Goal: Task Accomplishment & Management: Manage account settings

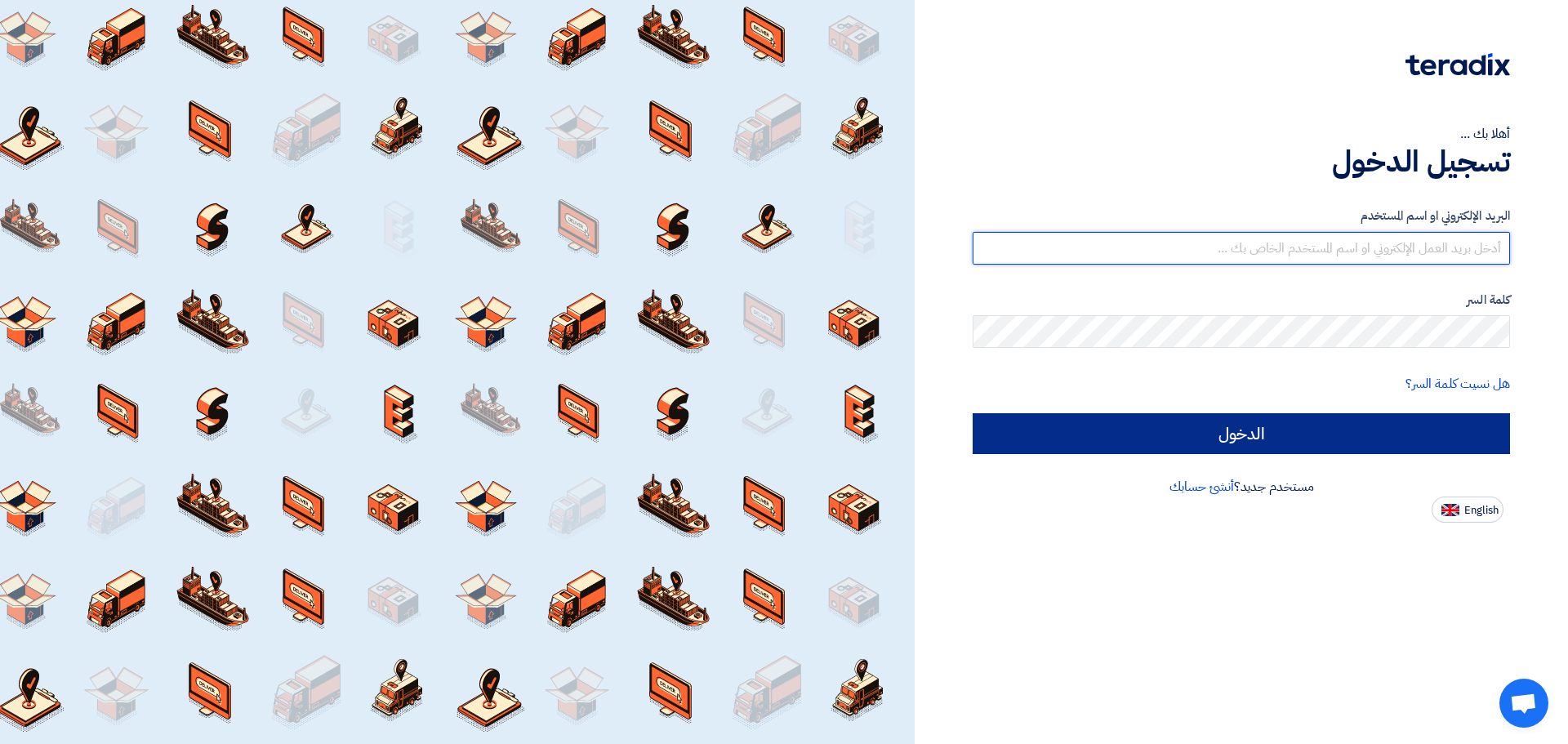
type input "hussein@airgas.com.sa"
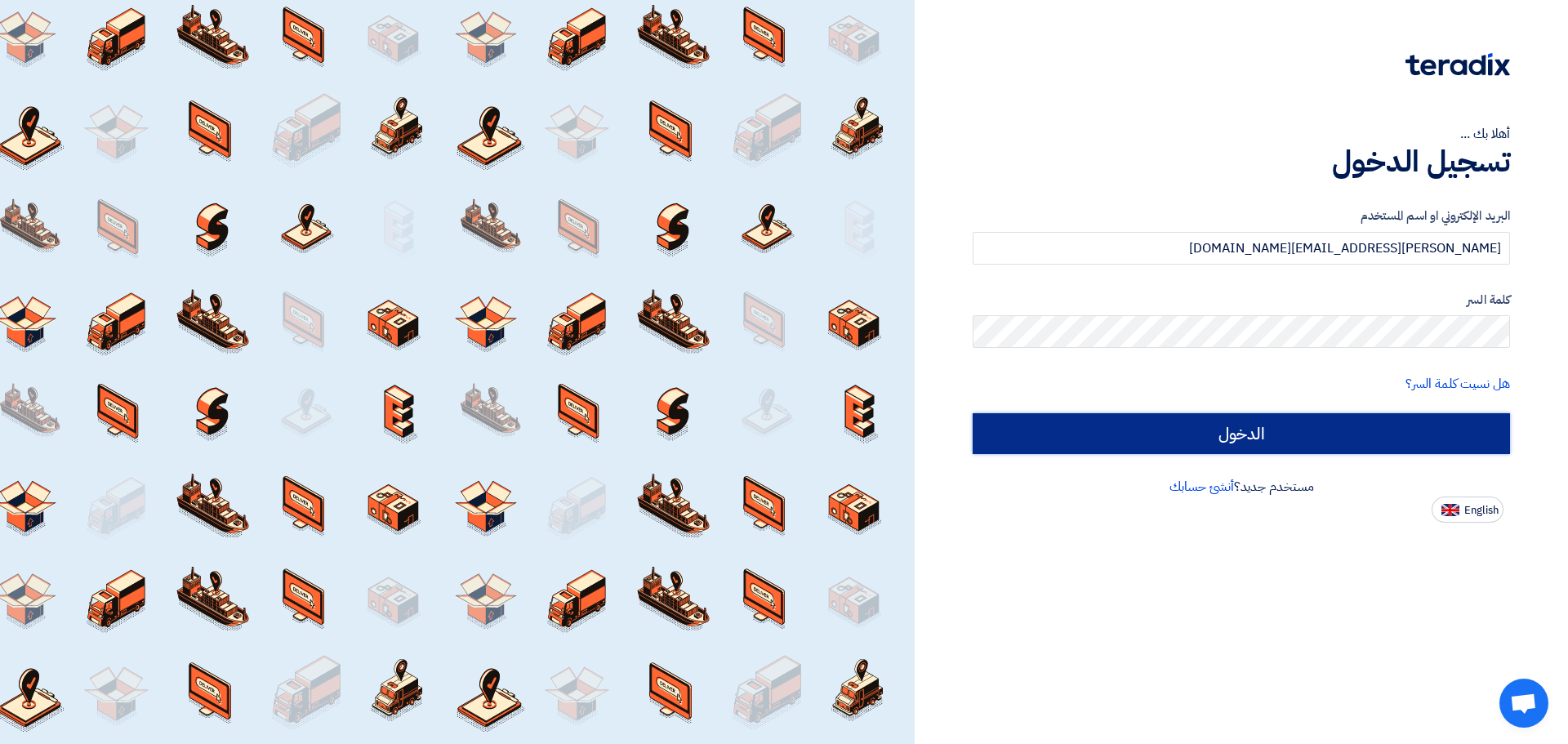
click at [1323, 441] on input "الدخول" at bounding box center [1241, 434] width 537 height 41
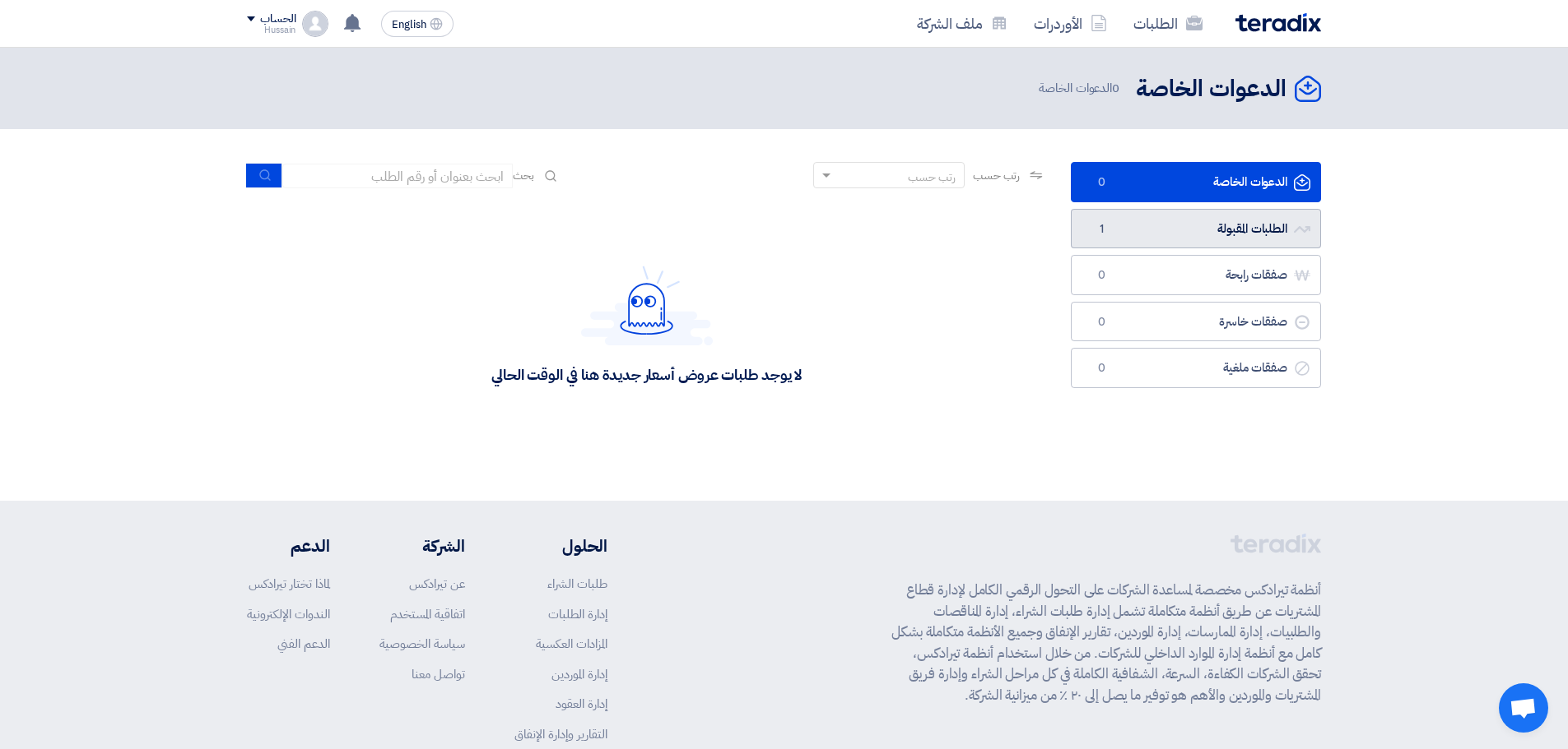
click at [1234, 223] on link "الطلبات المقبولة الطلبات المقبولة 1" at bounding box center [1196, 229] width 250 height 40
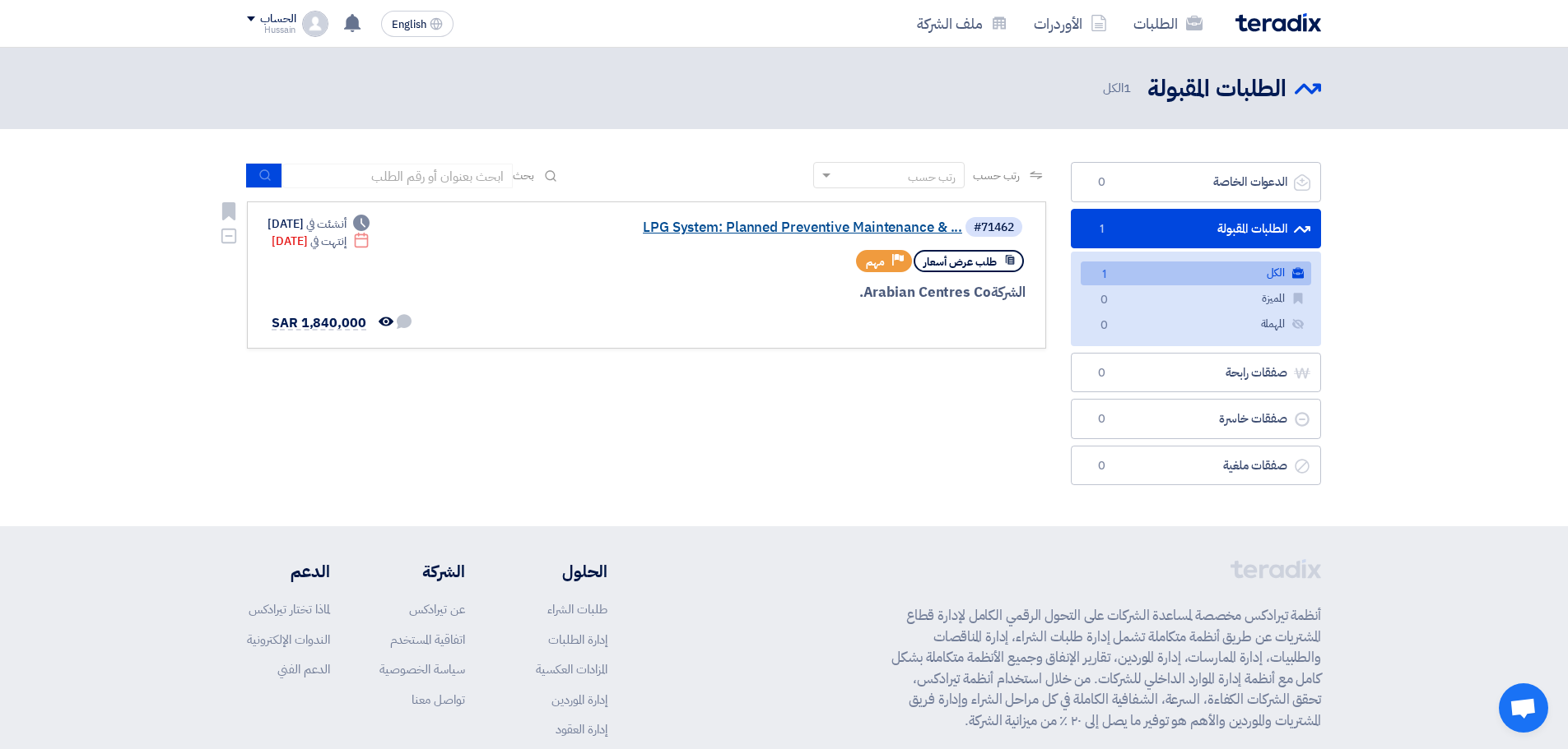
click at [680, 222] on link "LPG System: Planned Preventive Maintenance & ..." at bounding box center [797, 228] width 329 height 15
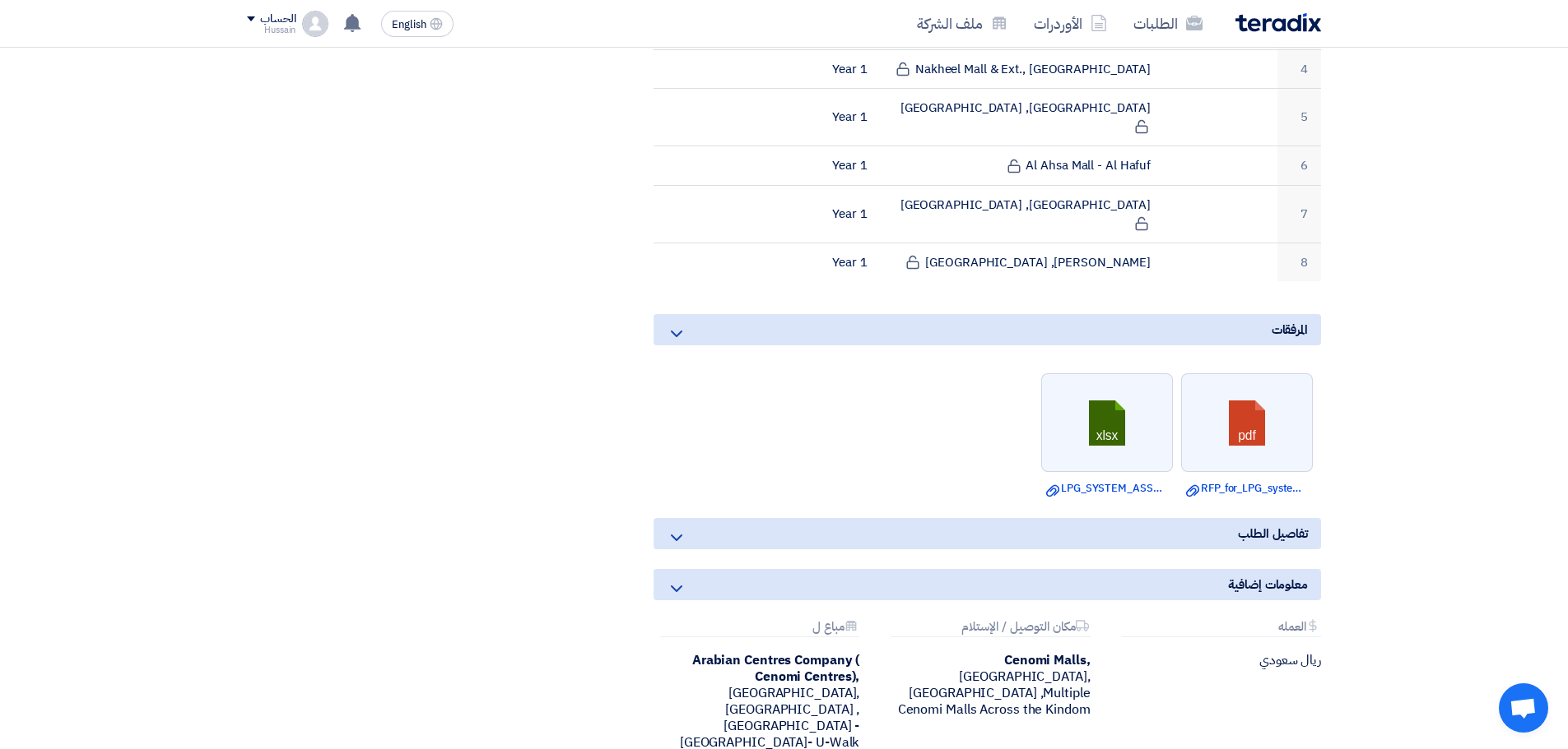
scroll to position [905, 0]
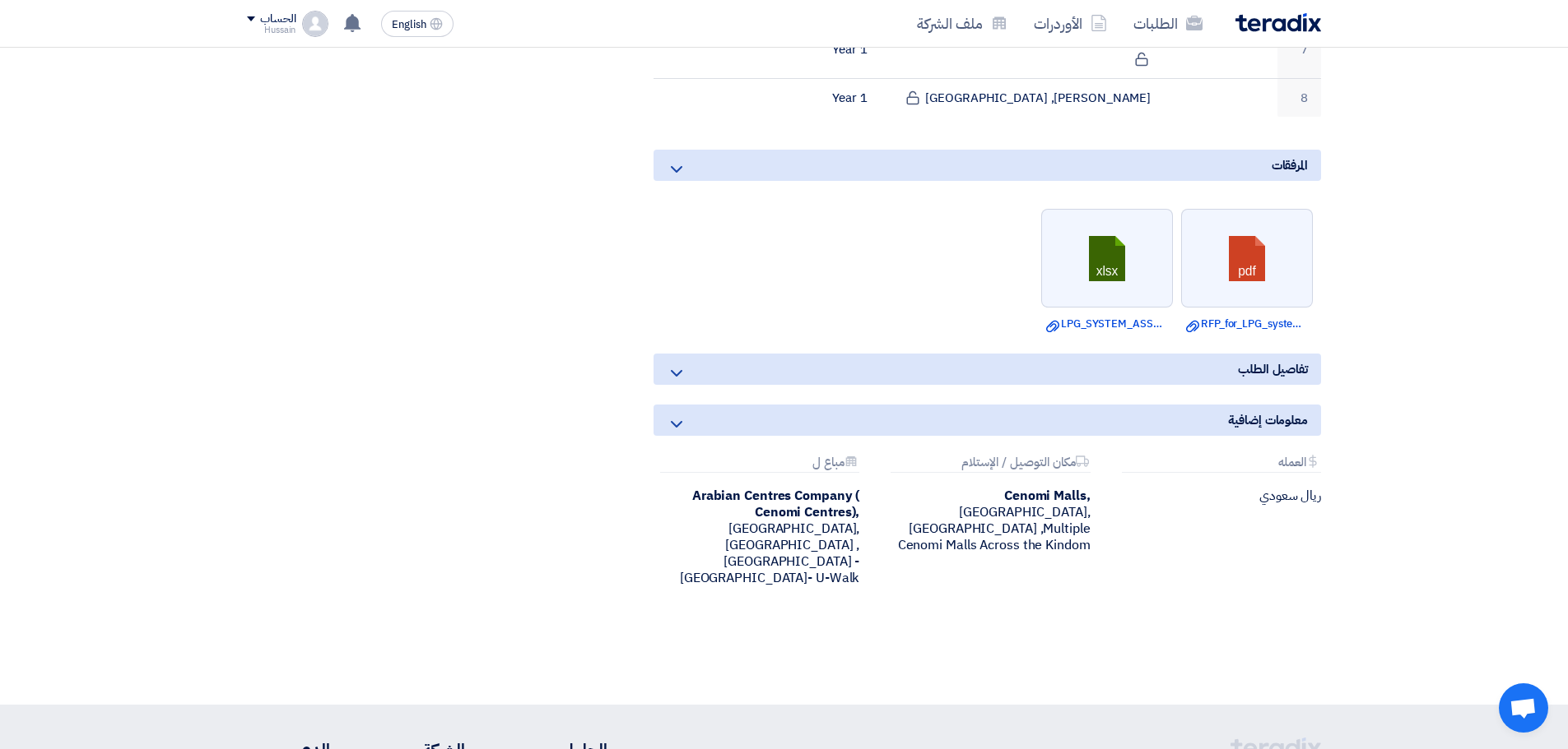
click at [1244, 360] on span "تفاصيل الطلب" at bounding box center [1272, 368] width 70 height 18
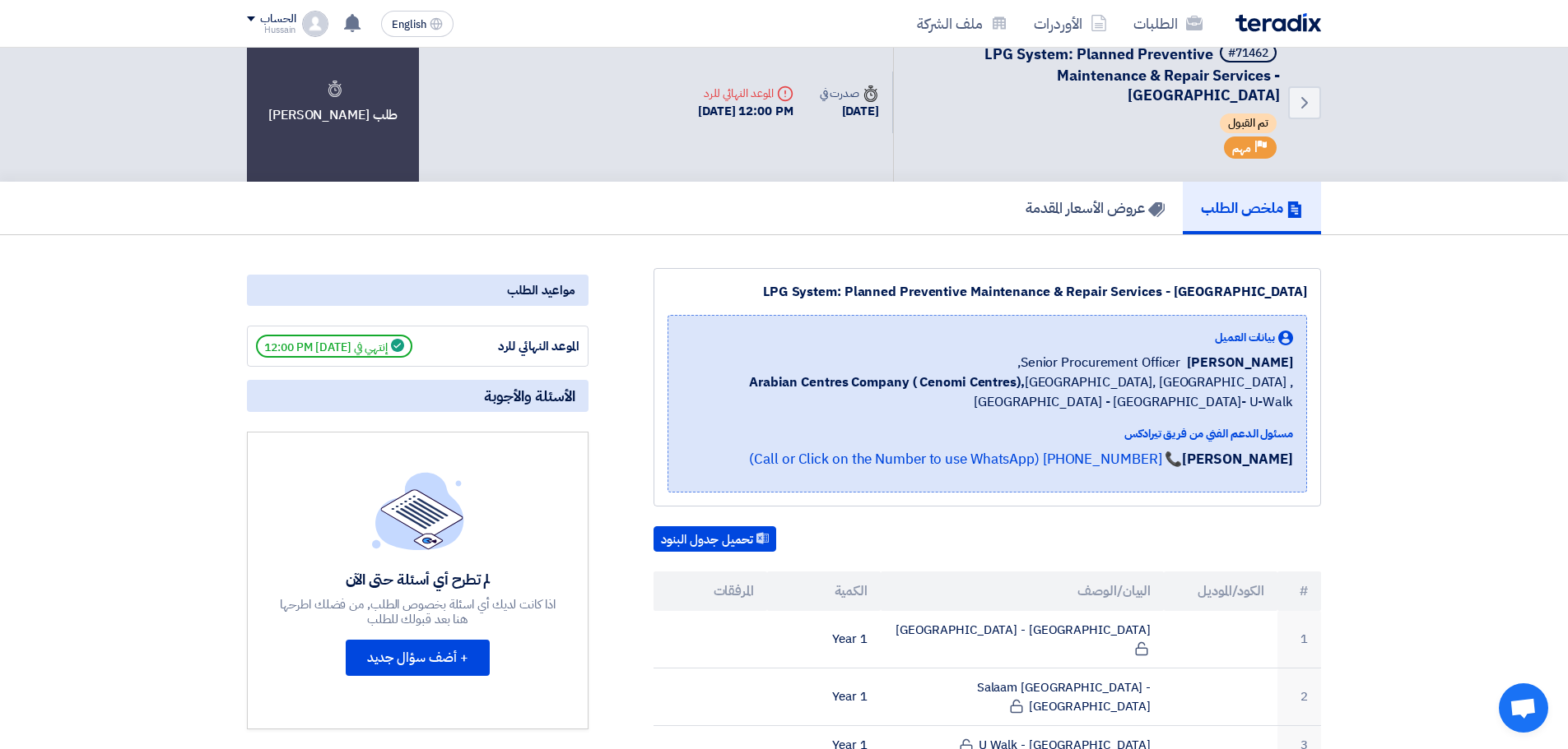
scroll to position [0, 0]
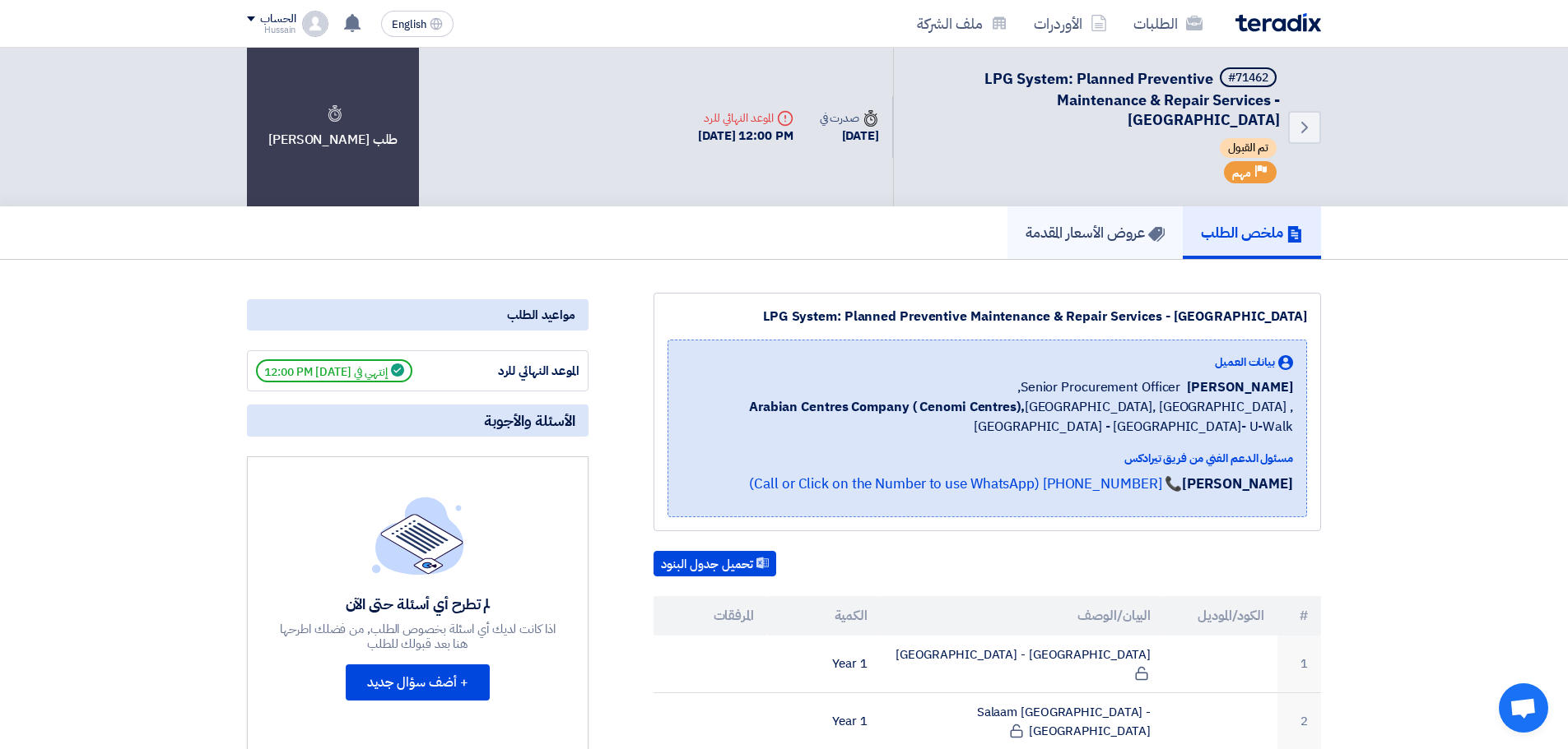
click at [1099, 240] on h5 "عروض الأسعار المقدمة" at bounding box center [1095, 232] width 139 height 19
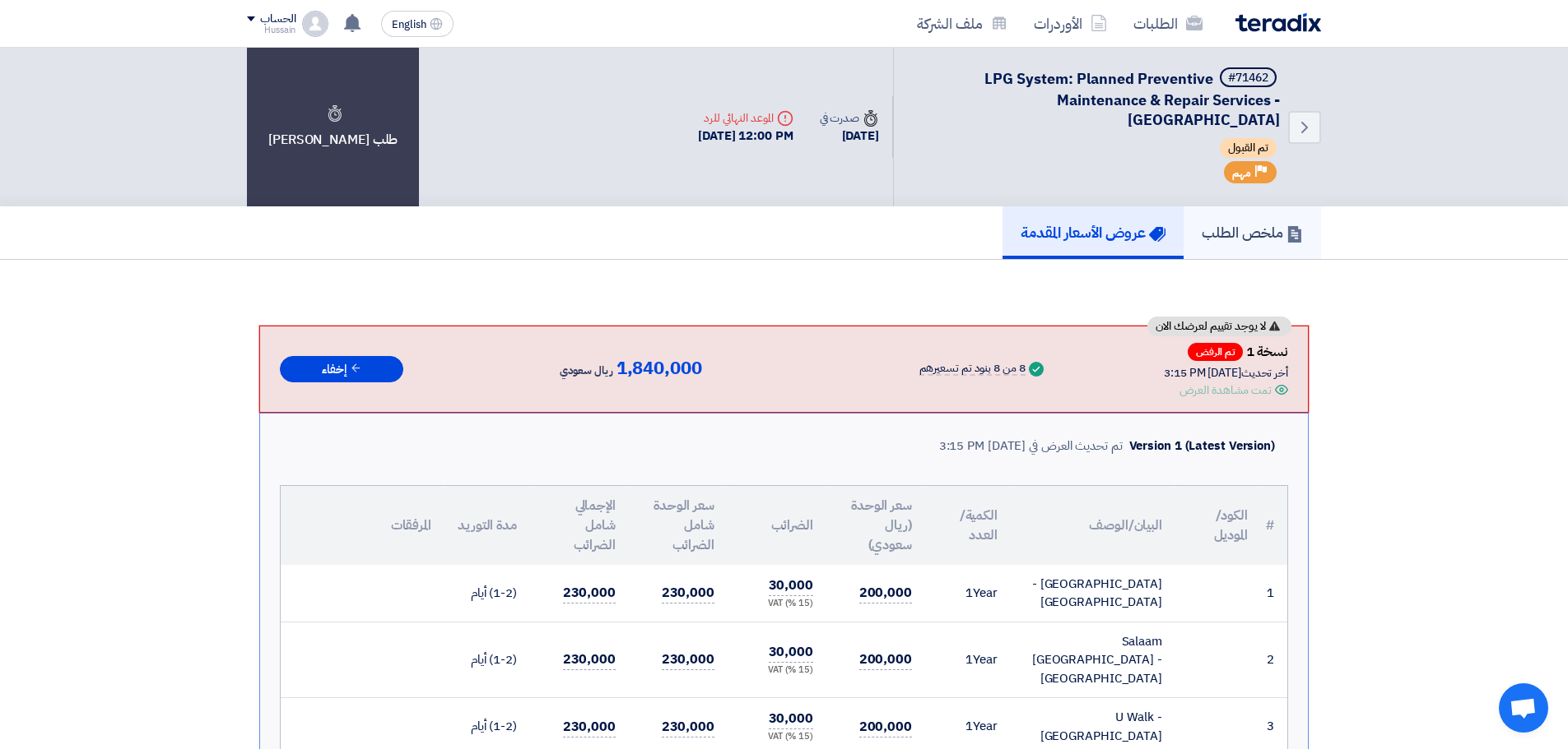
click at [1229, 224] on h5 "ملخص الطلب" at bounding box center [1253, 232] width 101 height 19
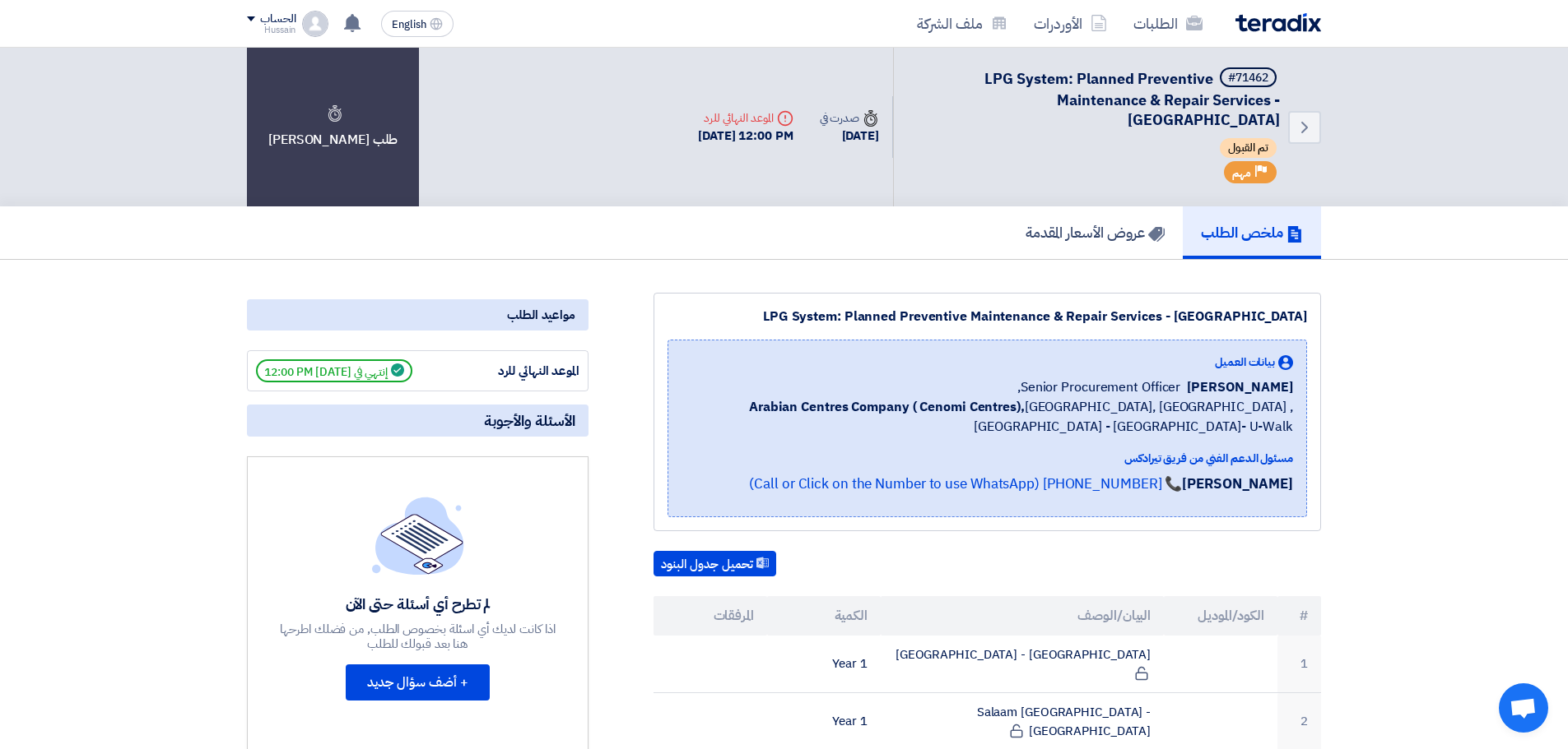
click at [506, 421] on span "الأسئلة والأجوبة" at bounding box center [530, 421] width 91 height 19
click at [940, 12] on link "ملف الشركة" at bounding box center [961, 22] width 117 height 38
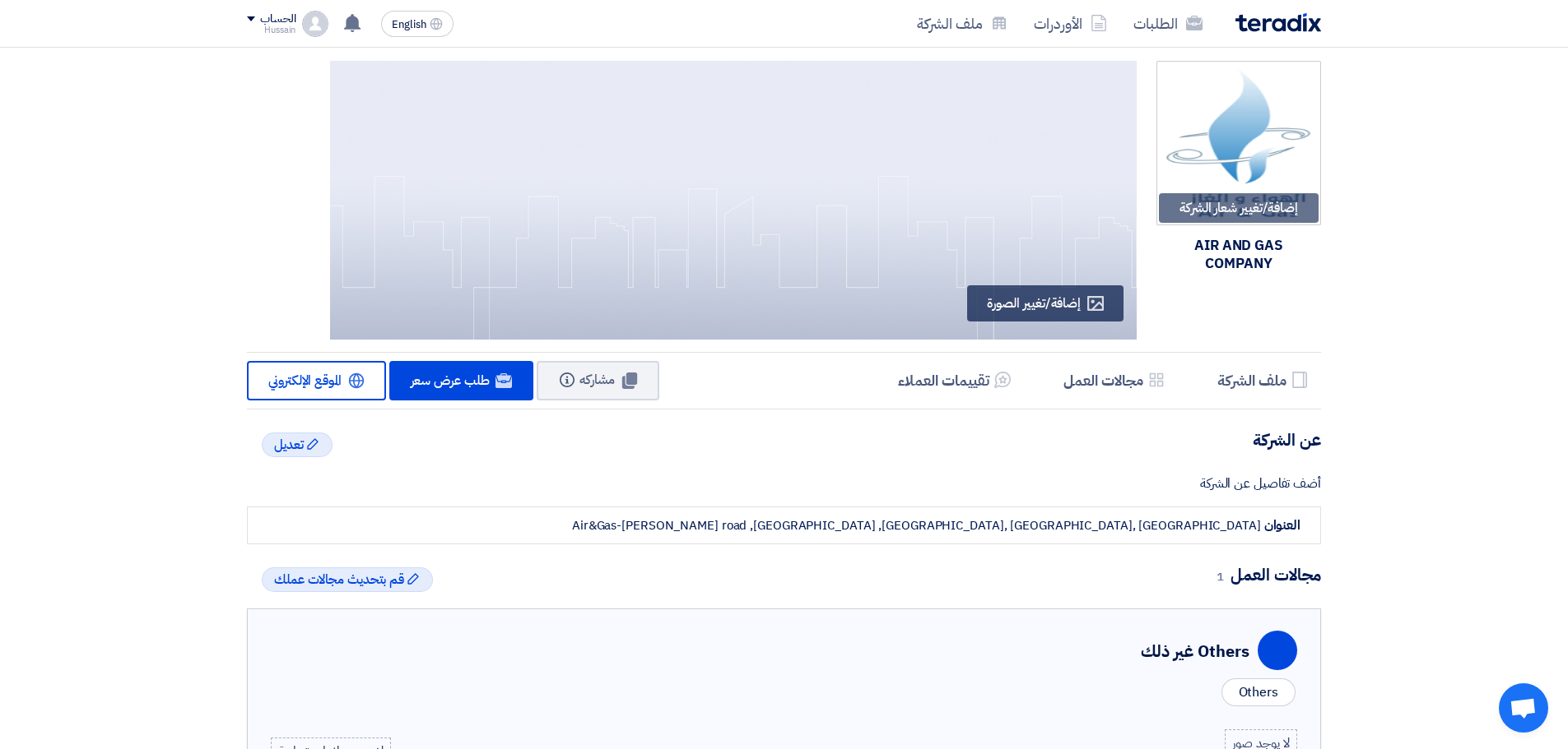
click at [251, 18] on span at bounding box center [251, 19] width 8 height 5
click at [161, 147] on div "إضافة/تغيير شعار الشركة Image AIR AND GAS COMPANY Profile إضافة/تغيير الصورة Pr…" at bounding box center [784, 711] width 1568 height 1326
click at [1275, 23] on img at bounding box center [1279, 22] width 86 height 19
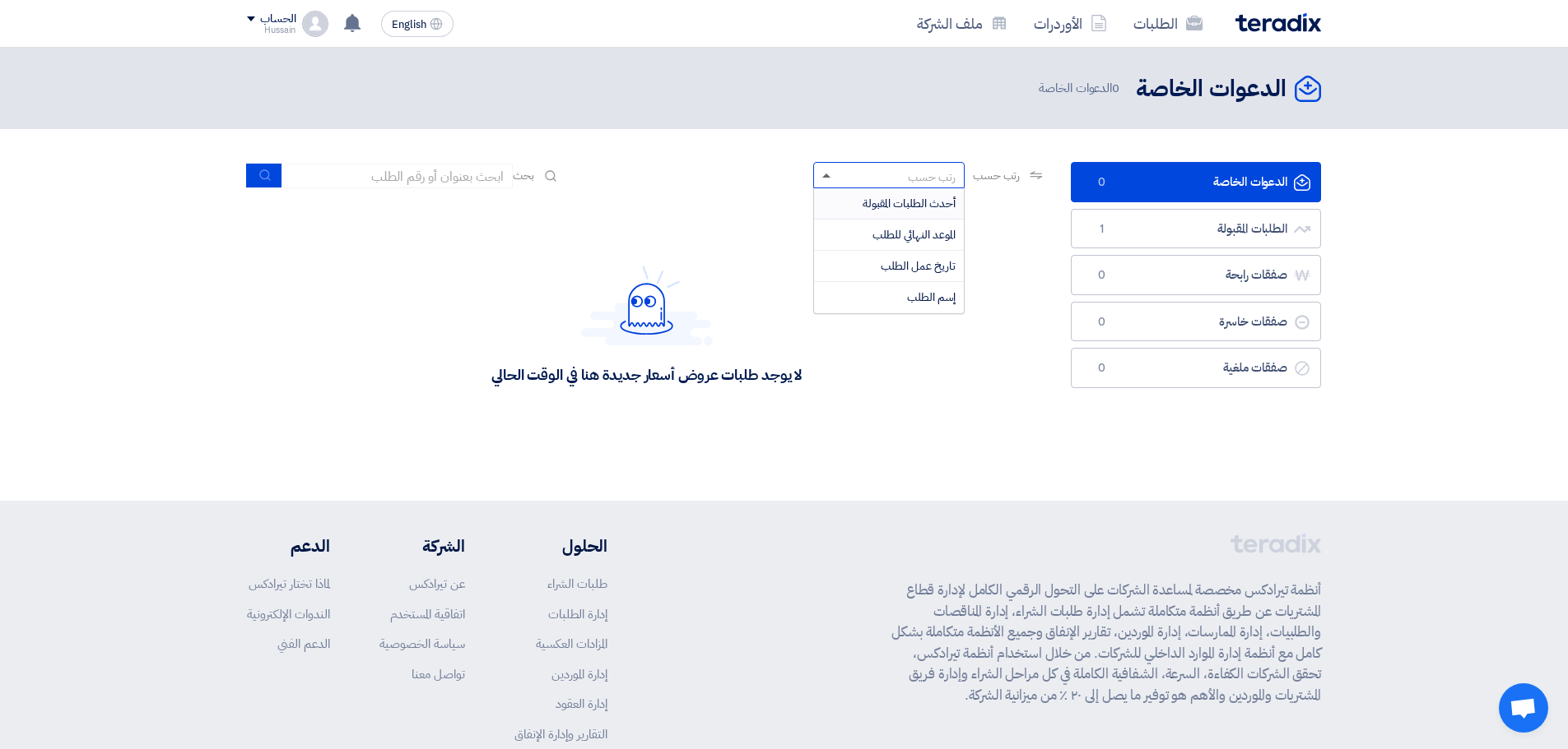
click at [822, 176] on span at bounding box center [826, 175] width 8 height 4
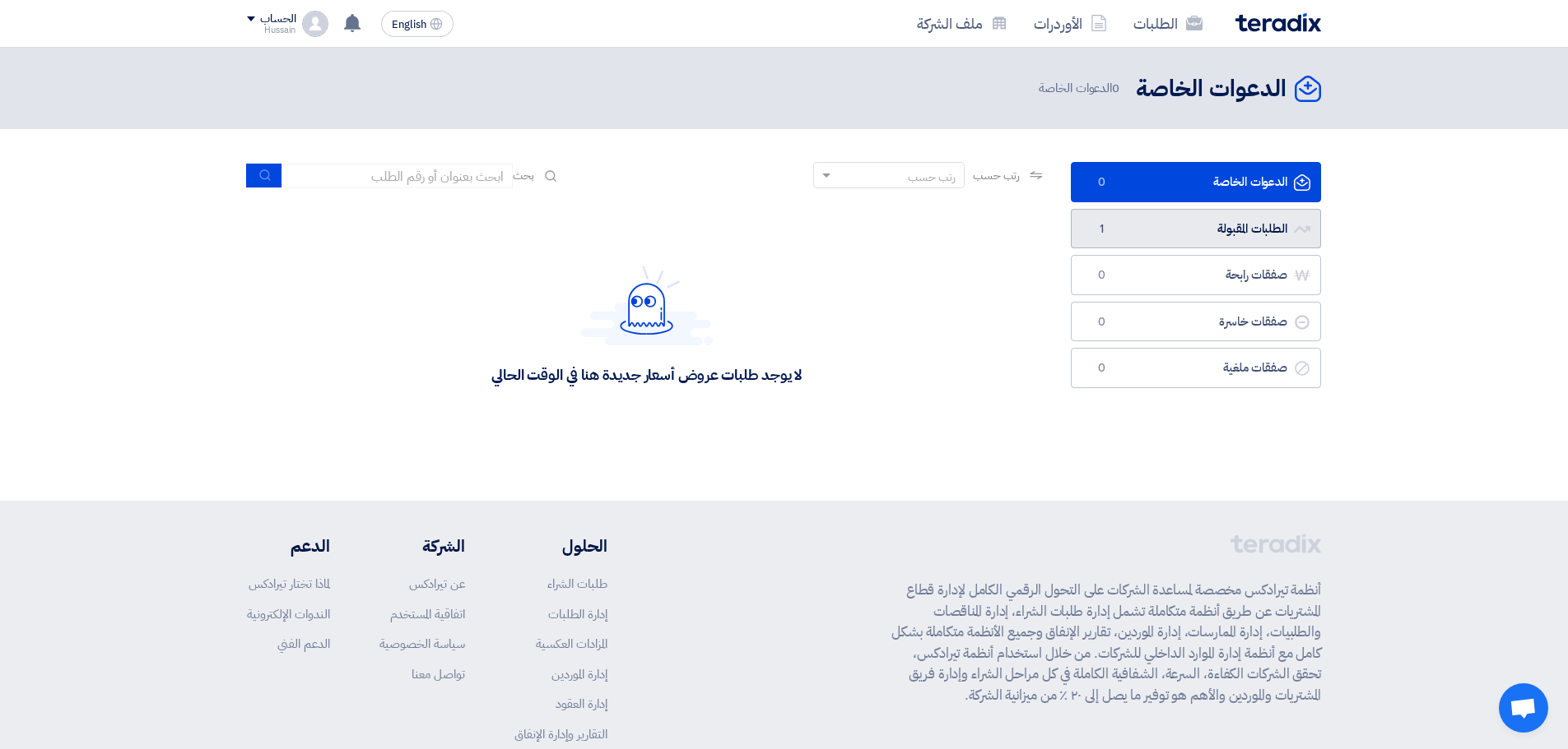
click at [1237, 226] on link "الطلبات المقبولة الطلبات المقبولة 1" at bounding box center [1196, 229] width 250 height 40
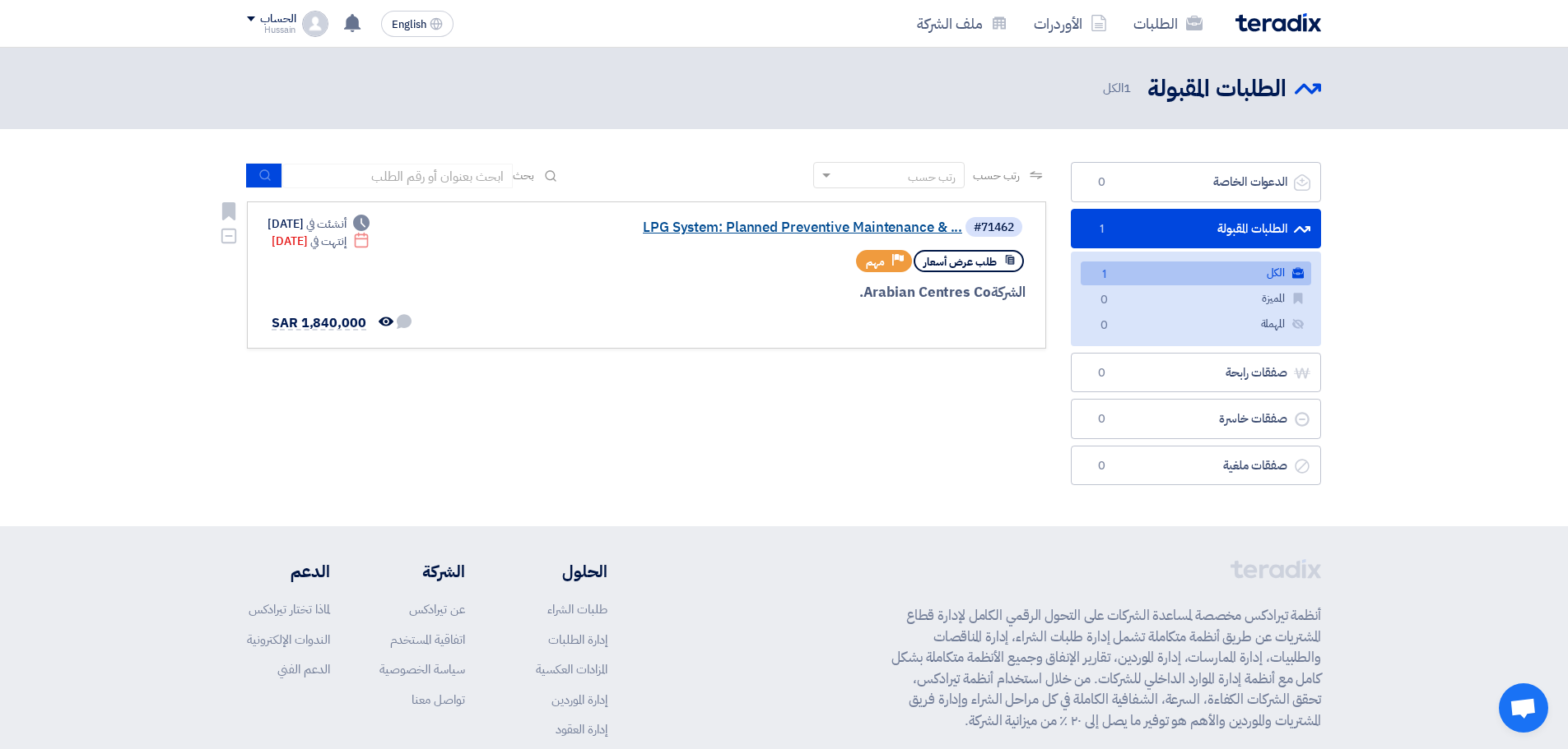
click at [819, 232] on link "LPG System: Planned Preventive Maintenance & ..." at bounding box center [797, 228] width 329 height 15
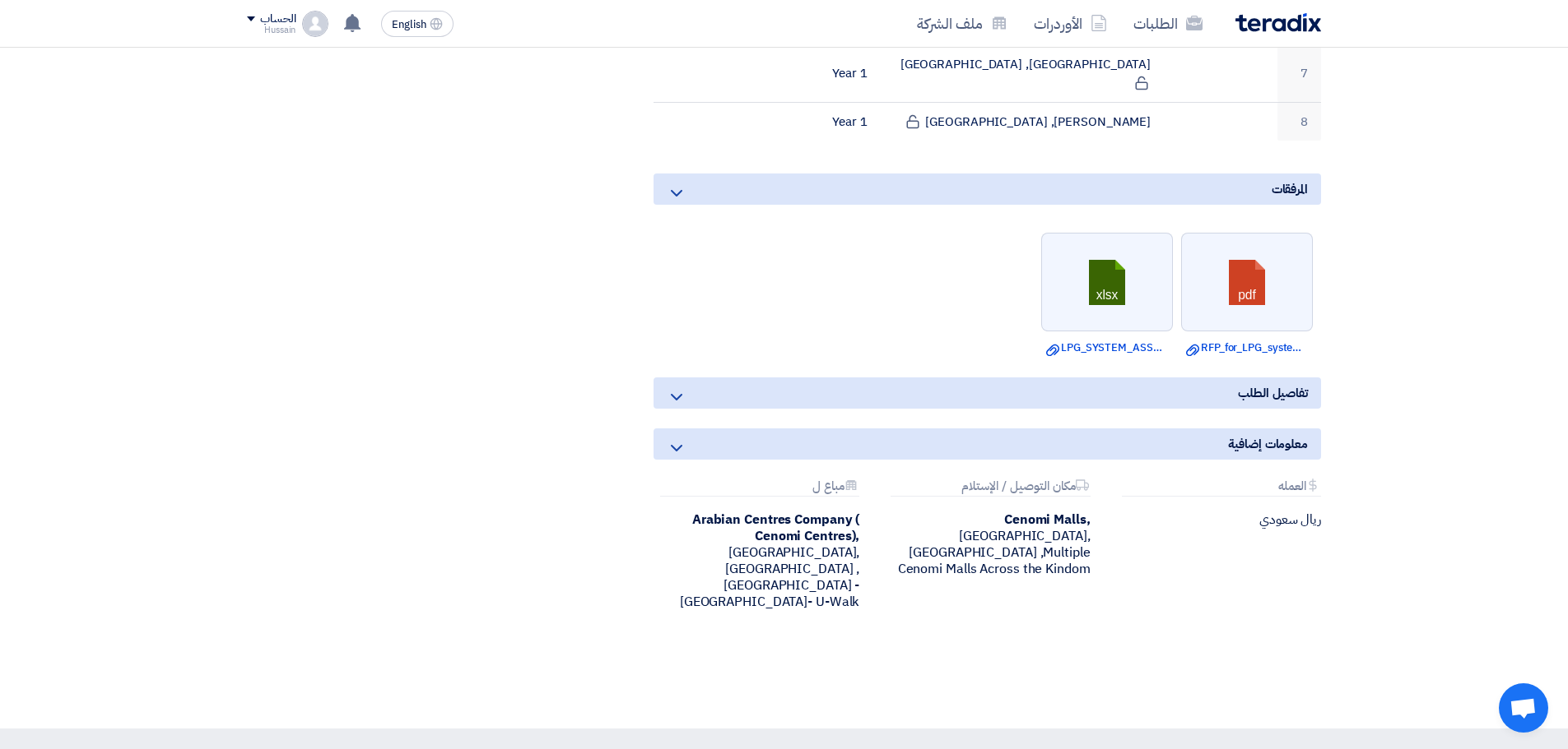
scroll to position [719, 0]
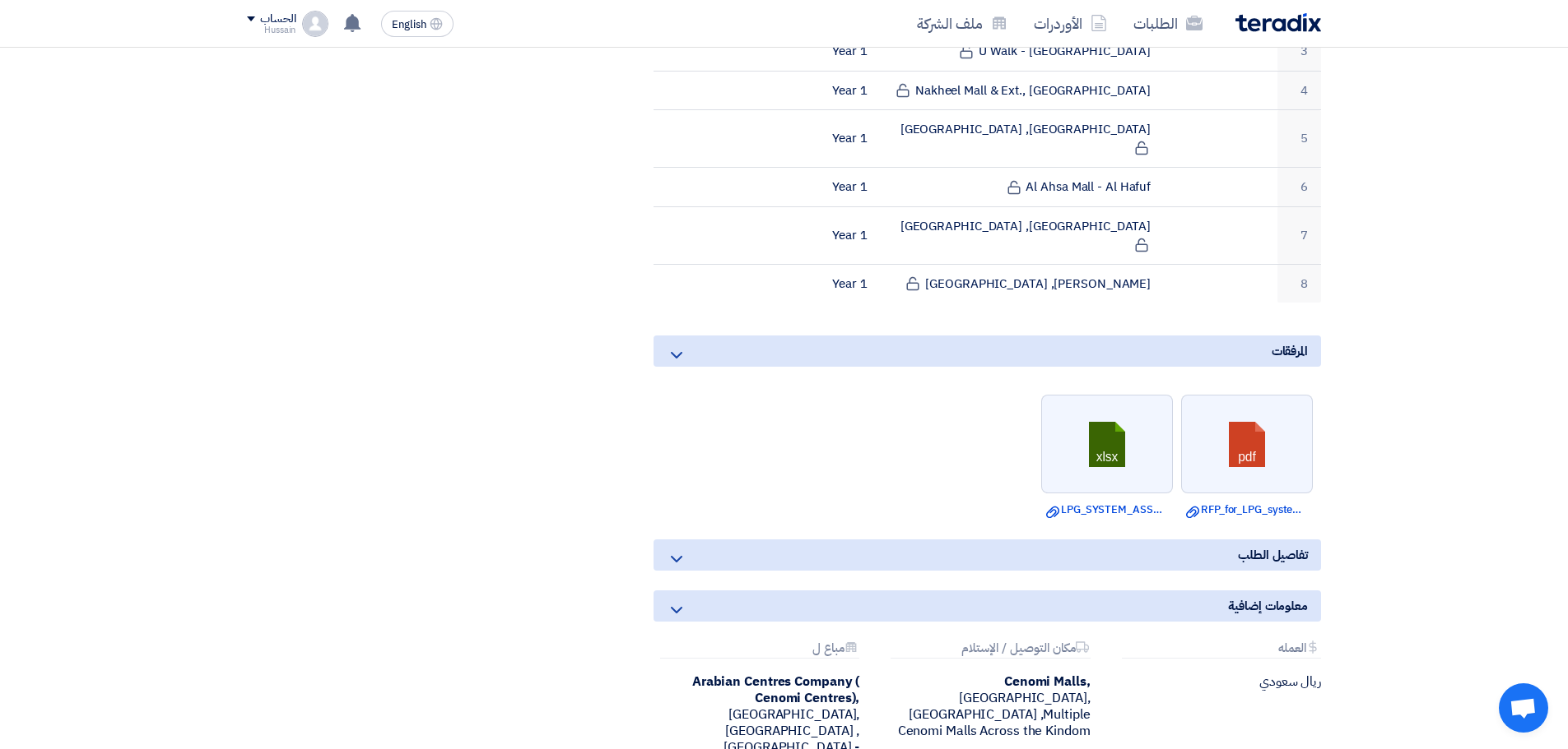
click at [683, 549] on icon at bounding box center [676, 559] width 20 height 20
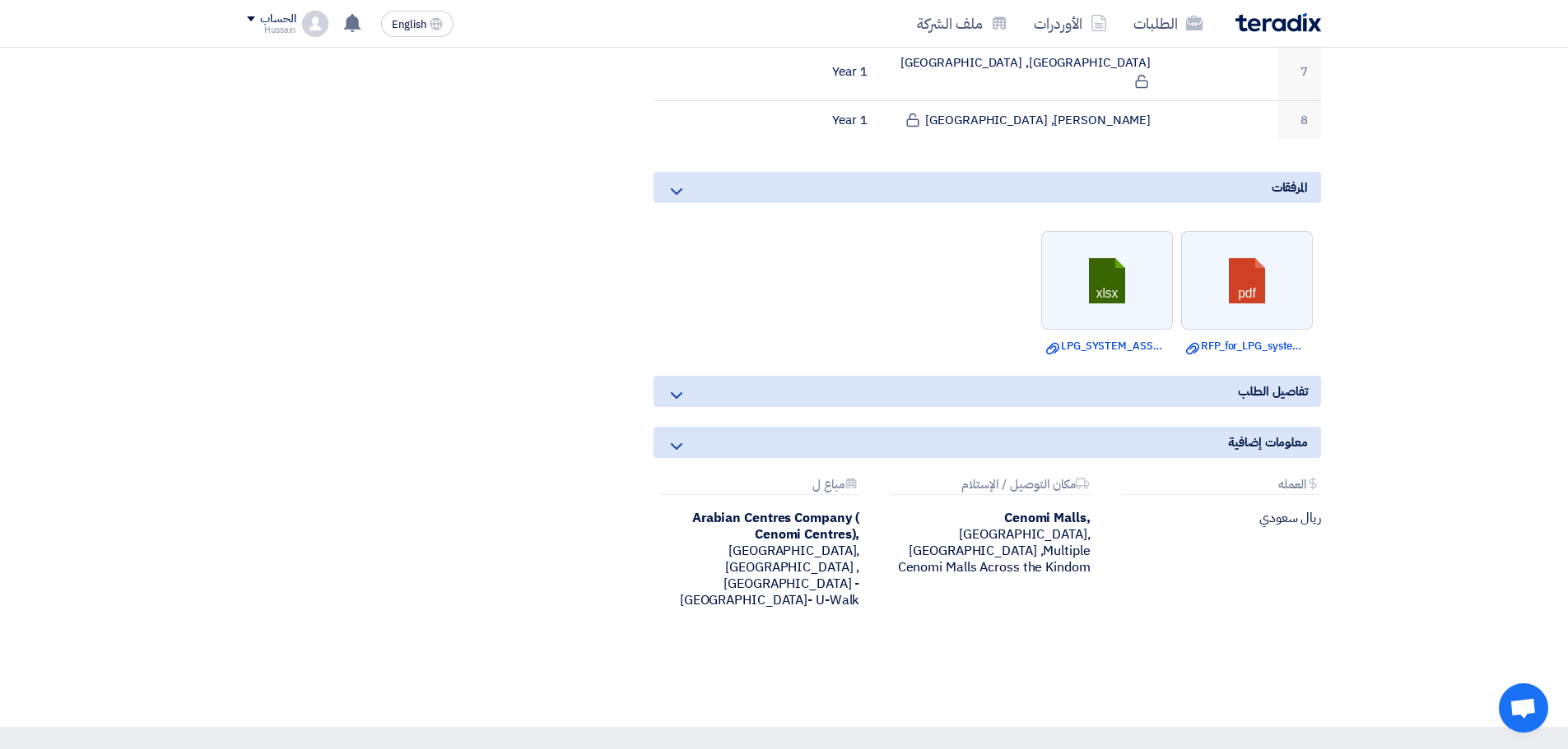
scroll to position [883, 0]
click at [679, 385] on icon at bounding box center [676, 395] width 20 height 20
click at [677, 436] on icon at bounding box center [676, 445] width 20 height 20
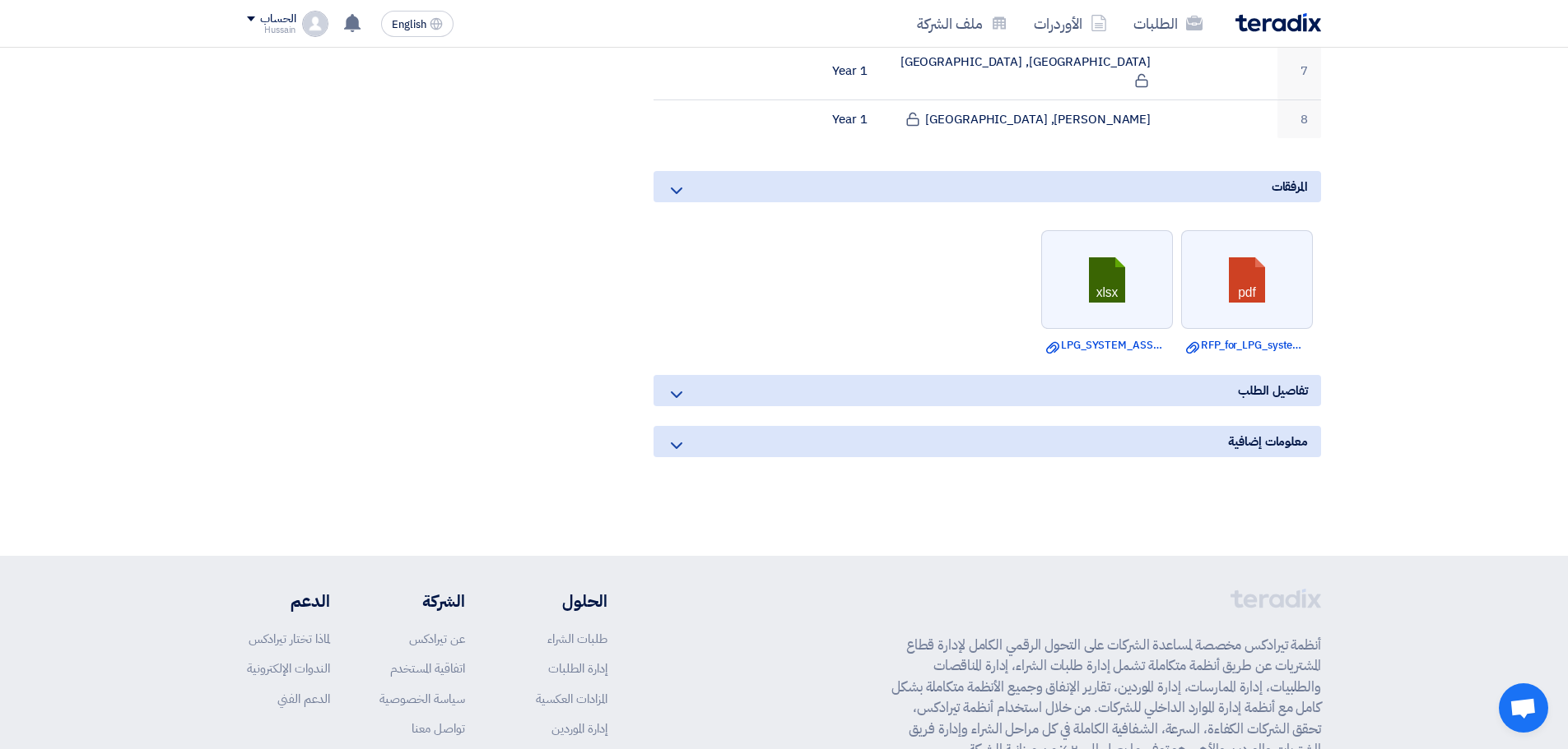
click at [678, 436] on icon at bounding box center [676, 445] width 20 height 20
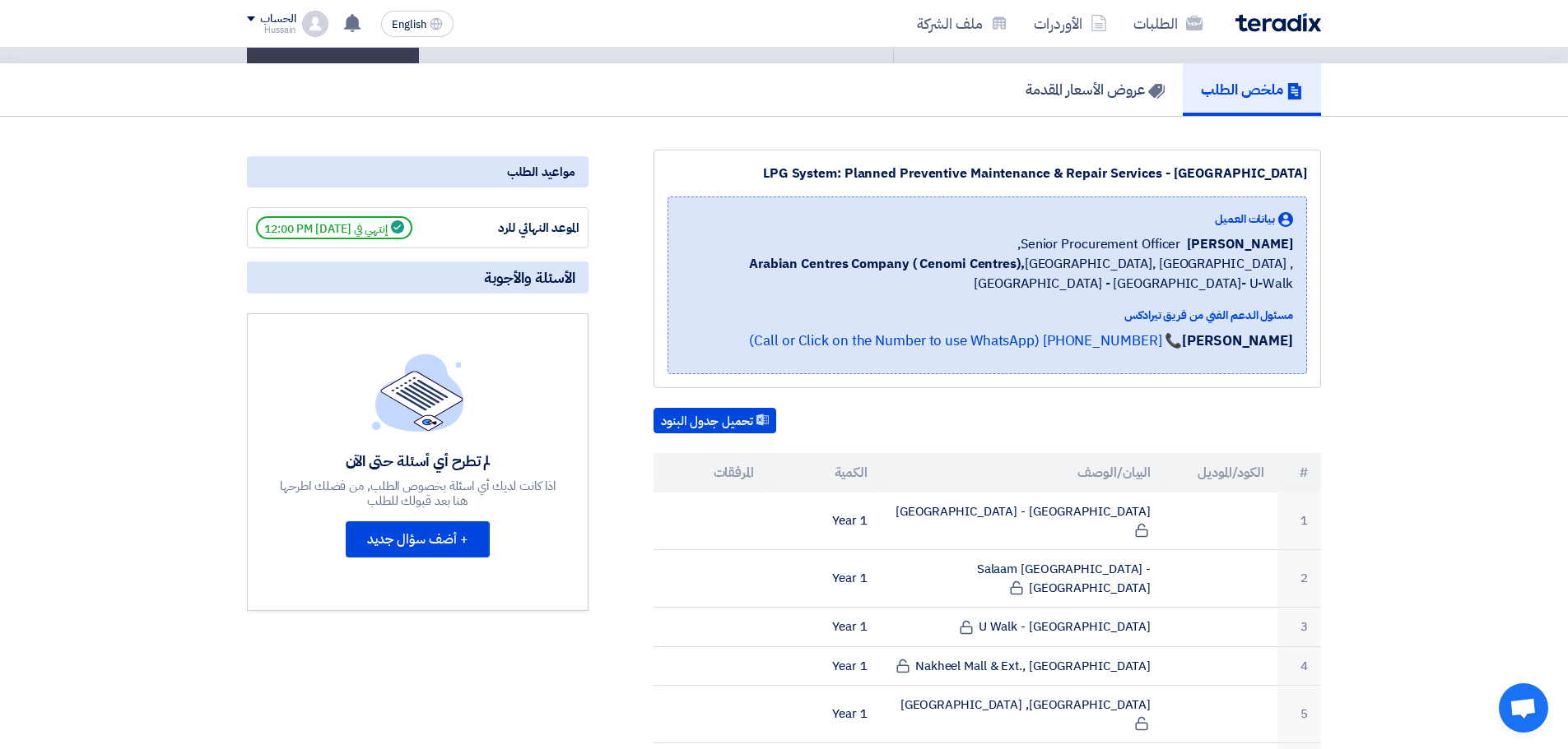
scroll to position [0, 0]
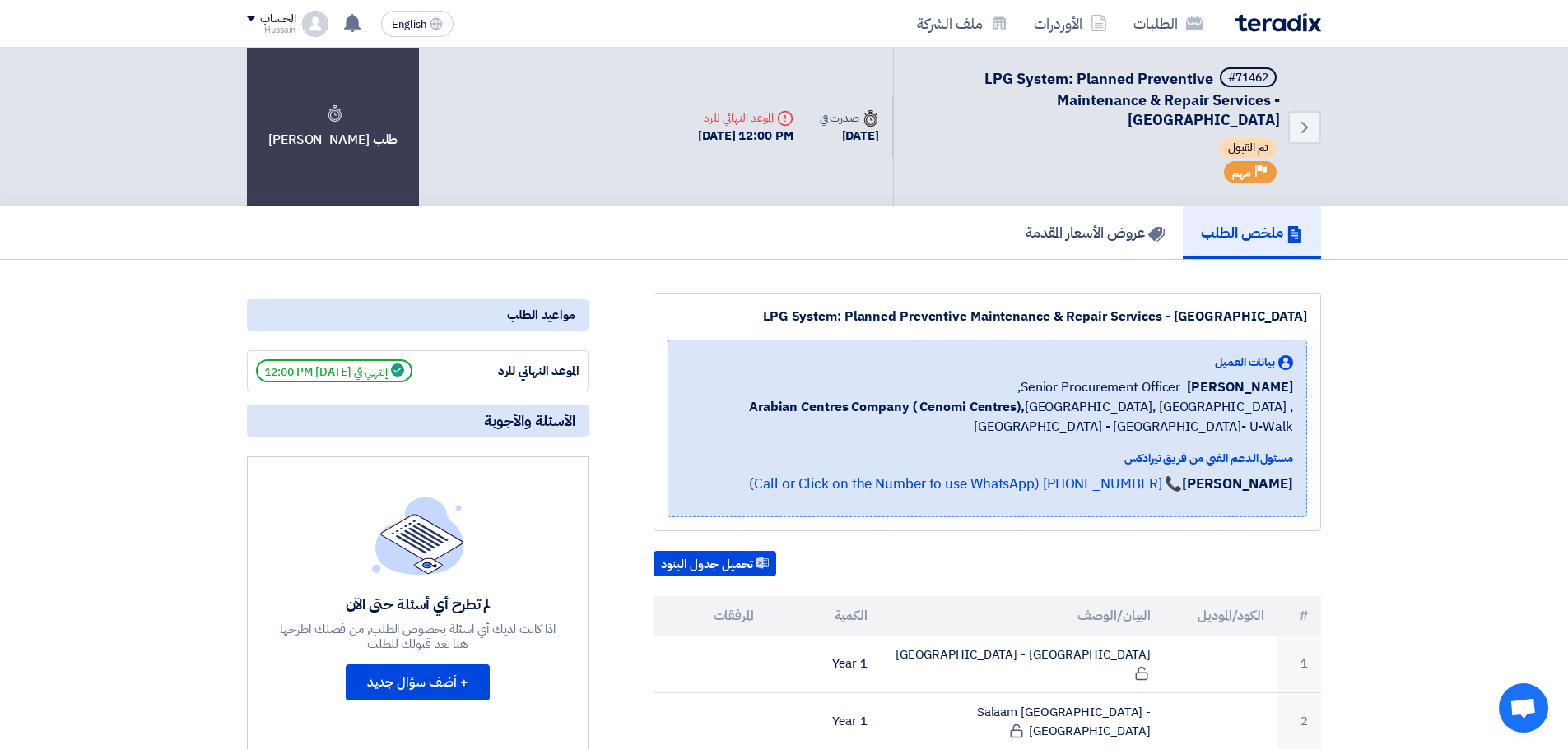
drag, startPoint x: 633, startPoint y: 137, endPoint x: 784, endPoint y: 133, distance: 151.1
click at [784, 133] on div "Back #71462 LPG System: Planned Preventive Maintenance & Repair Services - Cent…" at bounding box center [784, 127] width 1074 height 159
click at [799, 185] on div "Back #71462 LPG System: Planned Preventive Maintenance & Repair Services - Cent…" at bounding box center [1003, 127] width 637 height 159
click at [1308, 120] on icon "Back" at bounding box center [1304, 127] width 20 height 20
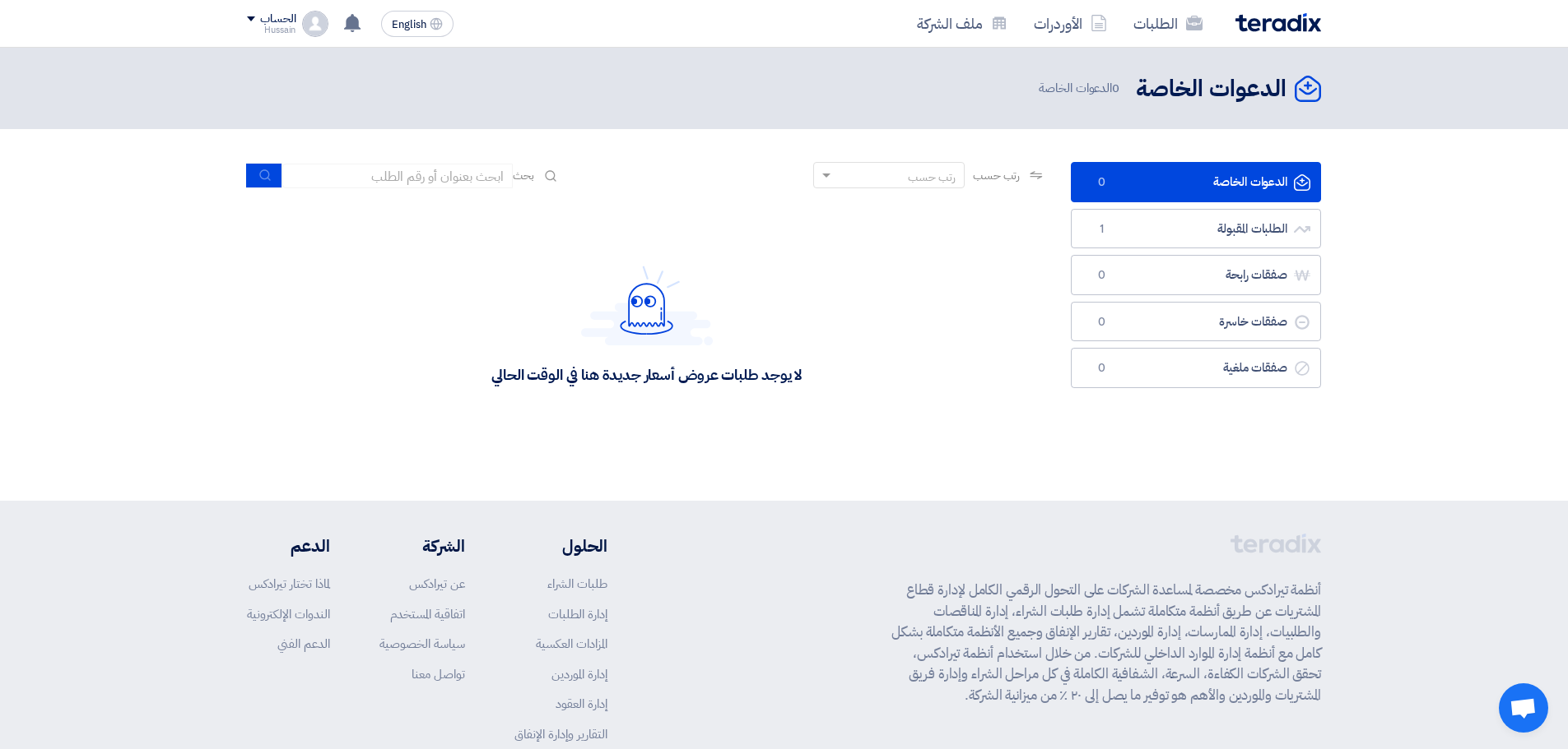
click at [632, 287] on img at bounding box center [647, 306] width 132 height 80
click at [1256, 232] on link "الطلبات المقبولة الطلبات المقبولة 1" at bounding box center [1196, 229] width 250 height 40
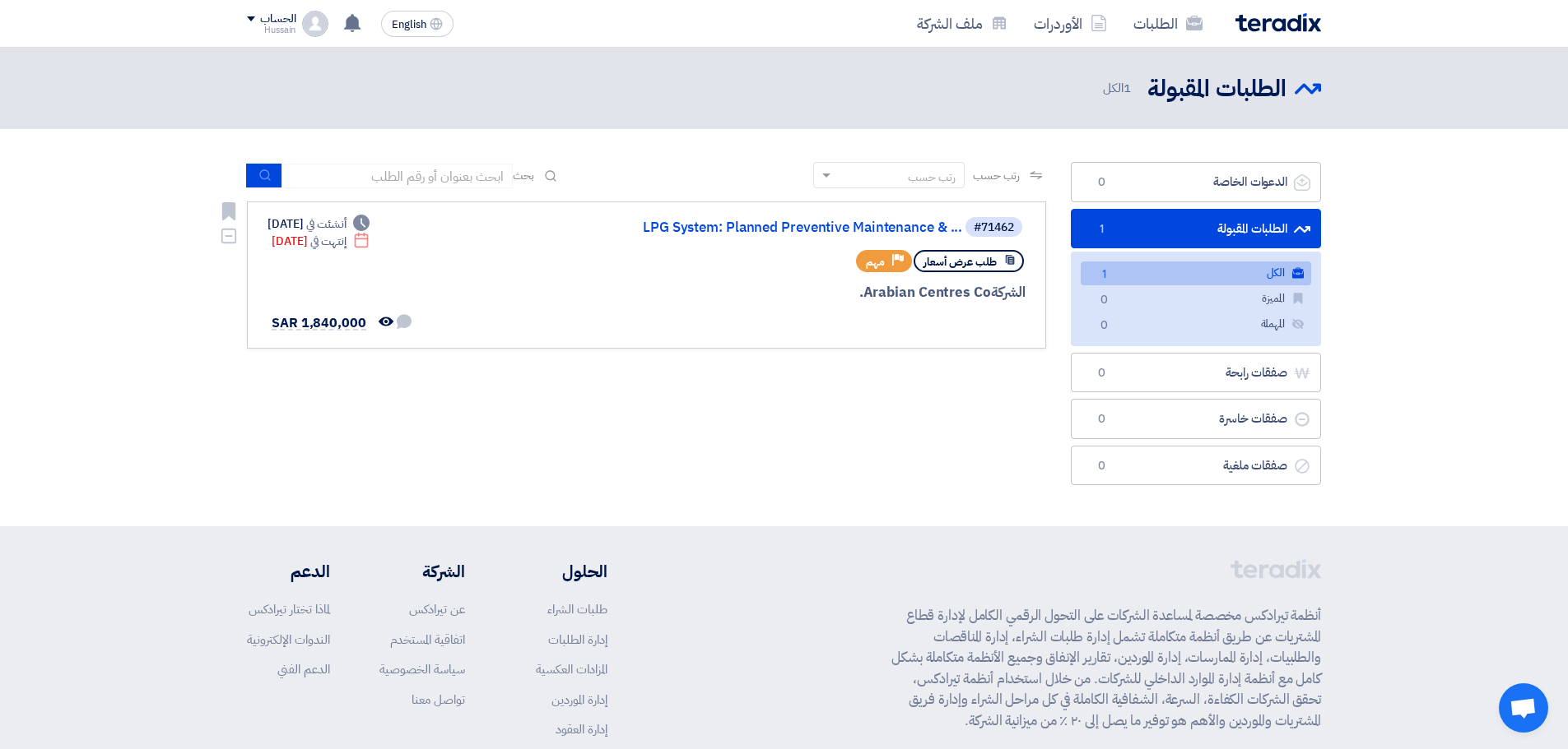
click at [1014, 263] on use at bounding box center [1011, 259] width 9 height 10
click at [1013, 261] on use at bounding box center [1011, 259] width 9 height 10
click at [947, 296] on div "الشركة Arabian Centres Co." at bounding box center [828, 293] width 396 height 21
click at [805, 331] on div at bounding box center [828, 323] width 396 height 23
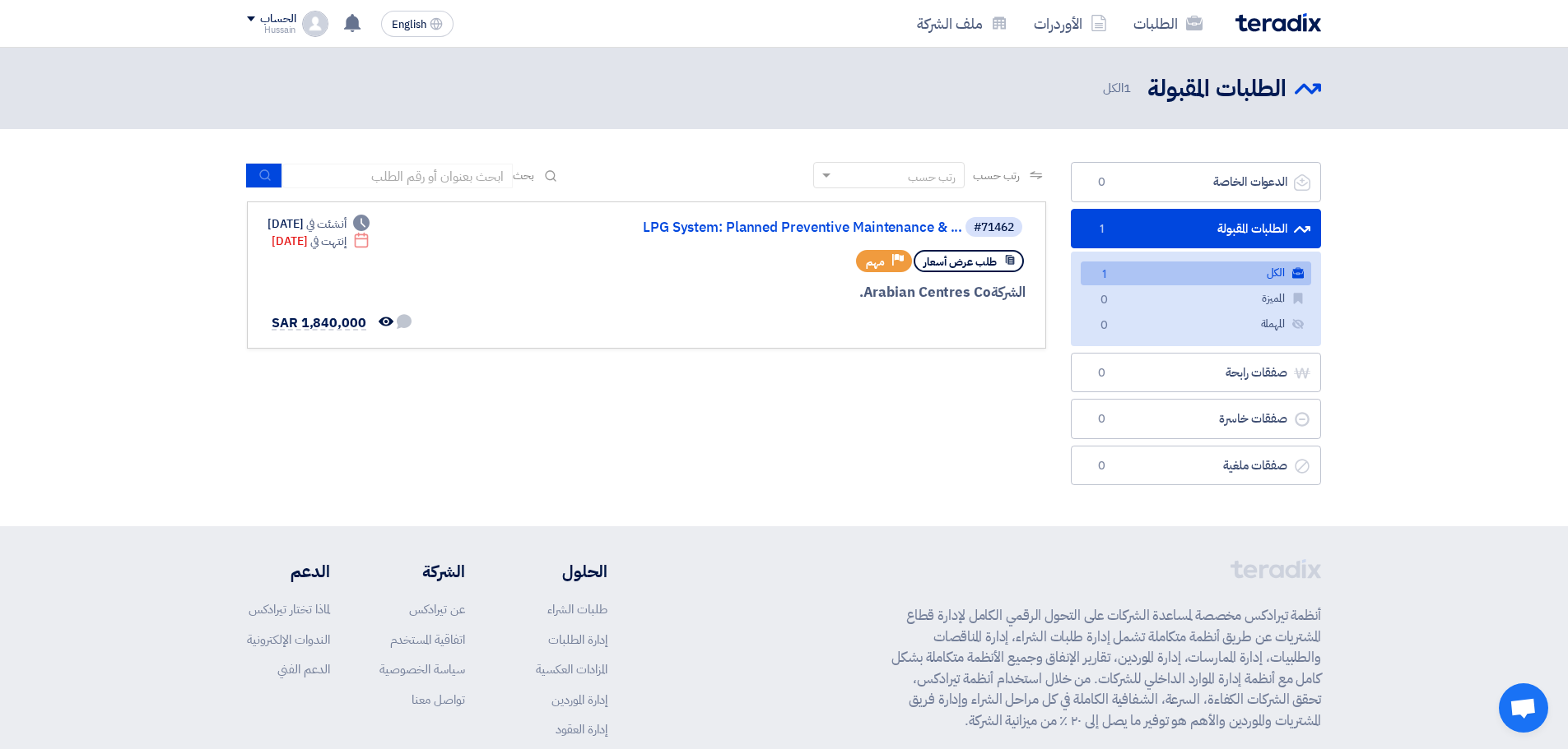
click at [815, 179] on span at bounding box center [824, 175] width 21 height 18
click at [822, 177] on span at bounding box center [826, 176] width 8 height 6
click at [777, 227] on link "LPG System: Planned Preventive Maintenance & ..." at bounding box center [797, 228] width 329 height 15
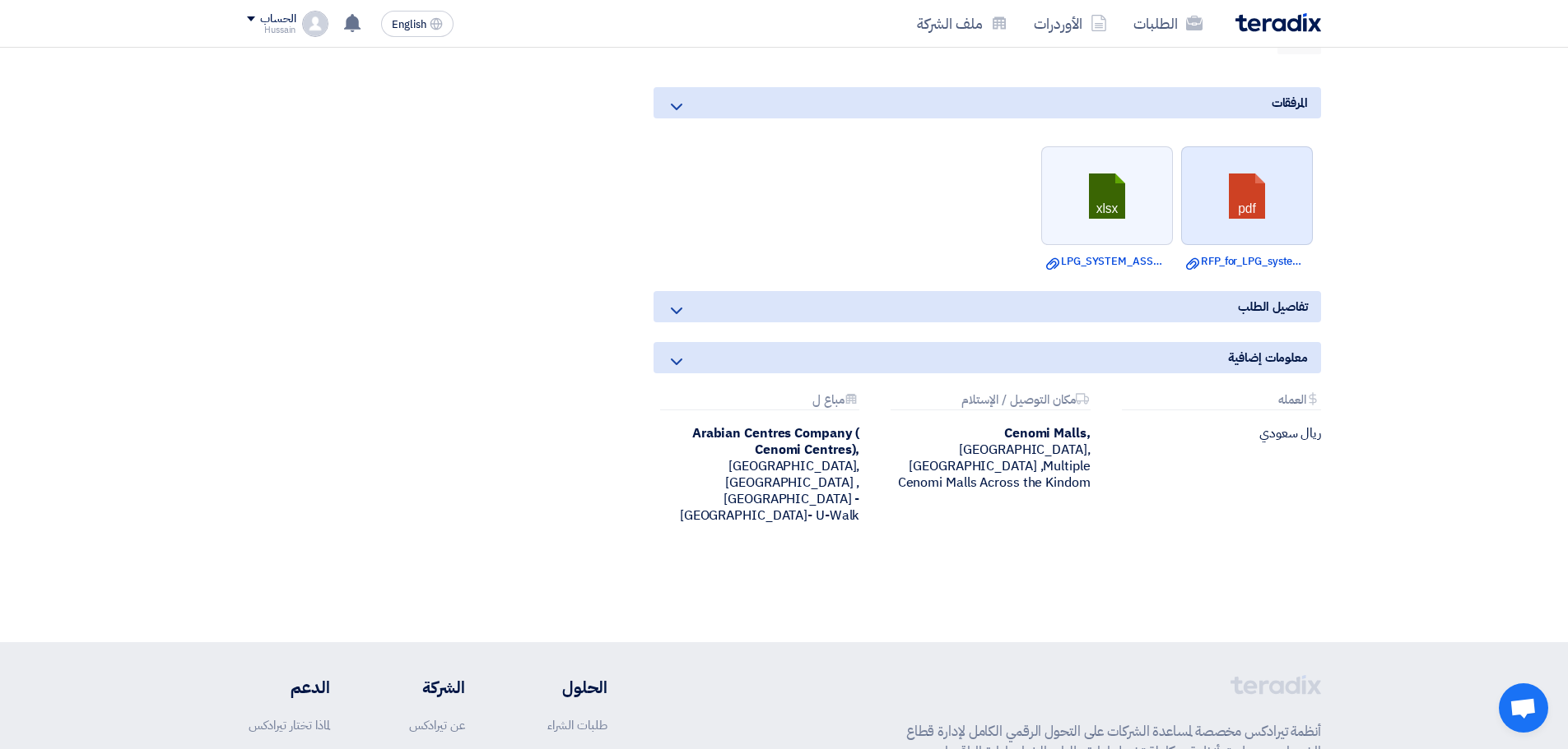
scroll to position [823, 0]
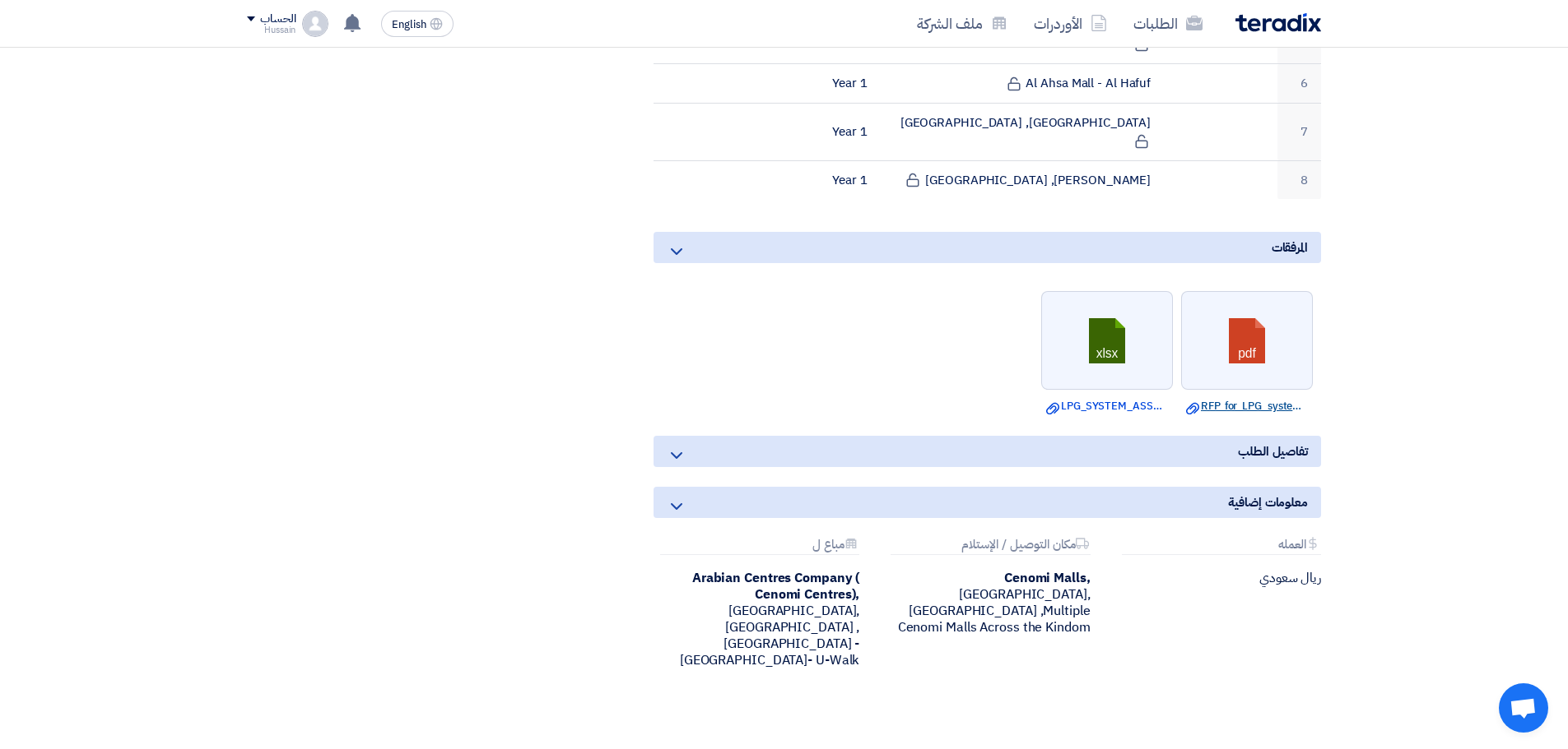
click at [1236, 398] on link "Download file RFP_for_LPG_system_Planned_Preventive_Maintenance__Repair_Service…" at bounding box center [1247, 407] width 122 height 17
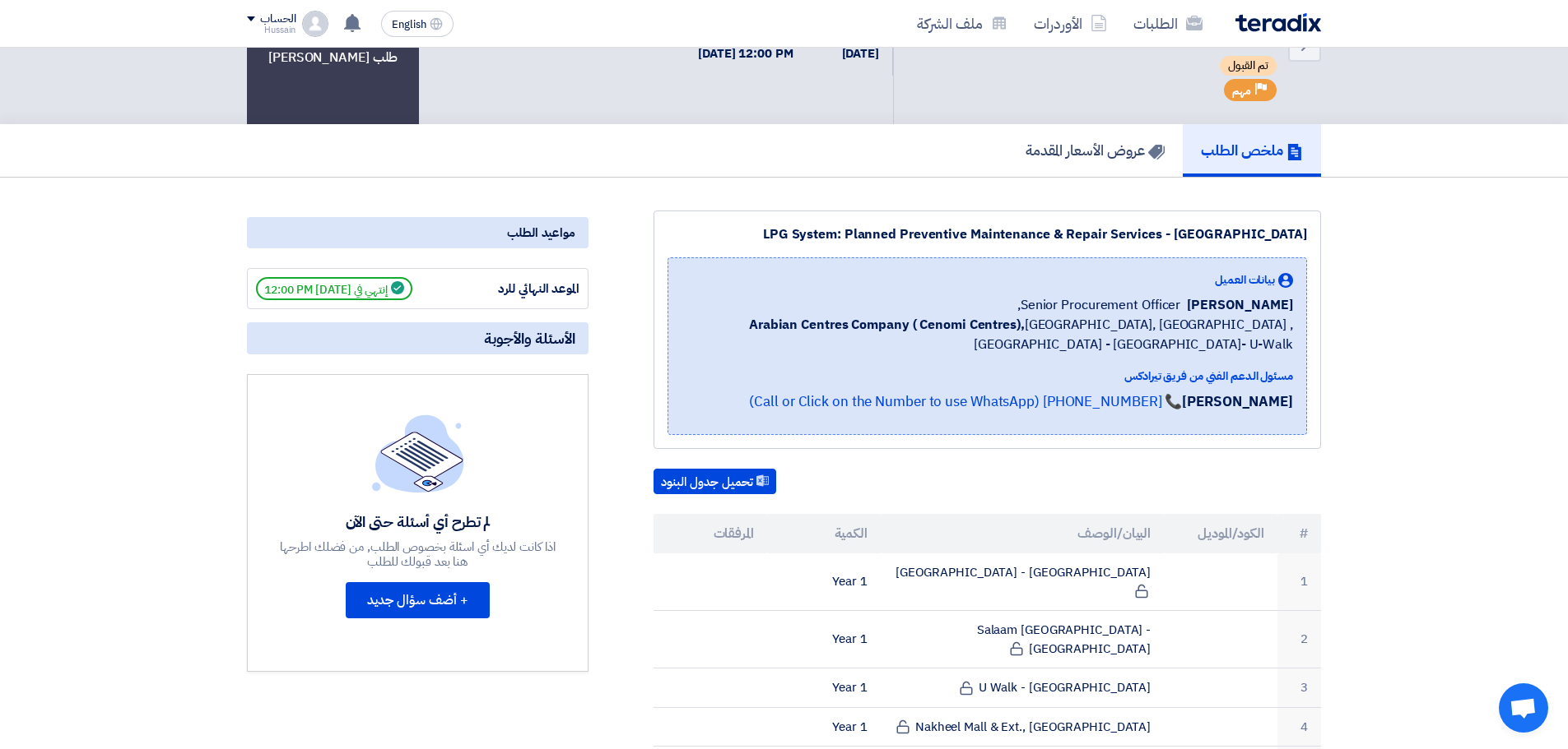
scroll to position [0, 0]
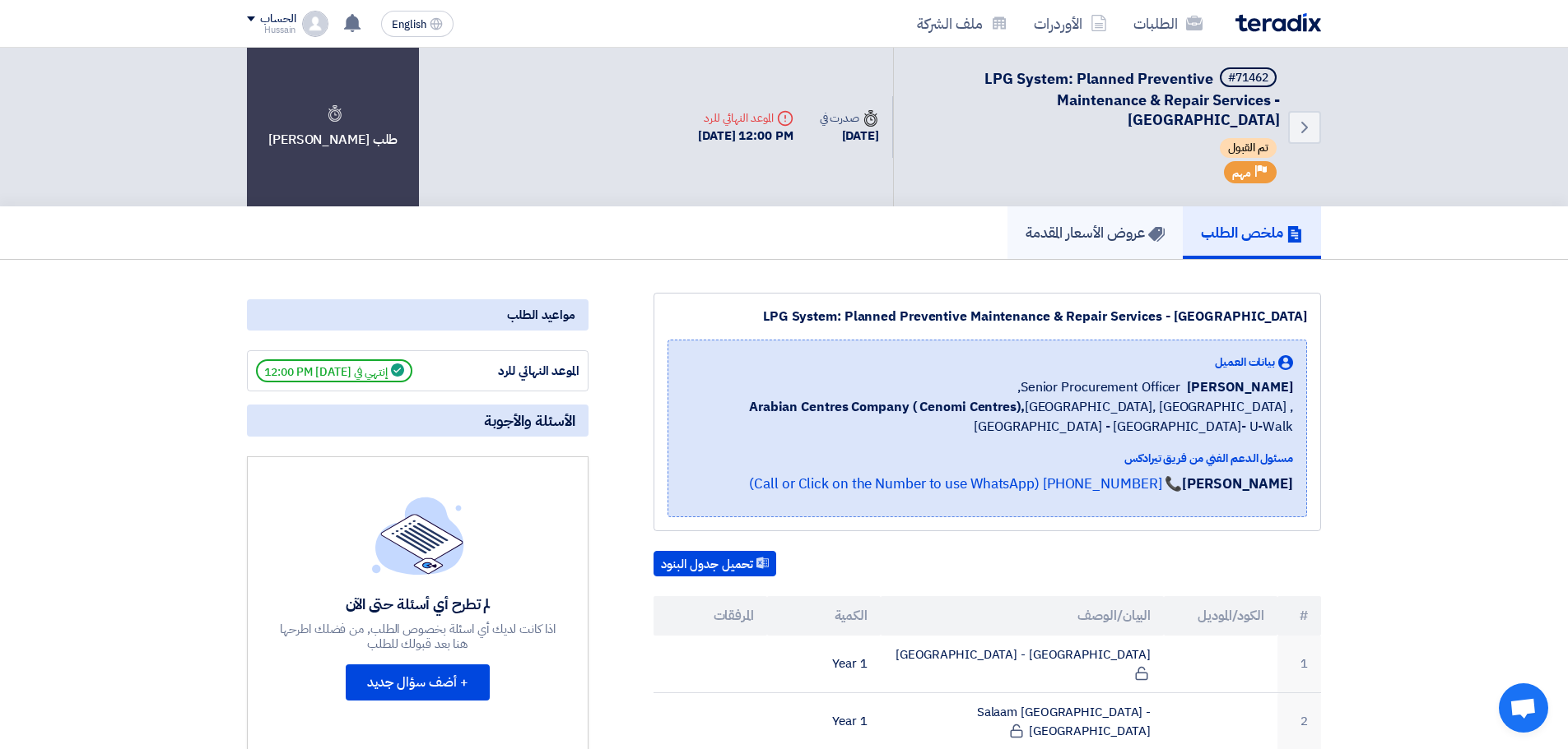
click at [1071, 242] on h5 "عروض الأسعار المقدمة" at bounding box center [1095, 232] width 139 height 19
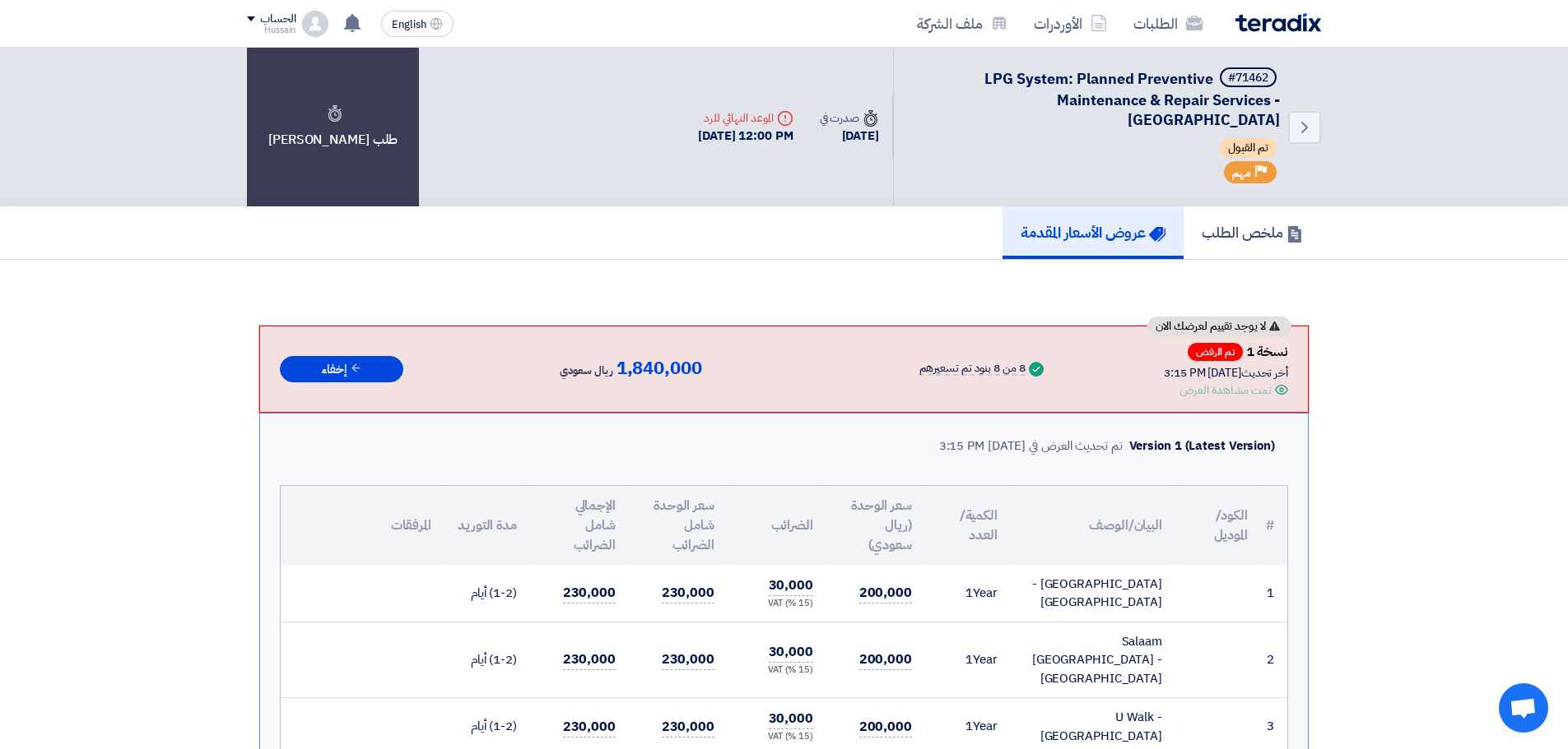
click at [1235, 395] on div "تمت مشاهدة العرض" at bounding box center [1225, 390] width 92 height 18
click at [1206, 390] on div "تمت مشاهدة العرض" at bounding box center [1225, 390] width 92 height 18
click at [321, 371] on button "إخفاء" at bounding box center [342, 369] width 123 height 27
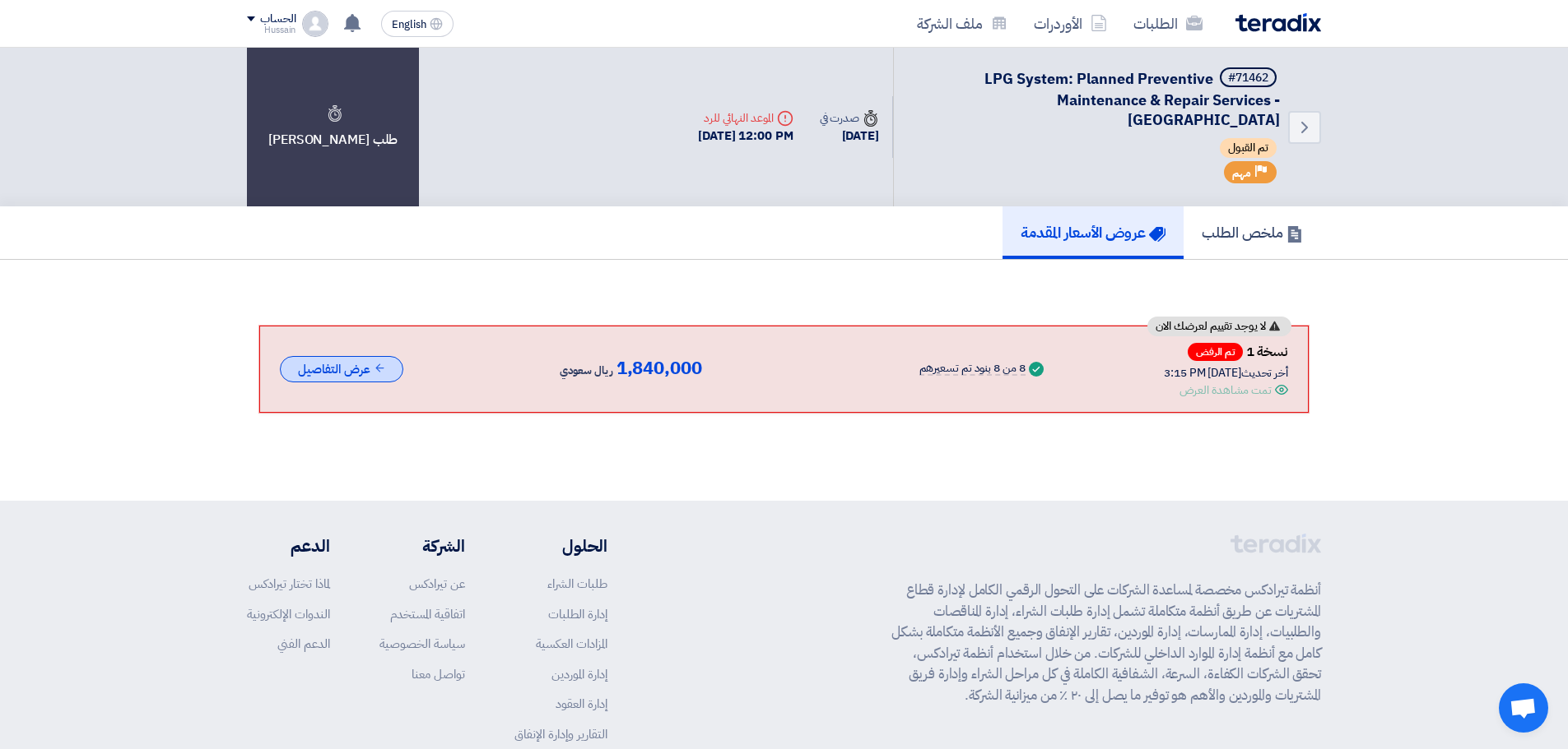
click at [330, 370] on button "عرض التفاصيل" at bounding box center [342, 369] width 123 height 27
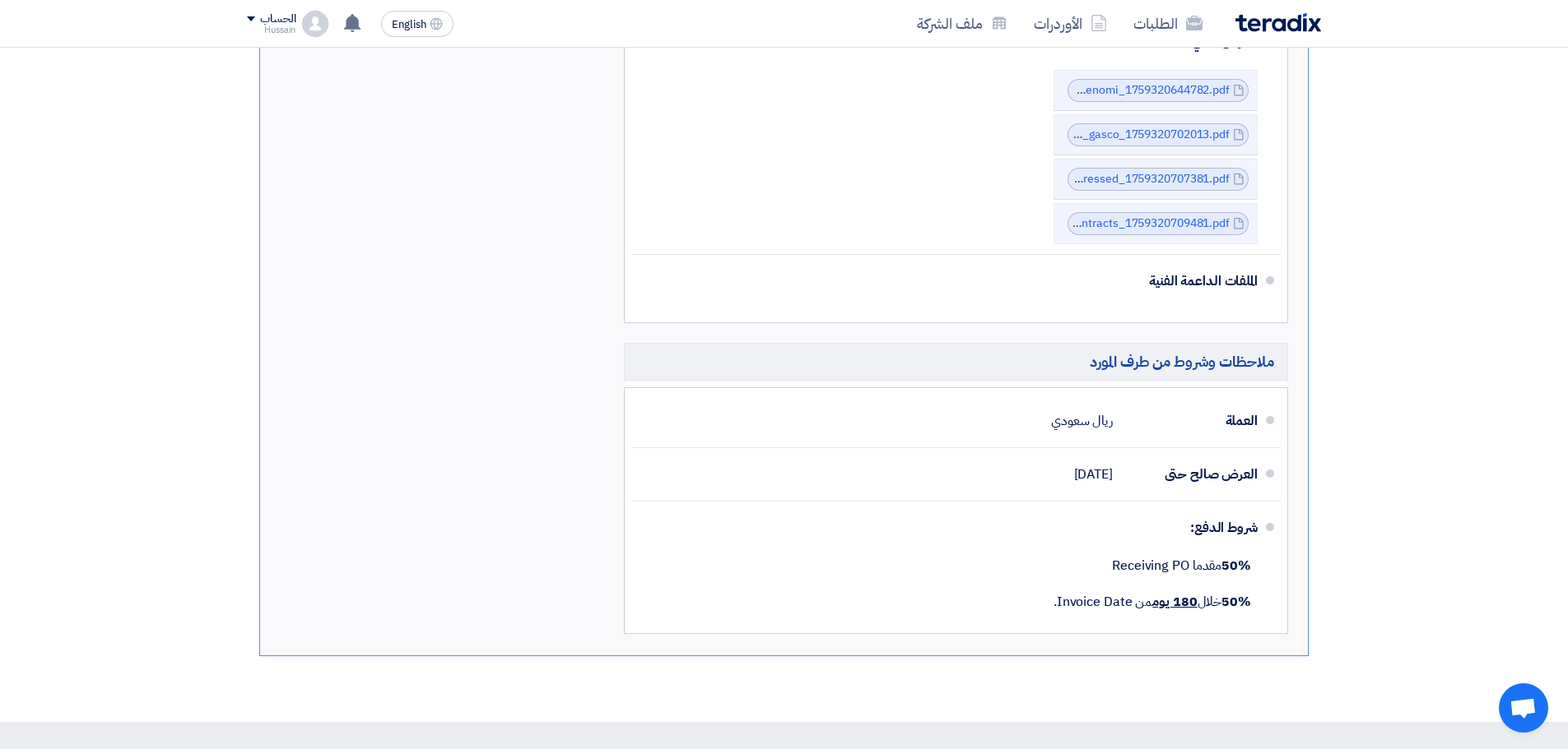
scroll to position [1316, 0]
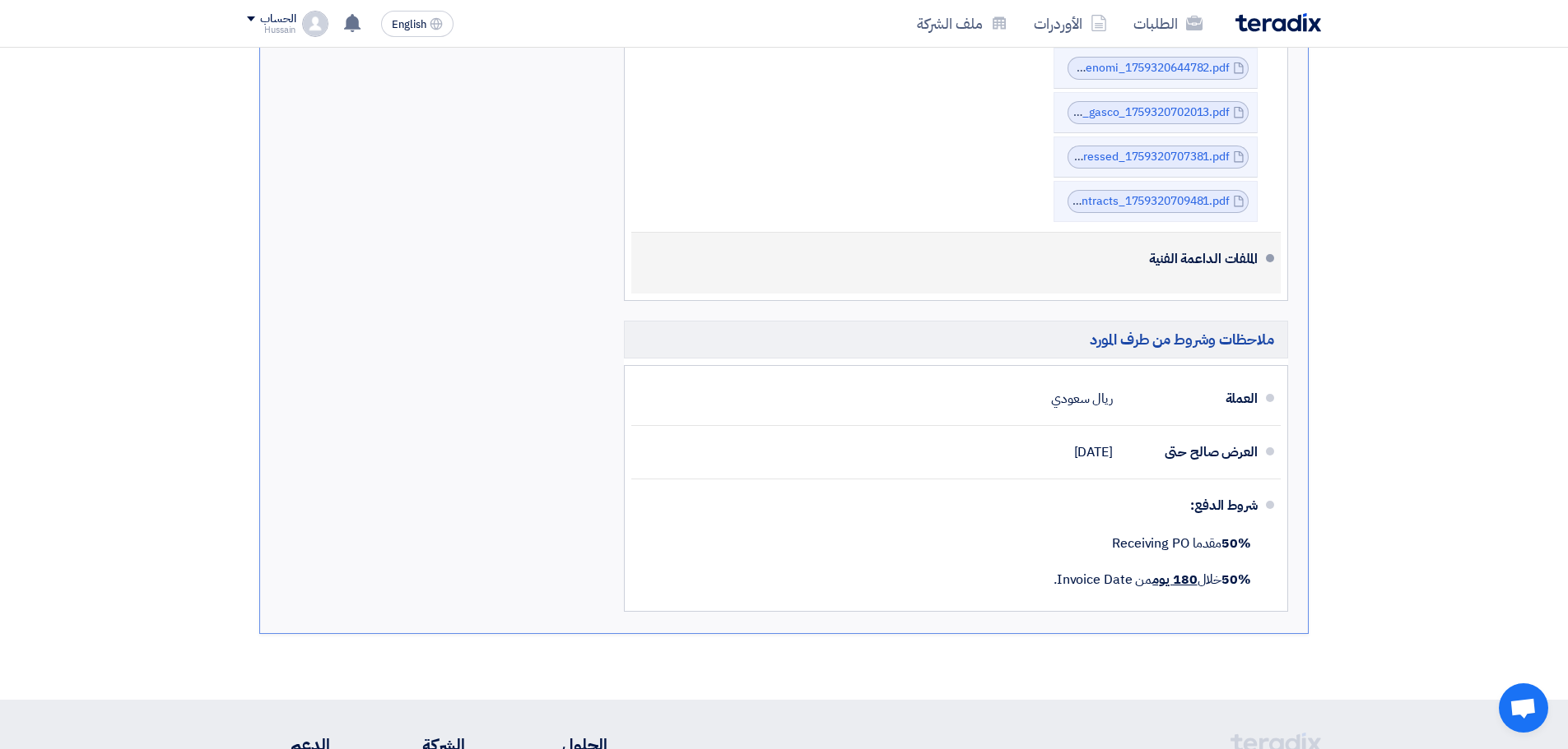
click at [1255, 240] on div "الملفات الداعمة الفنية" at bounding box center [958, 259] width 600 height 39
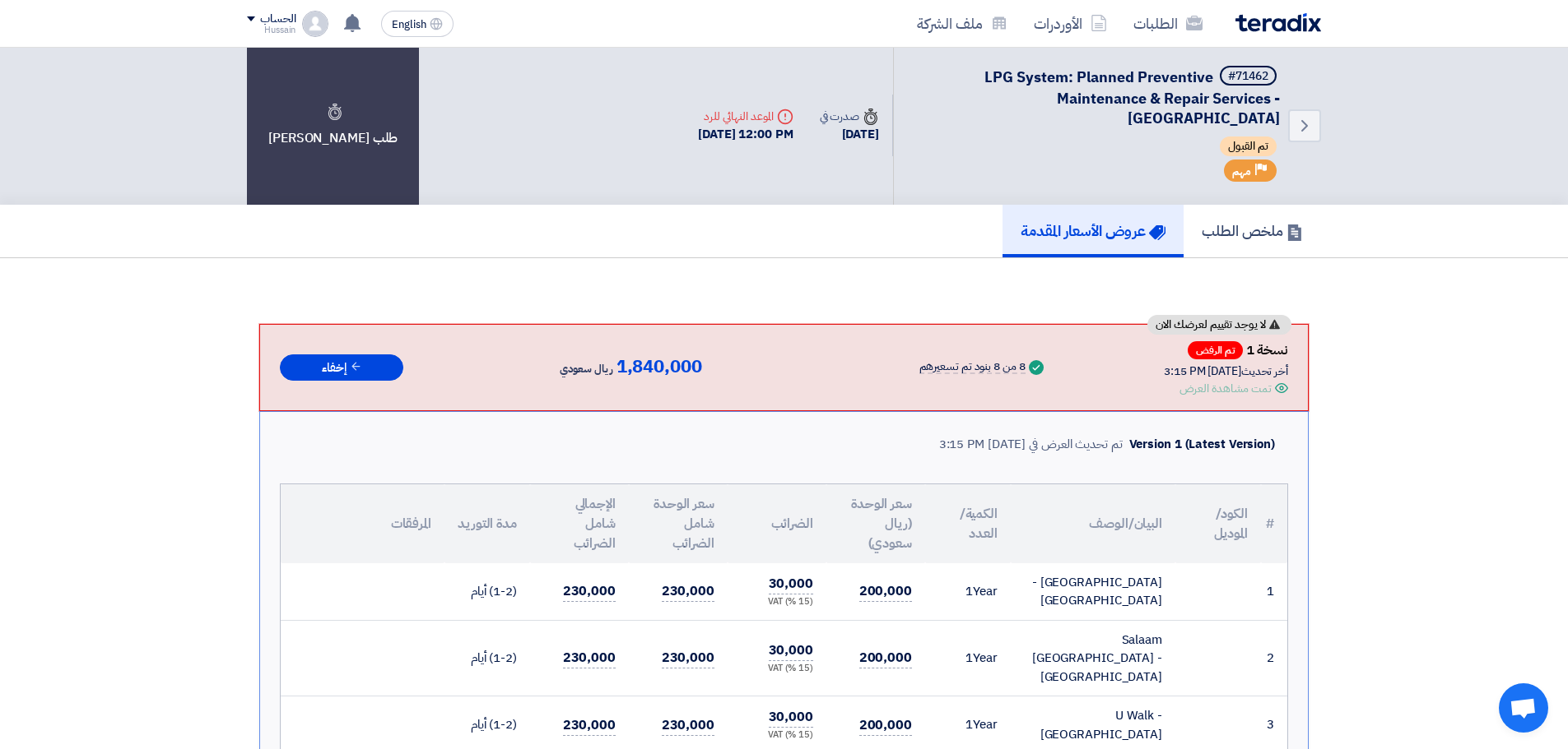
scroll to position [0, 0]
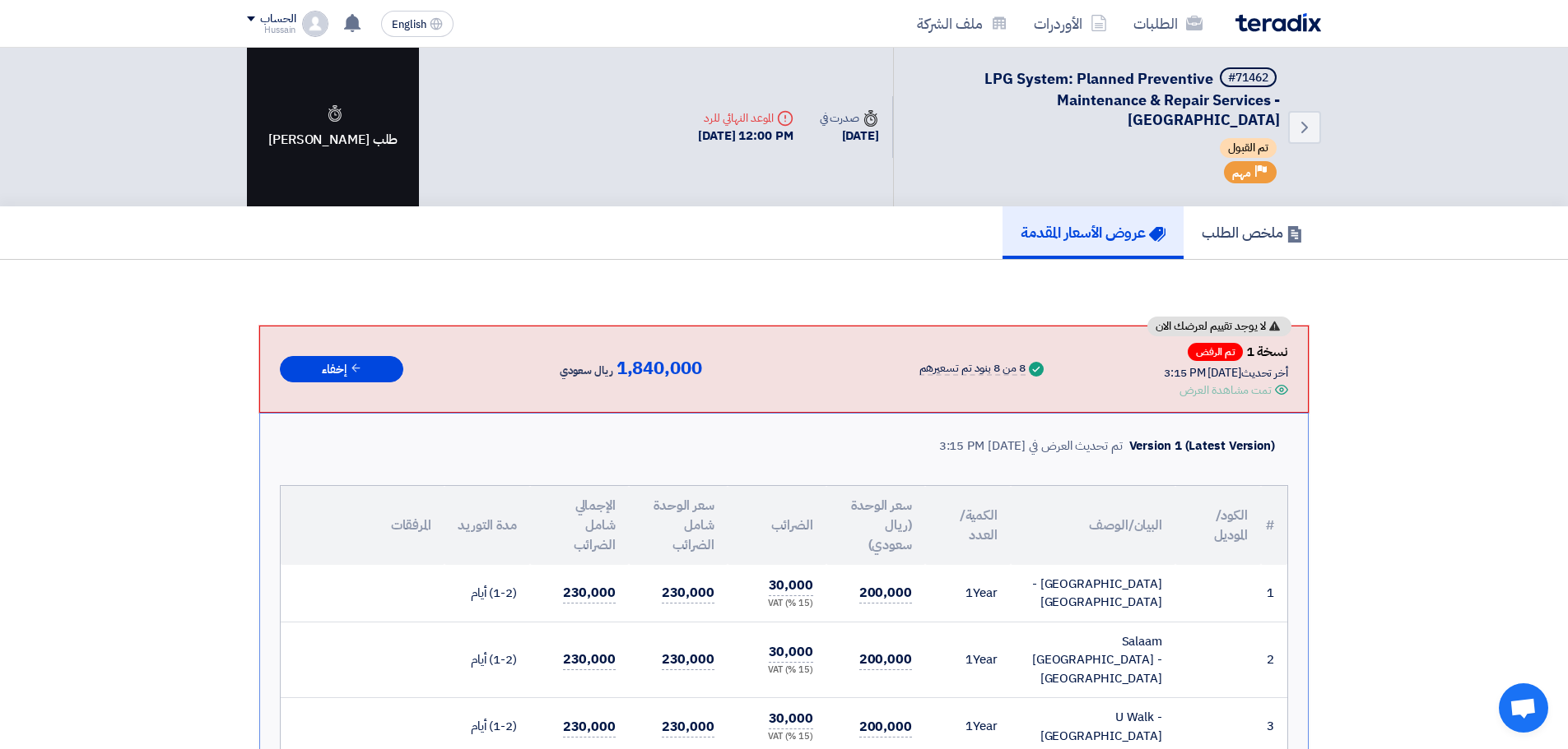
click at [326, 129] on div "طلب [PERSON_NAME]" at bounding box center [333, 127] width 172 height 159
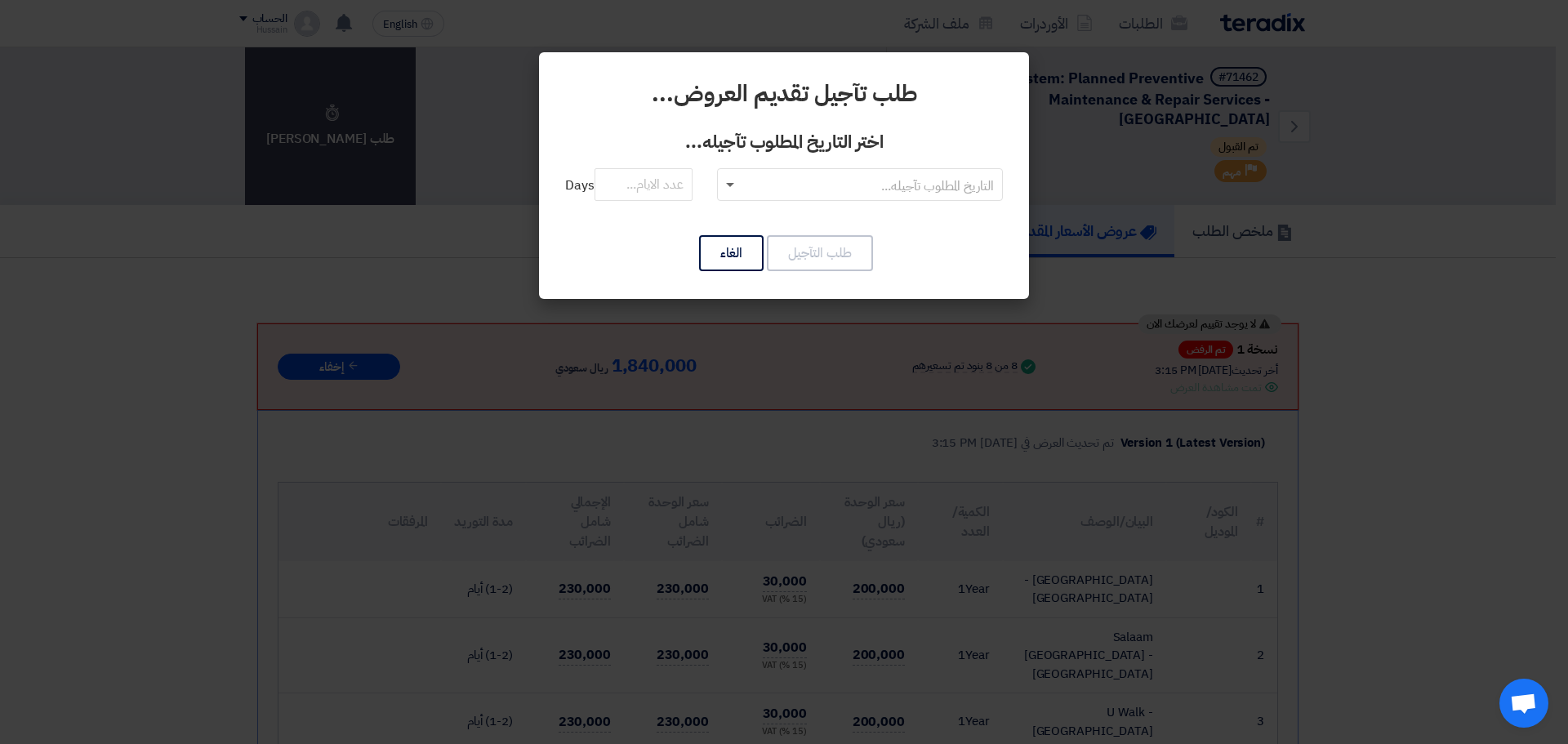
click at [730, 186] on span at bounding box center [730, 186] width 8 height 6
click at [882, 218] on span "RFQDeadline: Sun Oct 05 2025" at bounding box center [860, 217] width 123 height 19
click at [744, 185] on input "text" at bounding box center [869, 185] width 253 height 27
click at [732, 181] on span at bounding box center [728, 184] width 20 height 19
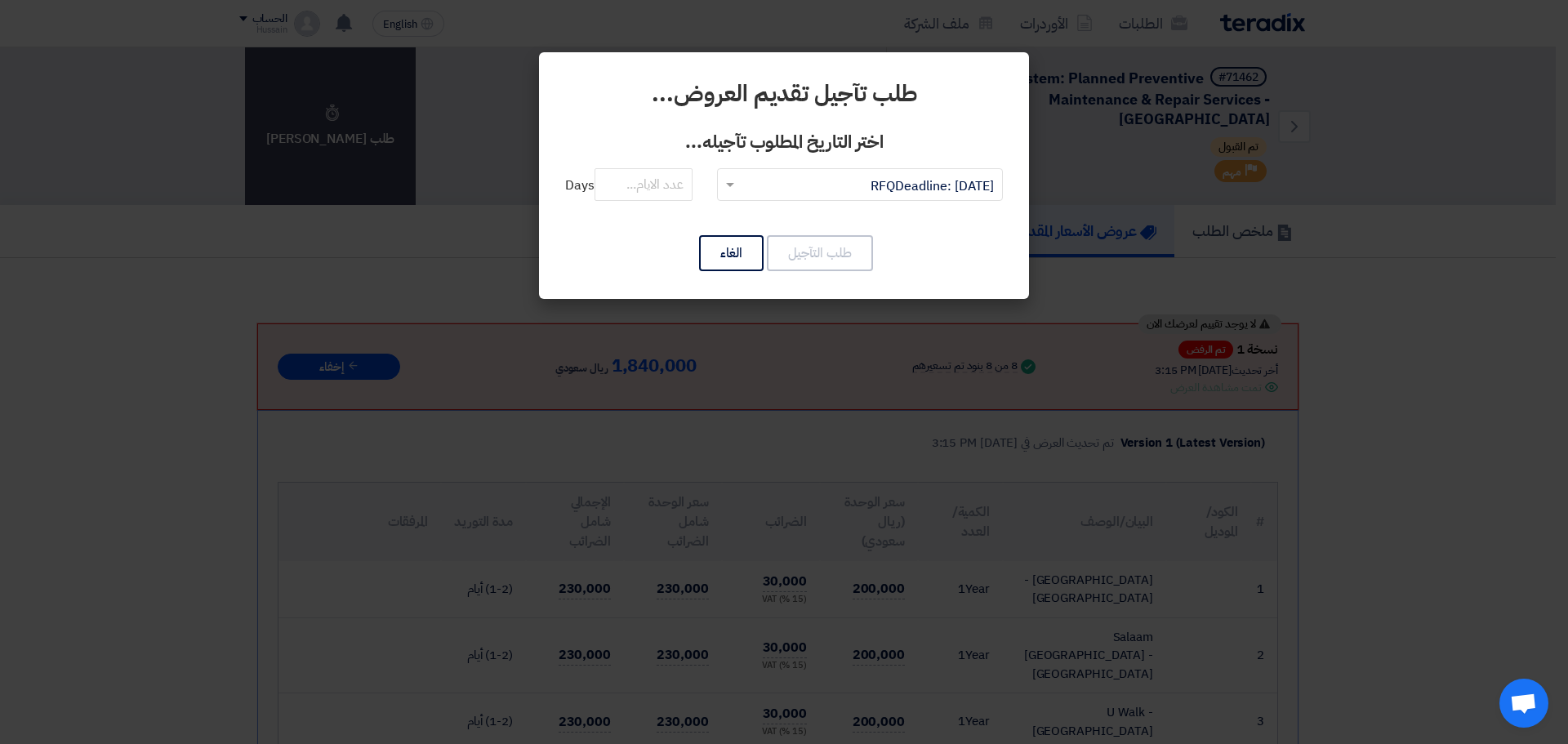
click at [606, 260] on div "طلب التآجيل الغاء" at bounding box center [784, 253] width 438 height 39
click at [770, 182] on input "text" at bounding box center [869, 185] width 253 height 27
click at [737, 248] on button "الغاء" at bounding box center [732, 253] width 65 height 36
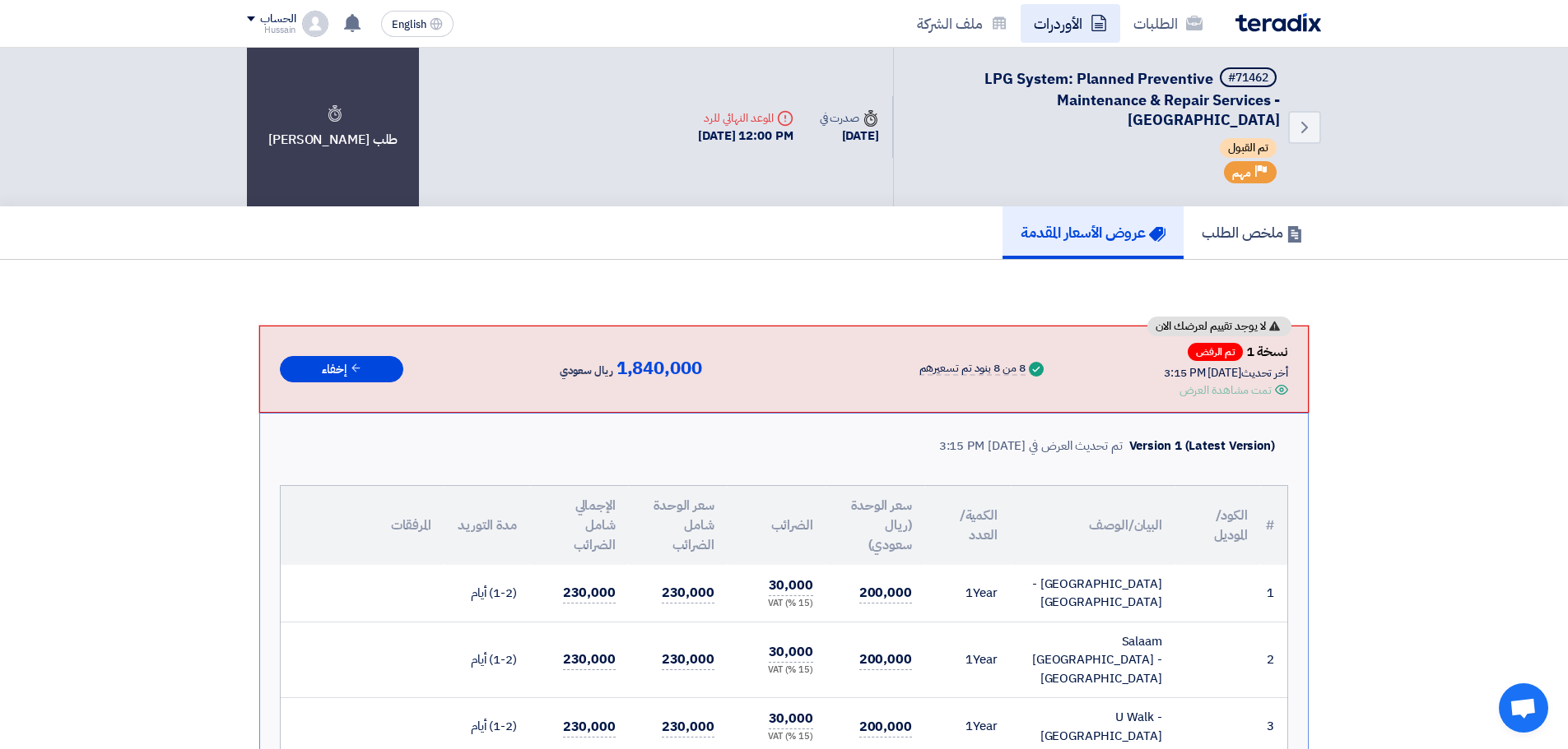
click at [1076, 19] on link "الأوردرات" at bounding box center [1071, 22] width 100 height 38
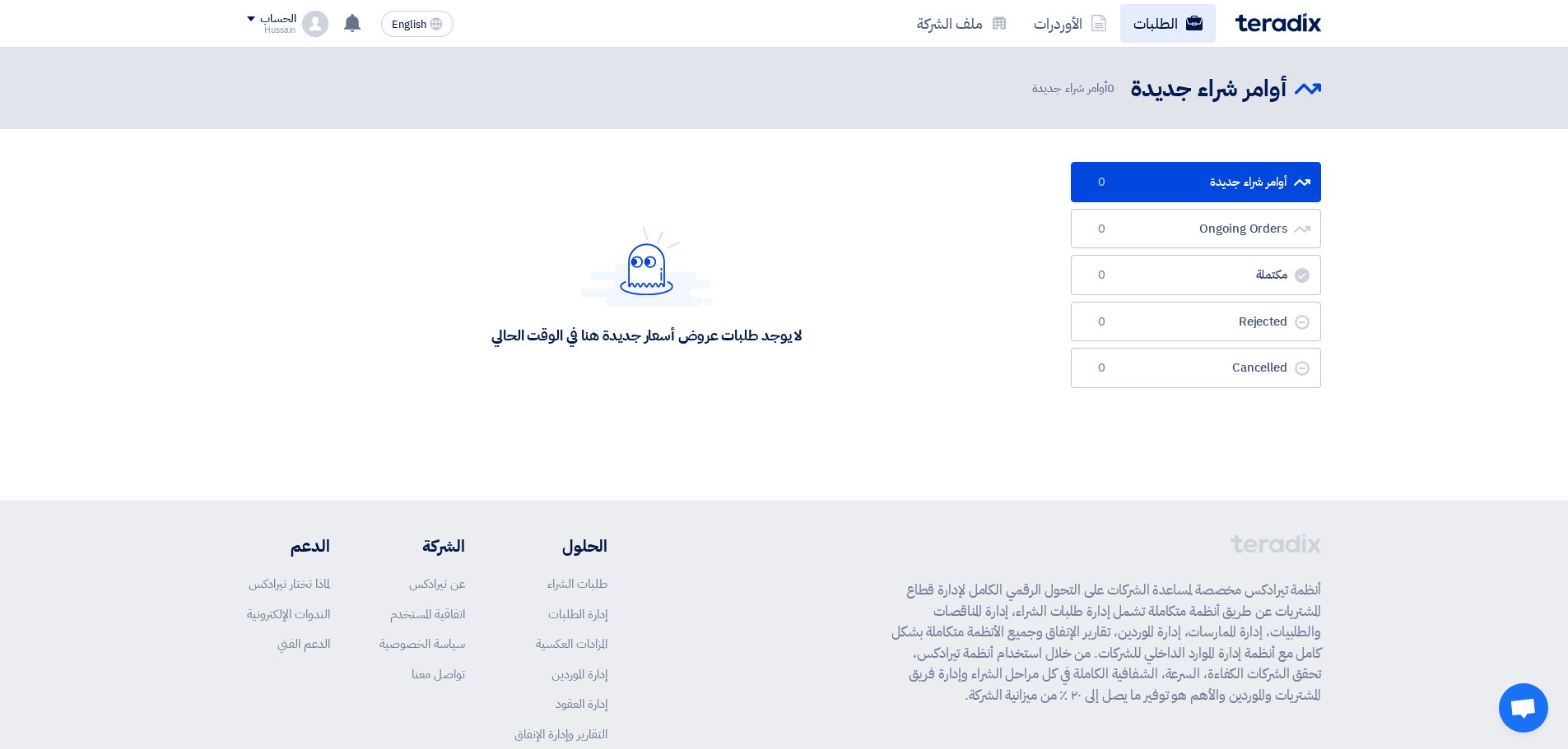
click at [1177, 25] on link "الطلبات" at bounding box center [1168, 22] width 95 height 38
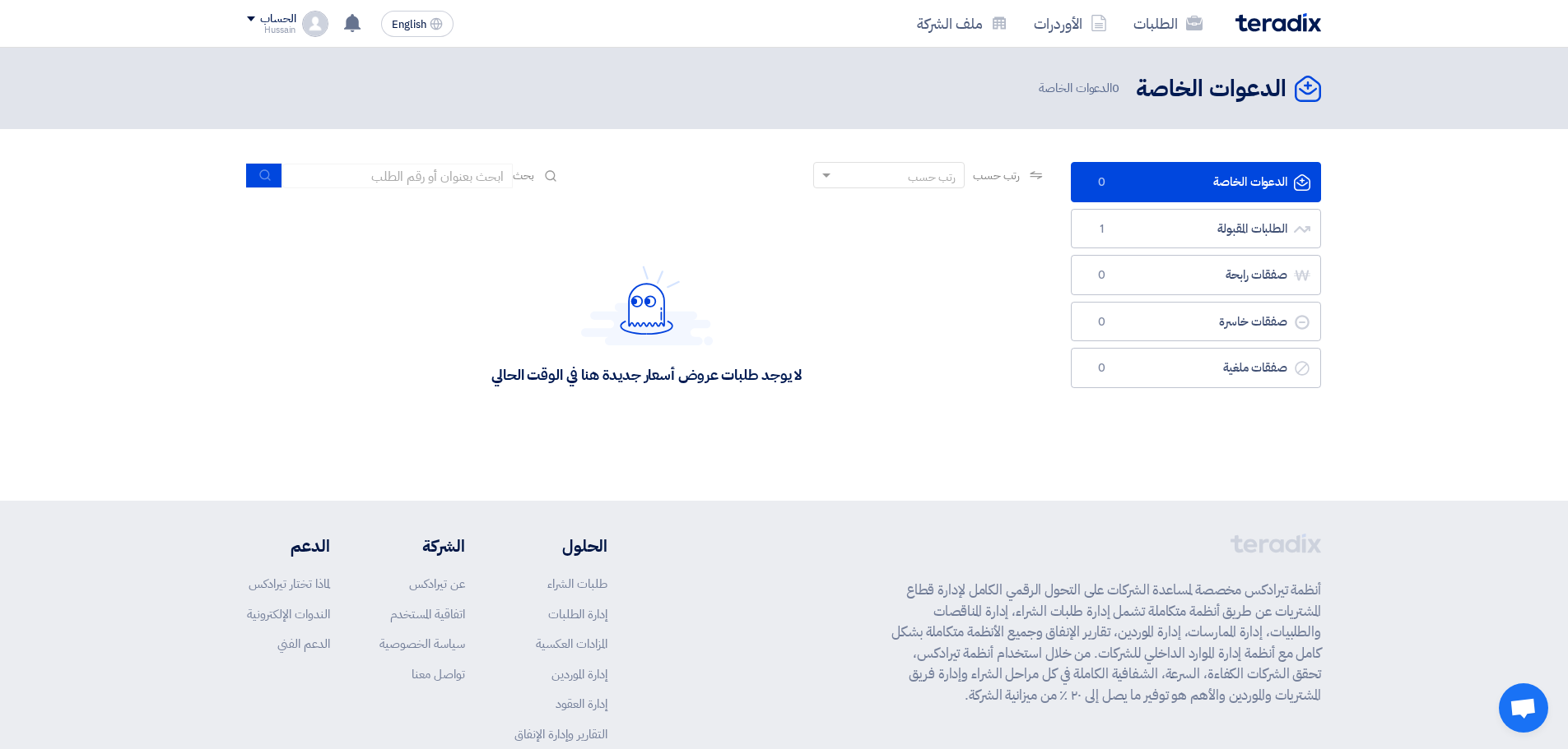
click at [872, 173] on div "رتب حسب" at bounding box center [899, 175] width 129 height 21
click at [1245, 230] on link "الطلبات المقبولة الطلبات المقبولة 1" at bounding box center [1196, 229] width 250 height 40
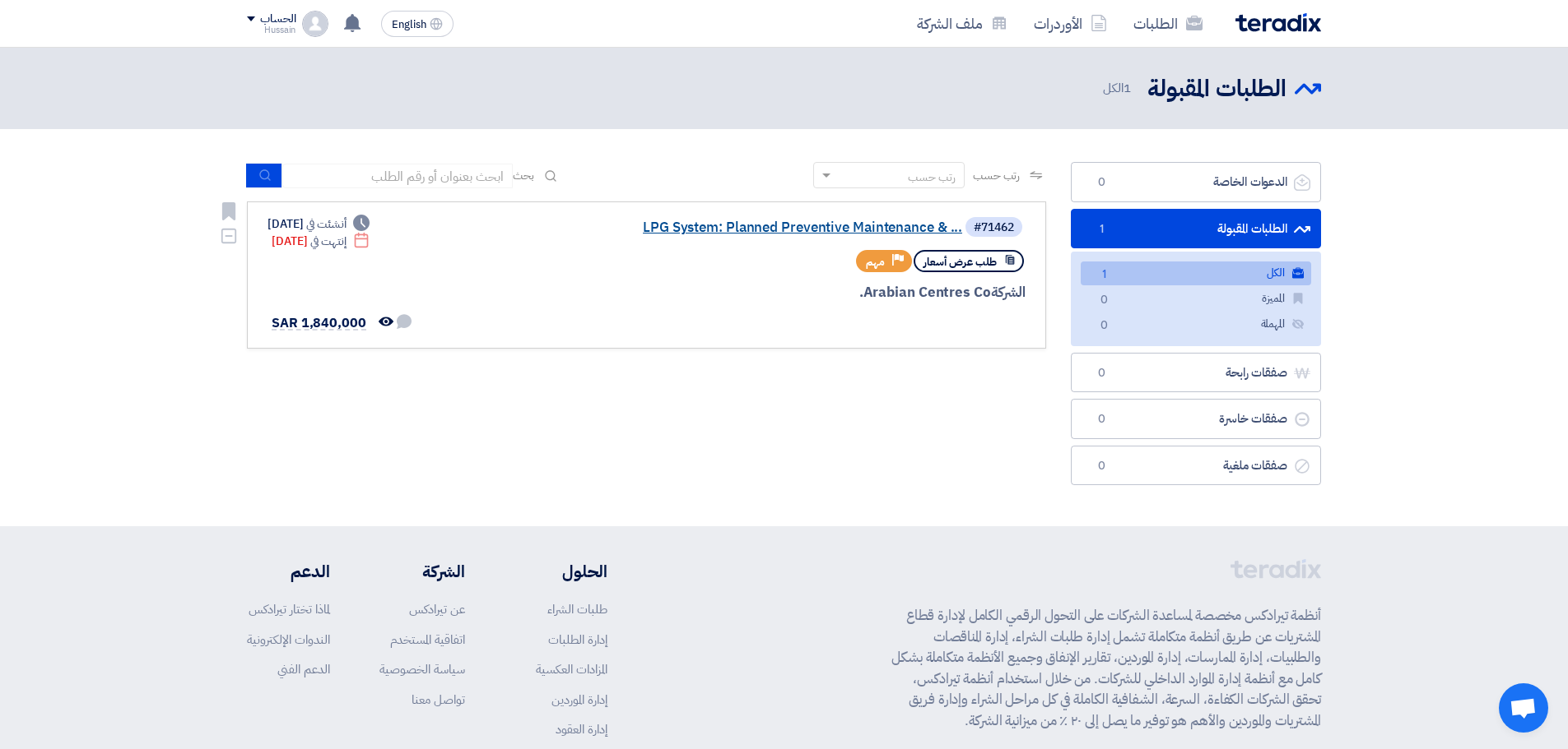
click at [770, 229] on link "LPG System: Planned Preventive Maintenance & ..." at bounding box center [797, 228] width 329 height 15
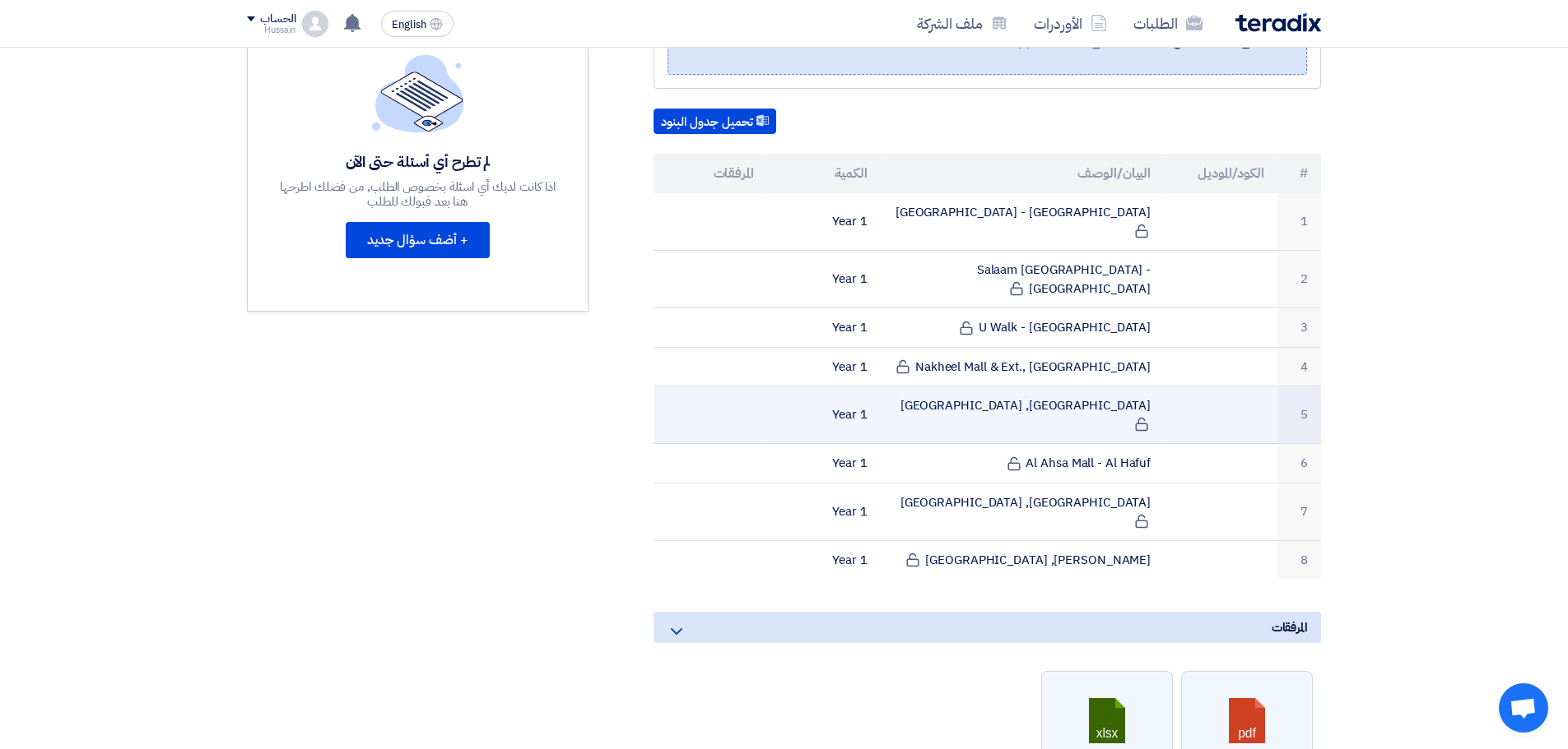
scroll to position [390, 0]
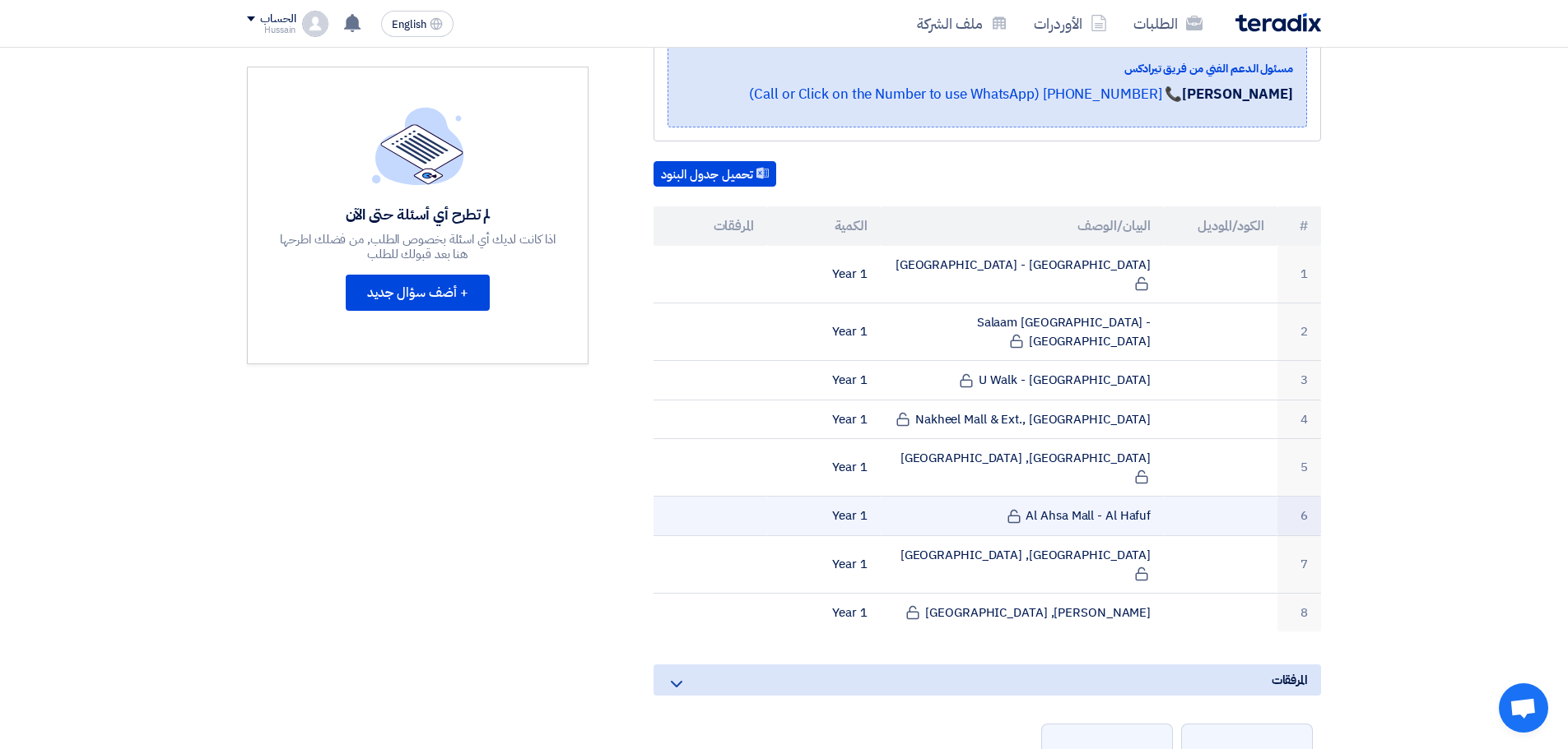
click at [1065, 497] on td "Al Ahsa Mall - Al Hafuf" at bounding box center [1023, 517] width 284 height 39
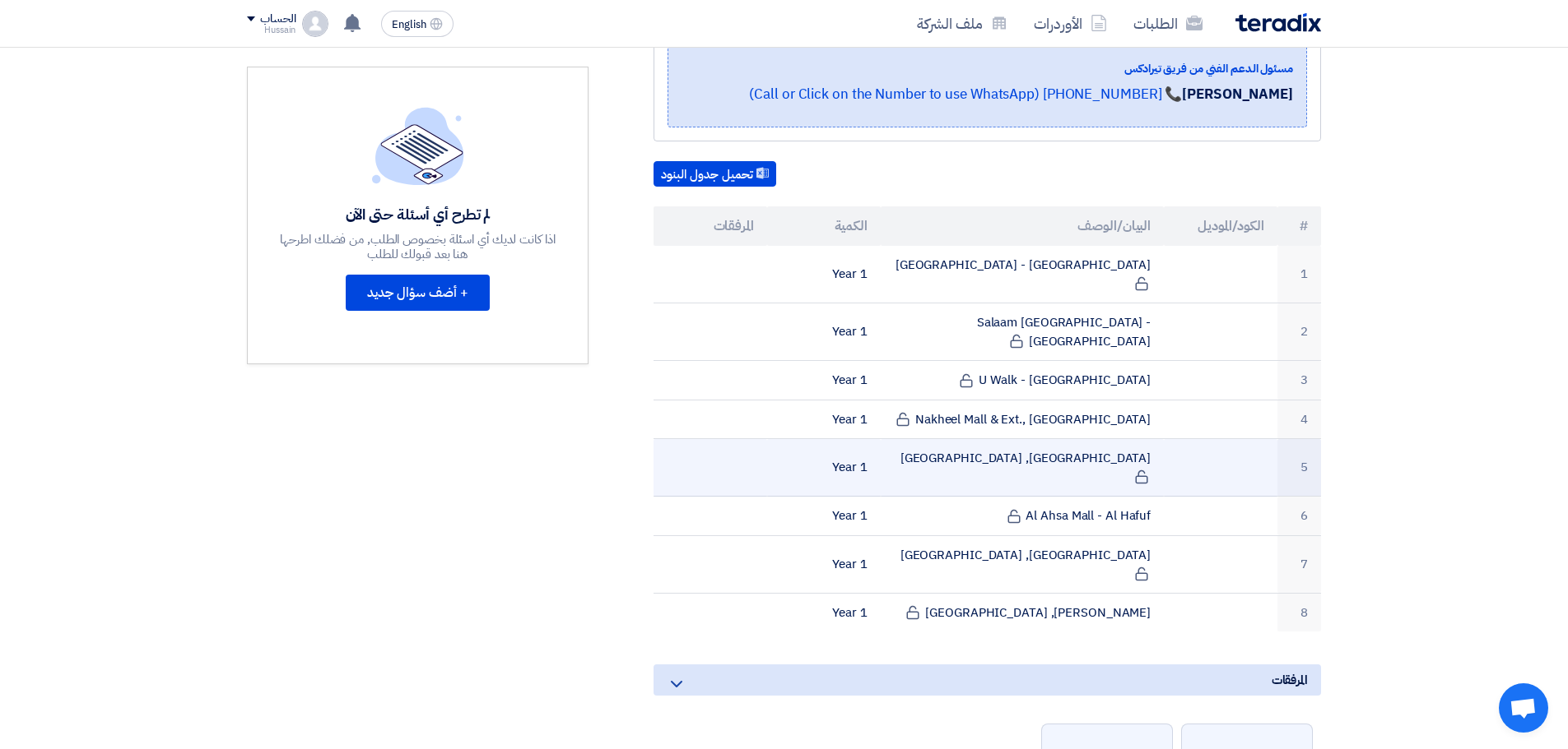
click at [1095, 439] on td "[GEOGRAPHIC_DATA], [GEOGRAPHIC_DATA]" at bounding box center [1023, 468] width 284 height 58
click at [1092, 439] on td "[GEOGRAPHIC_DATA], [GEOGRAPHIC_DATA]" at bounding box center [1023, 468] width 284 height 58
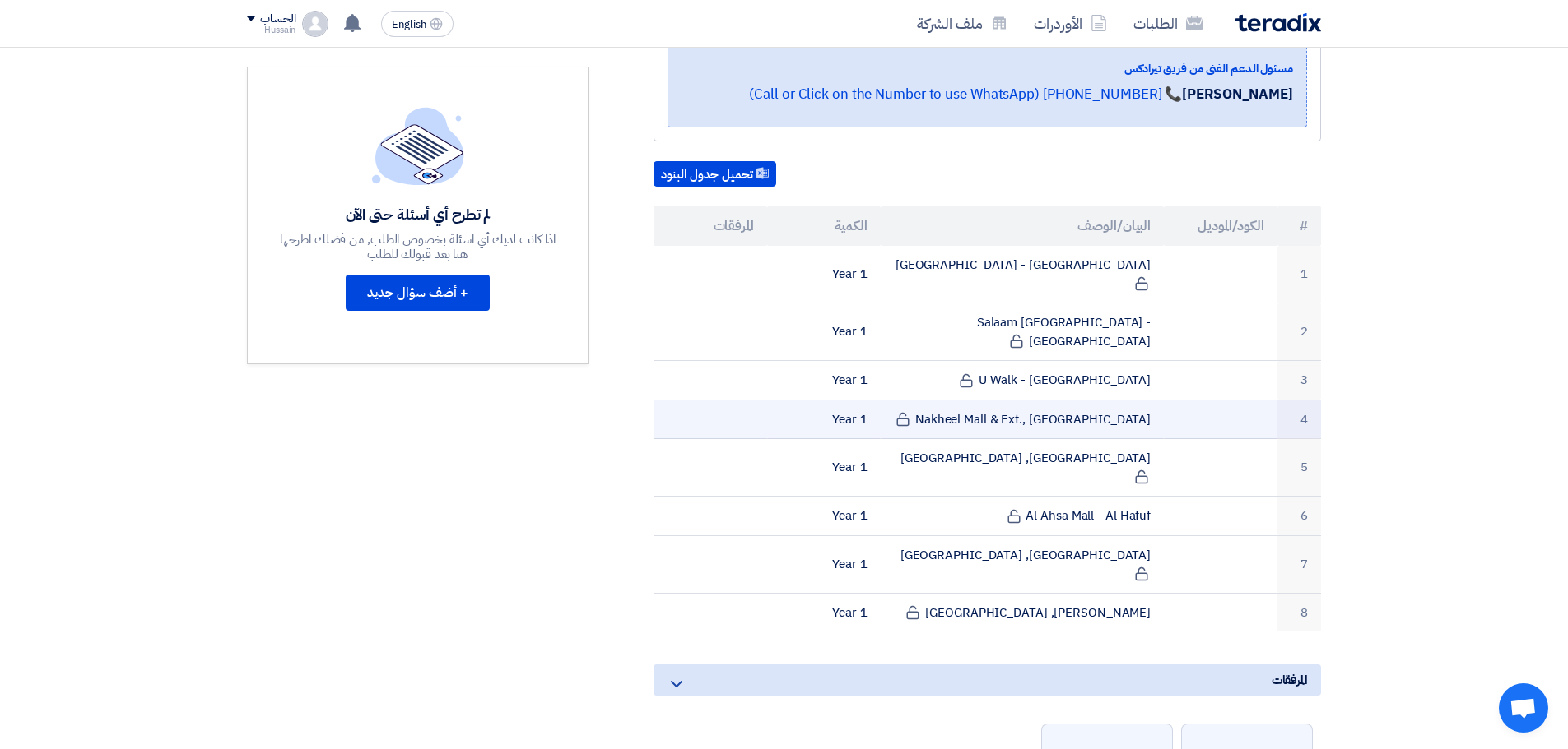
click at [1075, 400] on td "Nakheel Mall & Ext., [GEOGRAPHIC_DATA]" at bounding box center [1023, 420] width 284 height 39
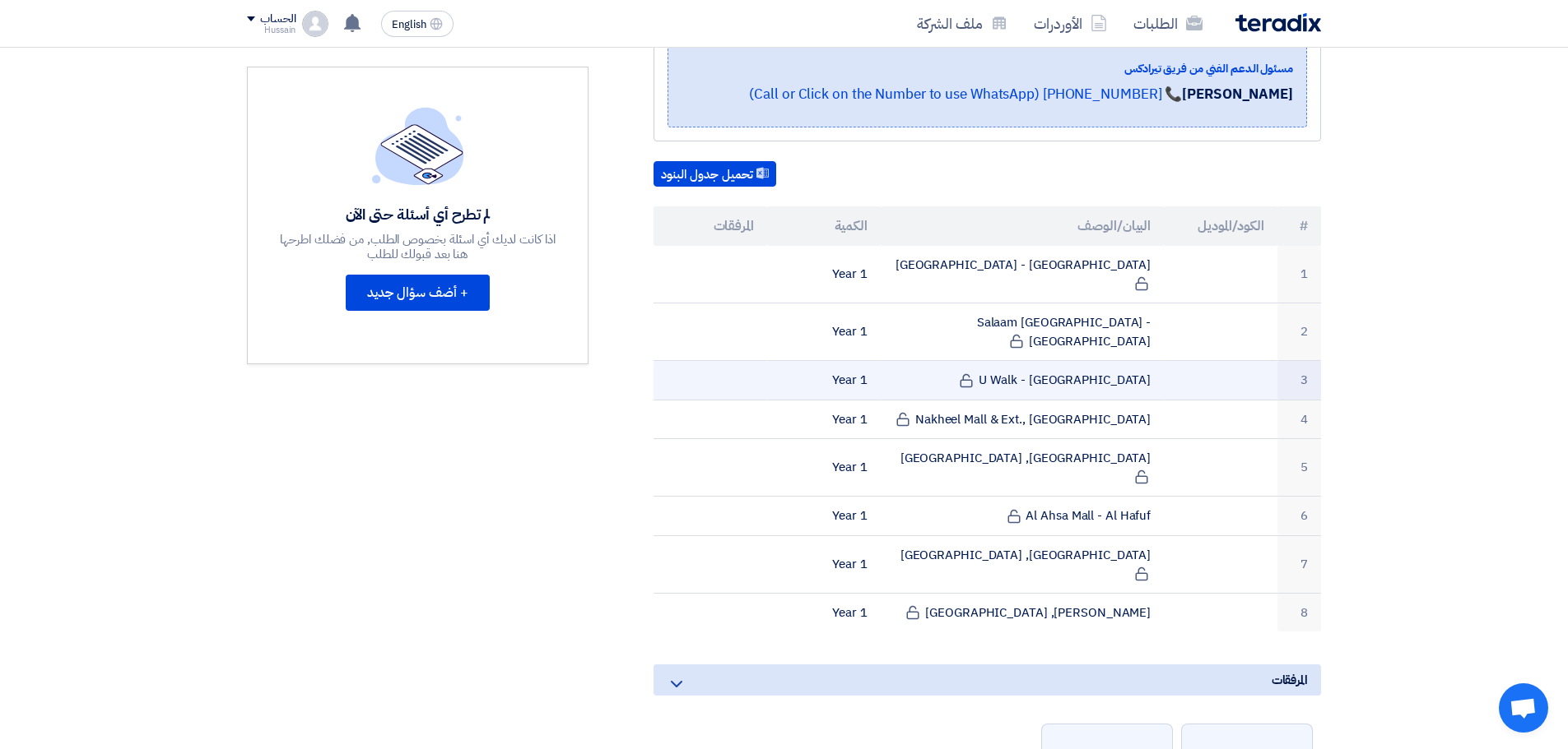
click at [1083, 361] on td "U Walk - [GEOGRAPHIC_DATA]" at bounding box center [1023, 381] width 284 height 39
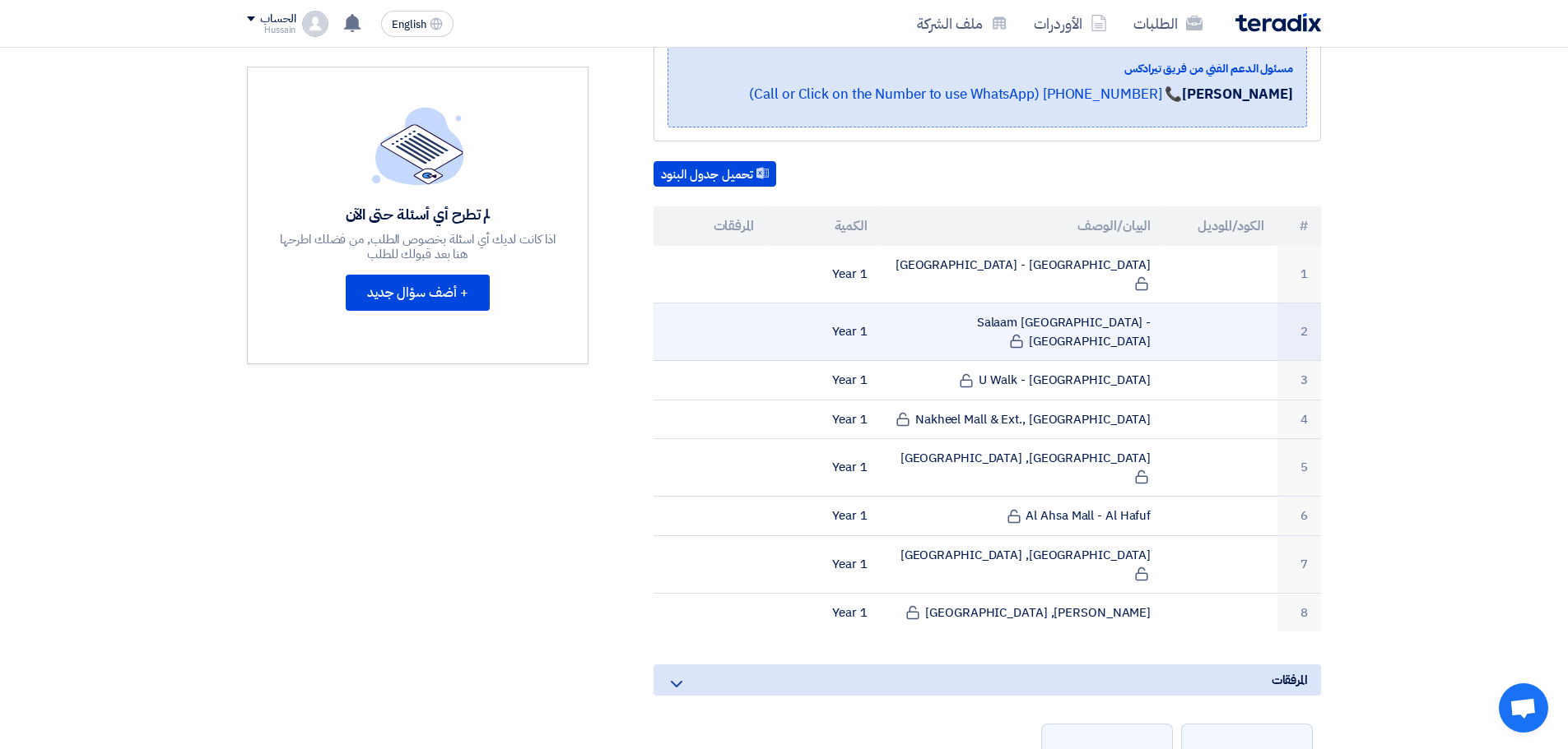
click at [1087, 305] on td "Salaam [GEOGRAPHIC_DATA] - [GEOGRAPHIC_DATA]" at bounding box center [1023, 332] width 284 height 58
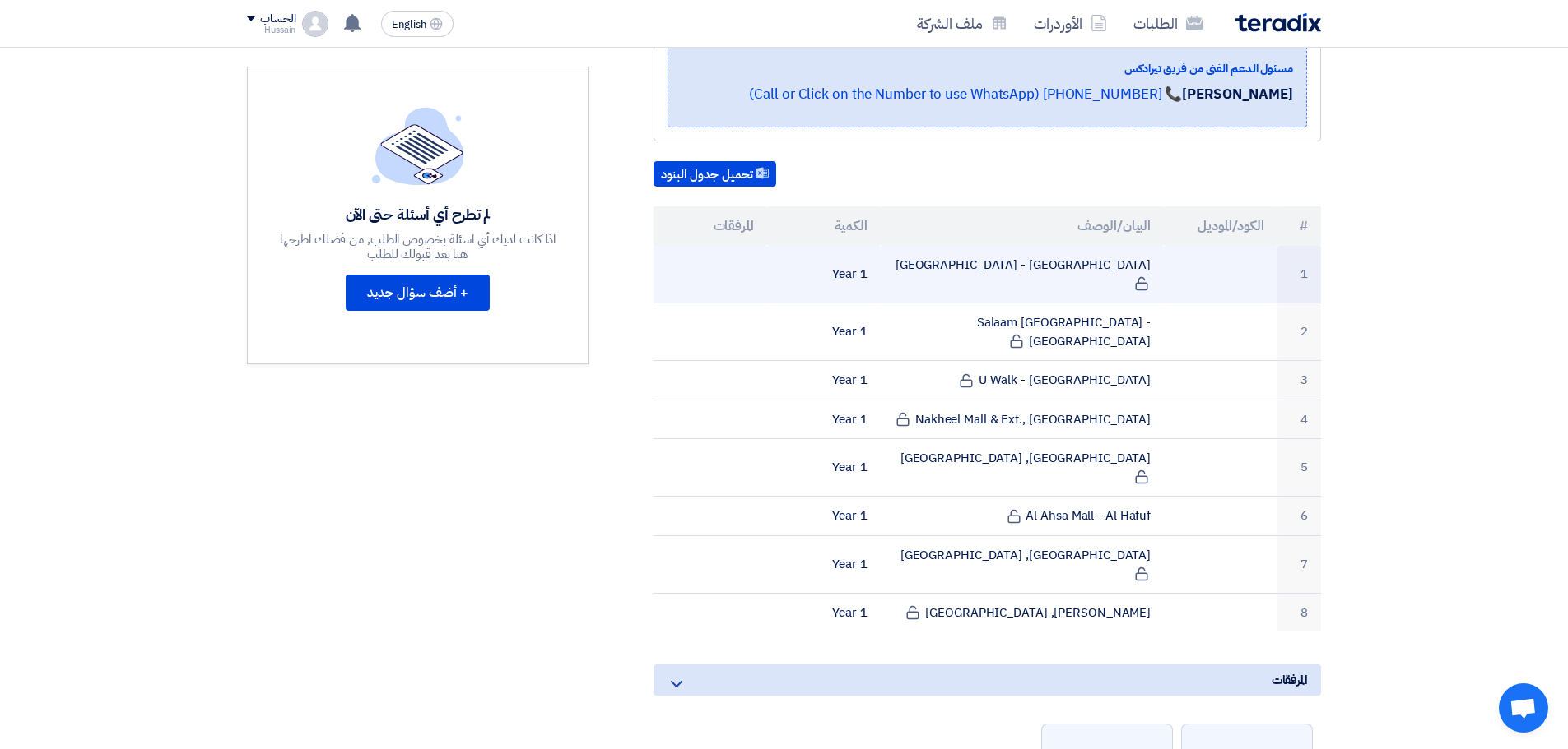
click at [1081, 264] on td "[GEOGRAPHIC_DATA] - [GEOGRAPHIC_DATA]" at bounding box center [1023, 275] width 284 height 58
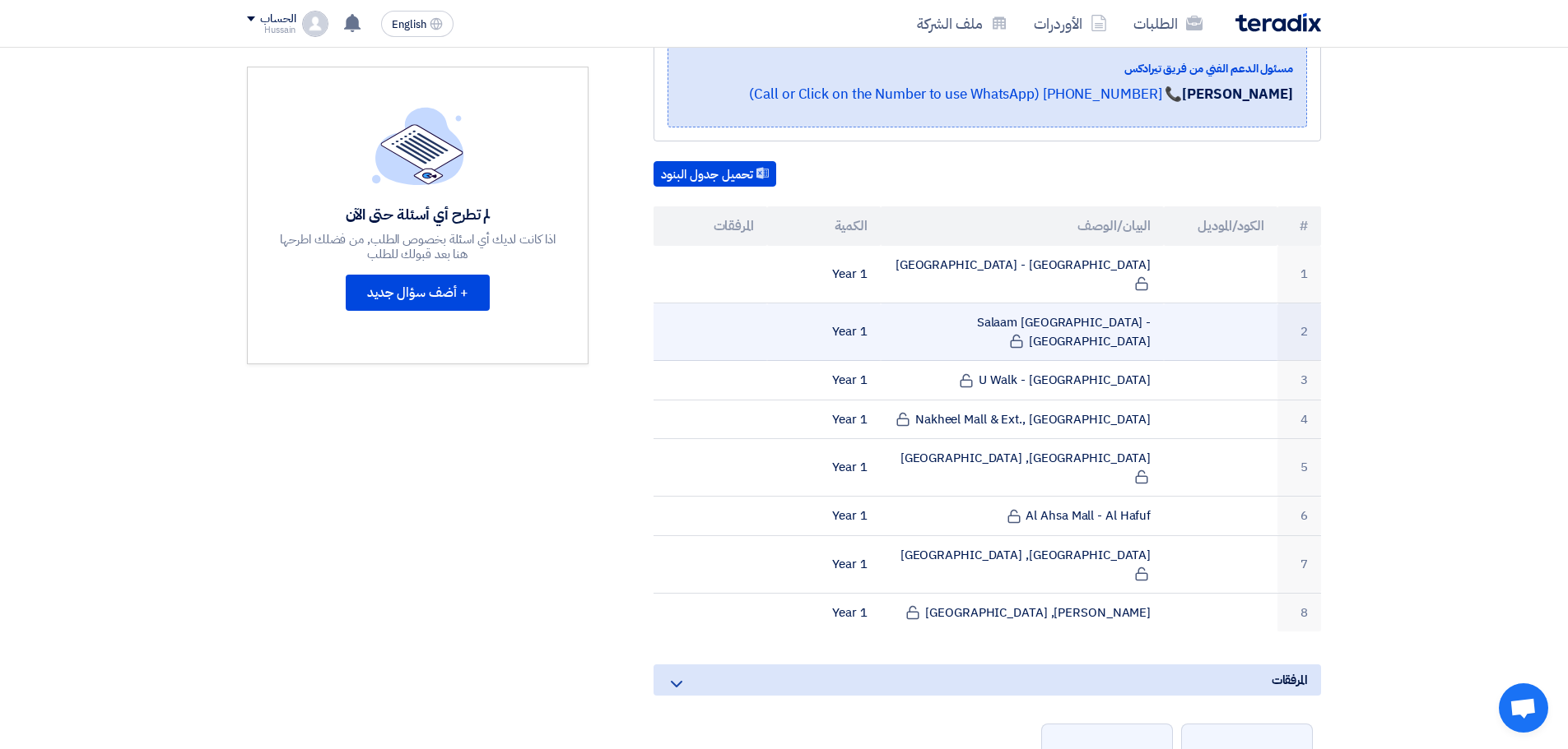
click at [1085, 304] on td "Salaam [GEOGRAPHIC_DATA] - [GEOGRAPHIC_DATA]" at bounding box center [1023, 332] width 284 height 58
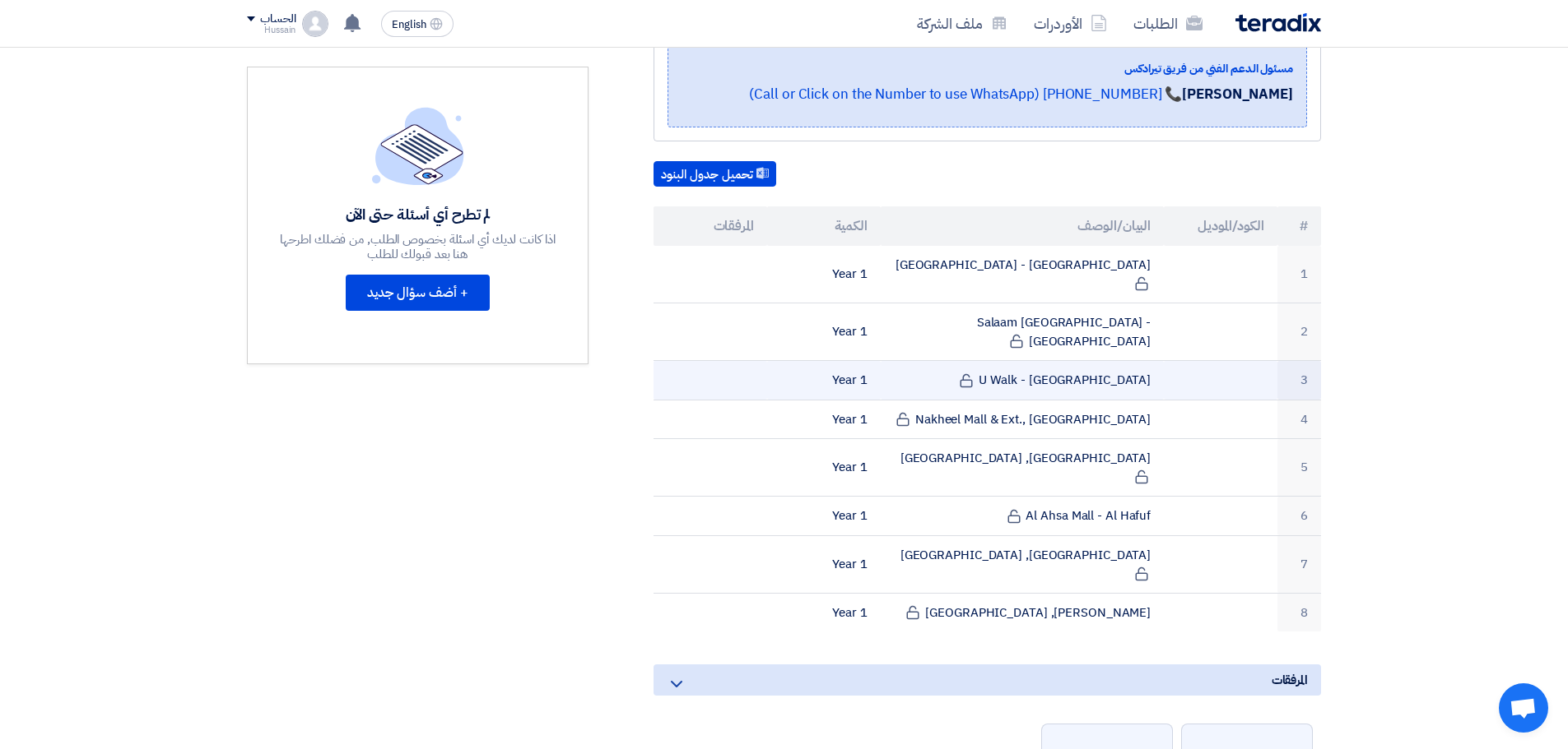
click at [1083, 361] on td "U Walk - [GEOGRAPHIC_DATA]" at bounding box center [1023, 381] width 284 height 39
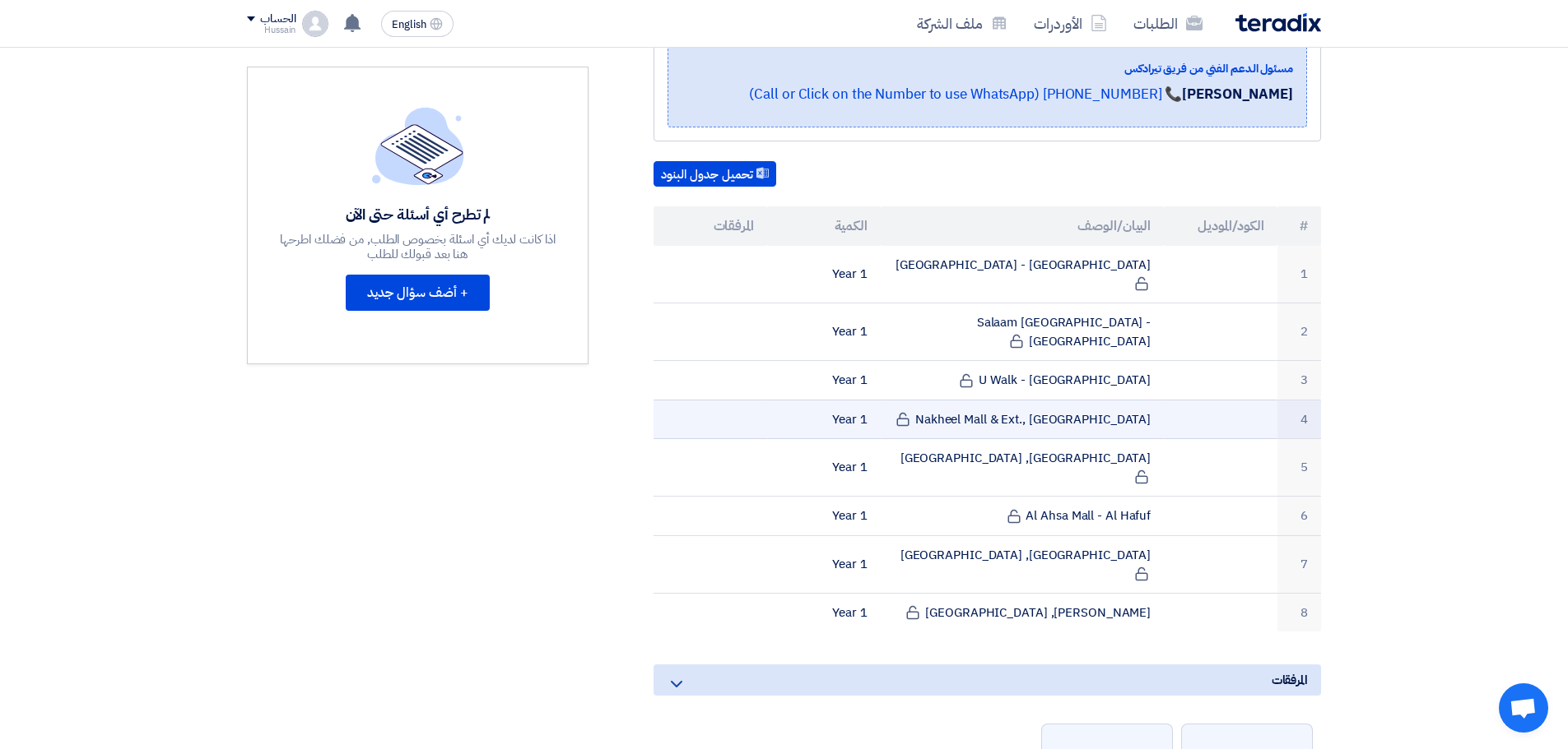
click at [1087, 400] on td "Nakheel Mall & Ext., [GEOGRAPHIC_DATA]" at bounding box center [1023, 420] width 284 height 39
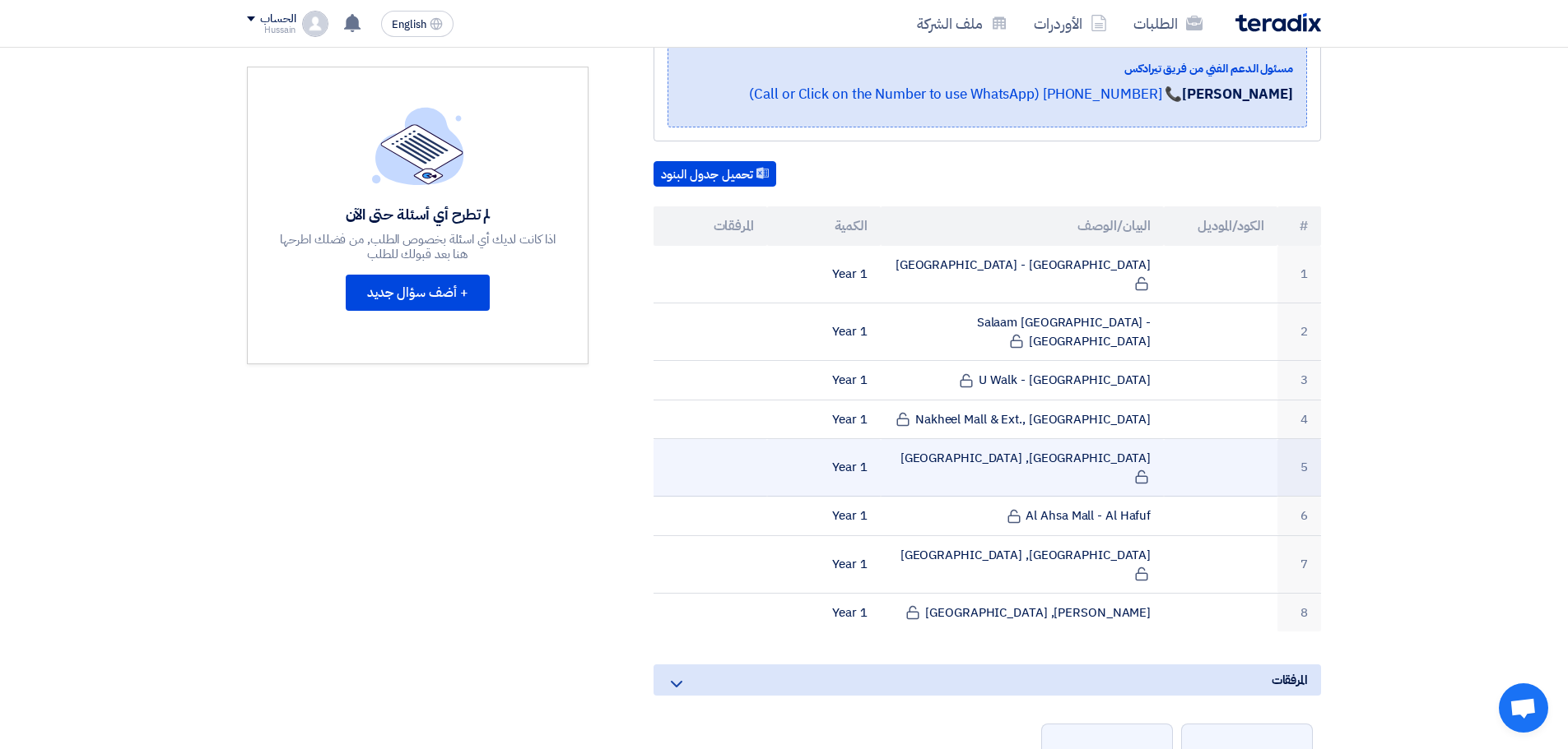
click at [1095, 439] on td "[GEOGRAPHIC_DATA], [GEOGRAPHIC_DATA]" at bounding box center [1023, 468] width 284 height 58
click at [1077, 439] on td "[GEOGRAPHIC_DATA], [GEOGRAPHIC_DATA]" at bounding box center [1023, 468] width 284 height 58
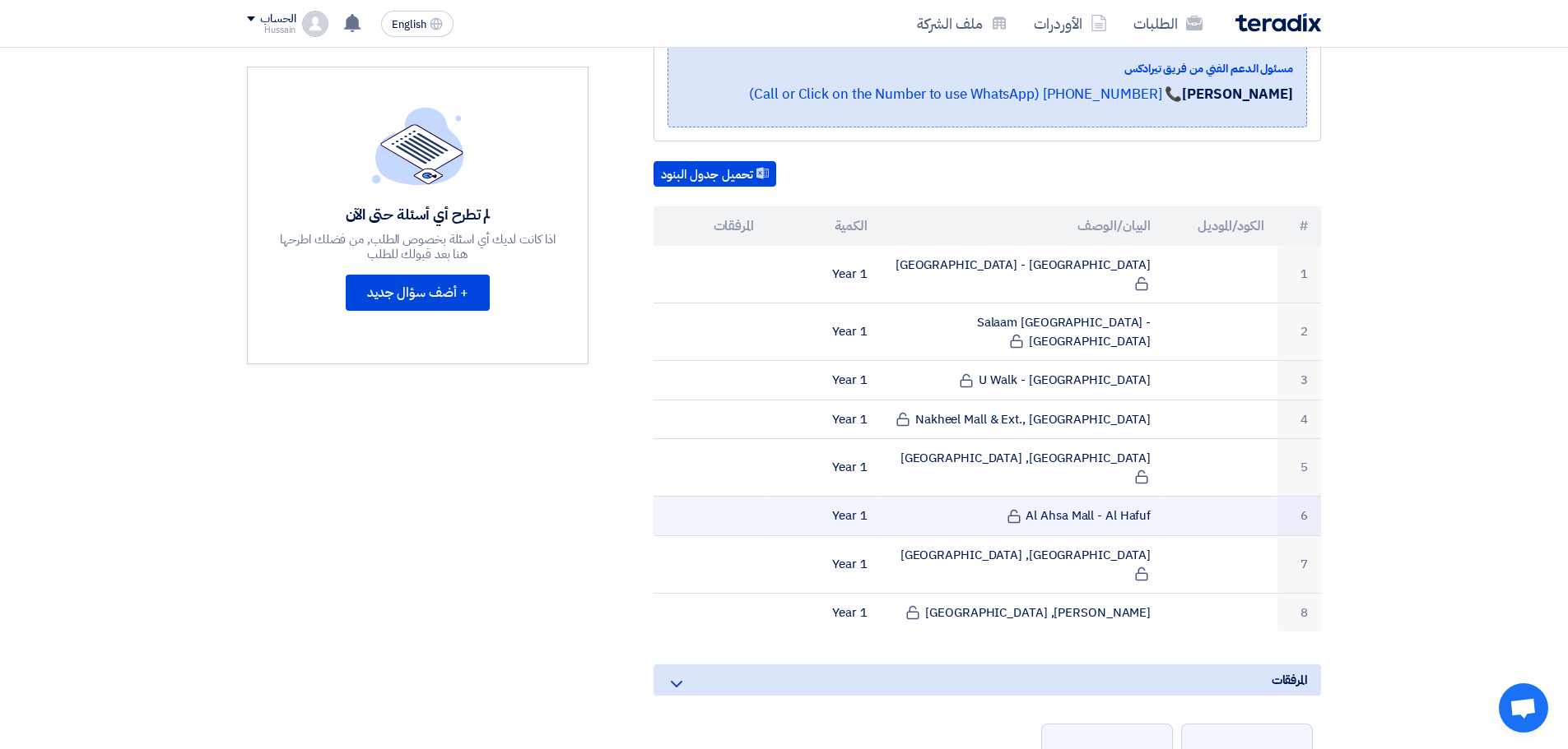
click at [1076, 497] on td "Al Ahsa Mall - Al Hafuf" at bounding box center [1023, 517] width 284 height 39
click at [1067, 497] on td "Al Ahsa Mall - Al Hafuf" at bounding box center [1023, 517] width 284 height 39
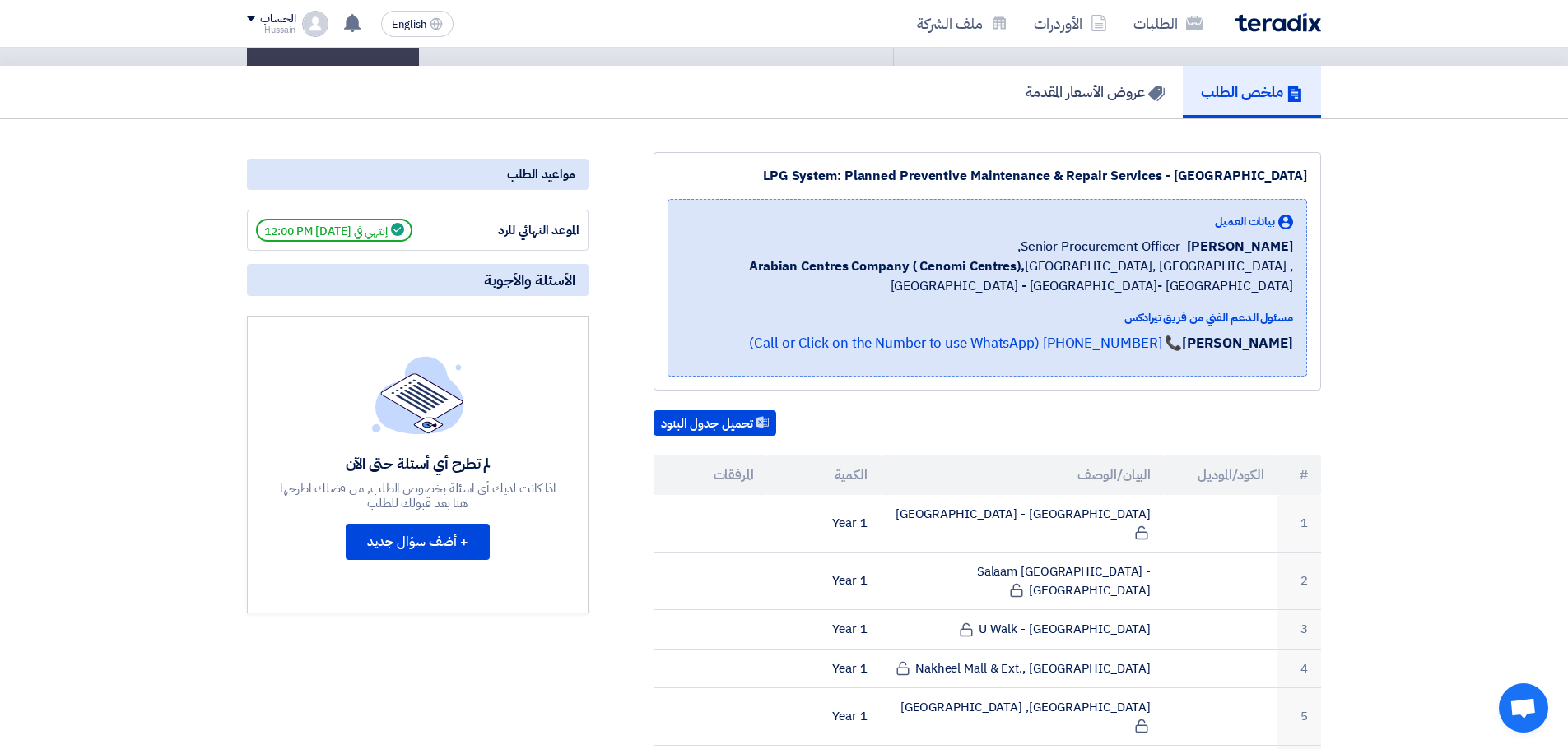
scroll to position [0, 0]
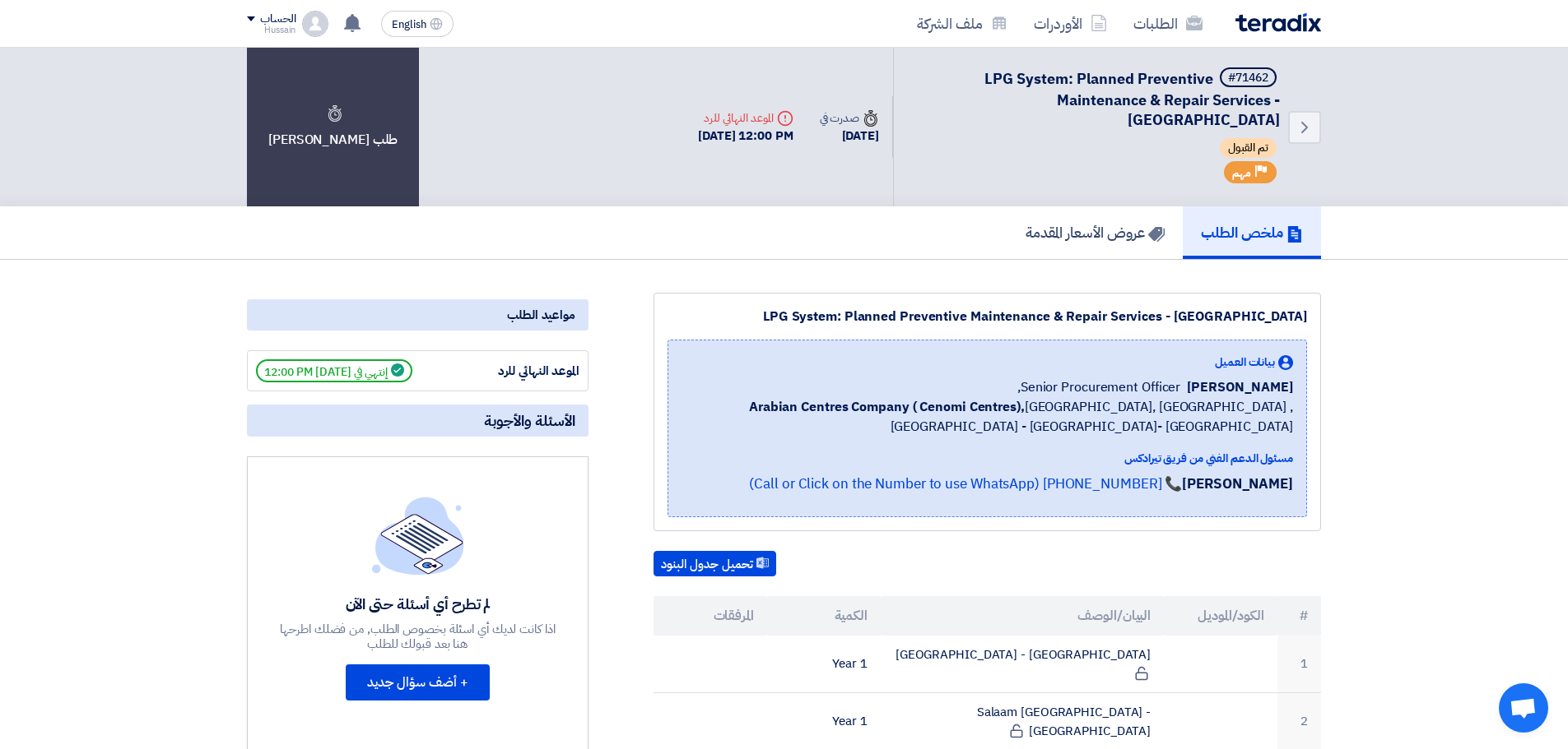
click at [363, 375] on span "إنتهي في [DATE] 12:00 PM" at bounding box center [334, 370] width 157 height 23
drag, startPoint x: 377, startPoint y: 374, endPoint x: 269, endPoint y: 371, distance: 108.0
click at [269, 371] on span "إنتهي في [DATE] 12:00 PM" at bounding box center [334, 370] width 157 height 23
click at [317, 373] on span "إنتهي في [DATE] 12:00 PM" at bounding box center [334, 370] width 157 height 23
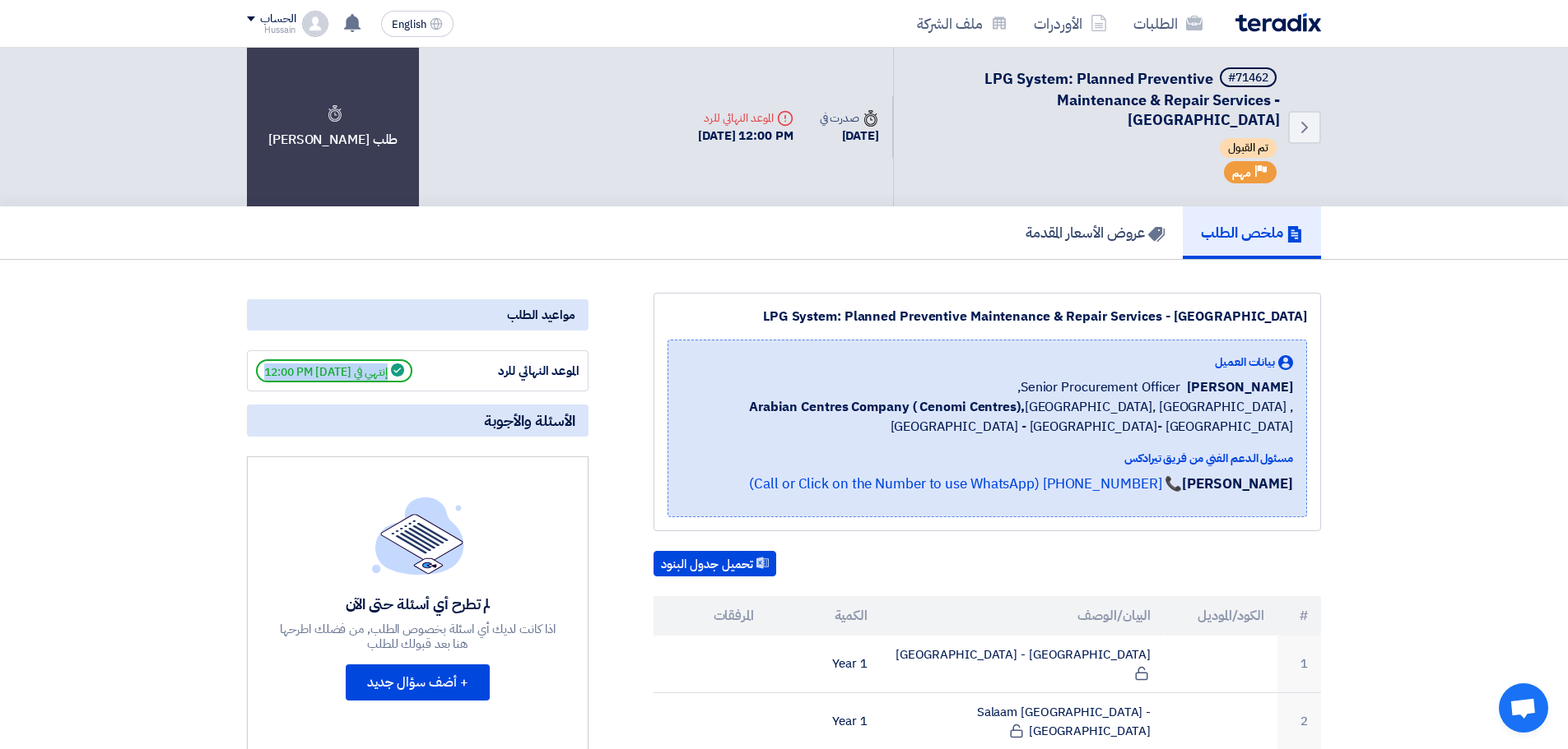
click at [317, 373] on span "إنتهي في [DATE] 12:00 PM" at bounding box center [334, 370] width 157 height 23
click at [1308, 129] on icon "Back" at bounding box center [1304, 127] width 20 height 20
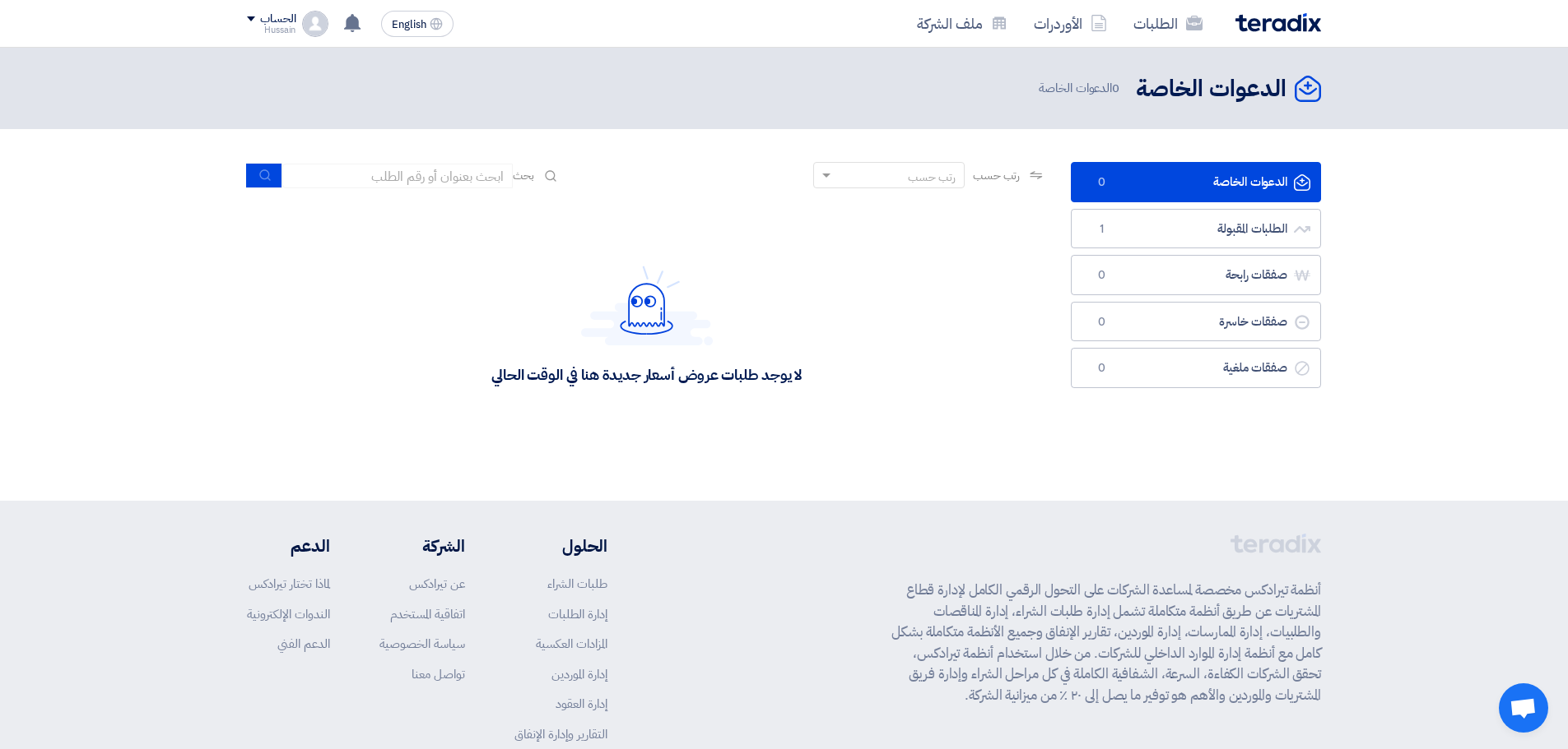
click at [1208, 183] on link "الدعوات الخاصة الدعوات الخاصة 0" at bounding box center [1196, 182] width 250 height 40
click at [1201, 227] on link "الطلبات المقبولة الطلبات المقبولة 1" at bounding box center [1196, 229] width 250 height 40
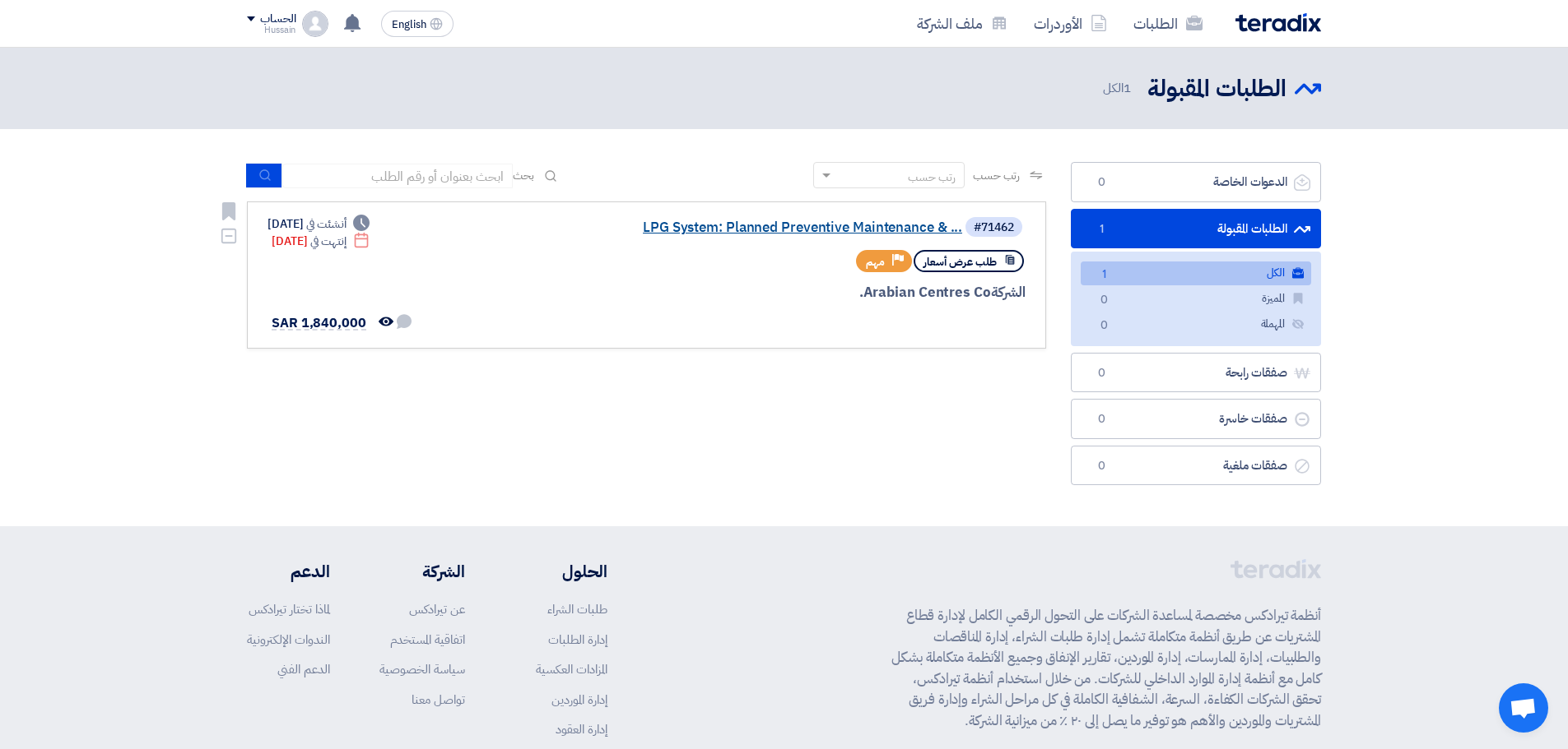
click at [825, 227] on link "LPG System: Planned Preventive Maintenance & ..." at bounding box center [797, 228] width 329 height 15
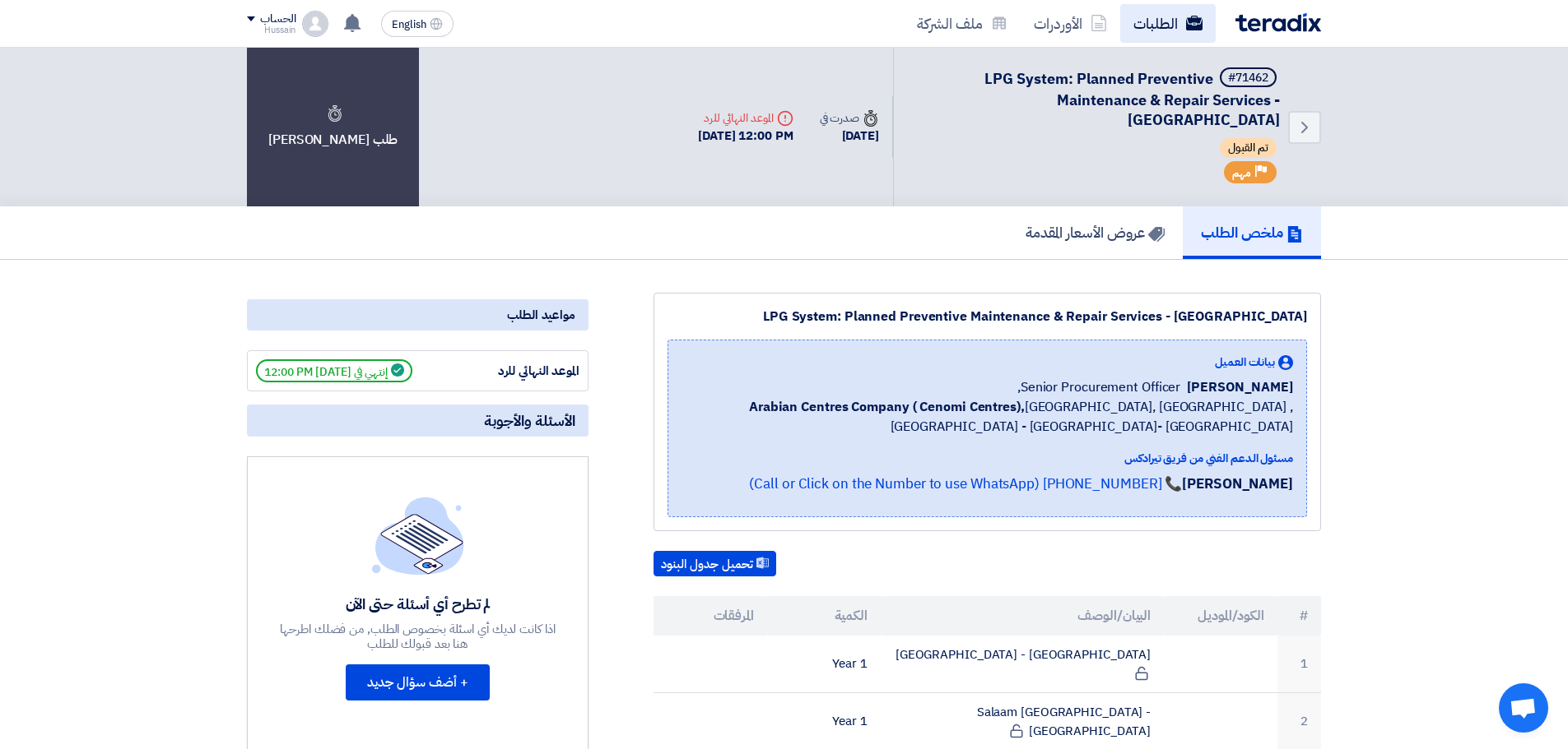
click at [1161, 20] on link "الطلبات" at bounding box center [1168, 22] width 95 height 38
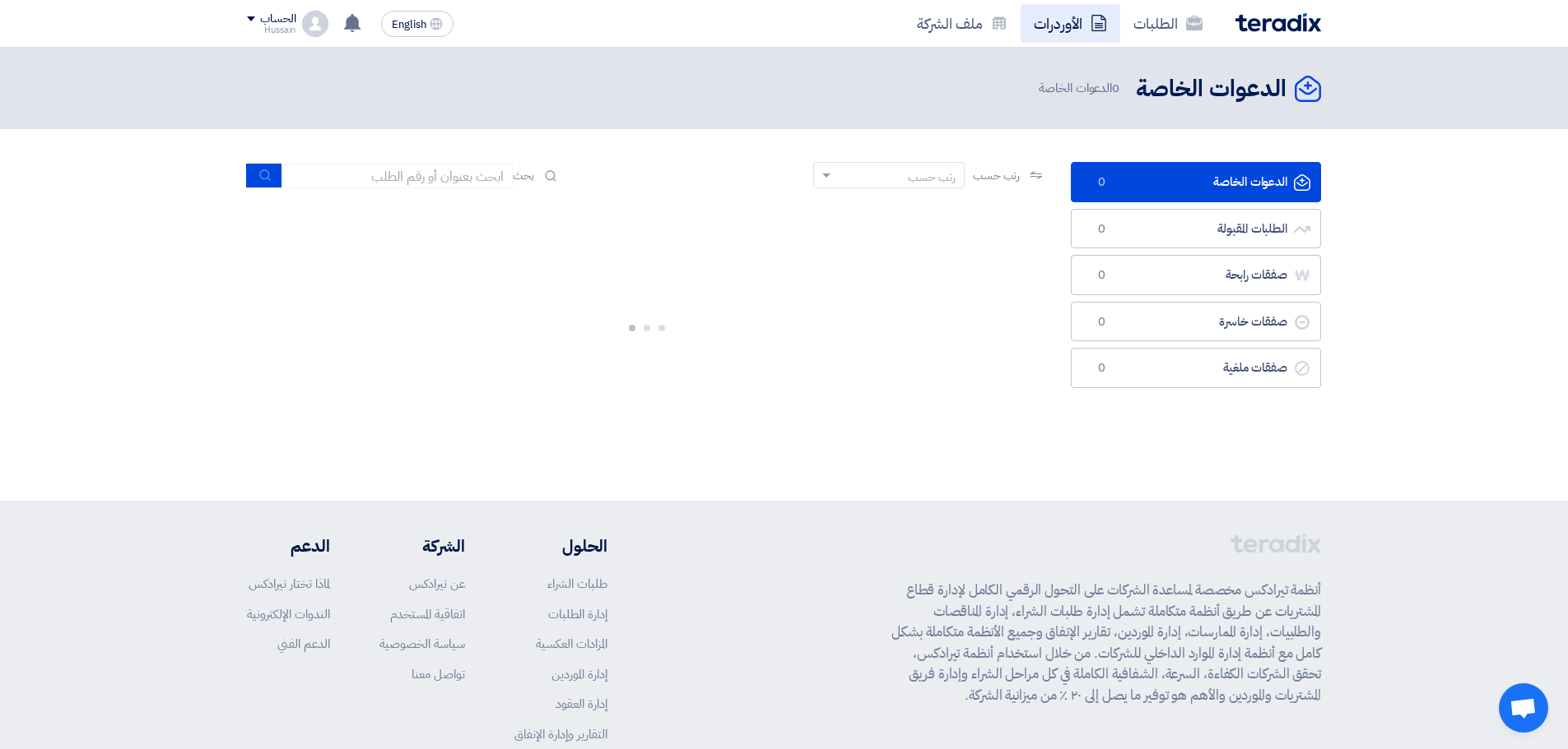
click at [1069, 14] on link "الأوردرات" at bounding box center [1071, 22] width 100 height 38
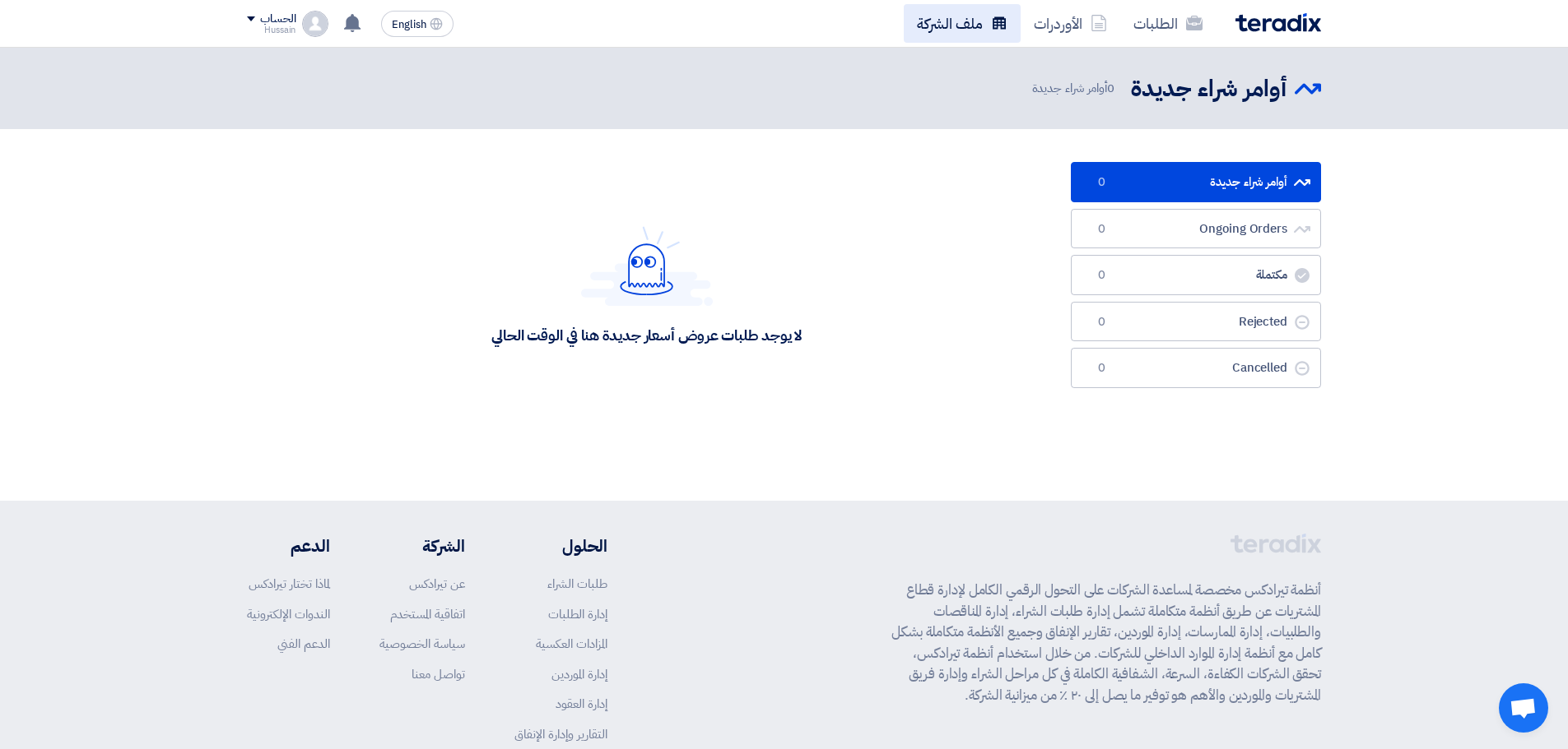
click at [917, 18] on link "ملف الشركة" at bounding box center [961, 22] width 117 height 38
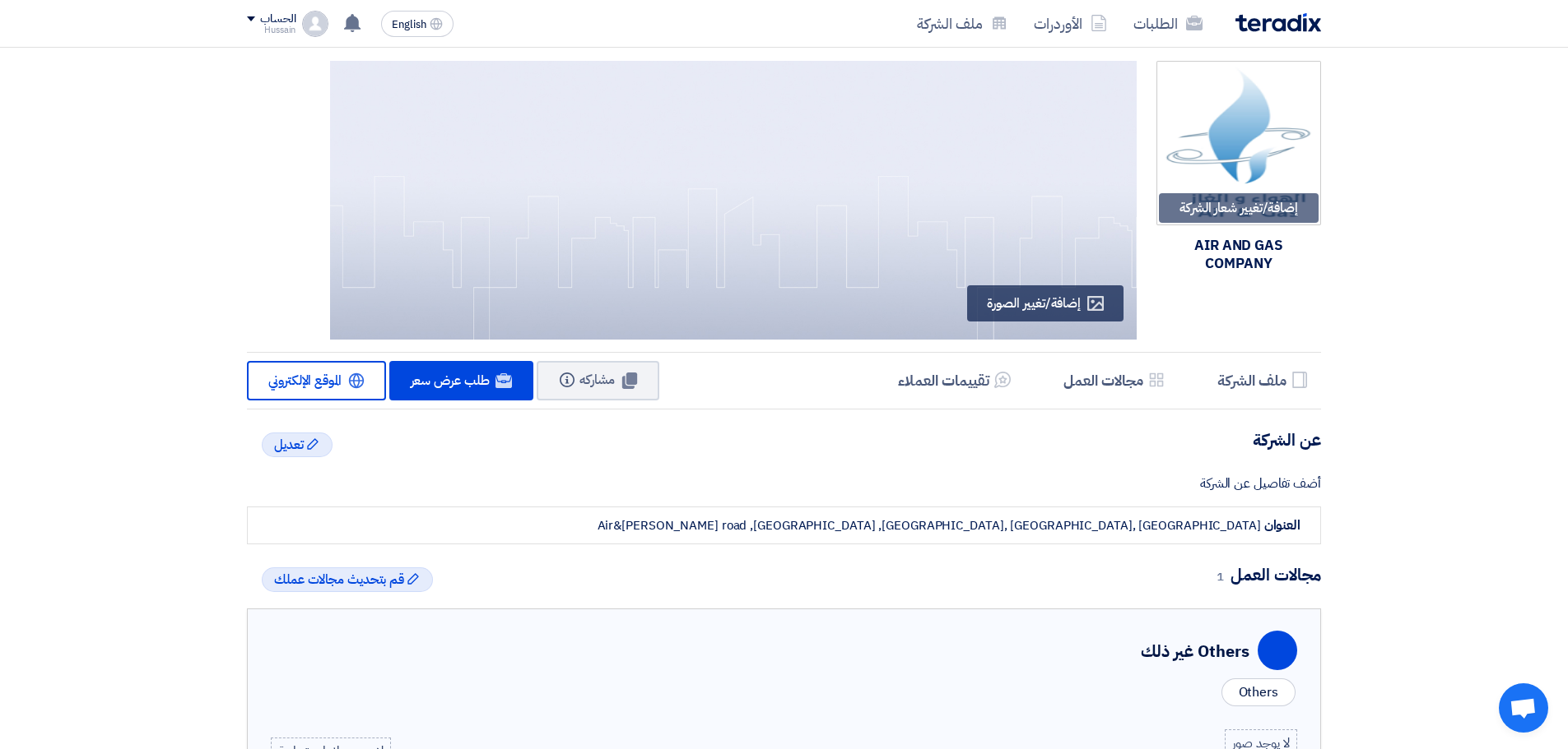
click at [1265, 21] on img at bounding box center [1279, 22] width 86 height 19
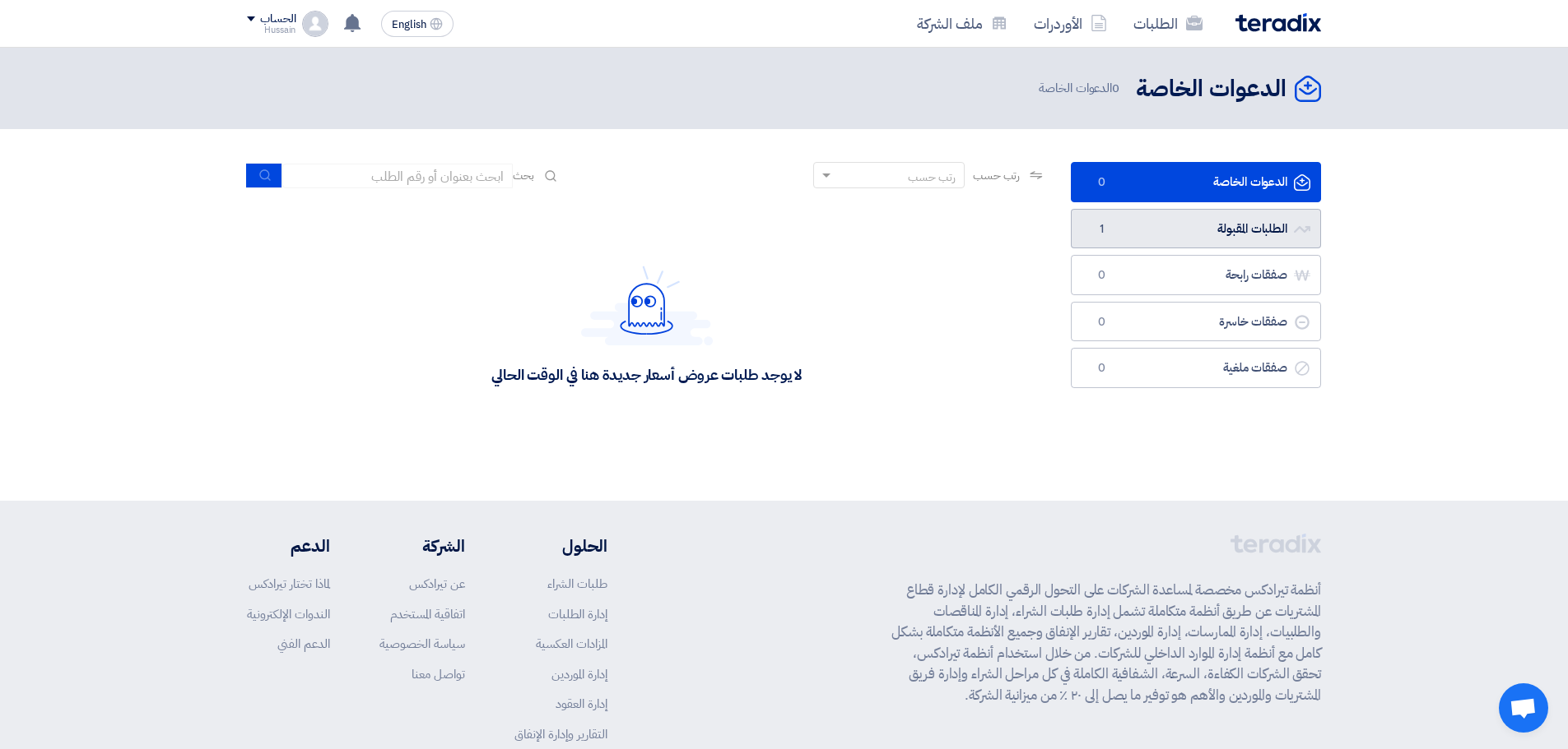
click at [1219, 234] on link "الطلبات المقبولة الطلبات المقبولة 1" at bounding box center [1196, 229] width 250 height 40
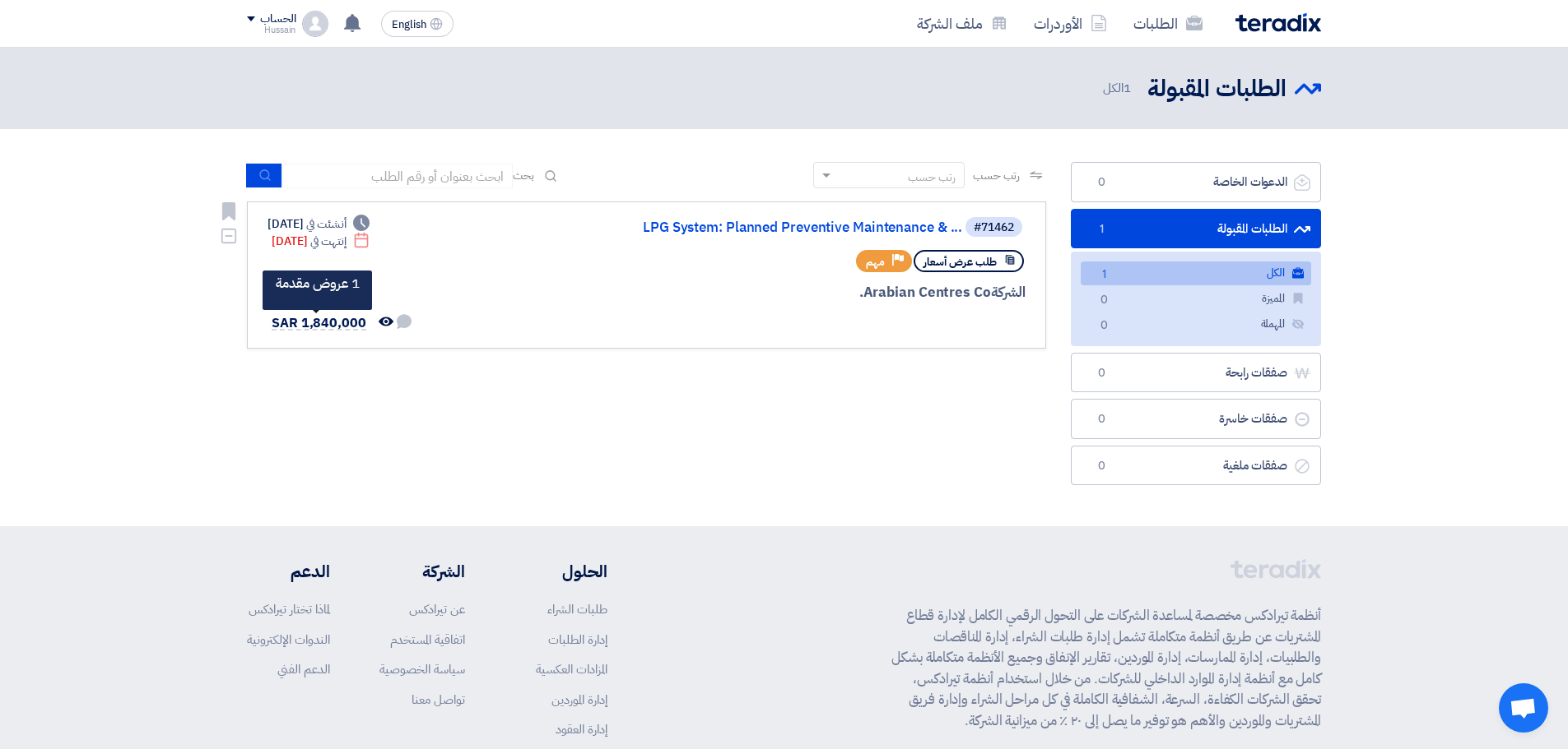
click at [292, 321] on span "SAR 1,840,000" at bounding box center [318, 323] width 94 height 20
click at [735, 223] on link "LPG System: Planned Preventive Maintenance & ..." at bounding box center [797, 228] width 329 height 15
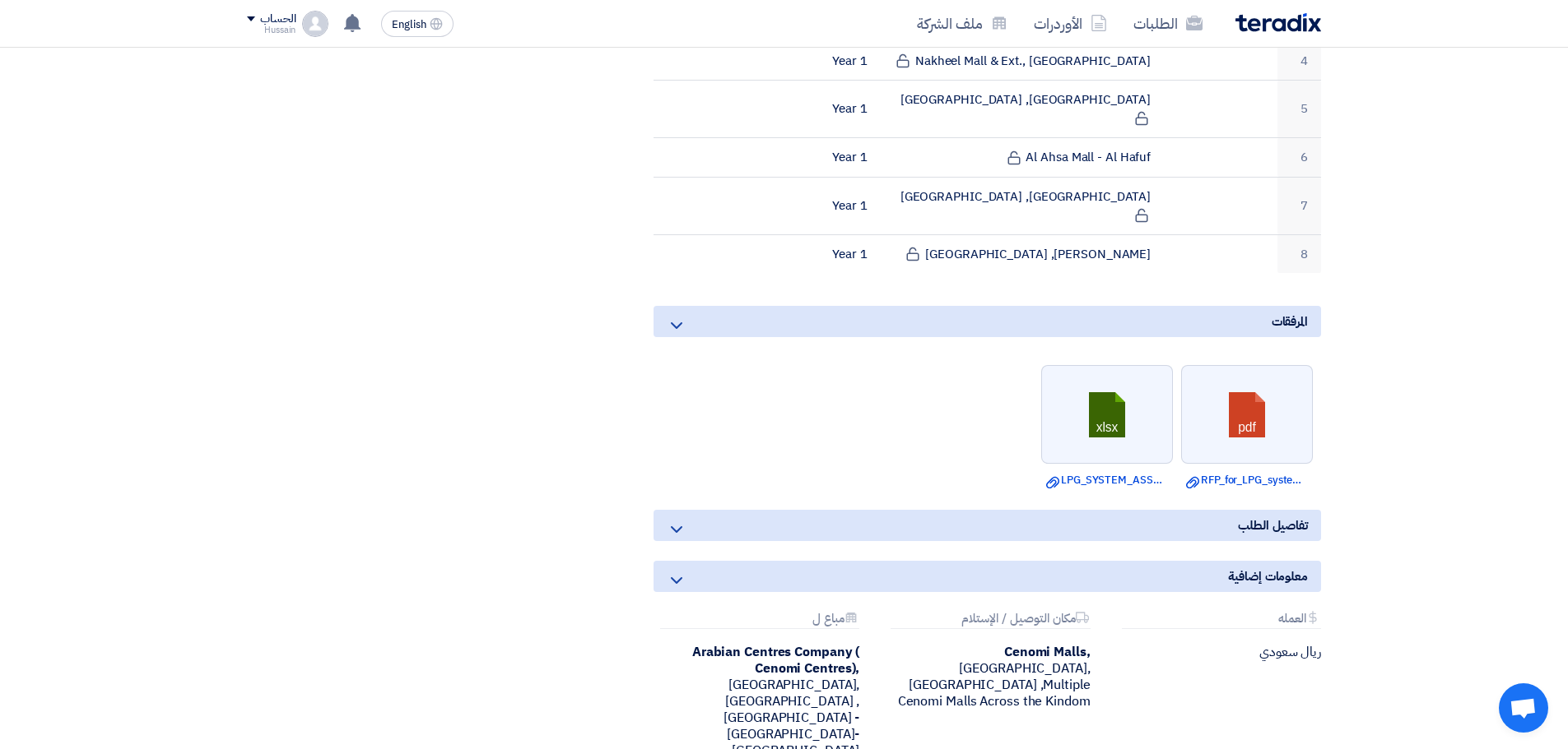
scroll to position [719, 0]
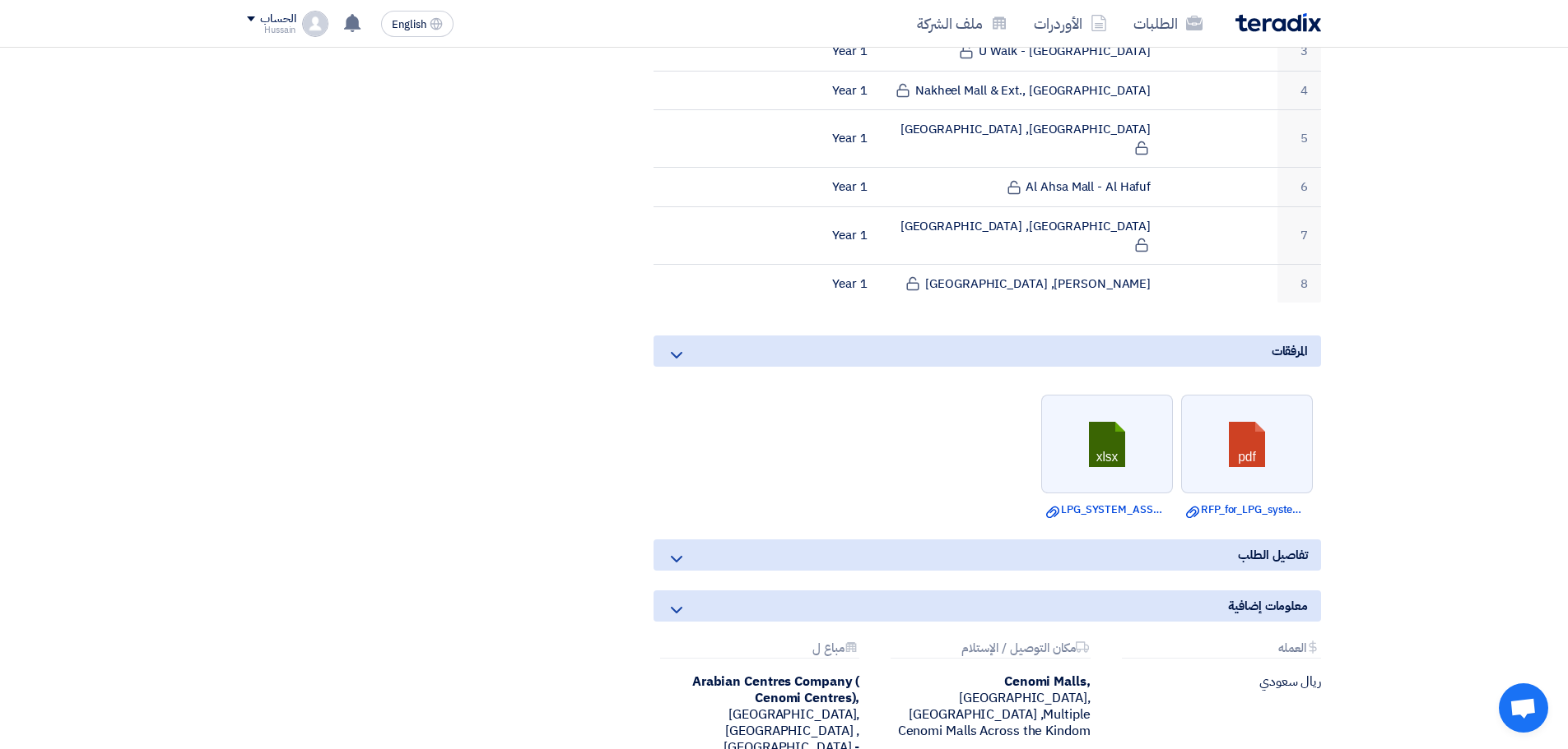
click at [679, 556] on use at bounding box center [677, 559] width 11 height 7
click at [678, 601] on icon at bounding box center [676, 610] width 20 height 20
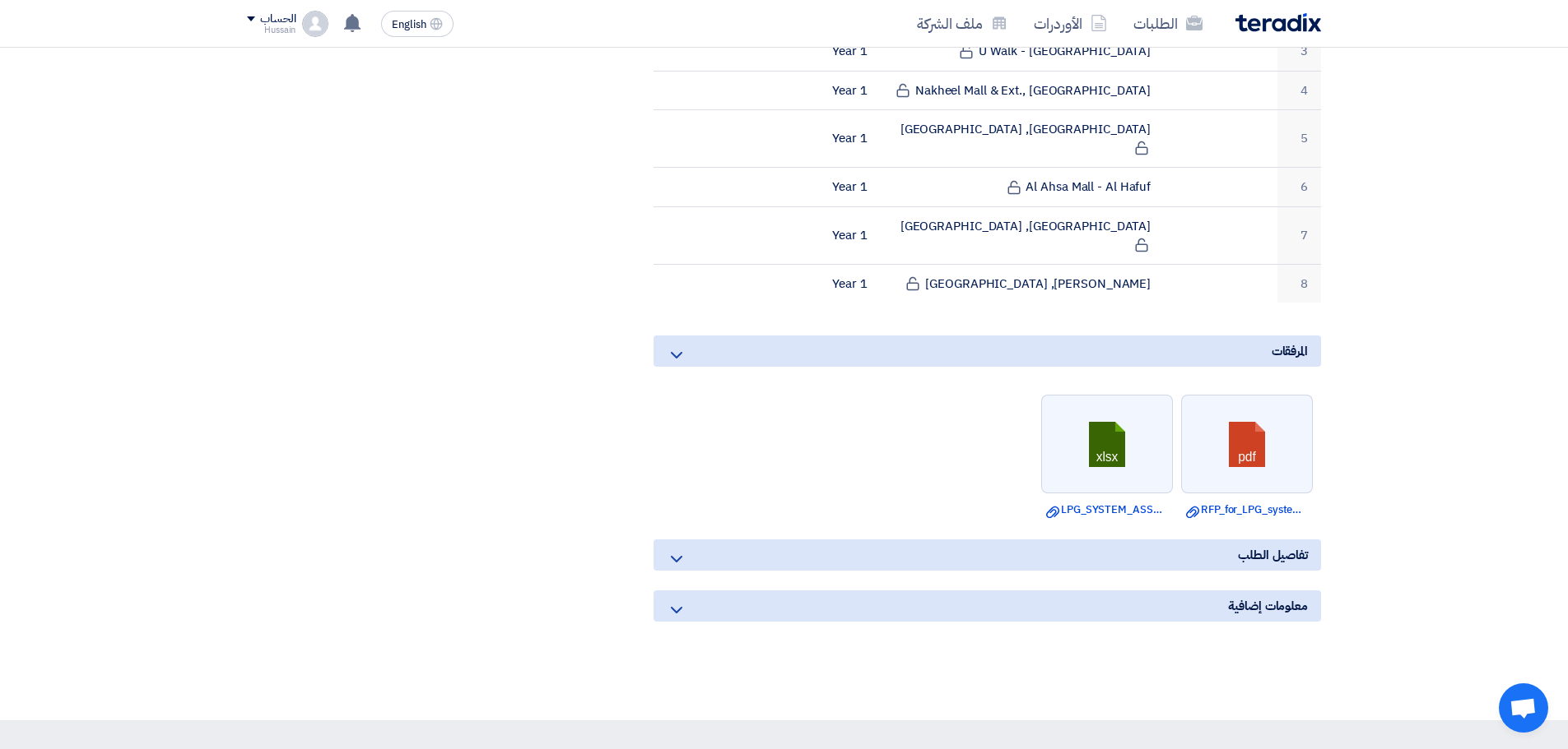
click at [673, 601] on icon at bounding box center [676, 610] width 20 height 20
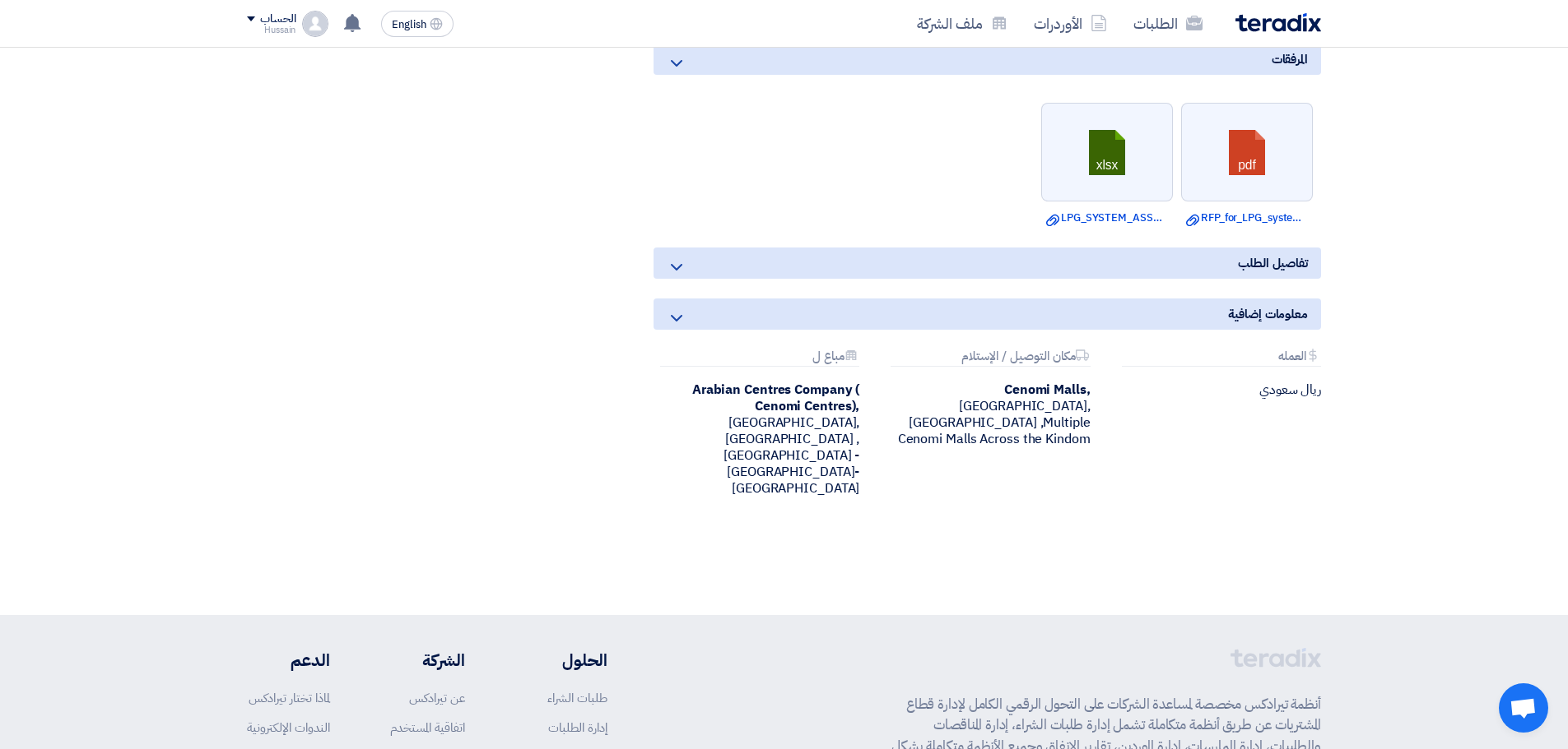
scroll to position [801, 0]
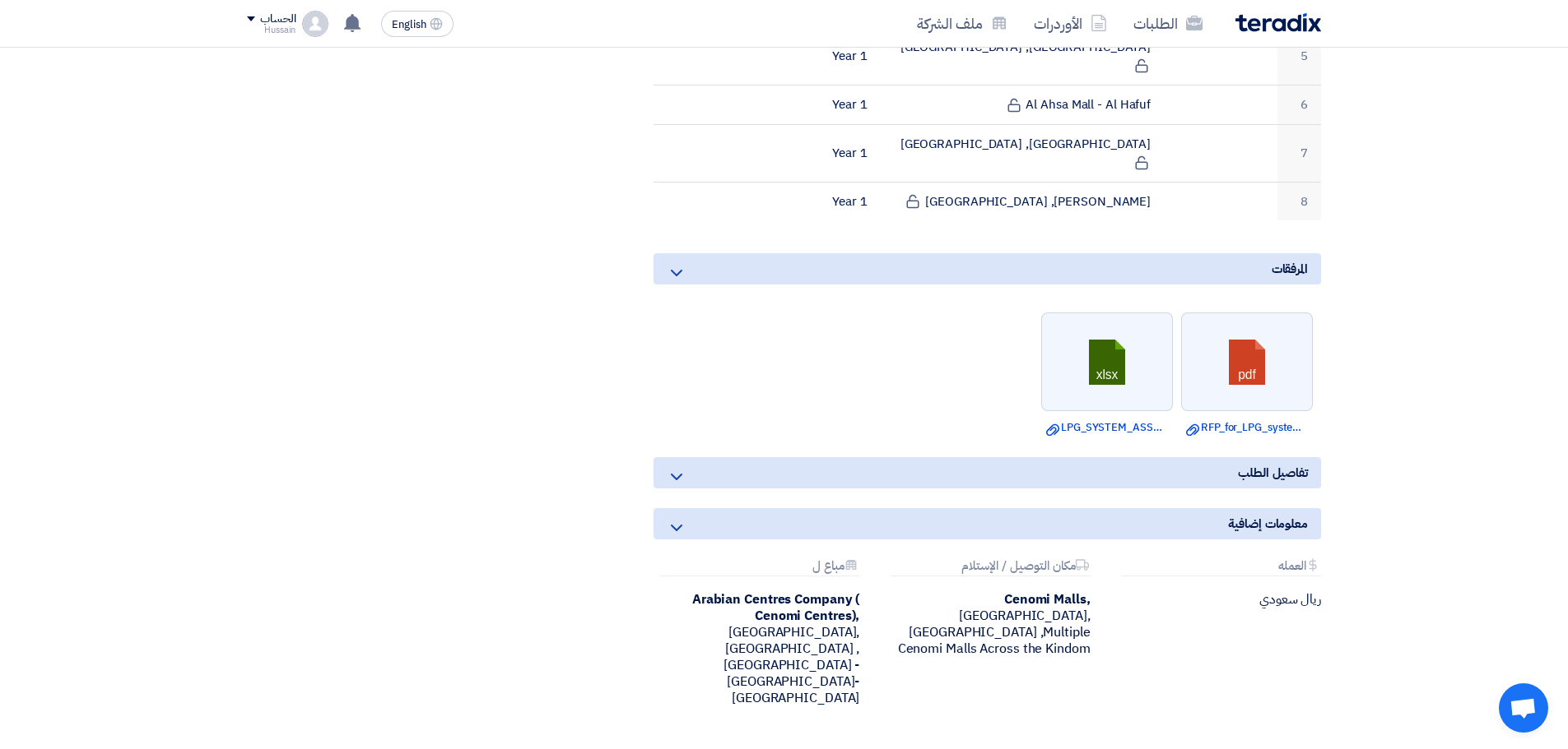
click at [679, 474] on use at bounding box center [677, 477] width 11 height 7
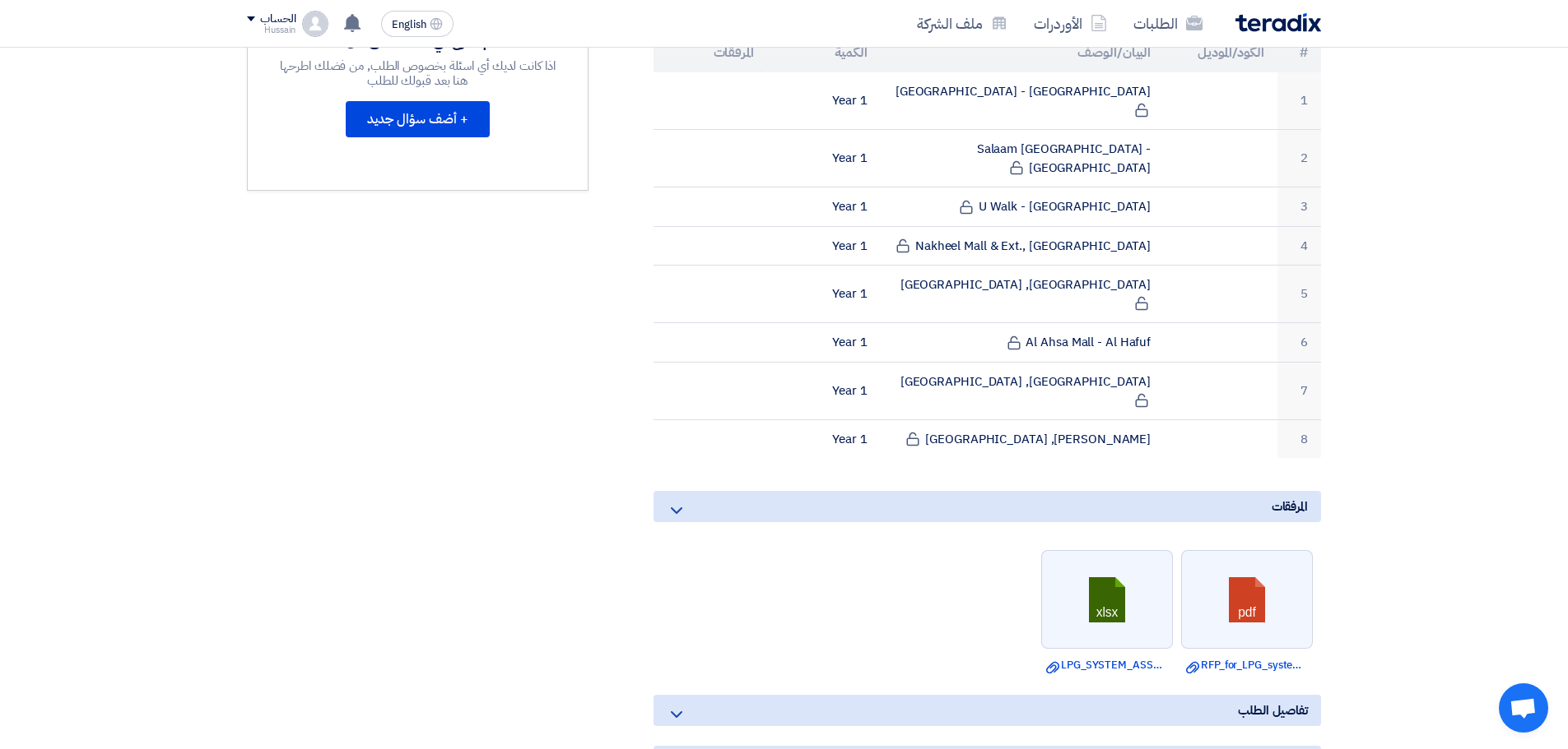
scroll to position [554, 0]
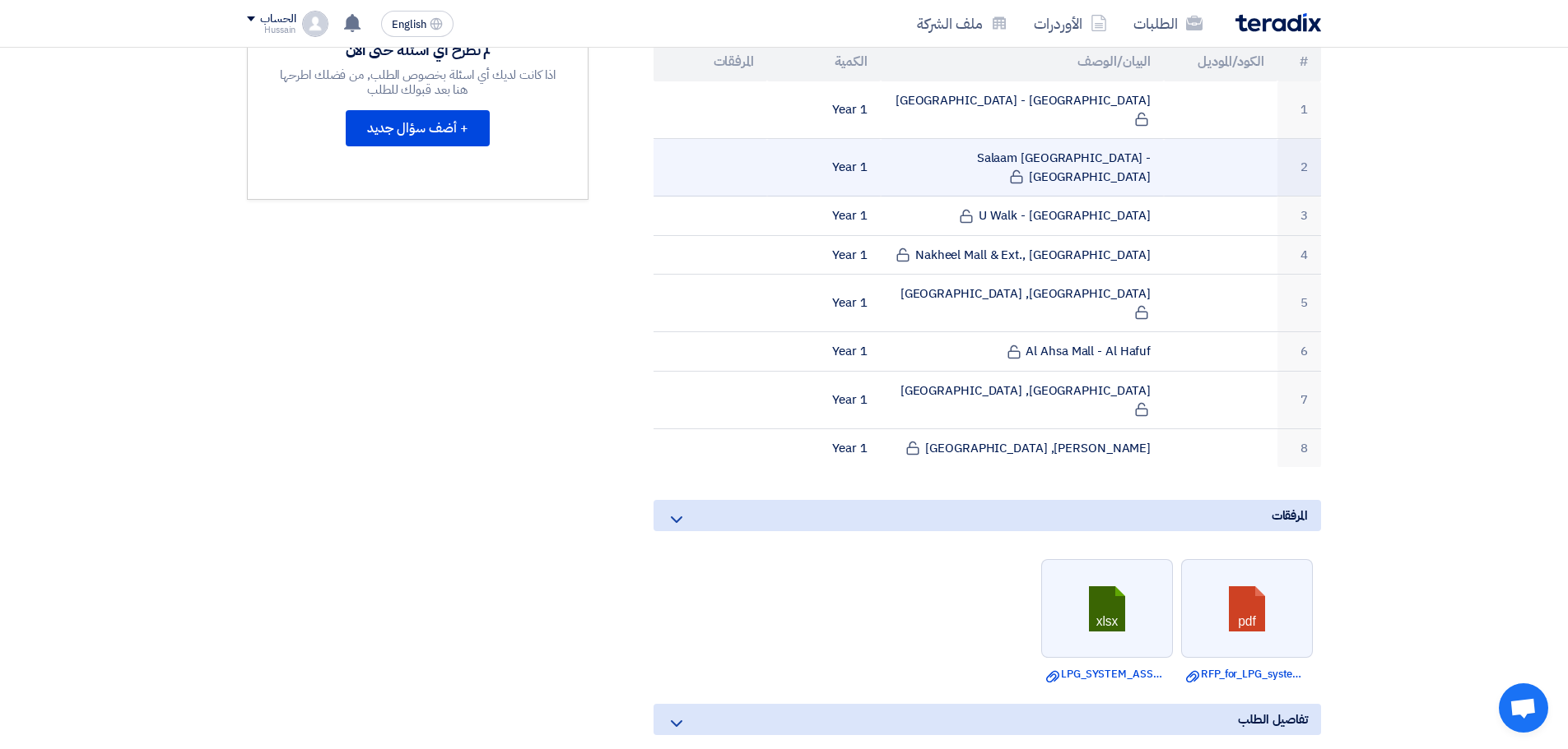
drag, startPoint x: 772, startPoint y: 380, endPoint x: 1135, endPoint y: 147, distance: 431.3
click at [1135, 147] on tbody "1 Hamra Mall - Riyadh 1 Year 2 Salaam Mall - Riyadh 1 Year 3" at bounding box center [987, 274] width 667 height 386
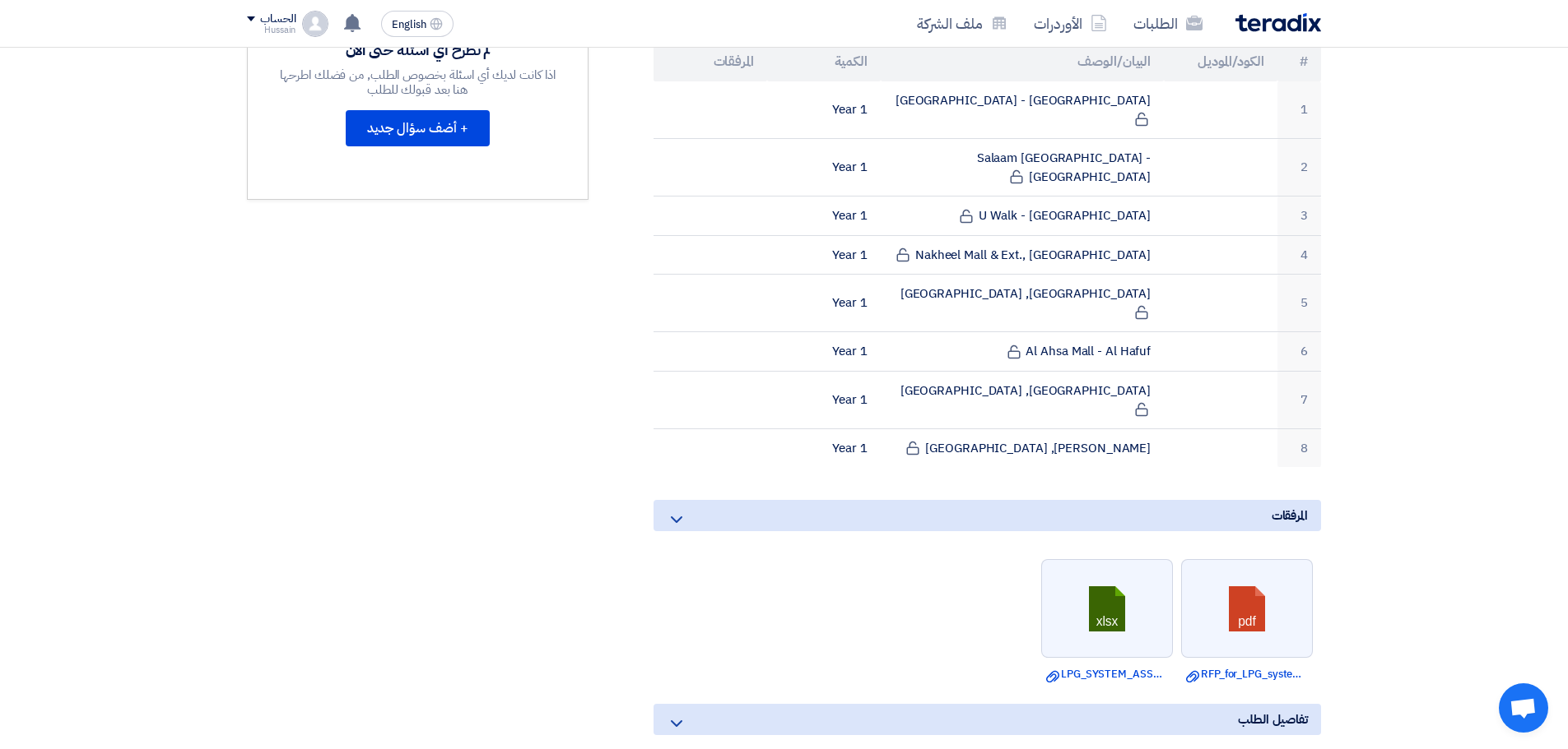
click at [1414, 393] on section "LPG System: Planned Preventive Maintenance & Repair Services - Central & Easter…" at bounding box center [784, 388] width 1568 height 1366
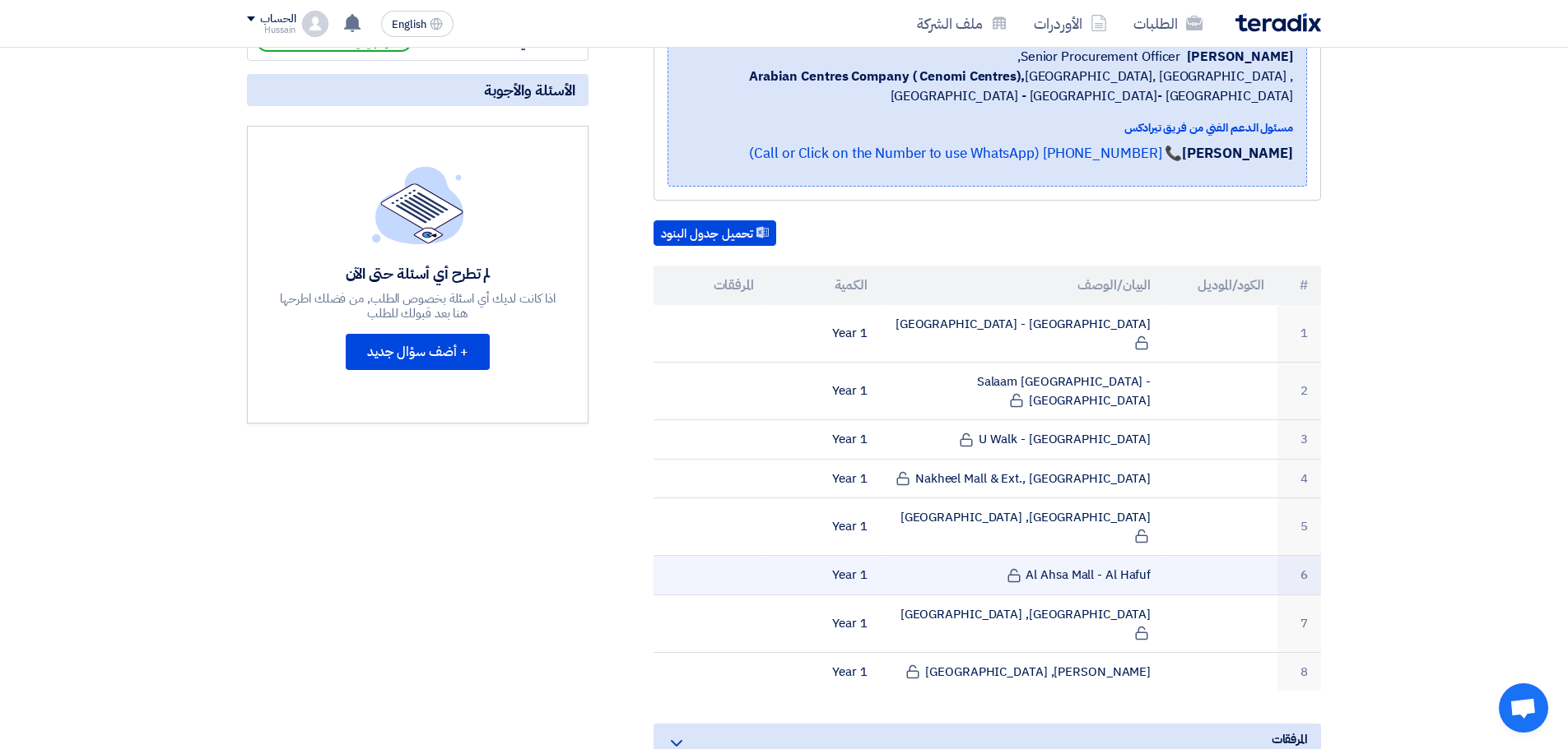
scroll to position [472, 0]
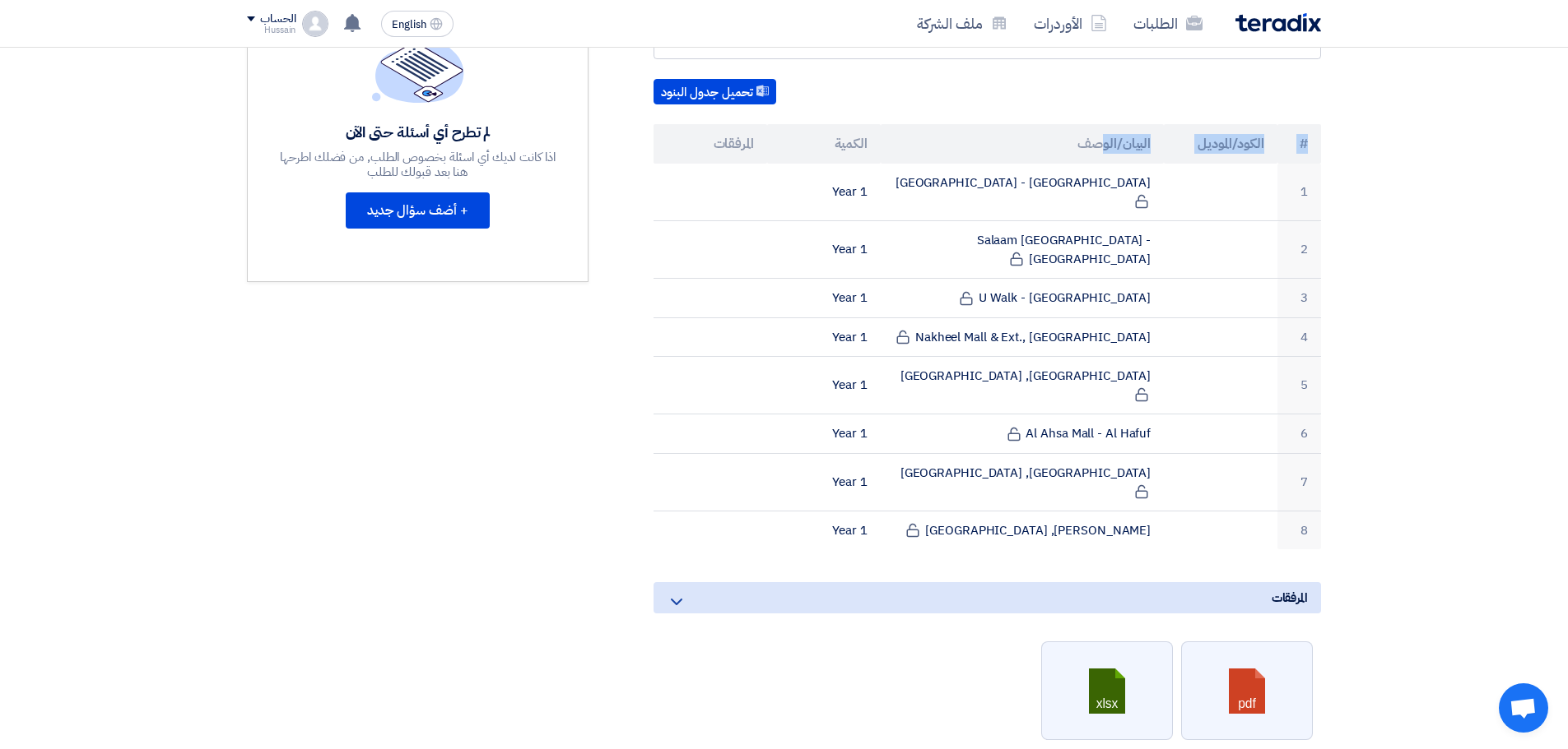
drag, startPoint x: 1324, startPoint y: 123, endPoint x: 1105, endPoint y: 135, distance: 219.3
click at [1105, 135] on div "LPG System: Planned Preventive Maintenance & Repair Services - Central & Easter…" at bounding box center [967, 448] width 733 height 1255
click at [1355, 141] on section "LPG System: Planned Preventive Maintenance & Repair Services - Central & Easter…" at bounding box center [784, 470] width 1568 height 1366
drag, startPoint x: 1337, startPoint y: 129, endPoint x: 1307, endPoint y: 134, distance: 30.4
click at [1307, 134] on section "LPG System: Planned Preventive Maintenance & Repair Services - Central & Easter…" at bounding box center [784, 470] width 1568 height 1366
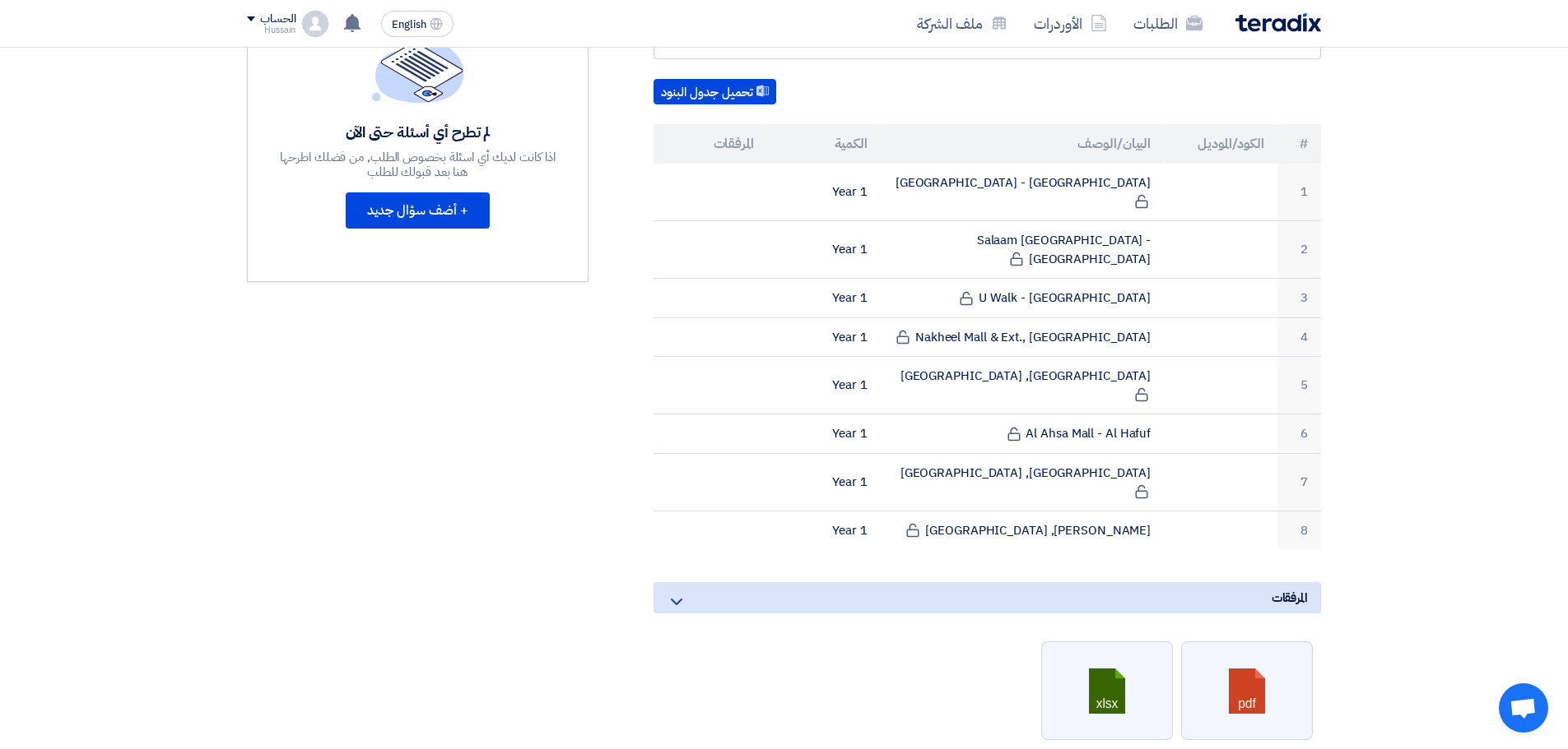
click at [1386, 233] on section "LPG System: Planned Preventive Maintenance & Repair Services - Central & Easter…" at bounding box center [784, 470] width 1568 height 1366
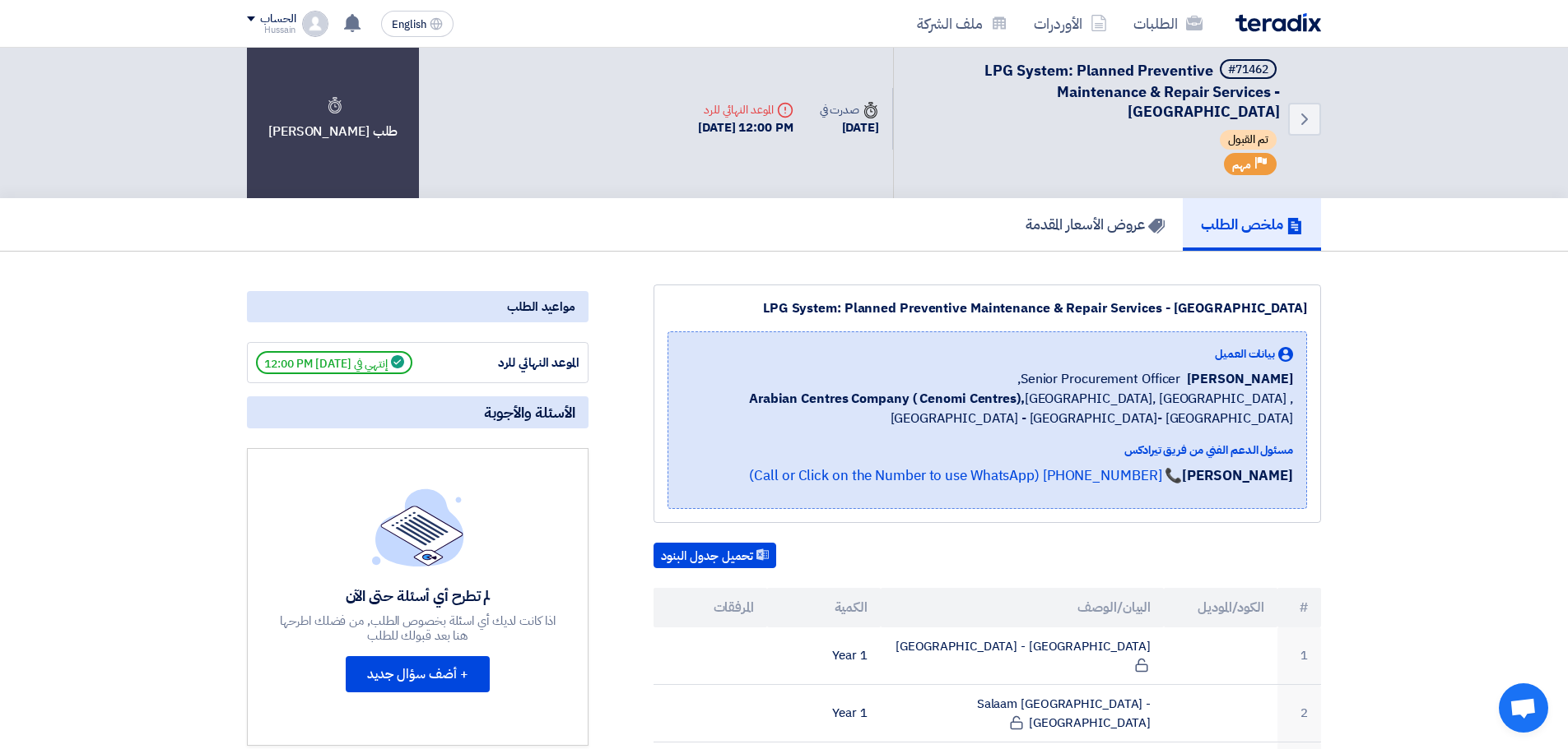
scroll to position [0, 0]
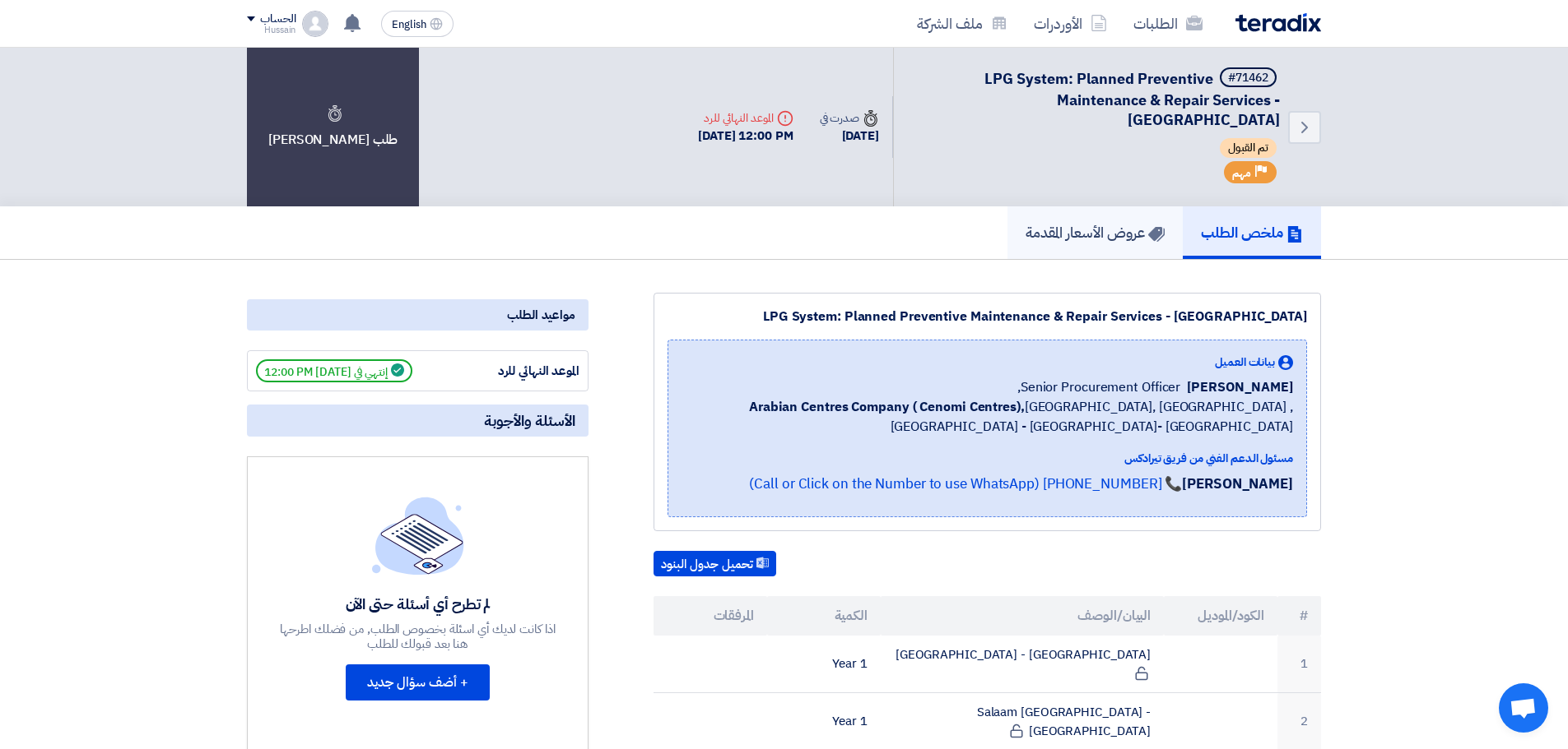
click at [1116, 238] on h5 "عروض الأسعار المقدمة" at bounding box center [1095, 232] width 139 height 19
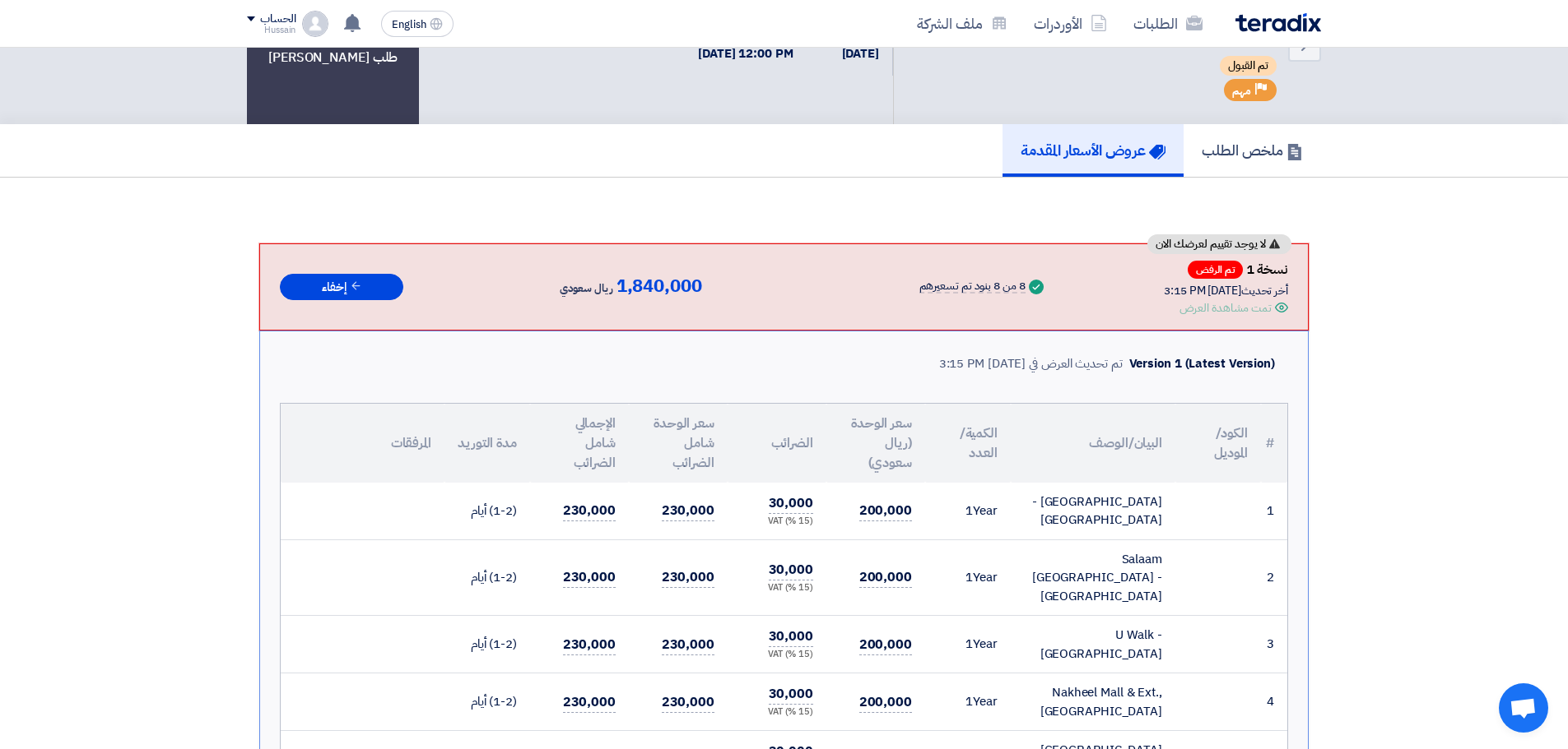
scroll to position [164, 0]
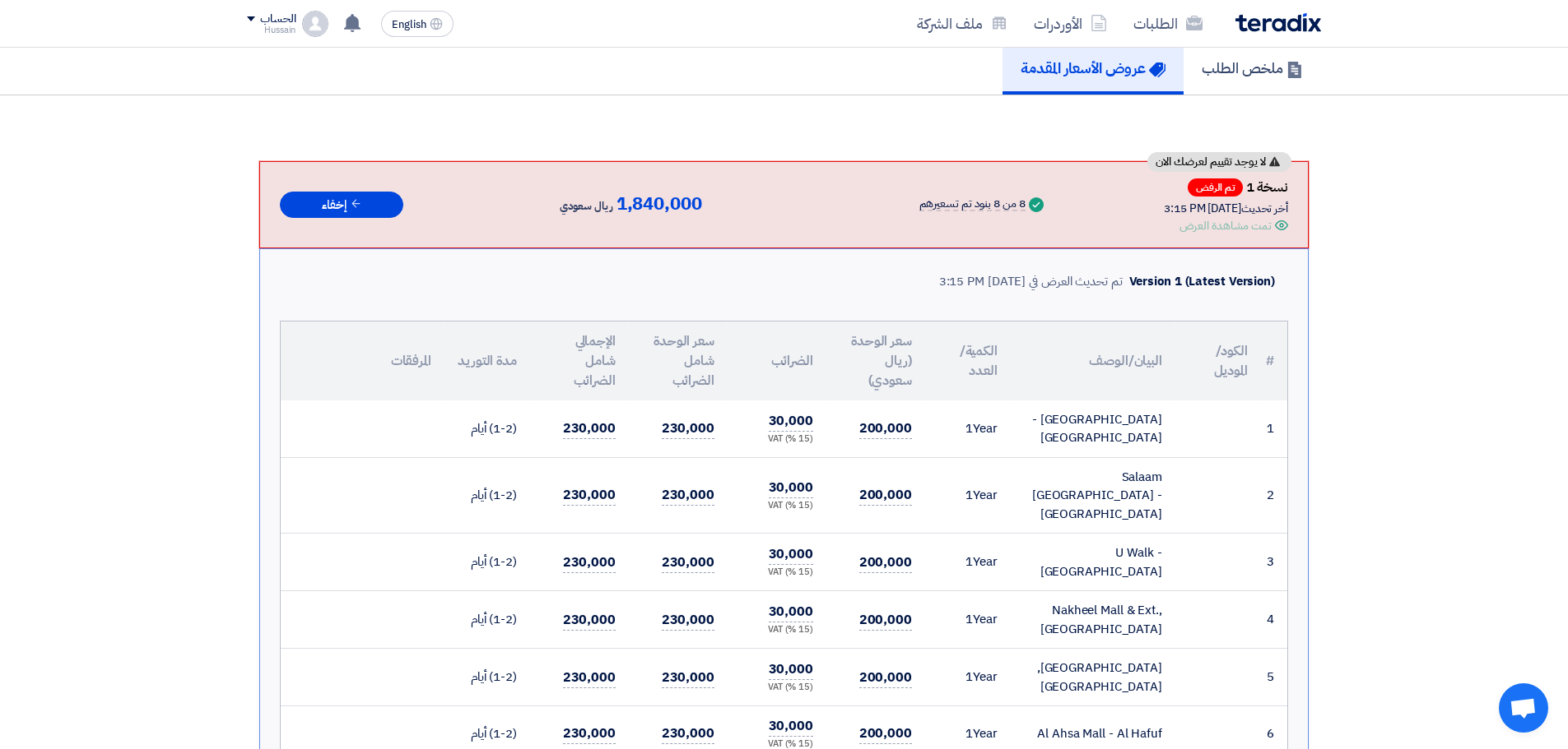
drag, startPoint x: 883, startPoint y: 205, endPoint x: 1012, endPoint y: 216, distance: 129.5
click at [1012, 216] on div "Success 8 من 8 بنود تم تسعيرهم" at bounding box center [940, 204] width 214 height 24
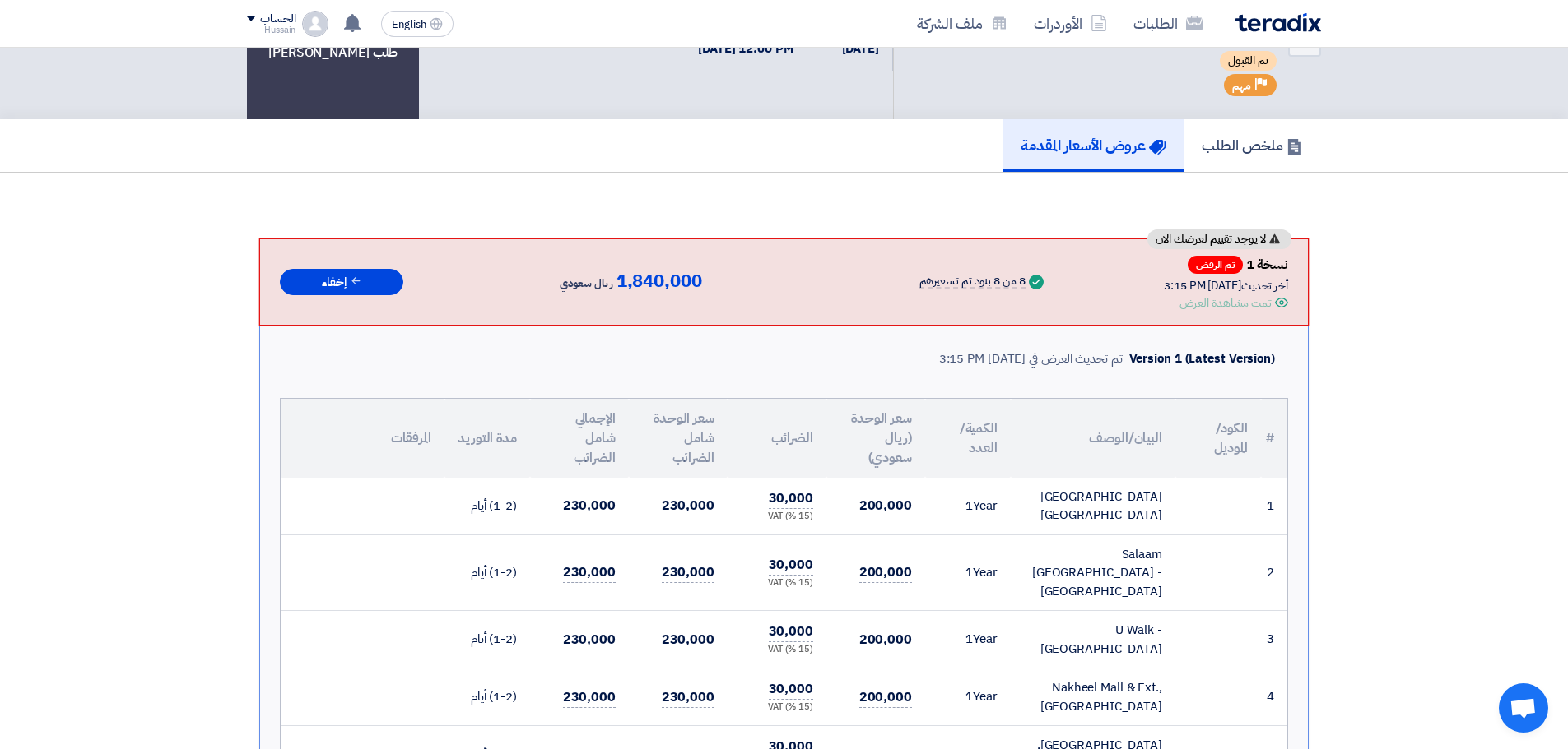
scroll to position [0, 0]
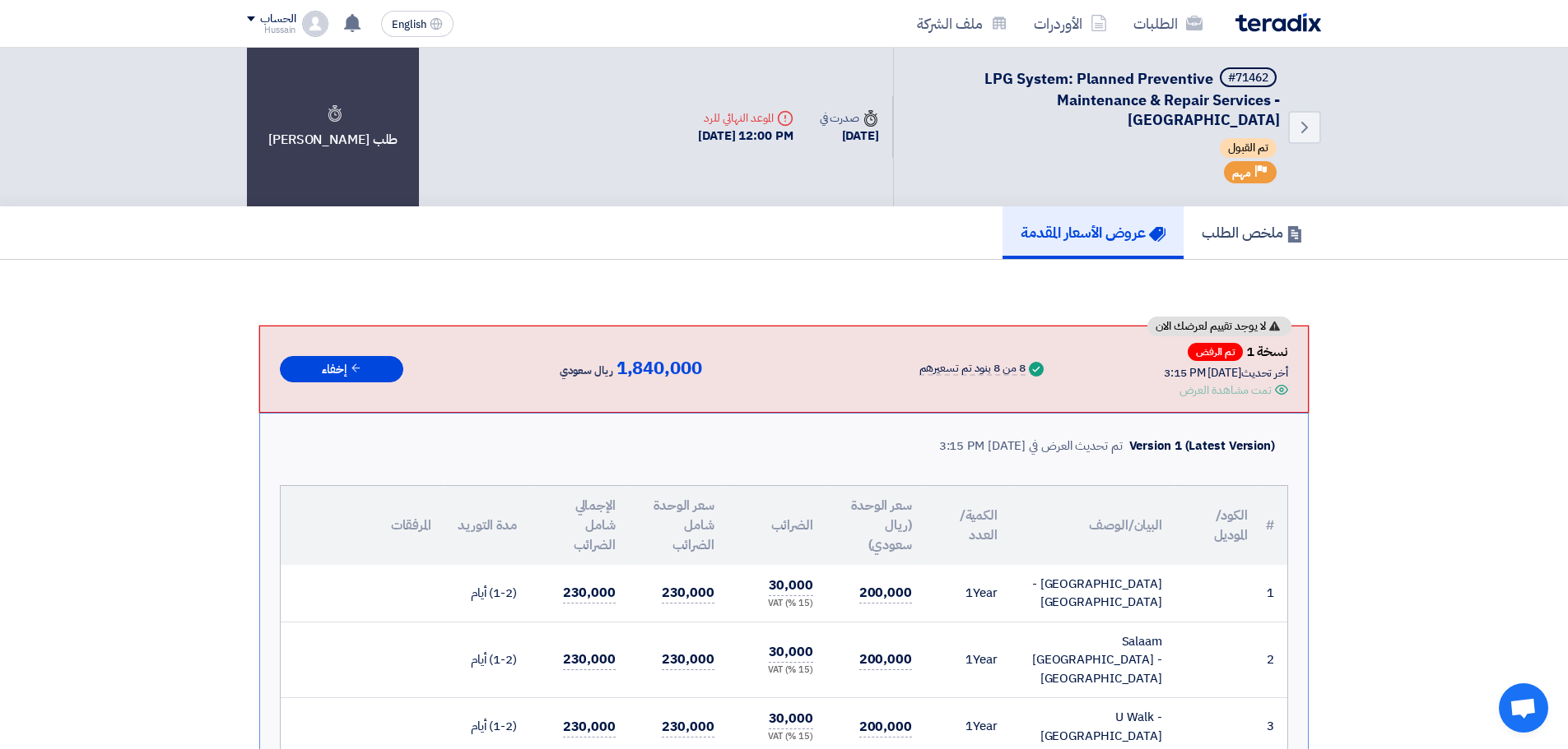
drag, startPoint x: 757, startPoint y: 115, endPoint x: 666, endPoint y: 114, distance: 91.0
click at [698, 114] on div "Deadline الموعد النهائي للرد" at bounding box center [746, 118] width 95 height 18
click at [520, 97] on div "Back #71462 LPG System: Planned Preventive Maintenance & Repair Services - Cent…" at bounding box center [784, 127] width 1074 height 159
click at [1238, 226] on h5 "ملخص الطلب" at bounding box center [1253, 232] width 101 height 19
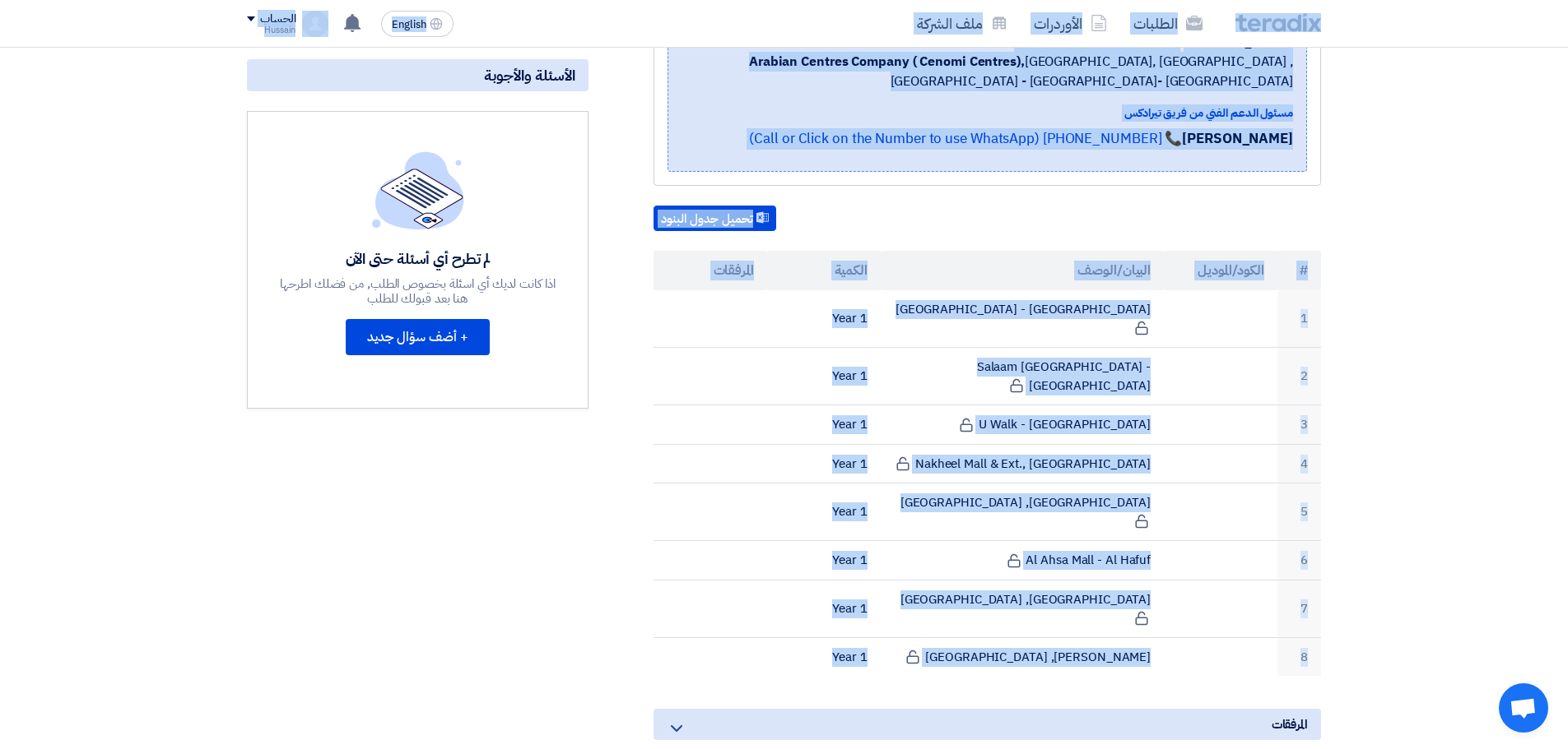
scroll to position [321, 0]
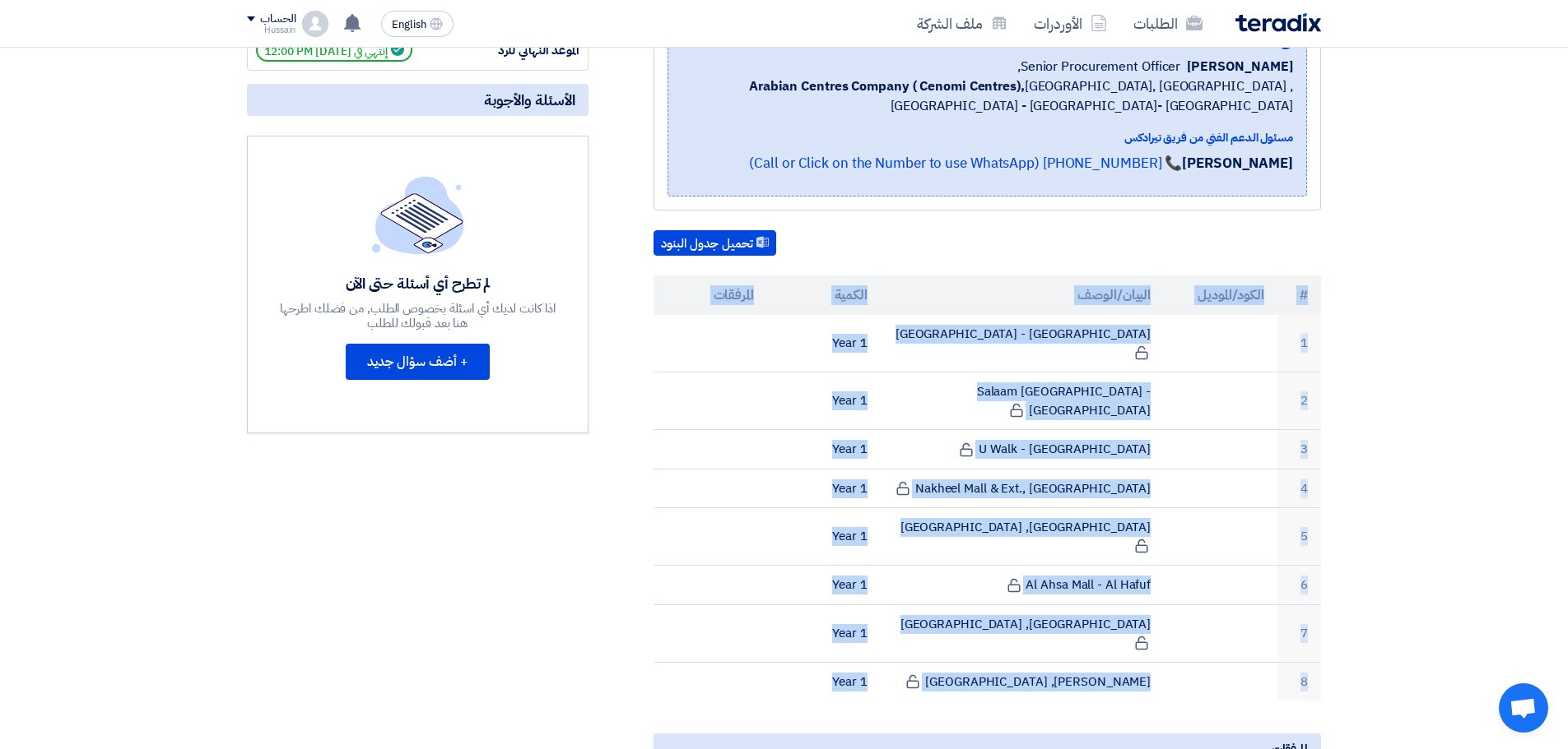
drag, startPoint x: 765, startPoint y: 343, endPoint x: 1315, endPoint y: 285, distance: 553.0
click at [1315, 285] on table "# الكود/الموديل البيان/الوصف الكمية المرفقات 1 Hamra Mall - Riyadh 1 Year 2 Sal…" at bounding box center [987, 488] width 667 height 425
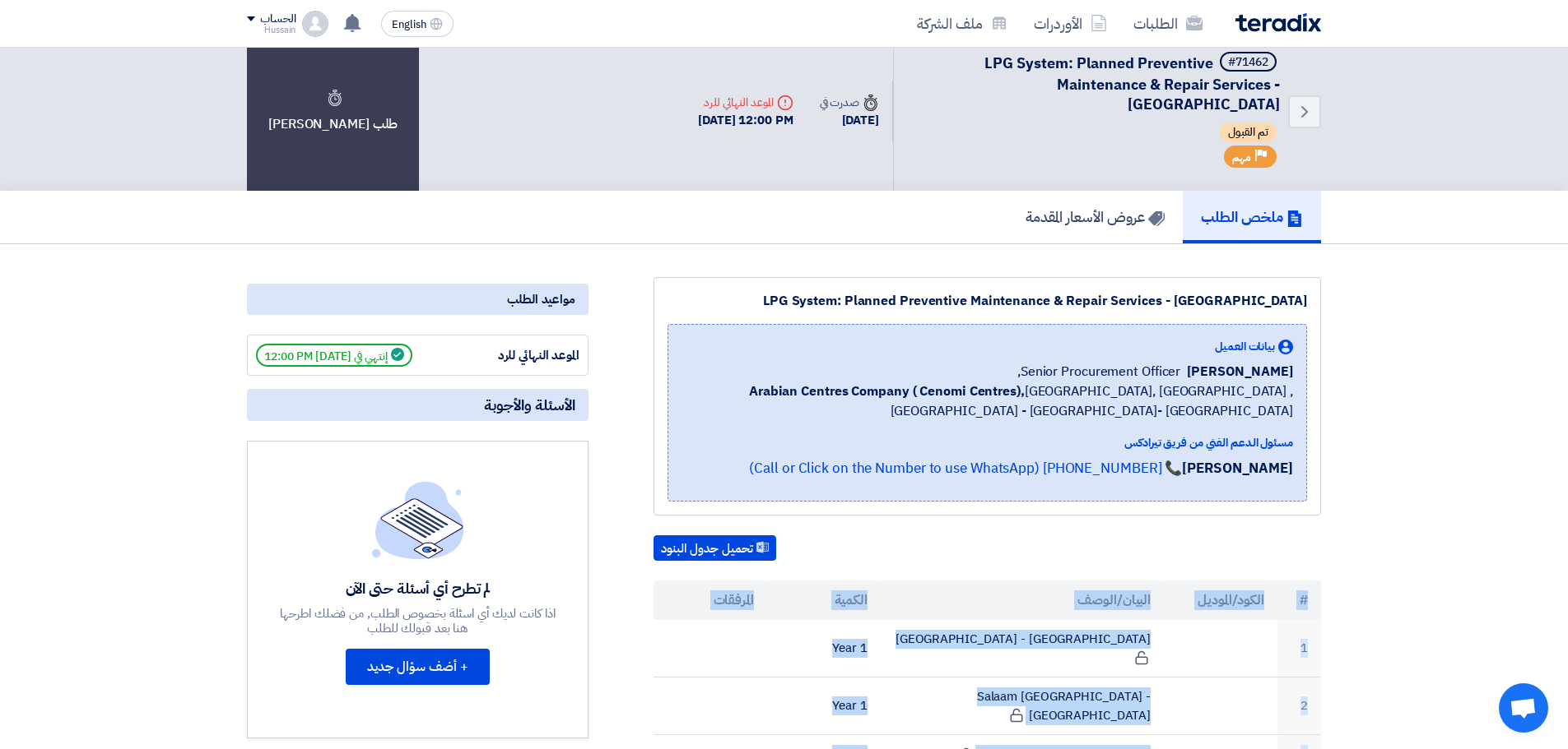
scroll to position [0, 0]
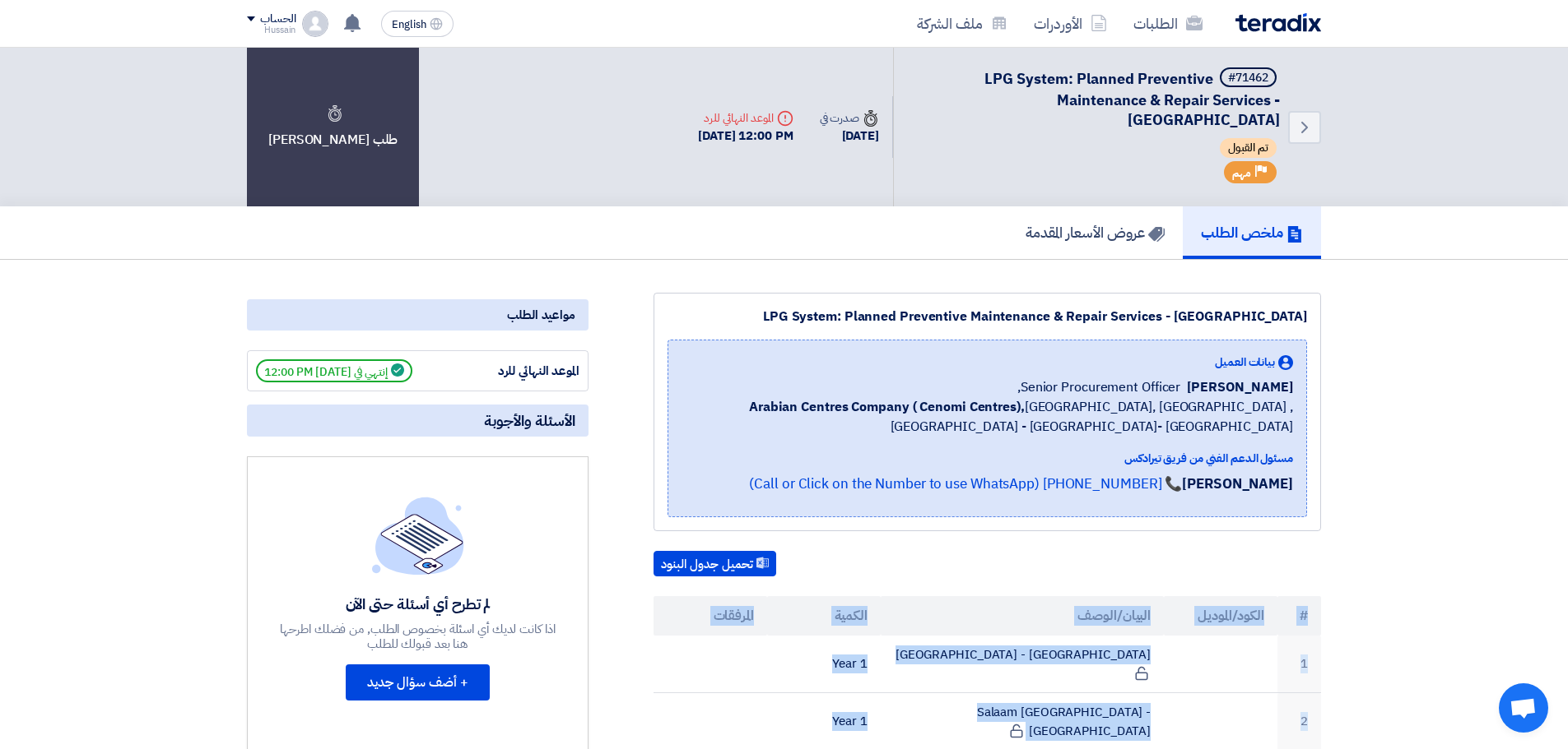
drag, startPoint x: 721, startPoint y: 117, endPoint x: 777, endPoint y: 119, distance: 56.0
click at [777, 119] on div "Back #71462 LPG System: Planned Preventive Maintenance & Repair Services - Cent…" at bounding box center [784, 127] width 1074 height 159
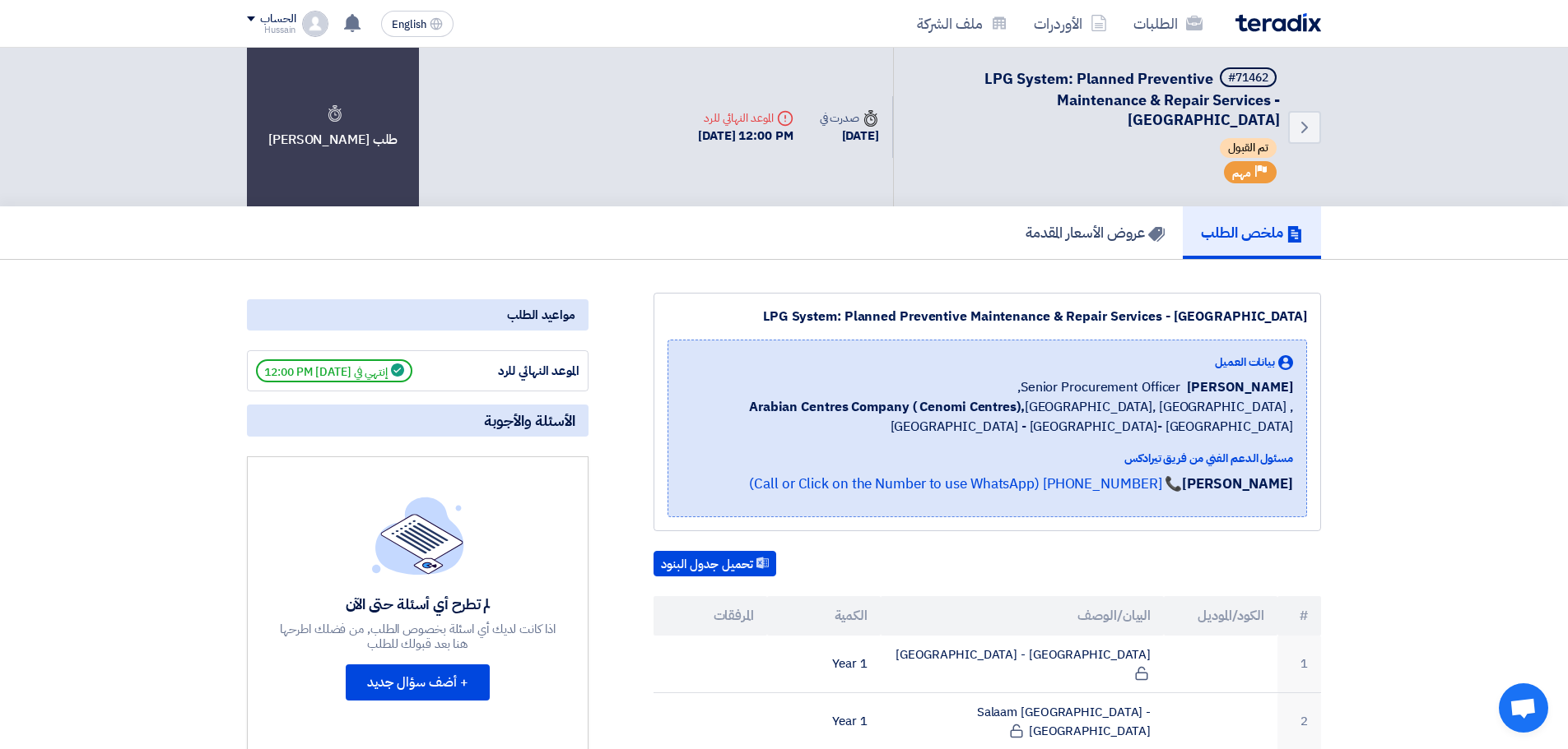
drag, startPoint x: 645, startPoint y: 167, endPoint x: 617, endPoint y: 152, distance: 31.8
click at [685, 167] on div "Back #71462 LPG System: Planned Preventive Maintenance & Repair Services - Cent…" at bounding box center [1003, 127] width 637 height 159
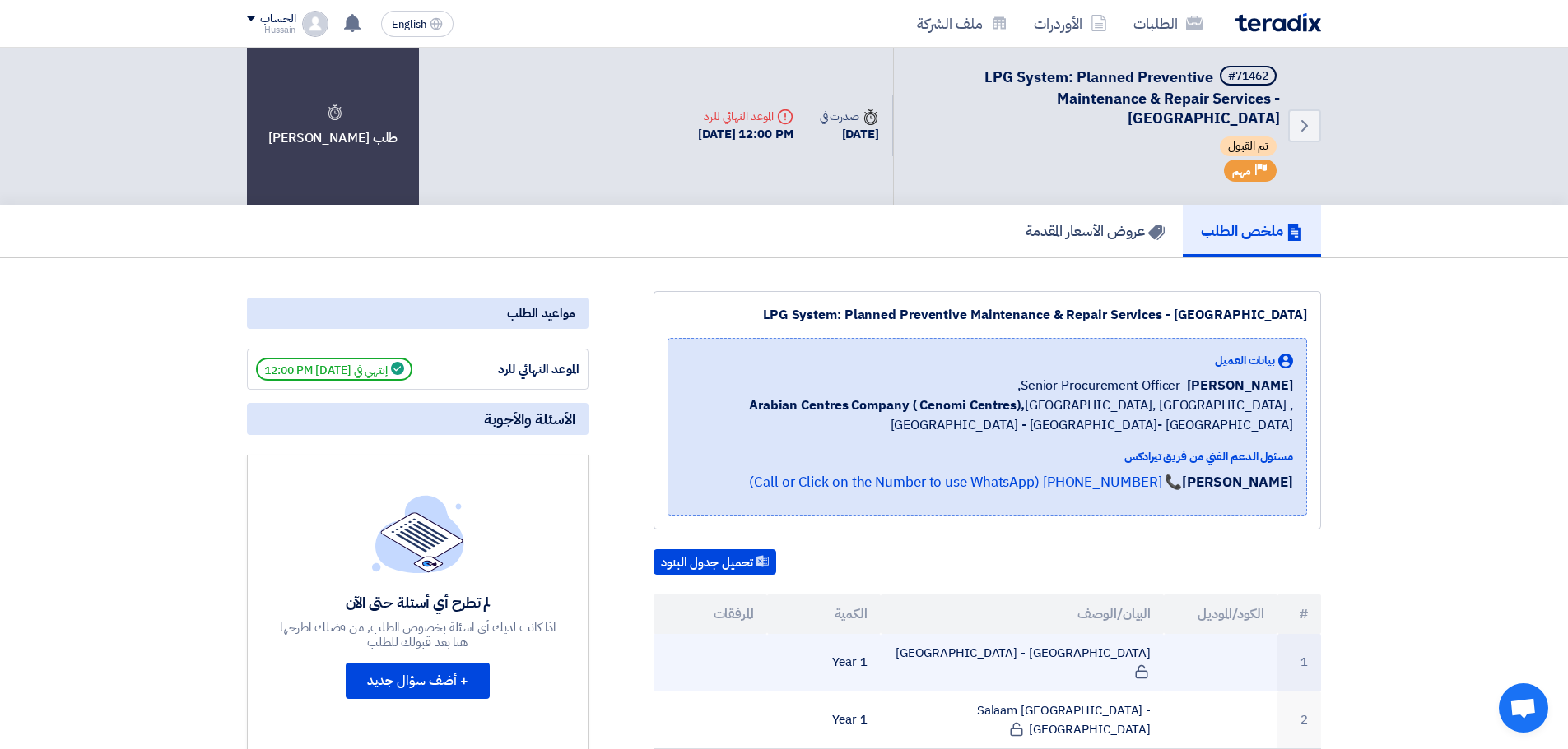
scroll to position [247, 0]
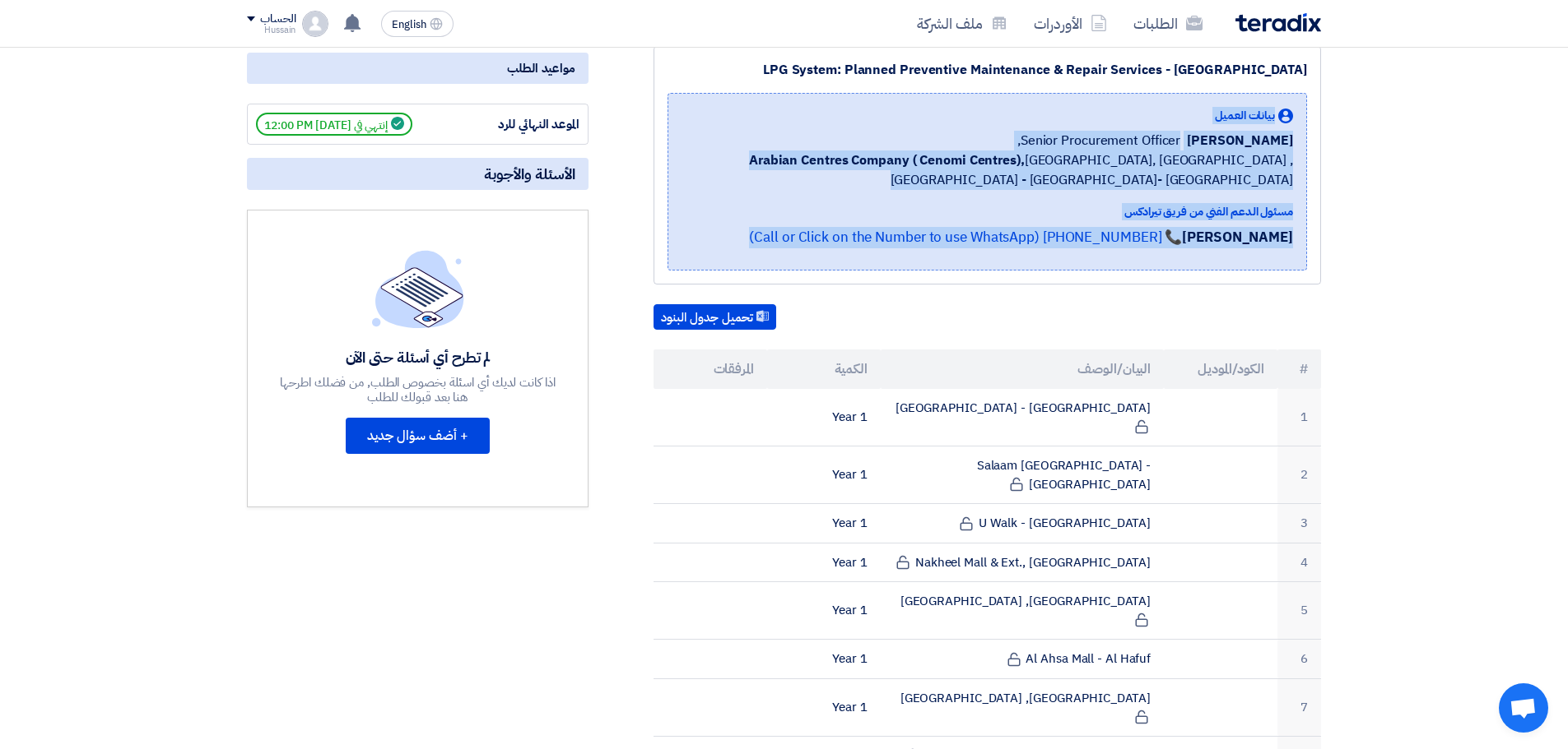
drag, startPoint x: 1300, startPoint y: 104, endPoint x: 1451, endPoint y: 306, distance: 252.2
click at [1450, 304] on section "LPG System: Planned Preventive Maintenance & Repair Services - Central & Easter…" at bounding box center [784, 696] width 1568 height 1366
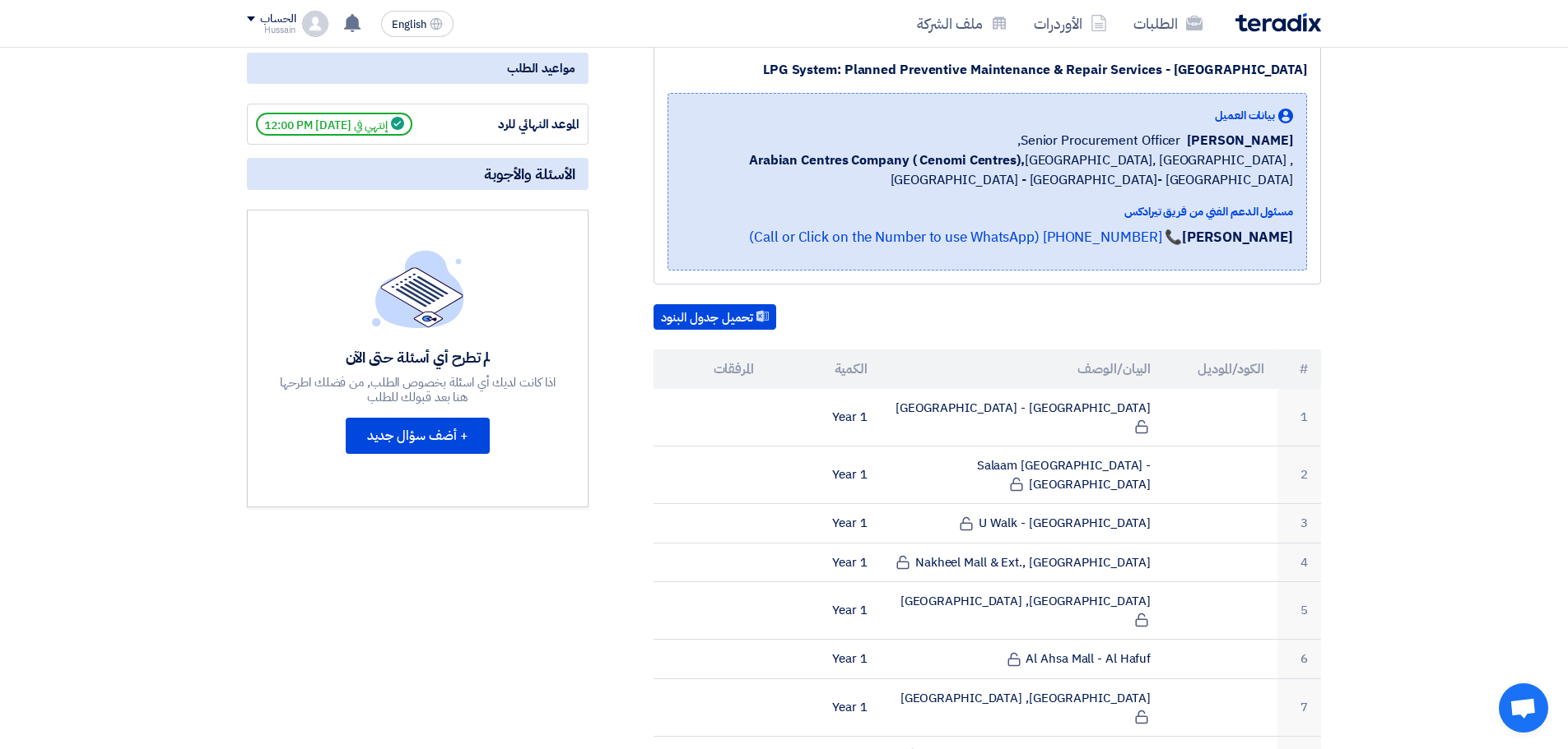
click at [1412, 441] on section "LPG System: Planned Preventive Maintenance & Repair Services - Central & Easter…" at bounding box center [784, 696] width 1568 height 1366
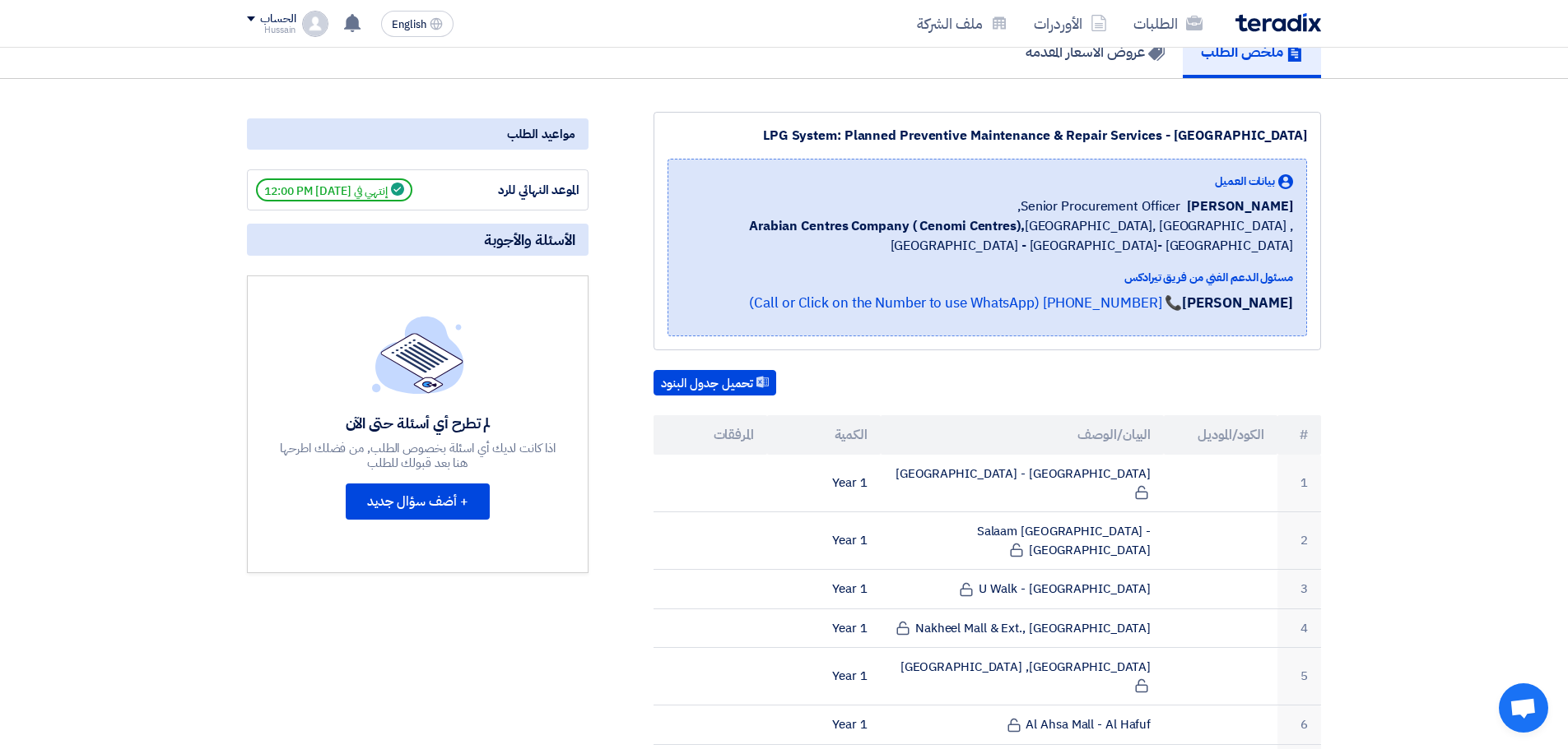
scroll to position [0, 0]
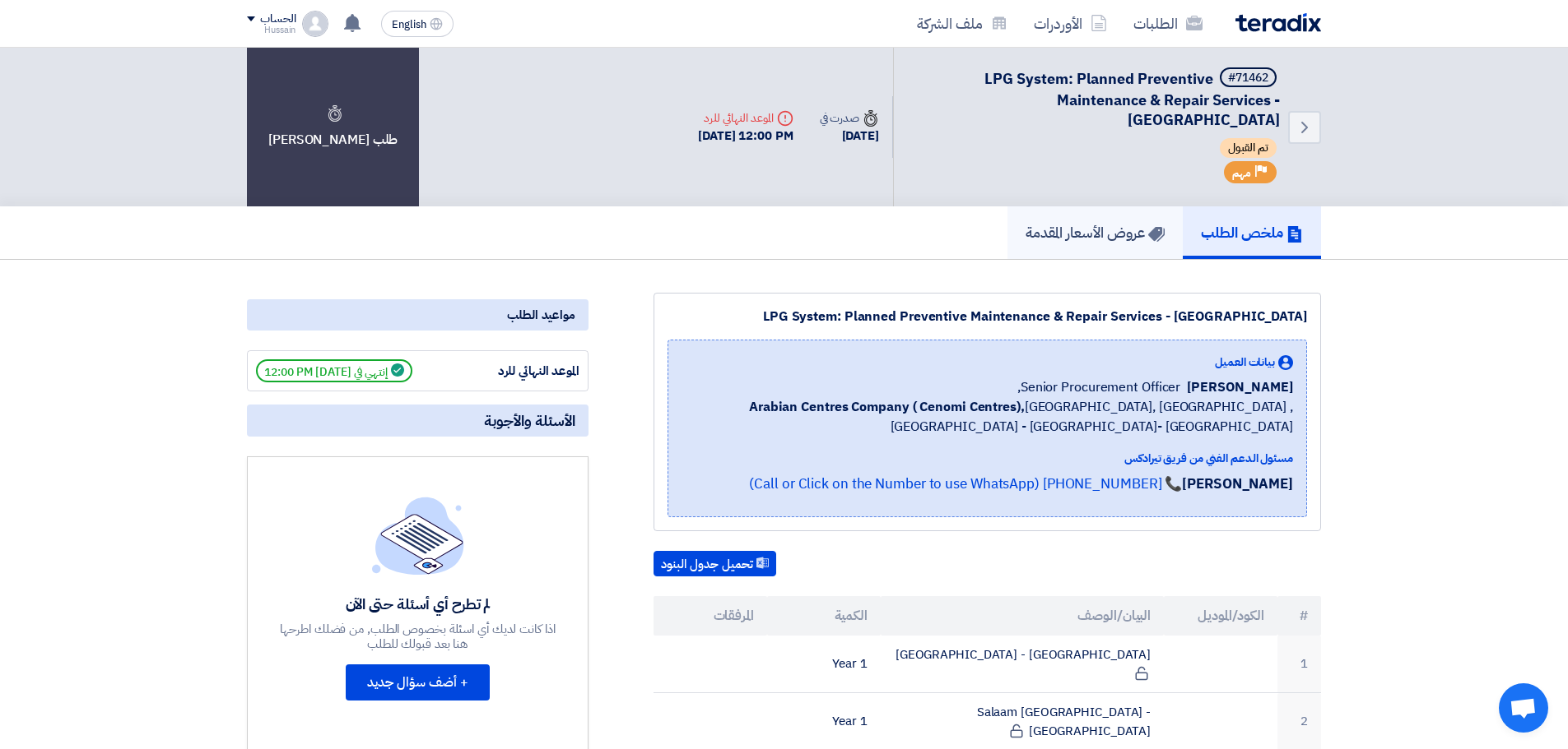
click at [1095, 233] on h5 "عروض الأسعار المقدمة" at bounding box center [1095, 232] width 139 height 19
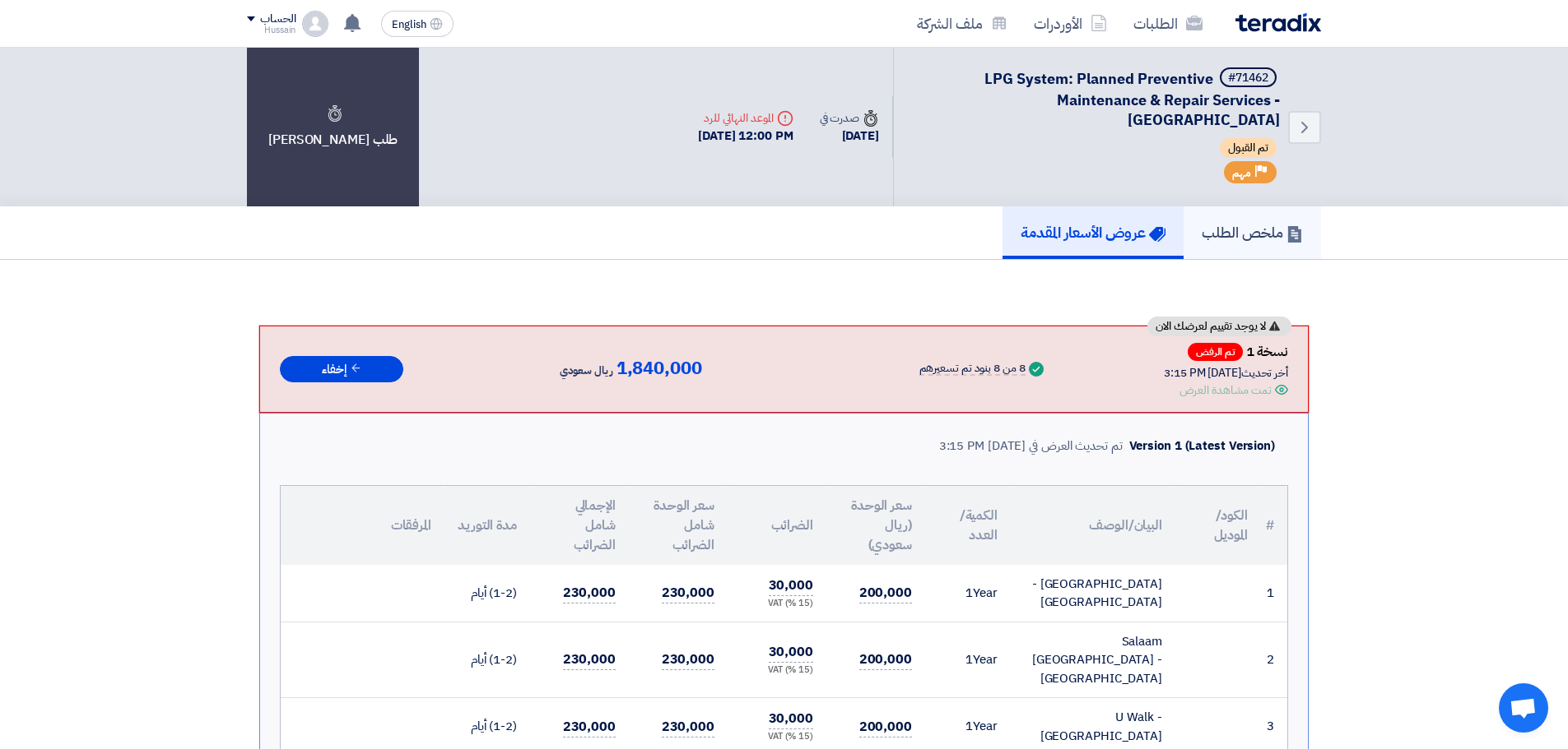
click at [1294, 241] on use at bounding box center [1295, 235] width 13 height 17
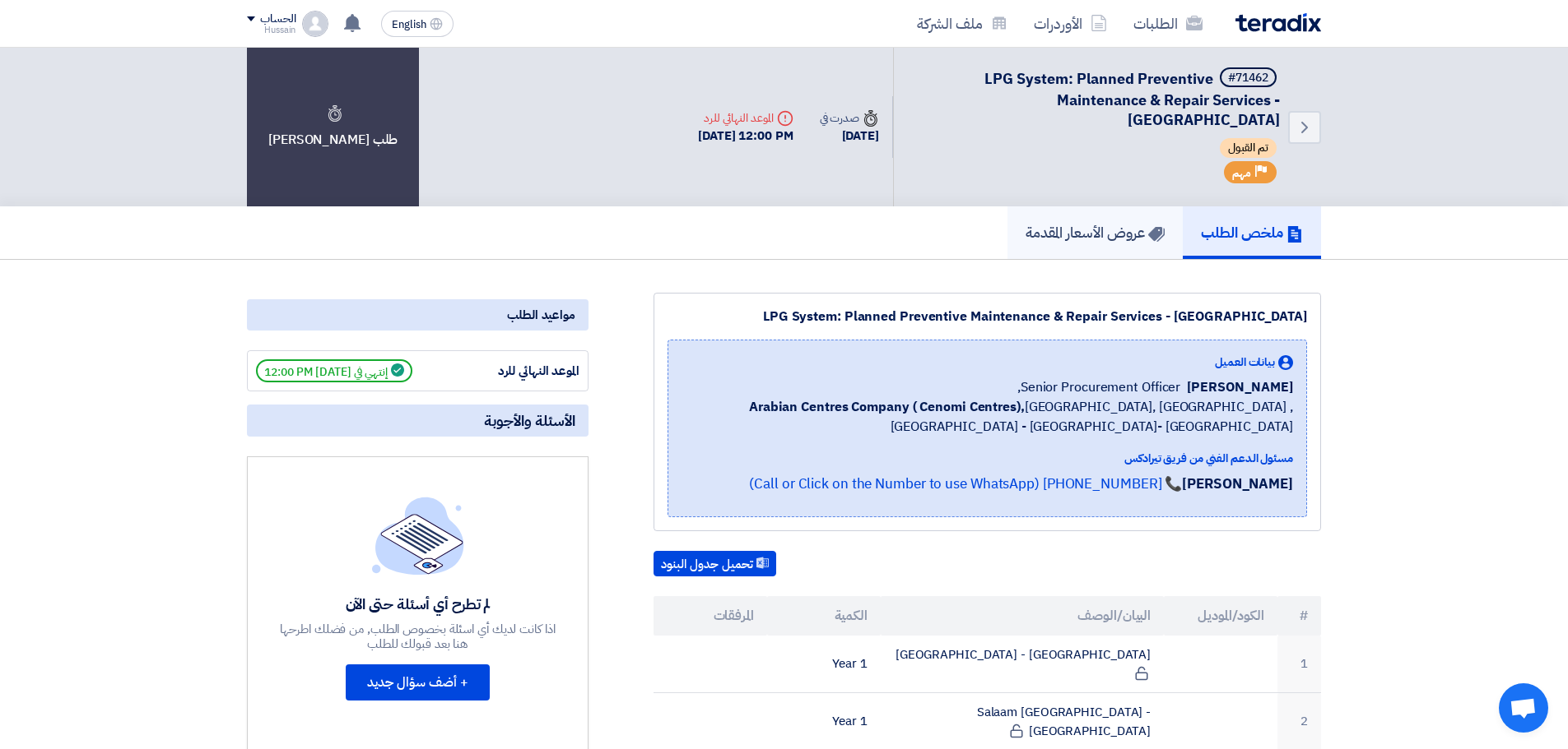
click at [1085, 229] on h5 "عروض الأسعار المقدمة" at bounding box center [1095, 232] width 139 height 19
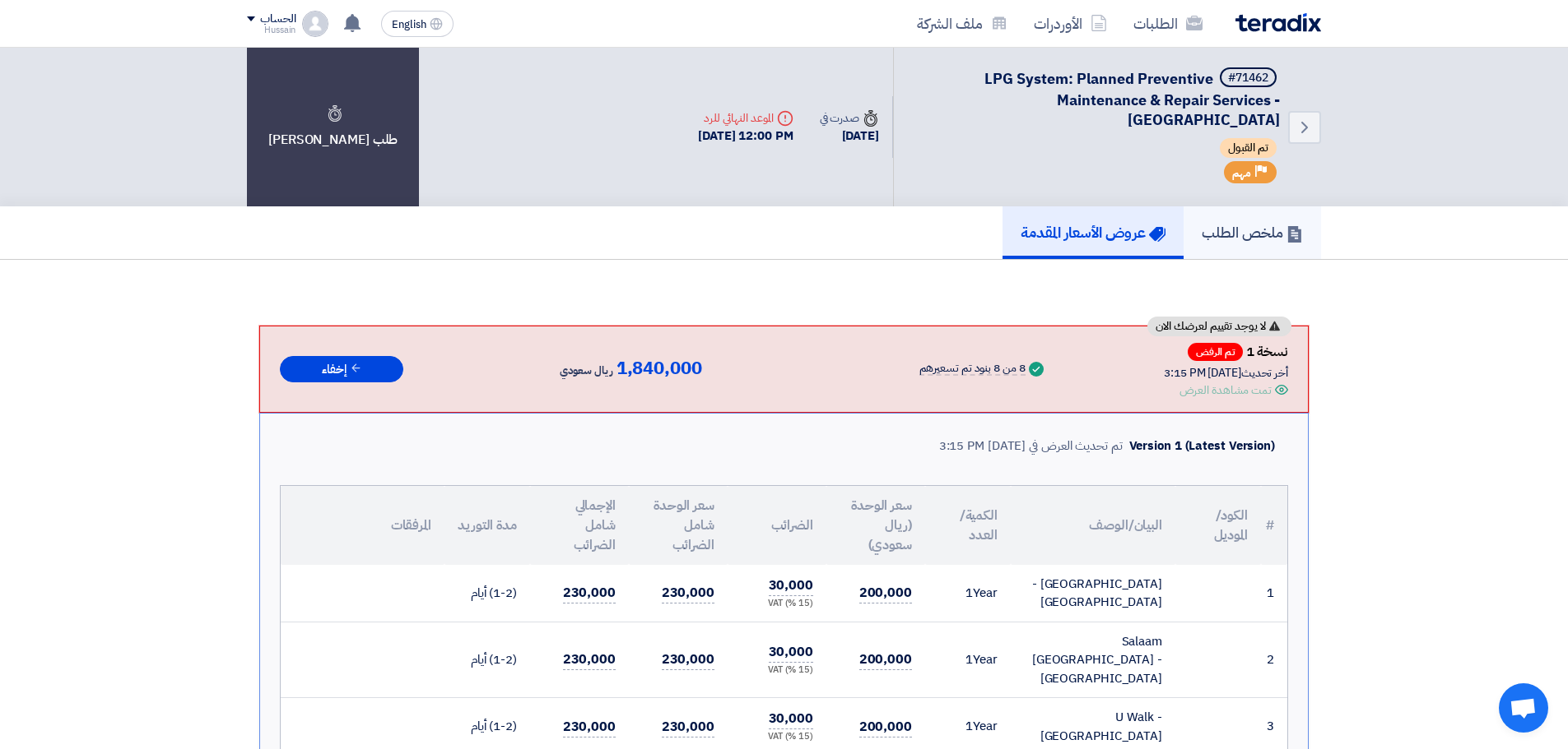
click at [1274, 233] on h5 "ملخص الطلب" at bounding box center [1253, 232] width 101 height 19
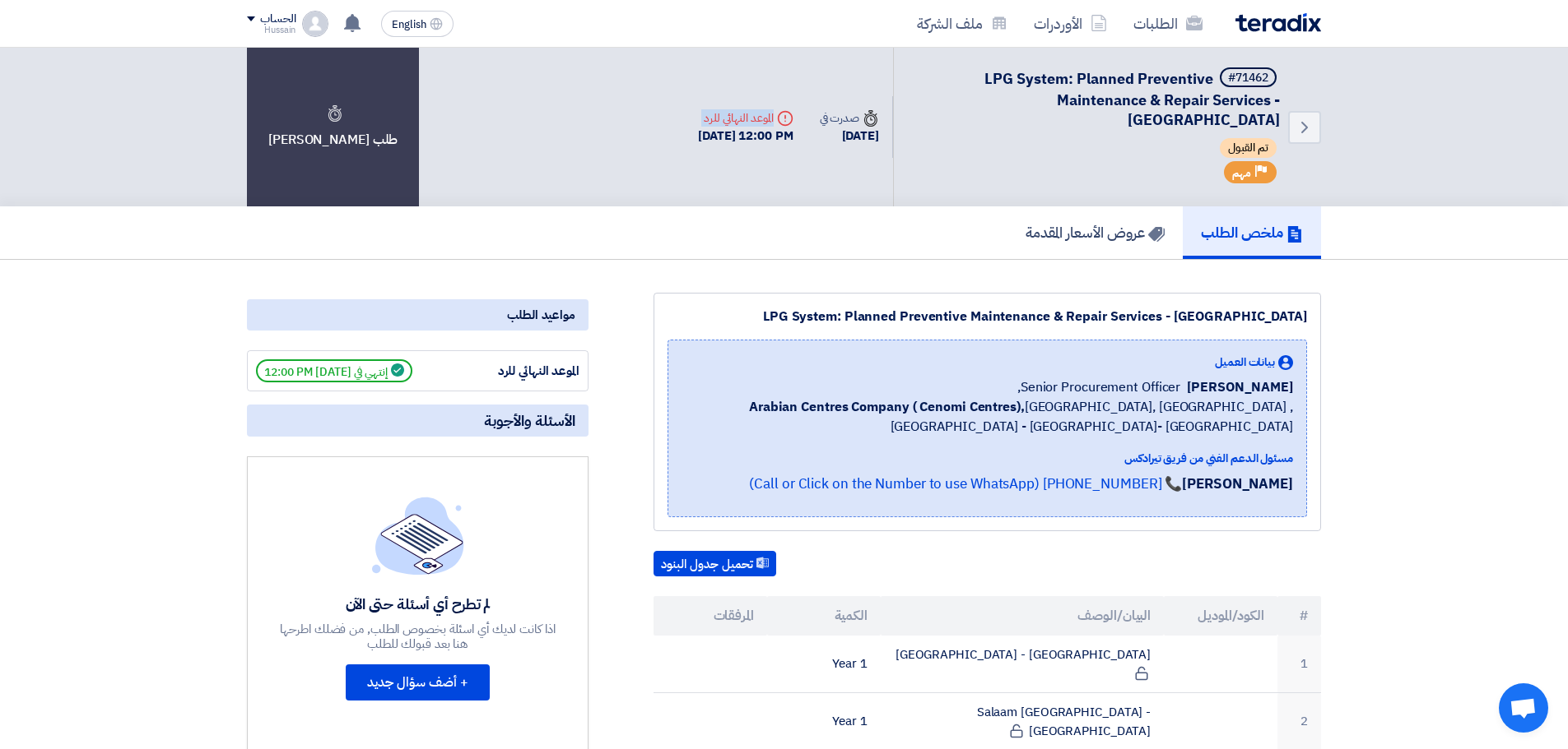
drag, startPoint x: 785, startPoint y: 101, endPoint x: 566, endPoint y: 193, distance: 237.5
click at [633, 142] on div "Back #71462 LPG System: Planned Preventive Maintenance & Repair Services - Cent…" at bounding box center [784, 127] width 1074 height 159
click at [563, 195] on div "Back #71462 LPG System: Planned Preventive Maintenance & Repair Services - Cent…" at bounding box center [784, 127] width 1074 height 159
click at [1101, 232] on h5 "عروض الأسعار المقدمة" at bounding box center [1095, 232] width 139 height 19
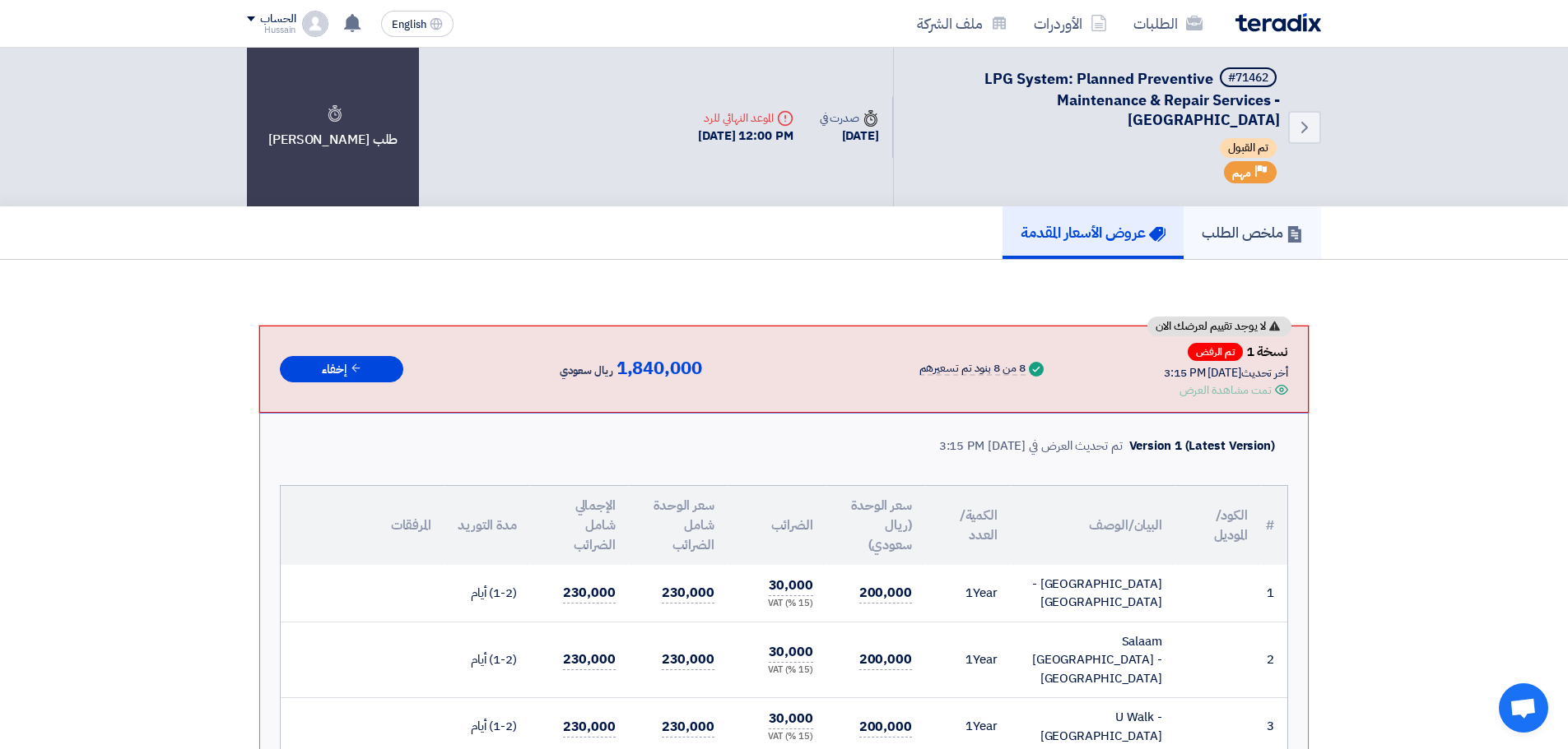
click at [1282, 234] on h5 "ملخص الطلب" at bounding box center [1253, 232] width 101 height 19
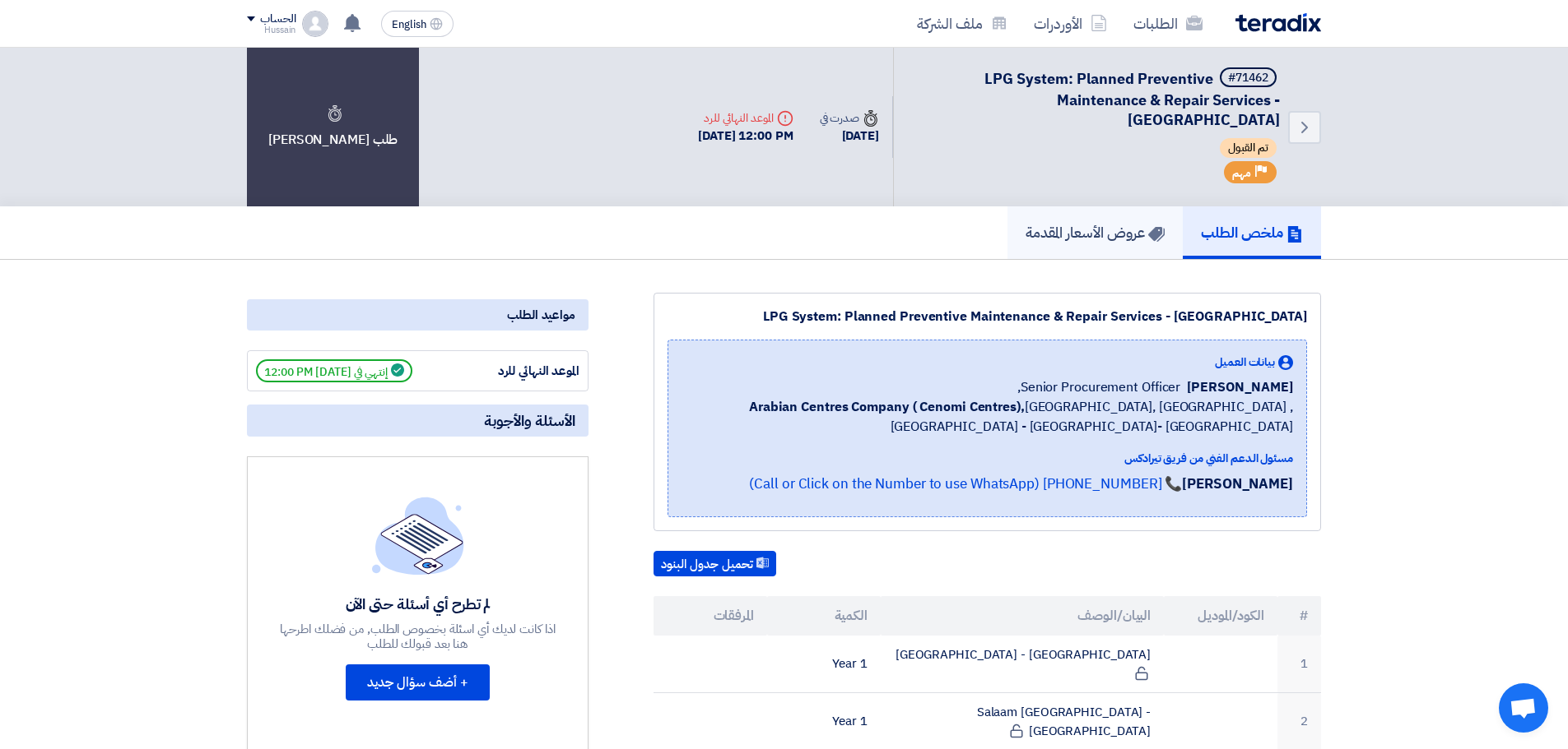
click at [1111, 238] on h5 "عروض الأسعار المقدمة" at bounding box center [1095, 232] width 139 height 19
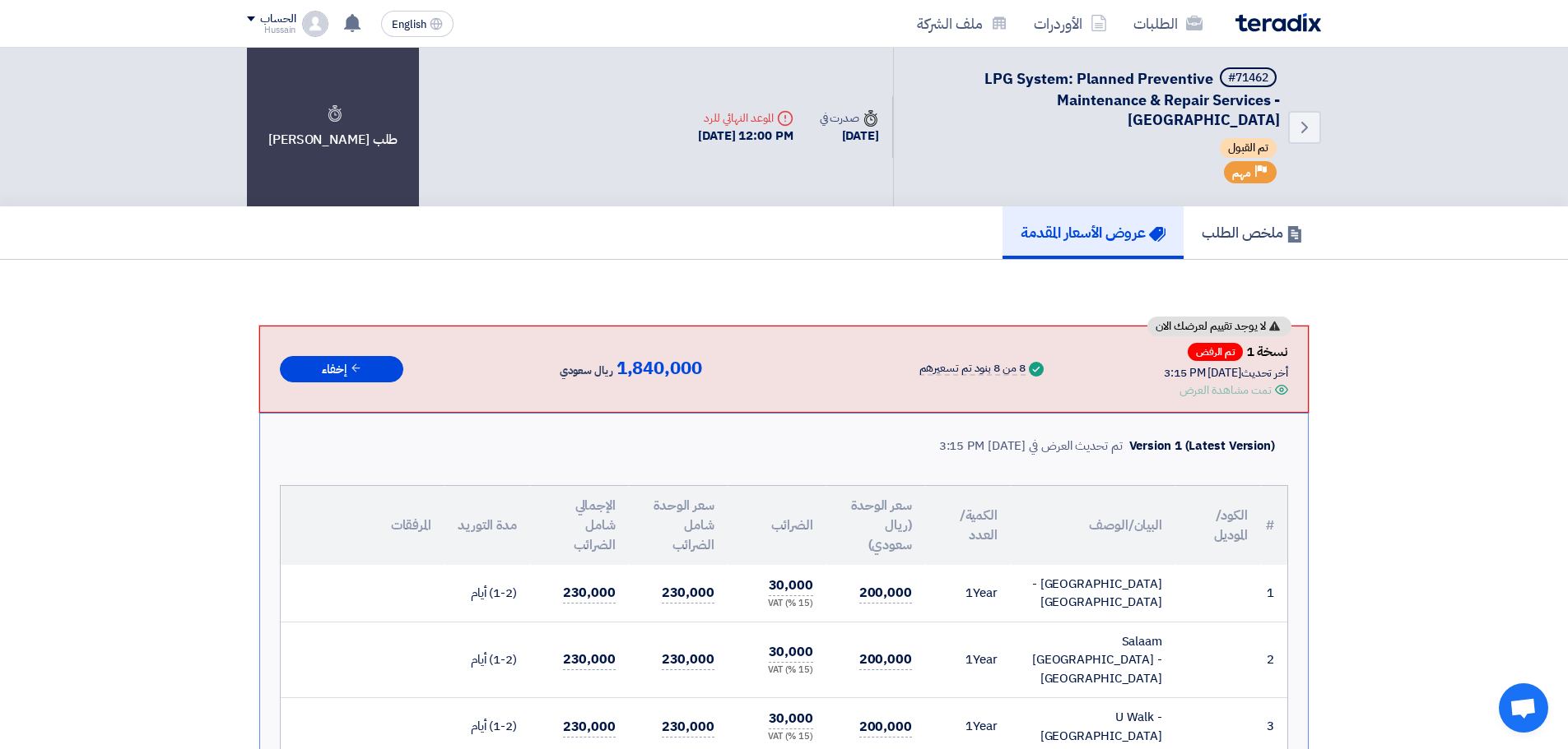
drag, startPoint x: 778, startPoint y: 365, endPoint x: 1088, endPoint y: 398, distance: 311.8
click at [1043, 373] on div "لا يوجد تقييم لعرضك الان نسخة 1 تم الرفض أخر تحديث 1 Oct 2025, 3:15 PM Offer is…" at bounding box center [784, 369] width 1008 height 60
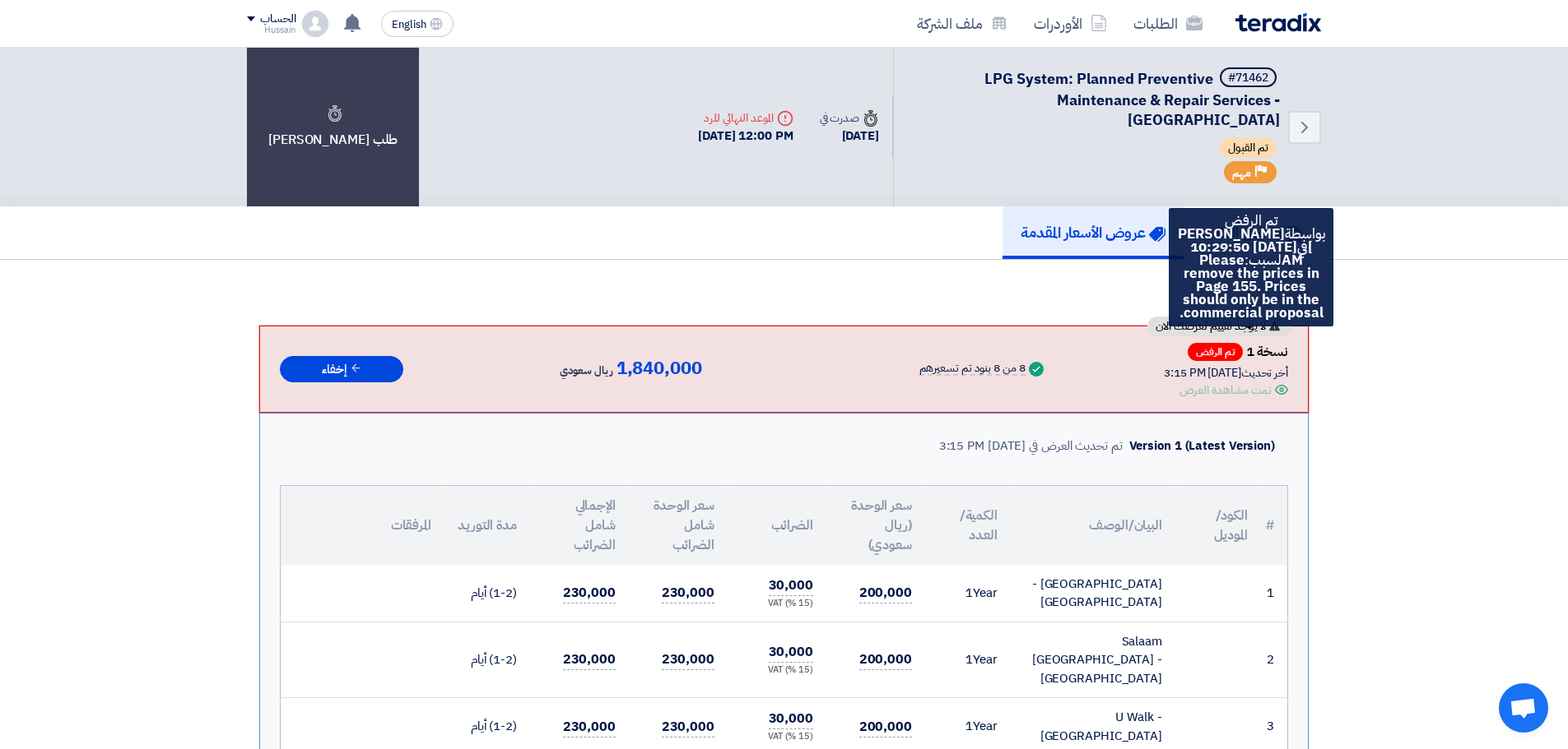
click at [1221, 354] on span "تم الرفض" at bounding box center [1215, 352] width 55 height 18
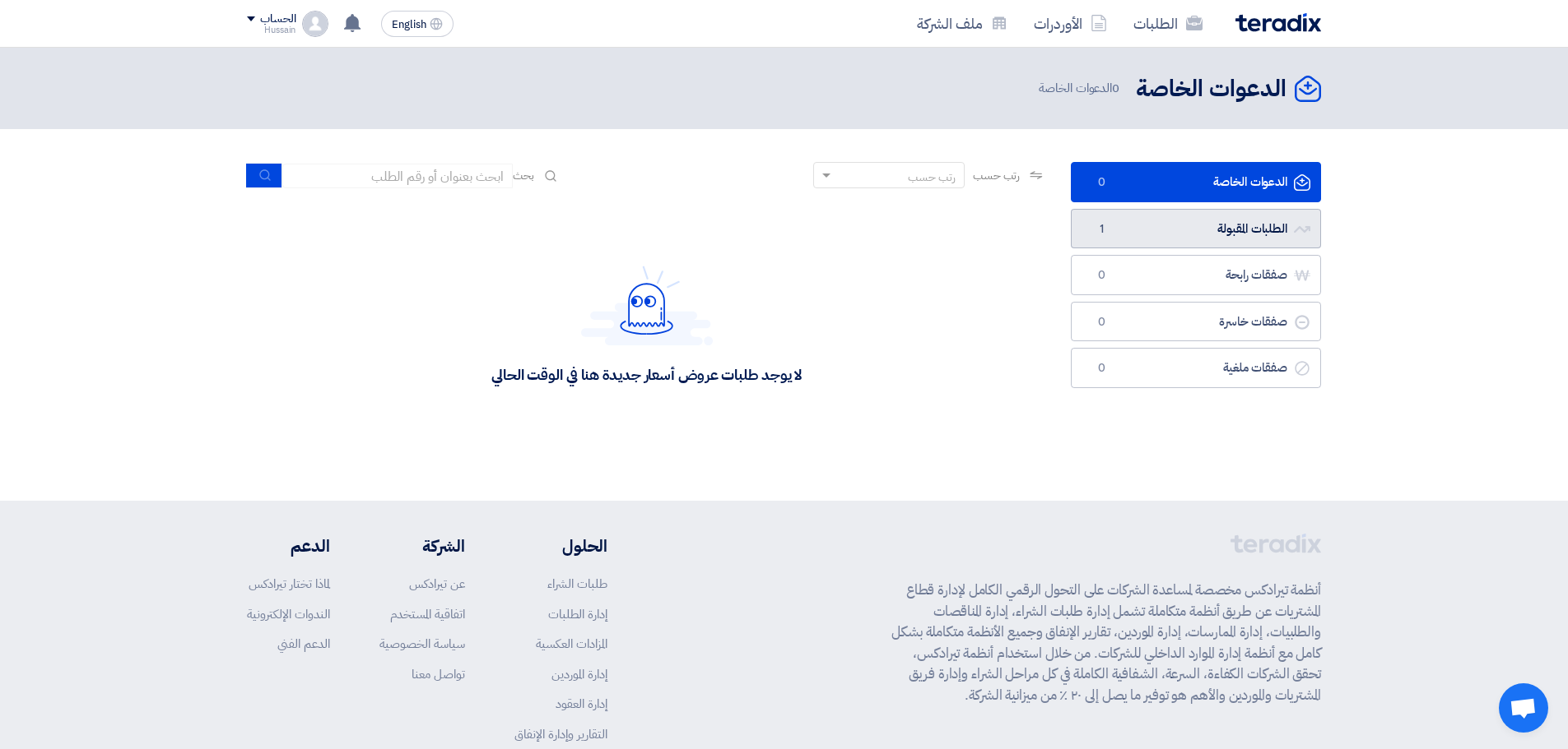
click at [1229, 229] on link "الطلبات المقبولة الطلبات المقبولة 1" at bounding box center [1196, 229] width 250 height 40
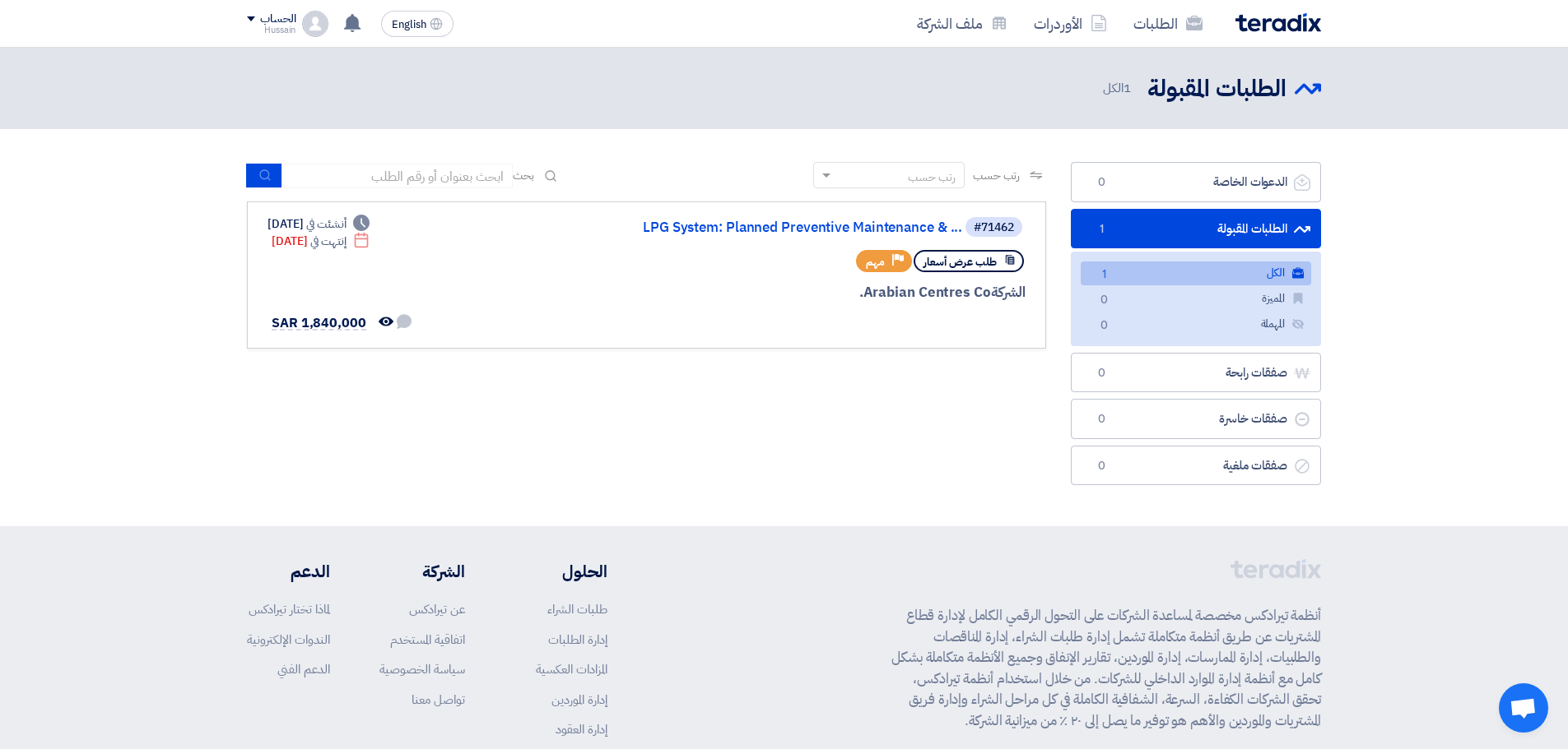
click at [247, 18] on span at bounding box center [251, 19] width 8 height 5
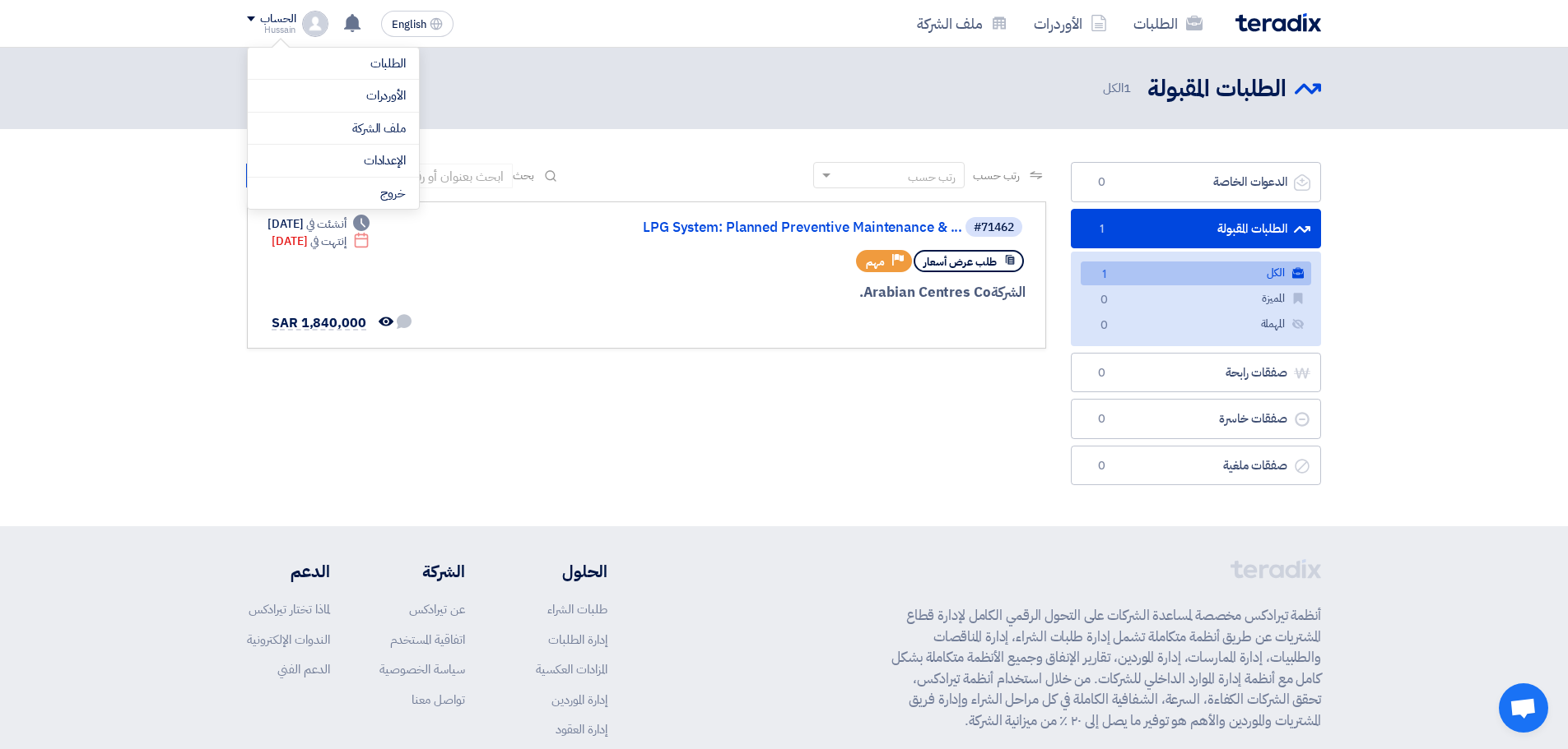
click at [834, 92] on div "الطلبات المقبولة الطلبات المقبولة 1 الكل" at bounding box center [784, 89] width 1074 height 32
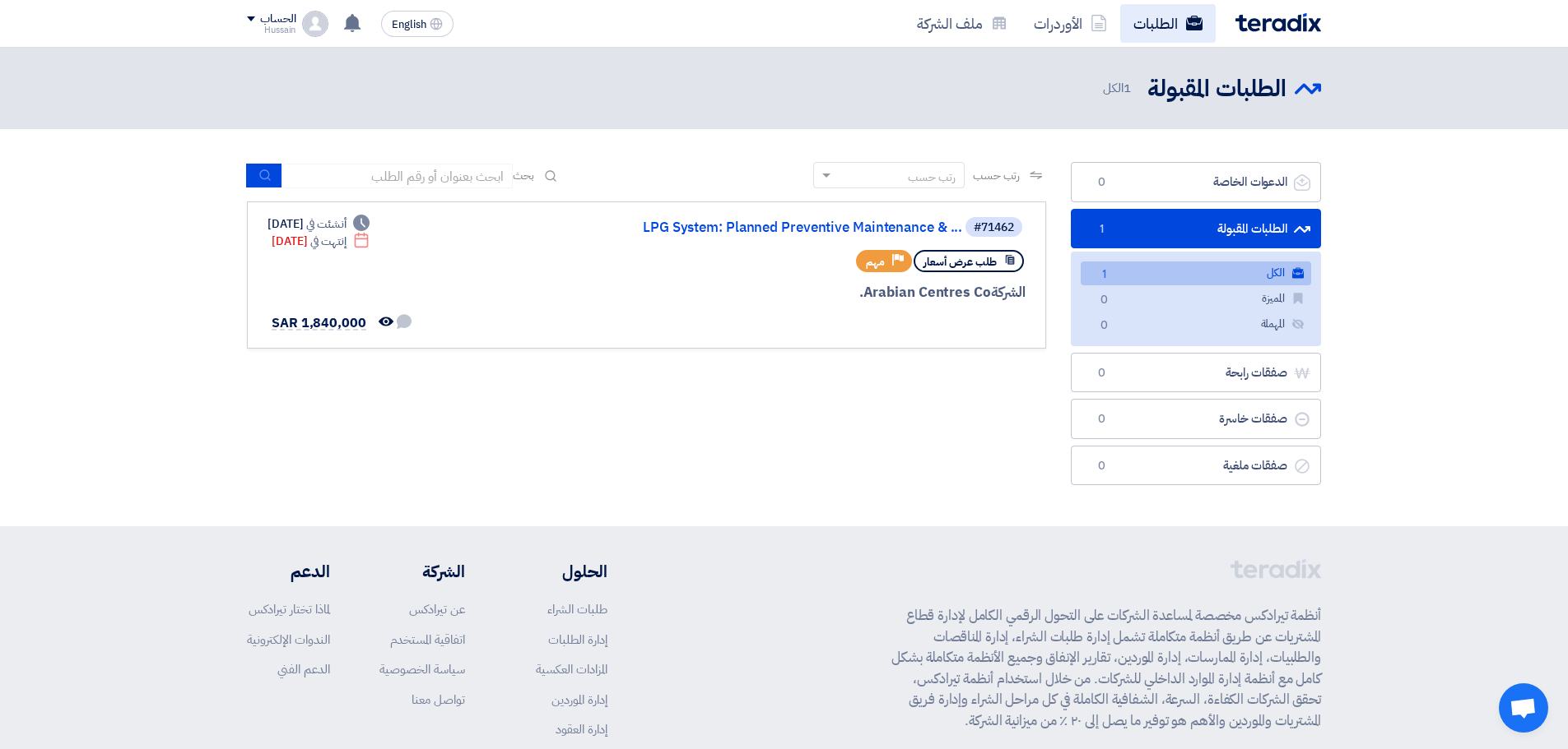
click at [1164, 24] on link "الطلبات" at bounding box center [1168, 22] width 95 height 38
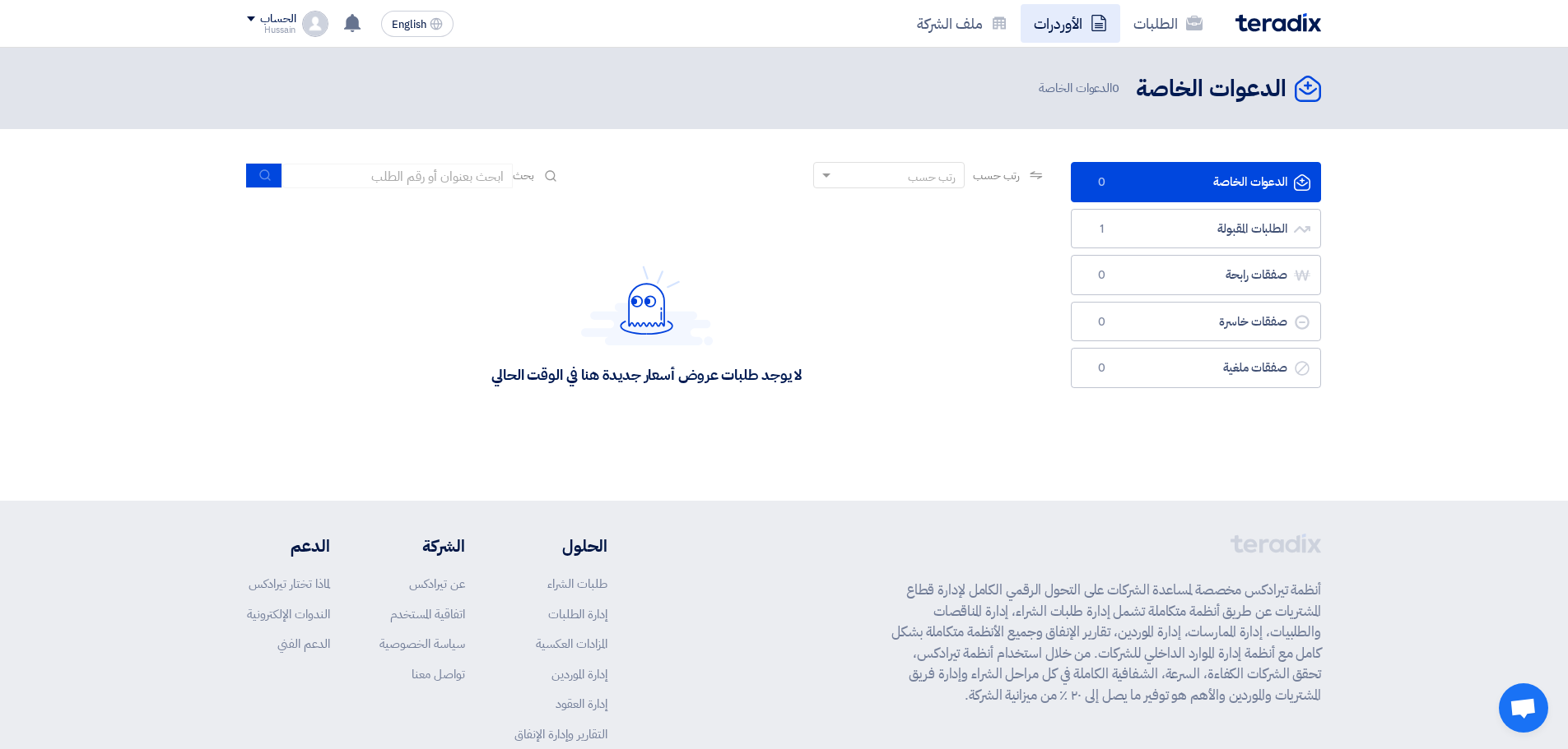
click at [1058, 21] on link "الأوردرات" at bounding box center [1071, 22] width 100 height 38
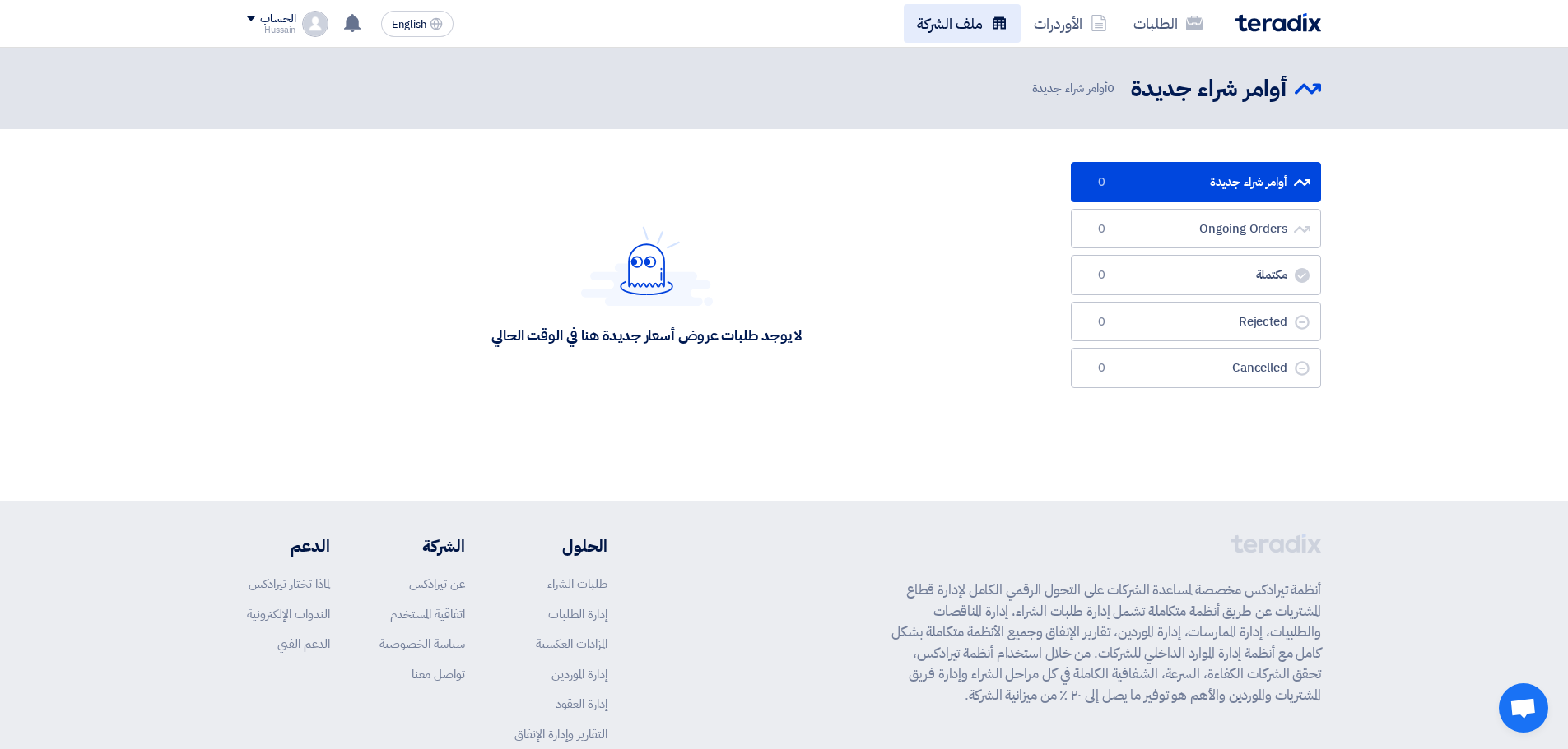
click at [965, 19] on link "ملف الشركة" at bounding box center [961, 22] width 117 height 38
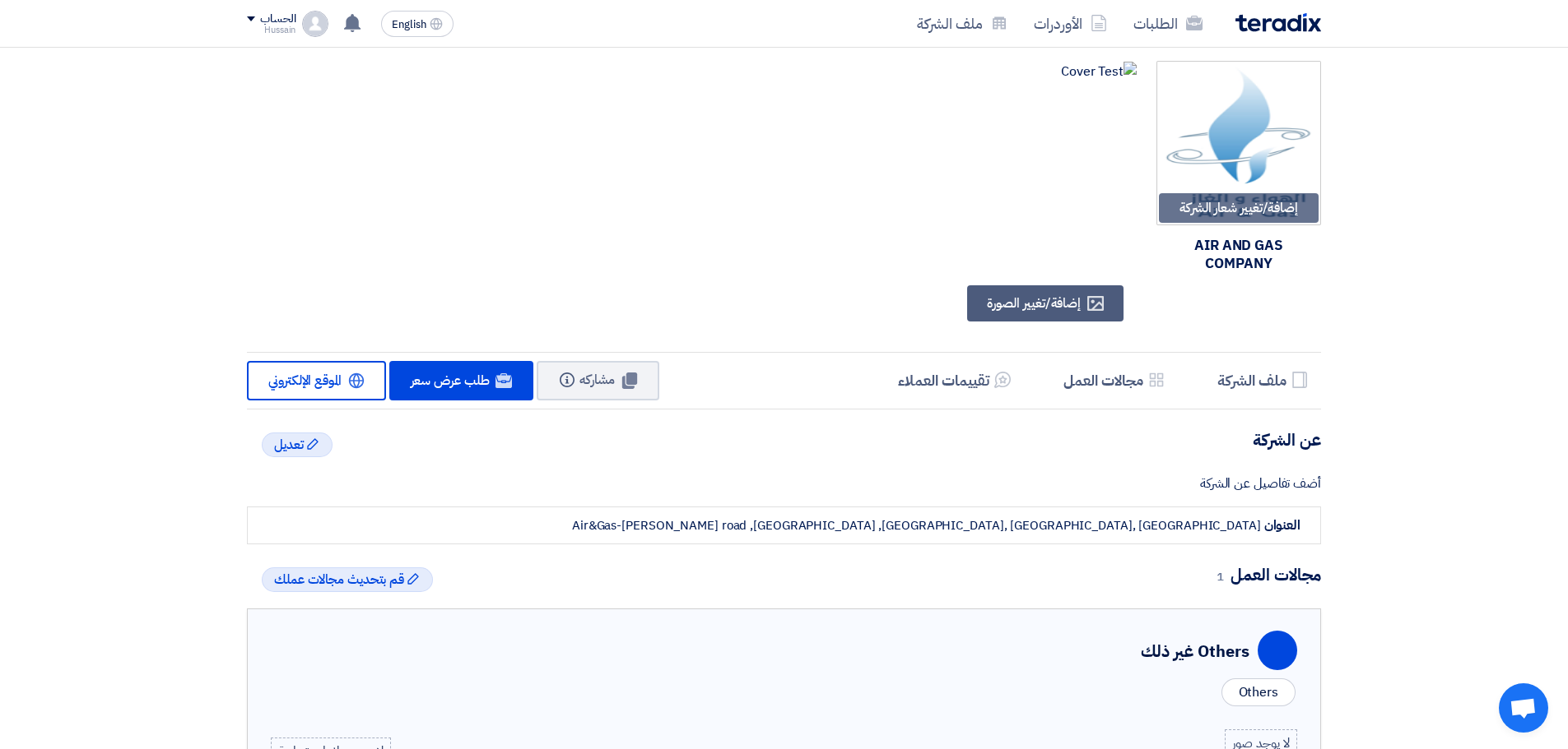
click at [1280, 27] on img at bounding box center [1279, 22] width 86 height 19
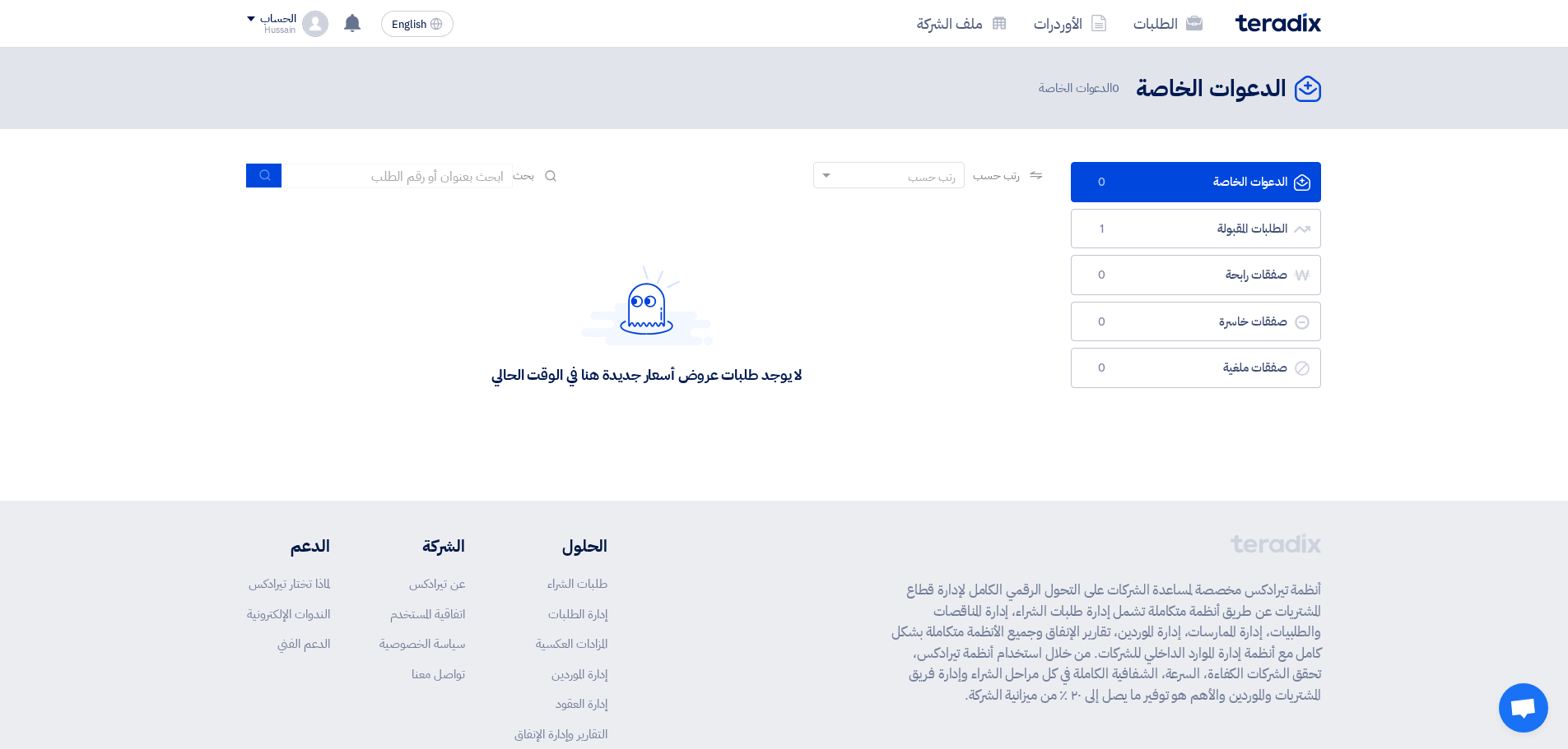
click at [1281, 20] on img at bounding box center [1279, 22] width 86 height 19
click at [1239, 233] on link "الطلبات المقبولة الطلبات المقبولة 1" at bounding box center [1196, 229] width 250 height 40
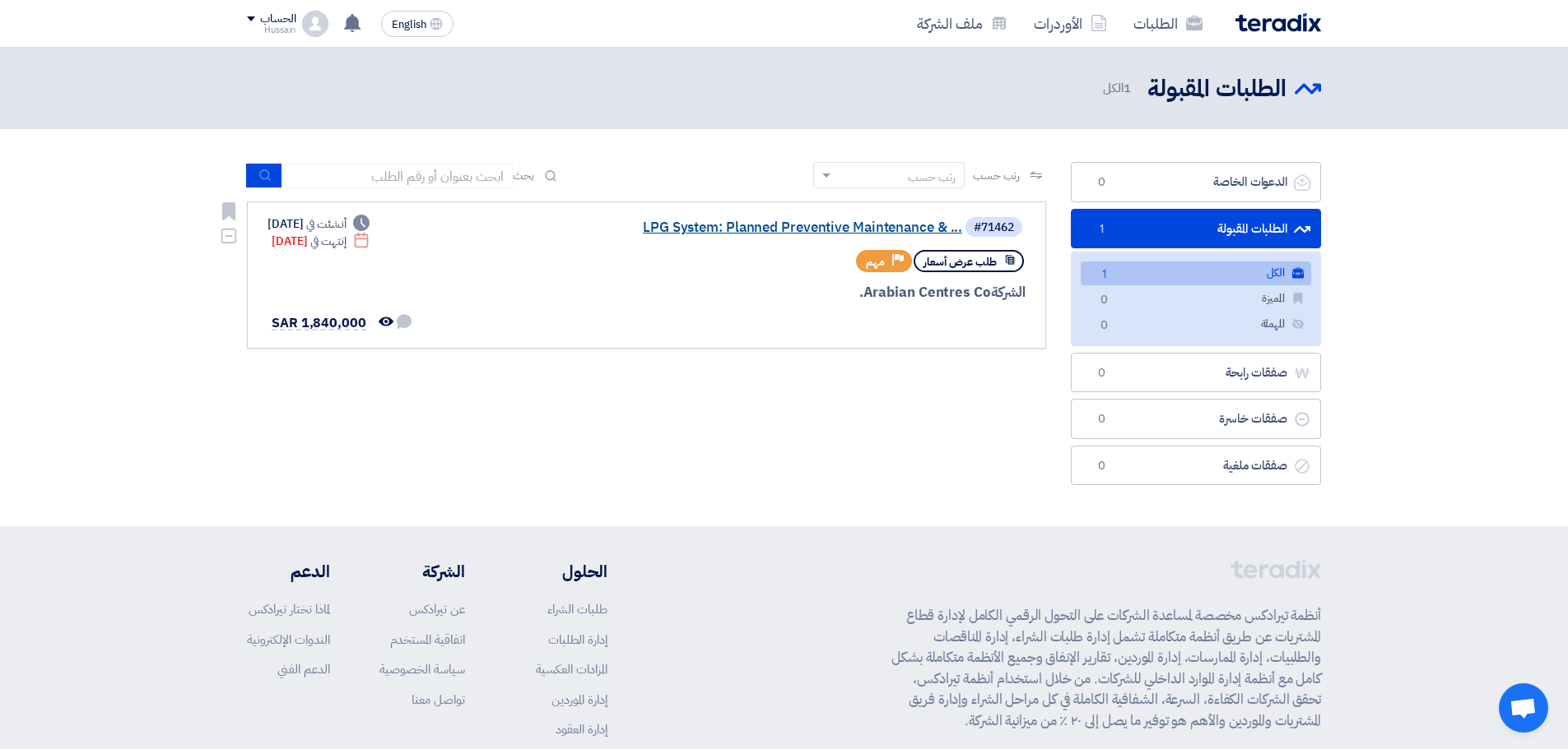
click at [837, 223] on link "LPG System: Planned Preventive Maintenance & ..." at bounding box center [797, 228] width 329 height 15
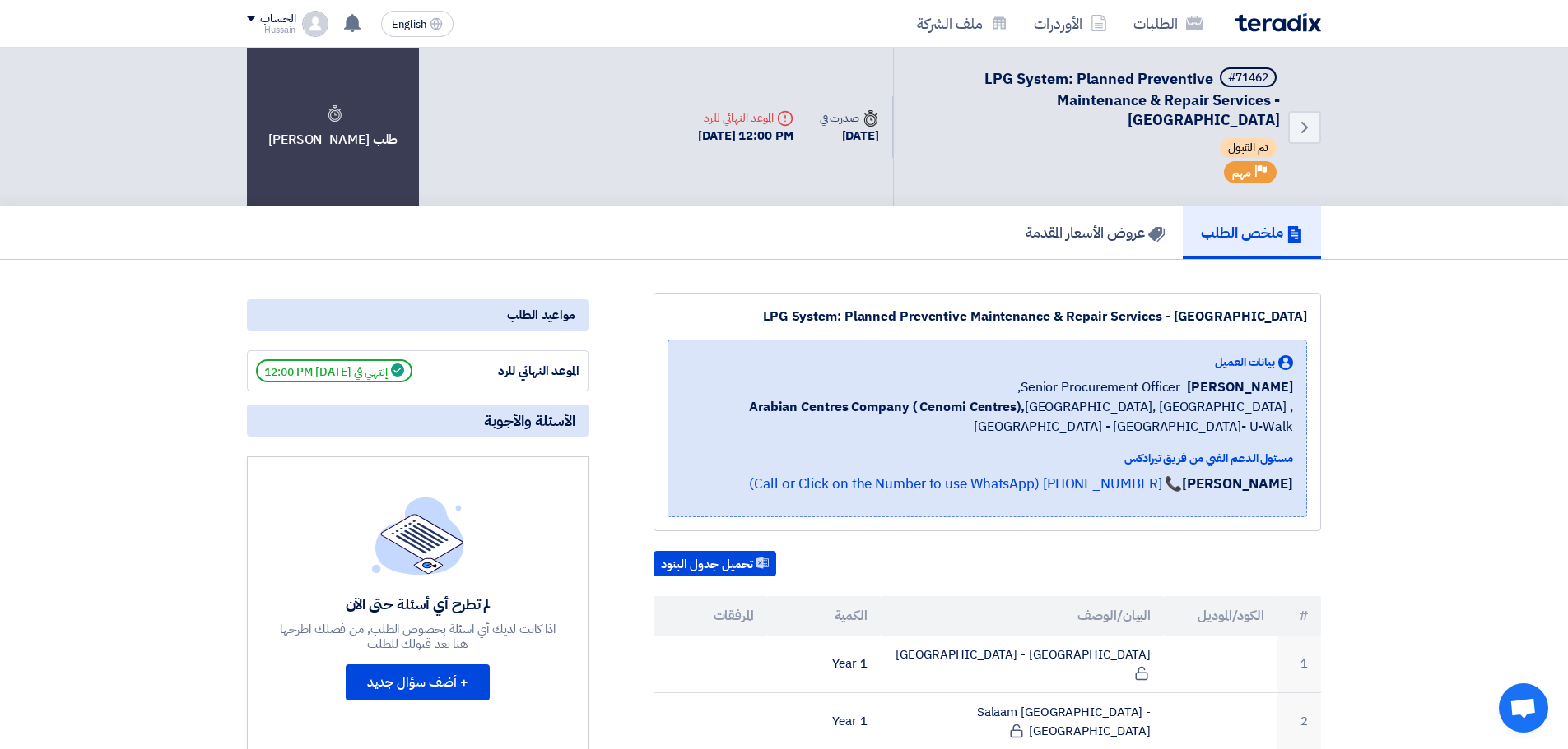
drag, startPoint x: 759, startPoint y: 111, endPoint x: 638, endPoint y: 126, distance: 121.9
click at [638, 126] on div "Back #71462 LPG System: Planned Preventive Maintenance & Repair Services - Cent…" at bounding box center [784, 127] width 1074 height 159
click at [630, 168] on div "Back #71462 LPG System: Planned Preventive Maintenance & Repair Services - Cent…" at bounding box center [784, 127] width 1074 height 159
drag, startPoint x: 618, startPoint y: 131, endPoint x: 845, endPoint y: 102, distance: 228.8
click at [845, 102] on div "Back #71462 LPG System: Planned Preventive Maintenance & Repair Services - Cent…" at bounding box center [784, 127] width 1074 height 159
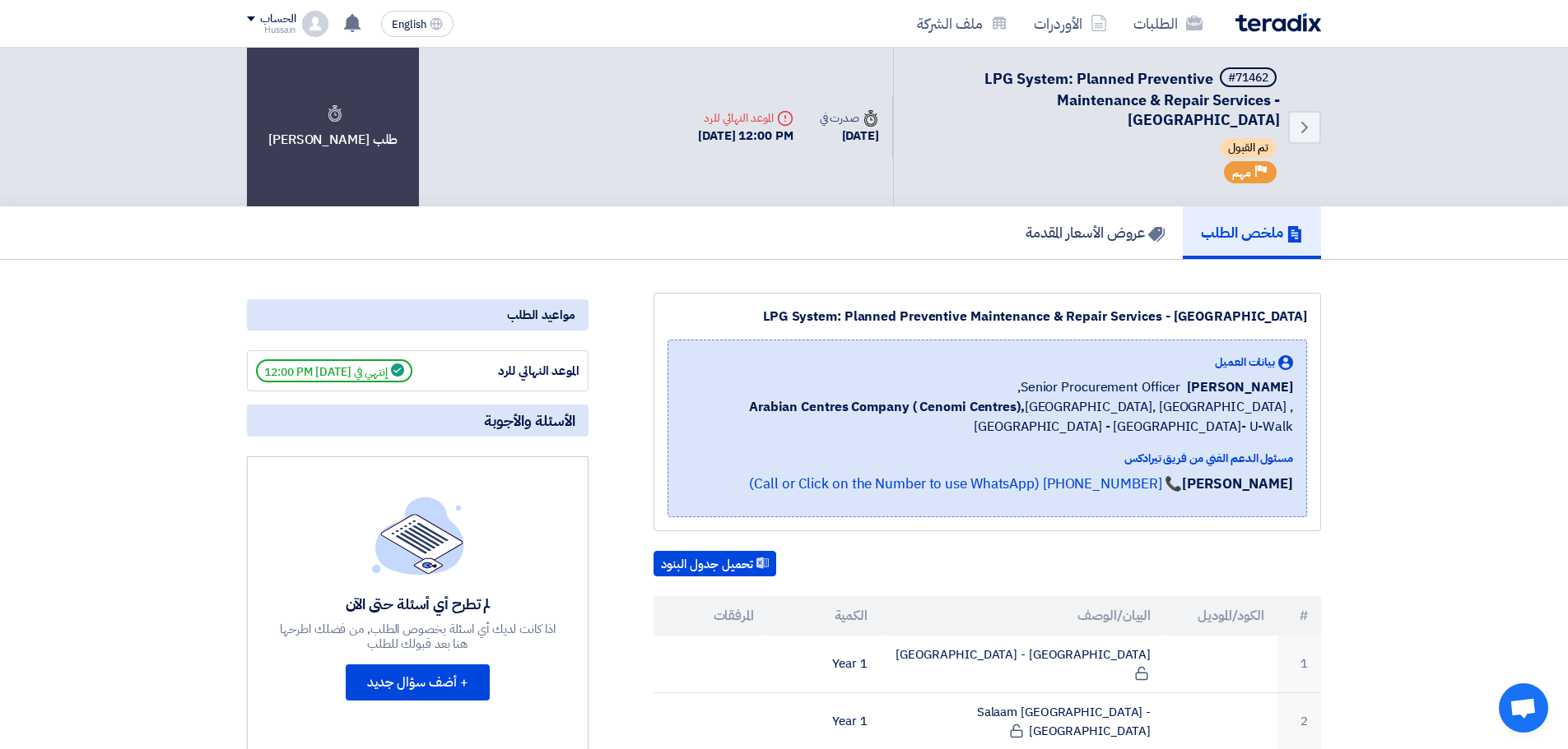
click at [685, 188] on div "Back #71462 LPG System: Planned Preventive Maintenance & Repair Services - Cent…" at bounding box center [1003, 127] width 637 height 159
click at [1065, 241] on h5 "عروض الأسعار المقدمة" at bounding box center [1095, 232] width 139 height 19
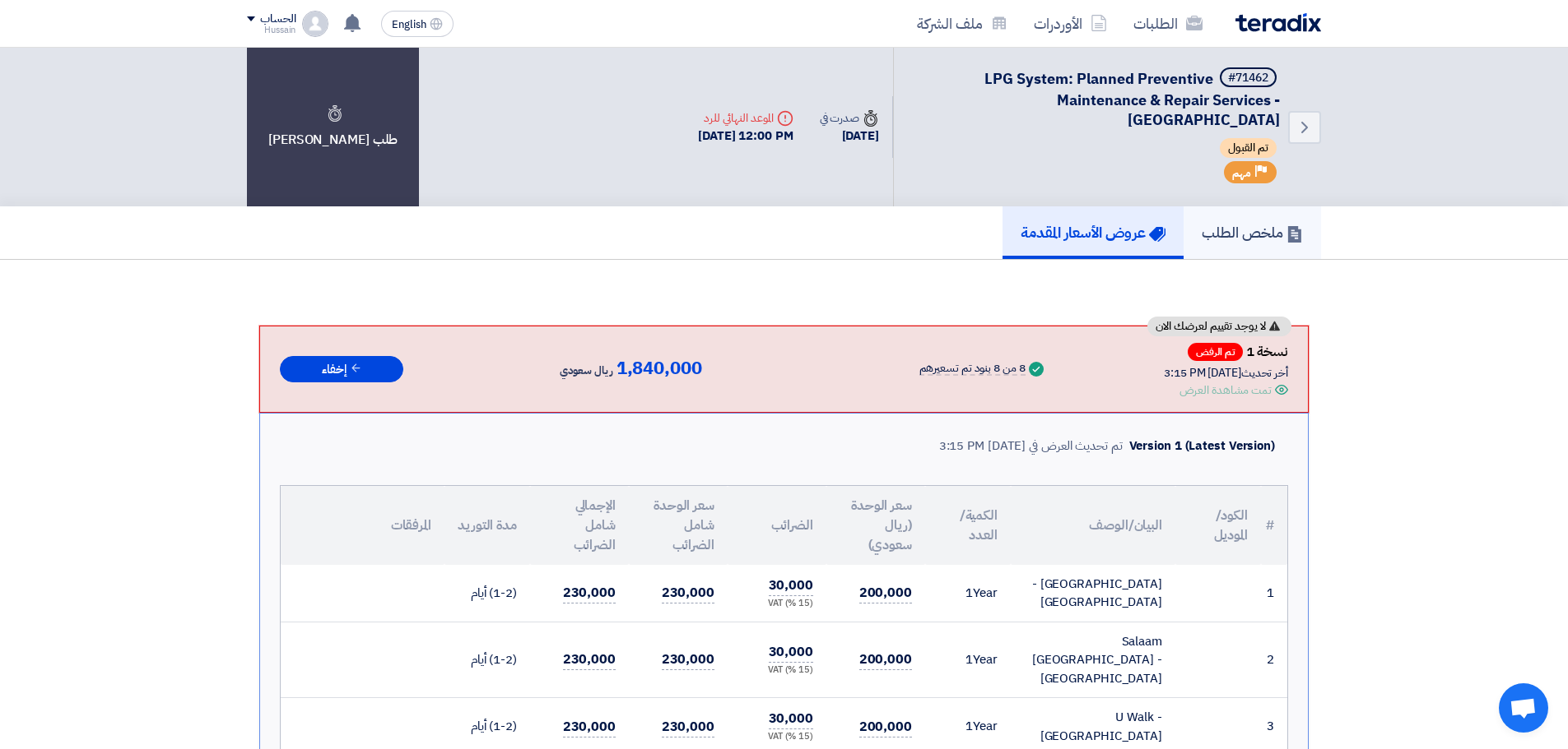
click at [1269, 226] on h5 "ملخص الطلب" at bounding box center [1253, 232] width 101 height 19
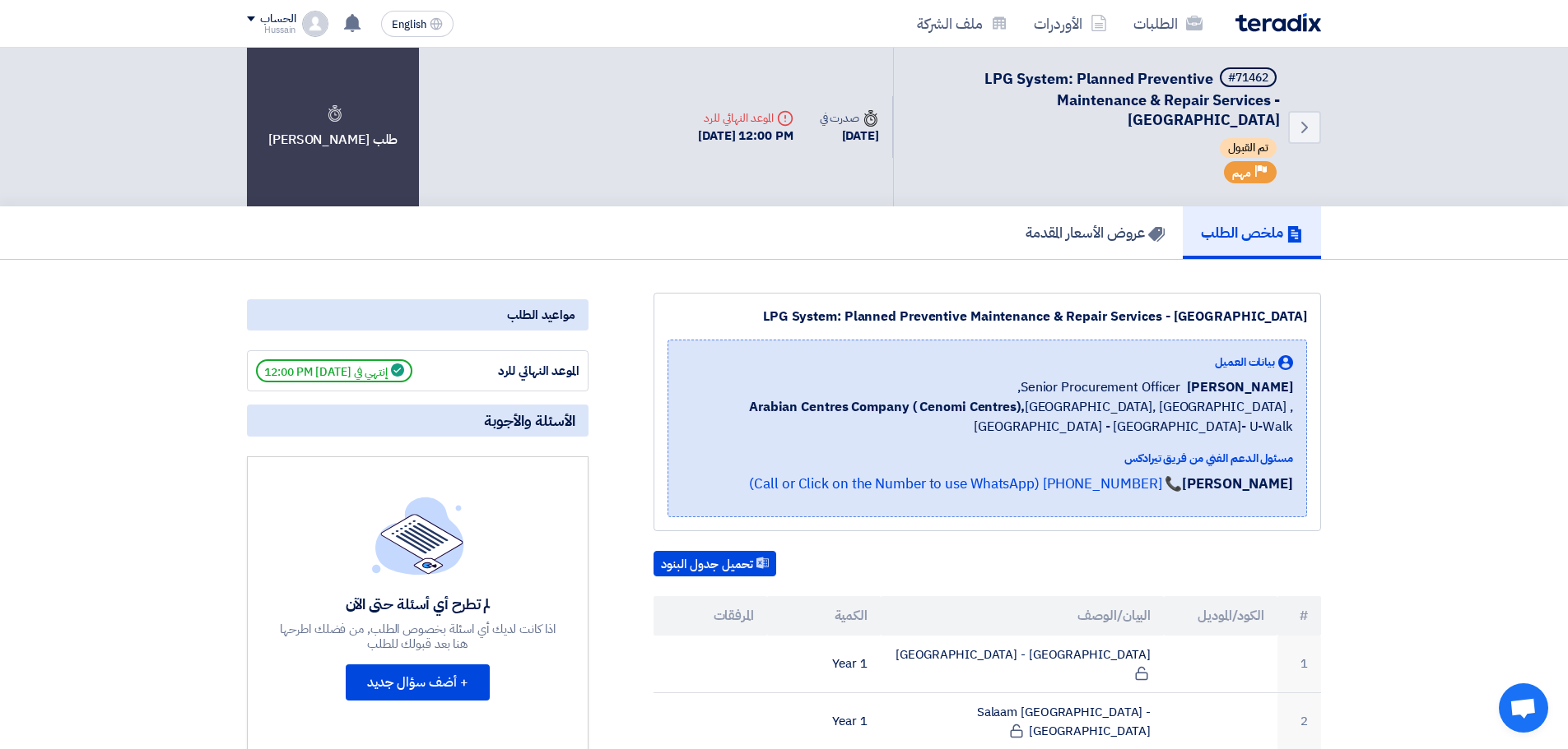
drag, startPoint x: 266, startPoint y: 368, endPoint x: 414, endPoint y: 375, distance: 148.2
click at [413, 375] on span "إنتهي في [DATE] 12:00 PM" at bounding box center [334, 370] width 157 height 23
click at [352, 373] on span "إنتهي في [DATE] 12:00 PM" at bounding box center [334, 370] width 157 height 23
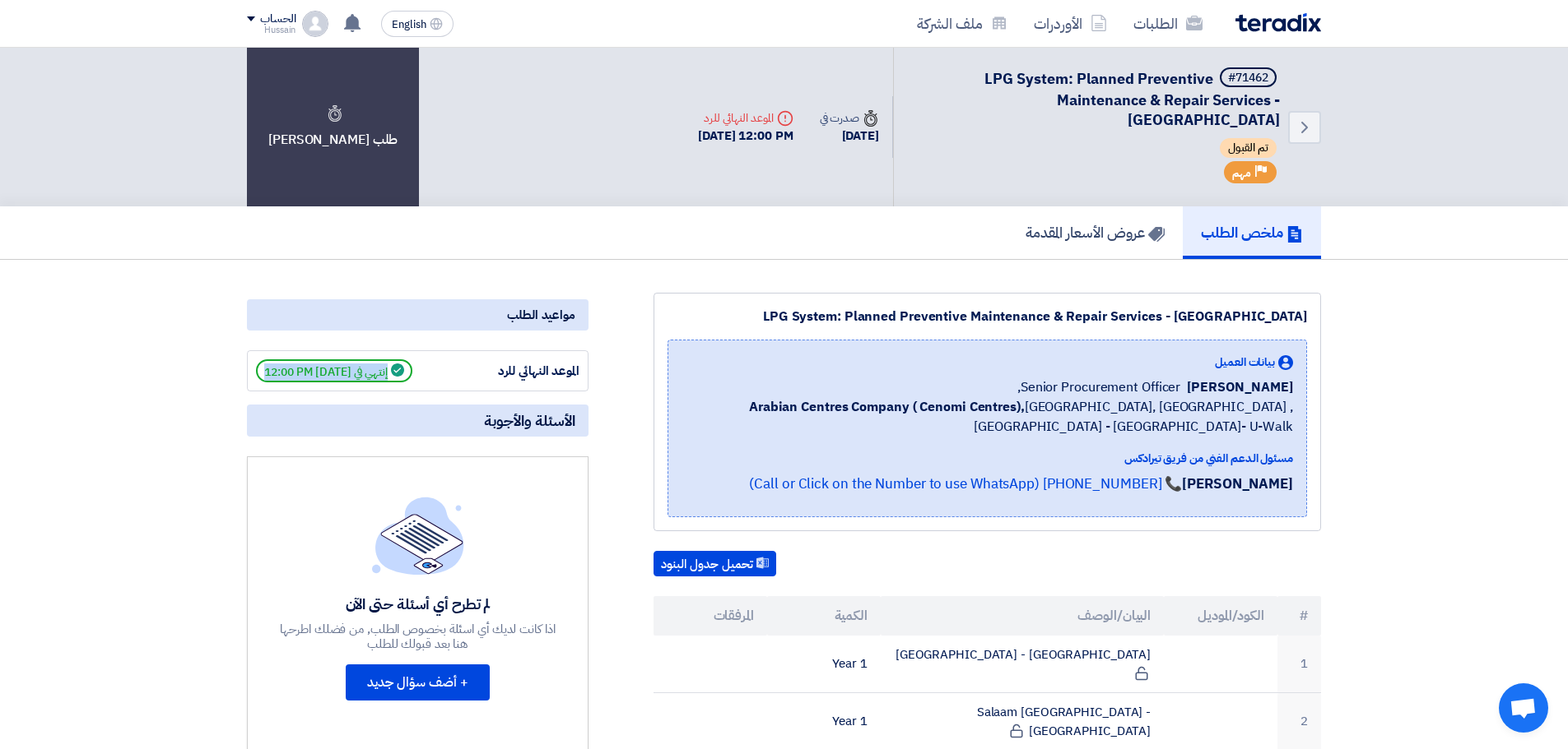
click at [335, 367] on span "إنتهي في [DATE] 12:00 PM" at bounding box center [334, 370] width 157 height 23
drag, startPoint x: 791, startPoint y: 107, endPoint x: 565, endPoint y: 176, distance: 236.3
click at [565, 176] on div "Back #71462 LPG System: Planned Preventive Maintenance & Repair Services - Cent…" at bounding box center [784, 127] width 1074 height 159
click at [587, 136] on div "Back #71462 LPG System: Planned Preventive Maintenance & Repair Services - Cent…" at bounding box center [784, 127] width 1074 height 159
drag, startPoint x: 587, startPoint y: 131, endPoint x: 886, endPoint y: 92, distance: 301.5
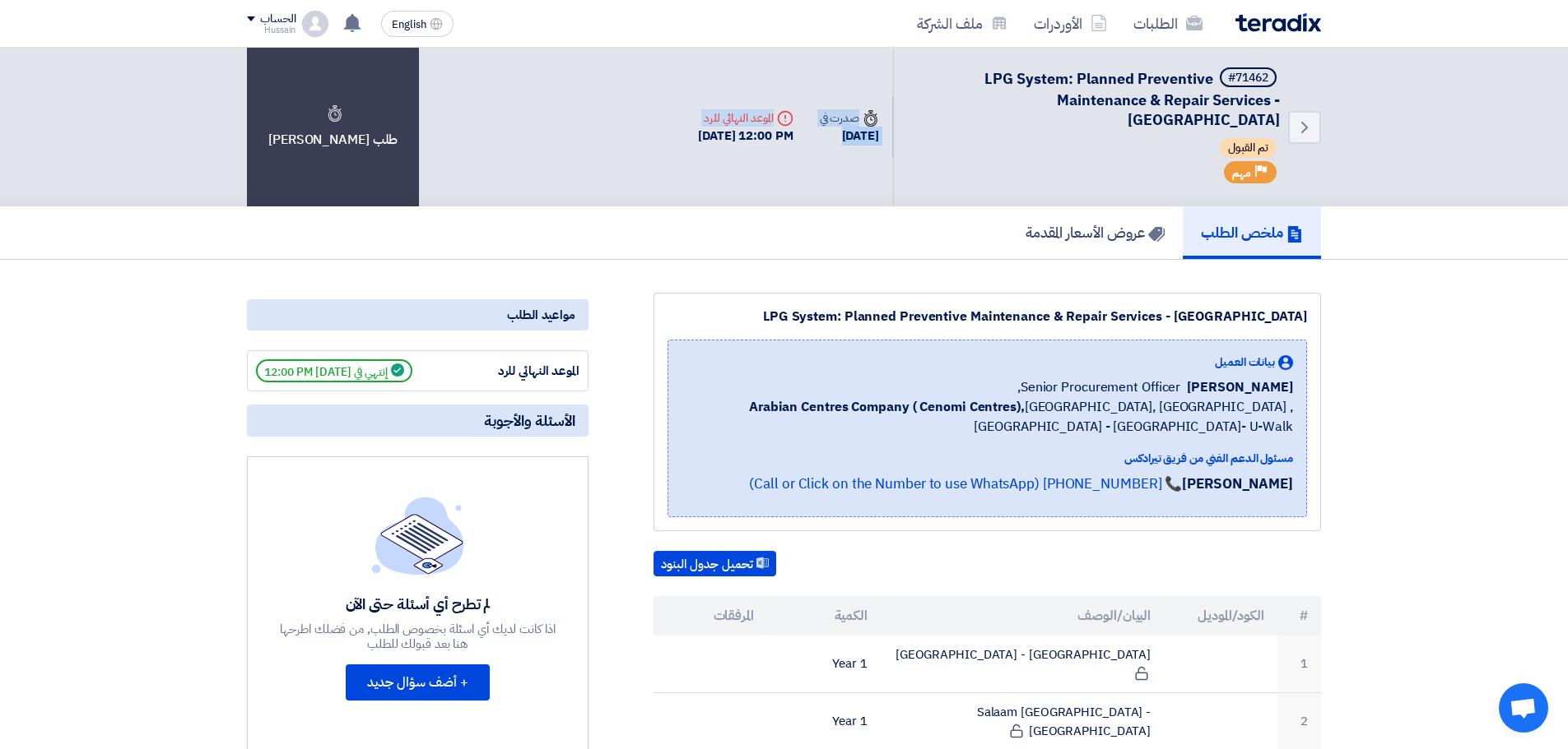
click at [886, 92] on div "Back #71462 LPG System: Planned Preventive Maintenance & Repair Services - Cent…" at bounding box center [784, 127] width 1074 height 159
click at [817, 231] on div "ملخص الطلب عروض الأسعار المقدمة" at bounding box center [784, 232] width 1074 height 52
click at [1073, 228] on h5 "عروض الأسعار المقدمة" at bounding box center [1095, 232] width 139 height 19
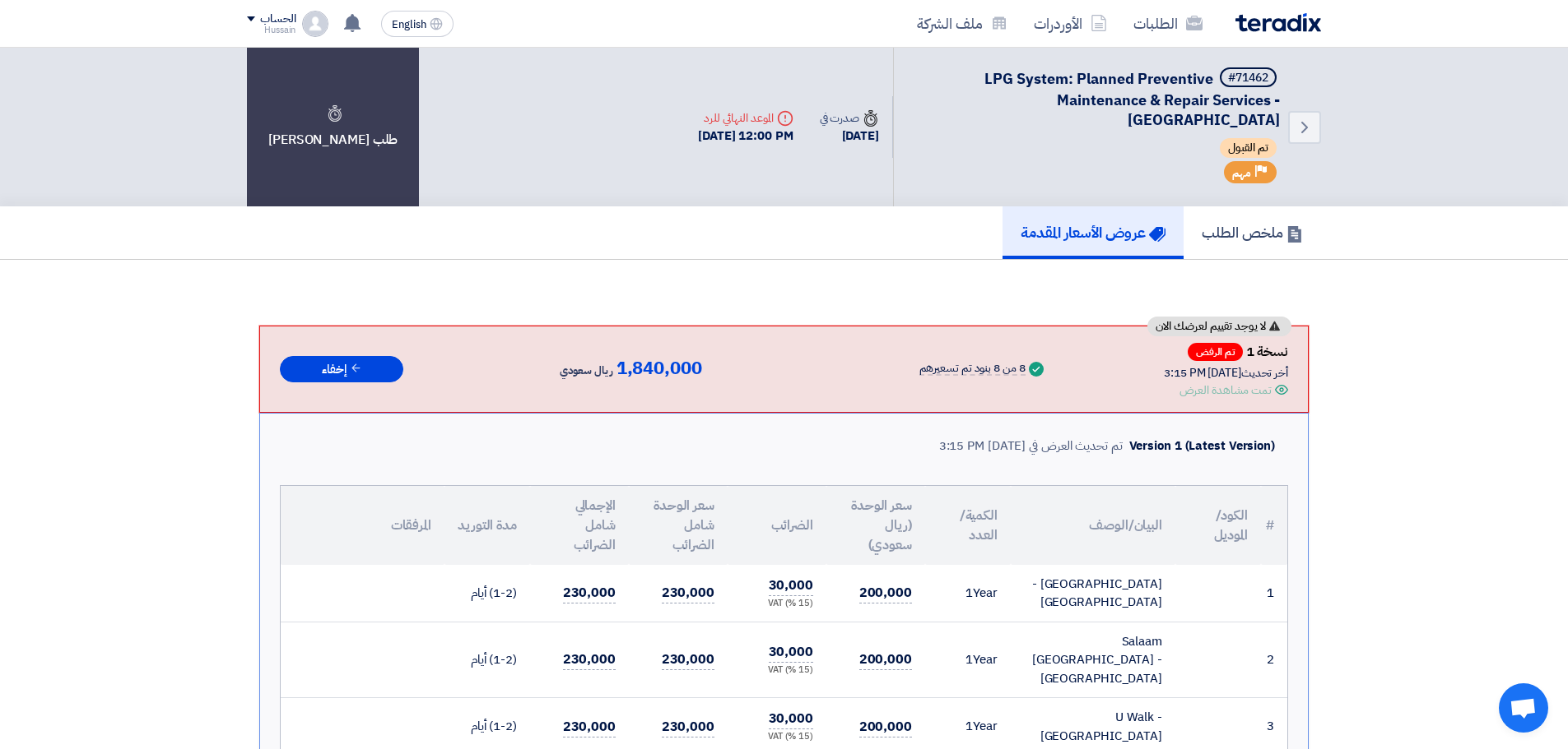
click at [1238, 387] on div "تمت مشاهدة العرض" at bounding box center [1225, 390] width 92 height 18
click at [1206, 393] on div "تمت مشاهدة العرض" at bounding box center [1225, 390] width 92 height 18
click at [1243, 232] on h5 "ملخص الطلب" at bounding box center [1253, 232] width 101 height 19
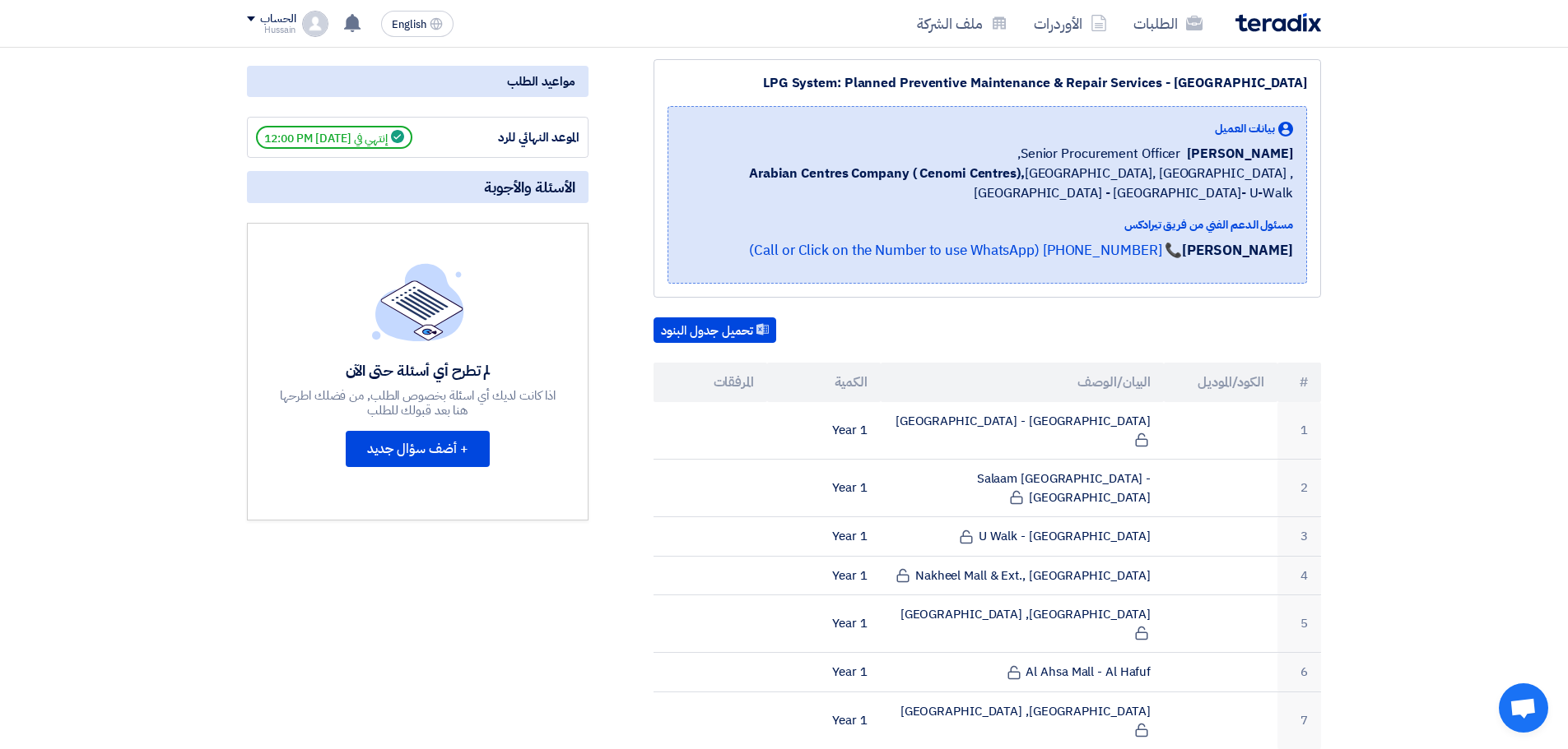
scroll to position [329, 0]
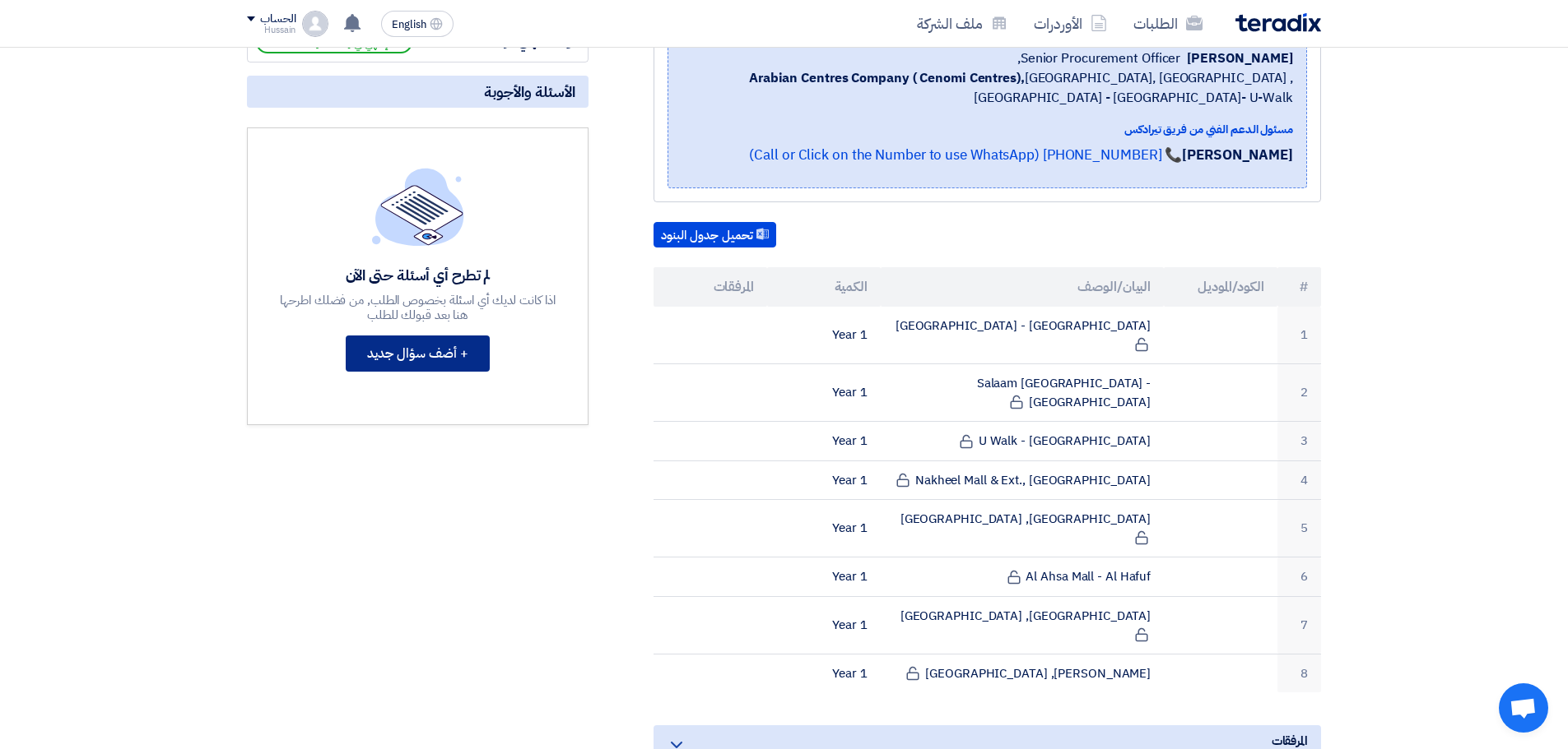
click at [420, 355] on button "+ أضف سؤال جديد" at bounding box center [417, 354] width 144 height 36
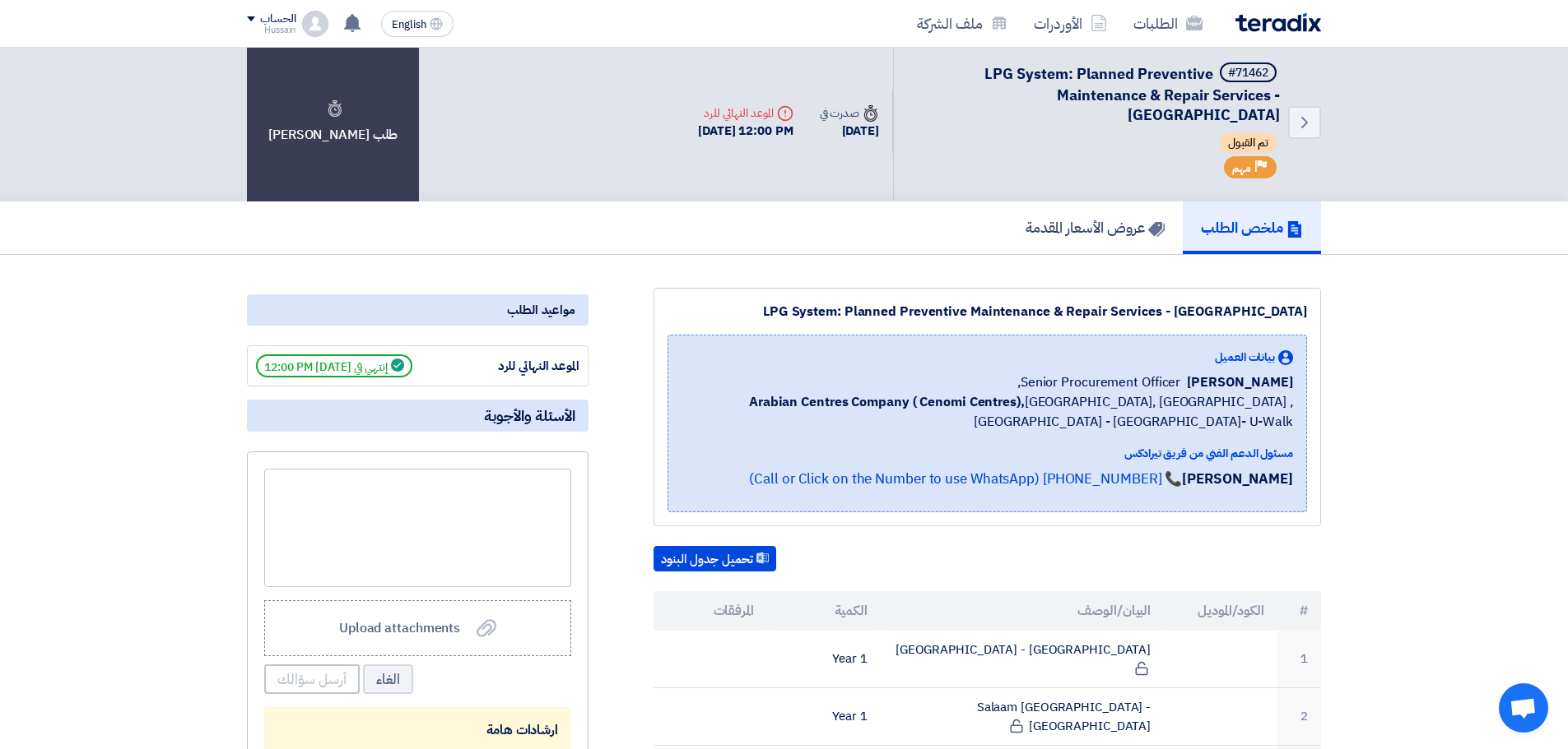
scroll to position [0, 0]
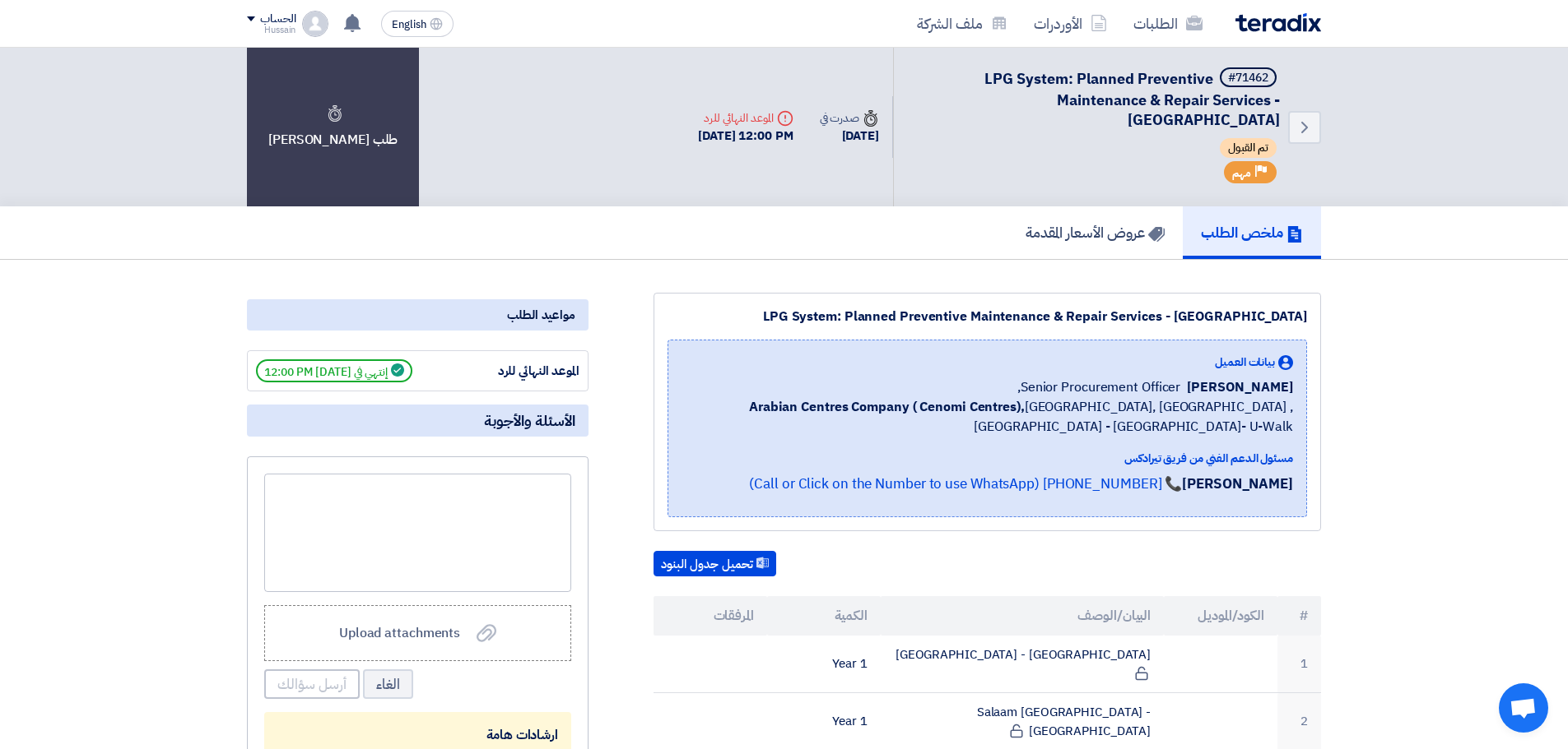
click at [1273, 26] on img at bounding box center [1279, 22] width 86 height 19
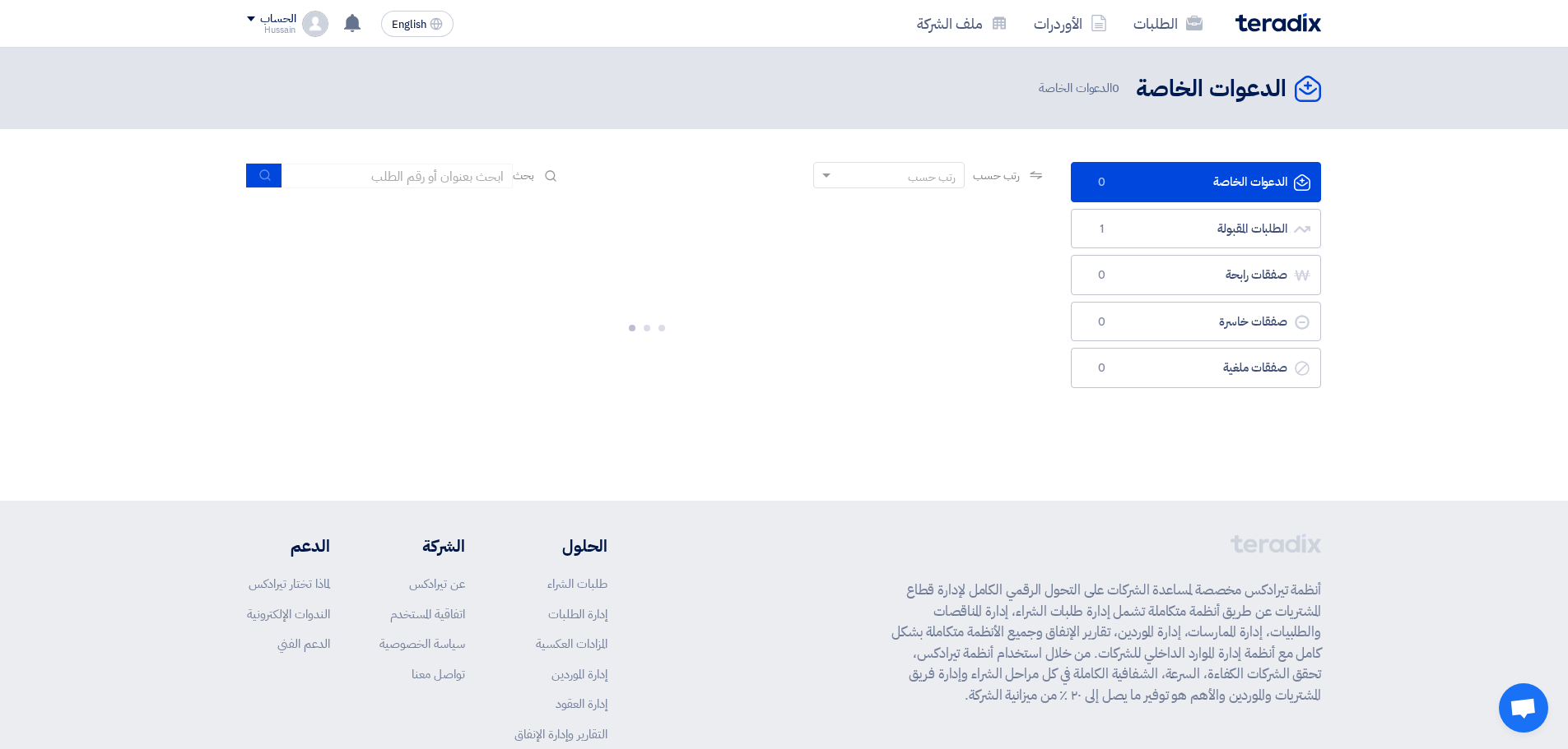
click at [1523, 712] on span "دردشة مفتوحة" at bounding box center [1523, 710] width 27 height 23
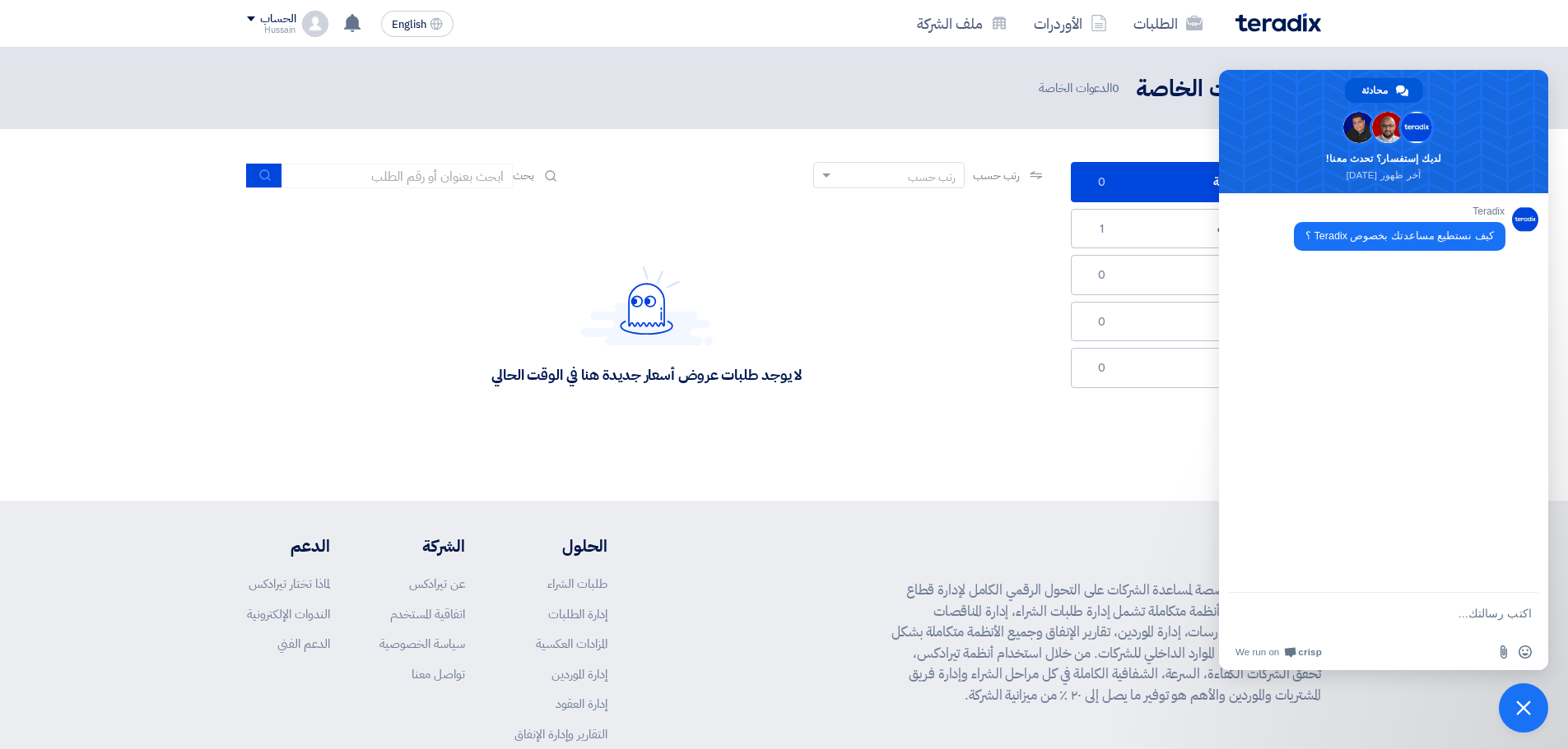
click at [1522, 703] on span "إغلاق الدردشة" at bounding box center [1524, 708] width 15 height 15
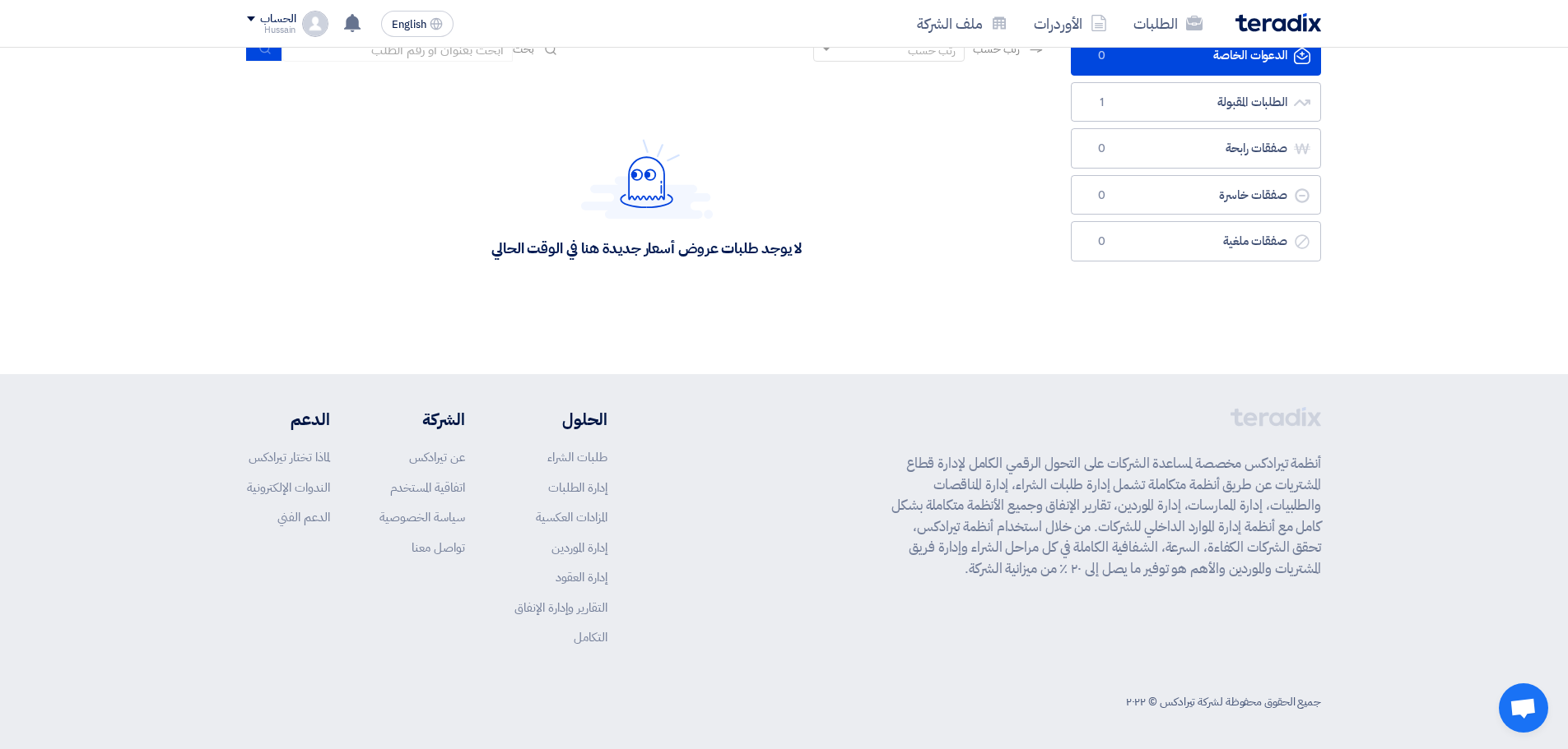
scroll to position [129, 0]
